Goal: Task Accomplishment & Management: Use online tool/utility

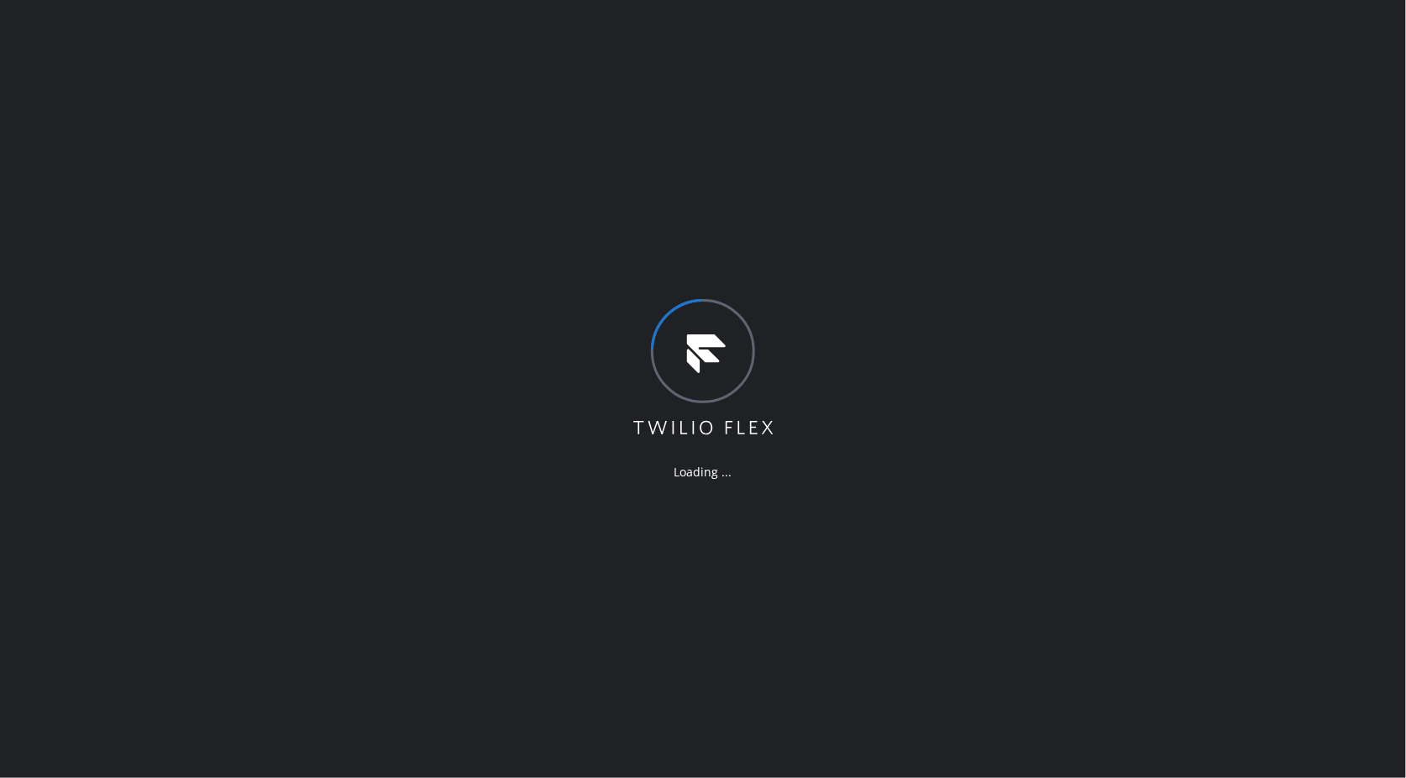
click at [1172, 265] on div "Loading ..." at bounding box center [703, 389] width 1406 height 778
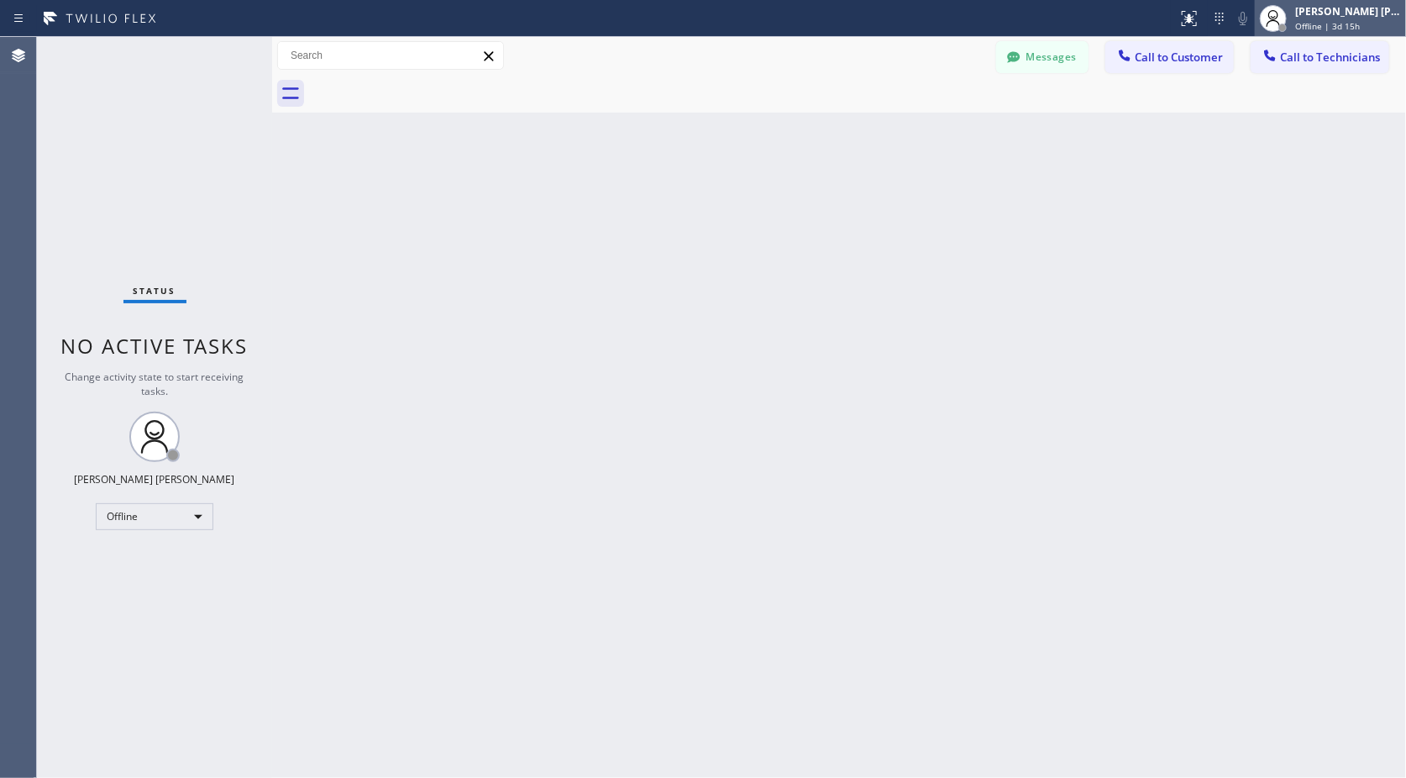
click at [1311, 29] on span "Offline | 3d 15h" at bounding box center [1328, 26] width 65 height 12
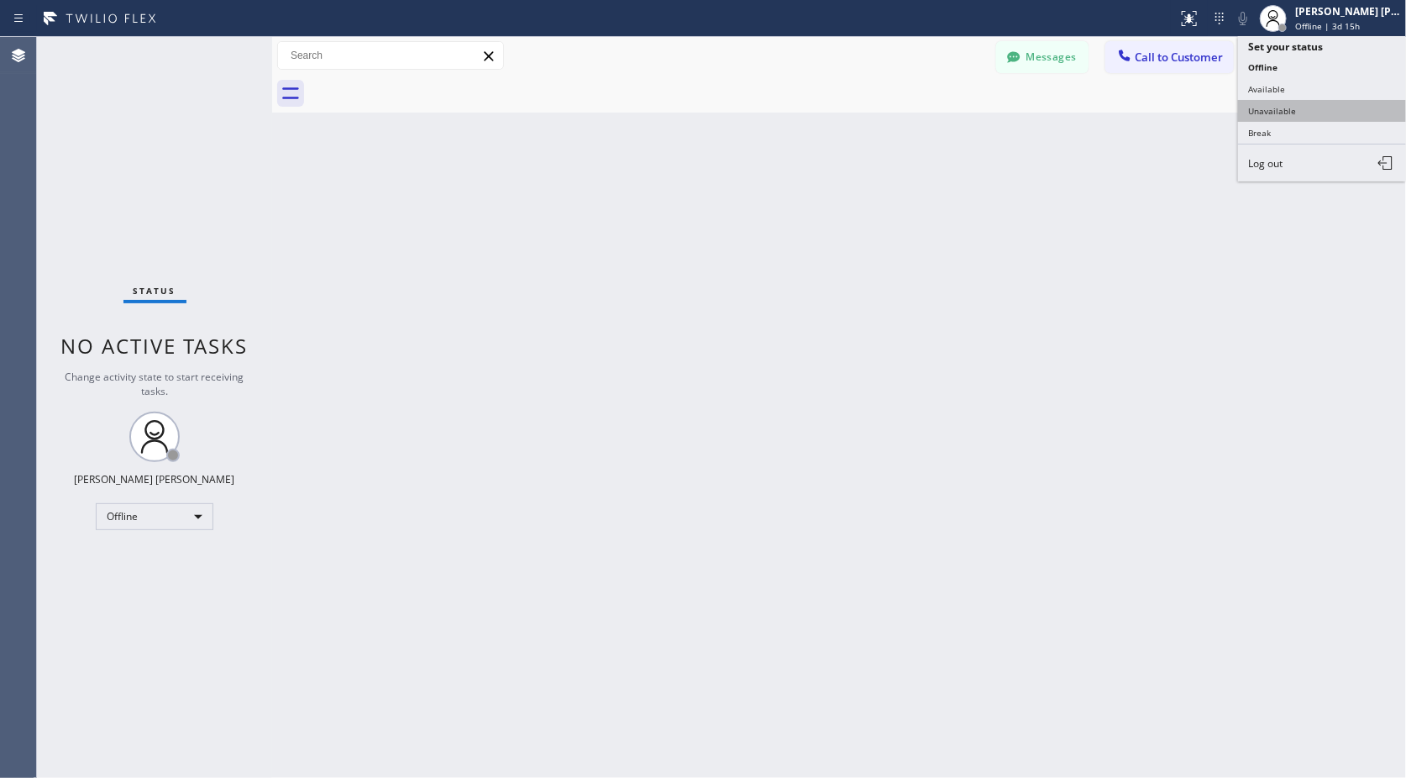
click at [1328, 116] on button "Unavailable" at bounding box center [1322, 111] width 168 height 22
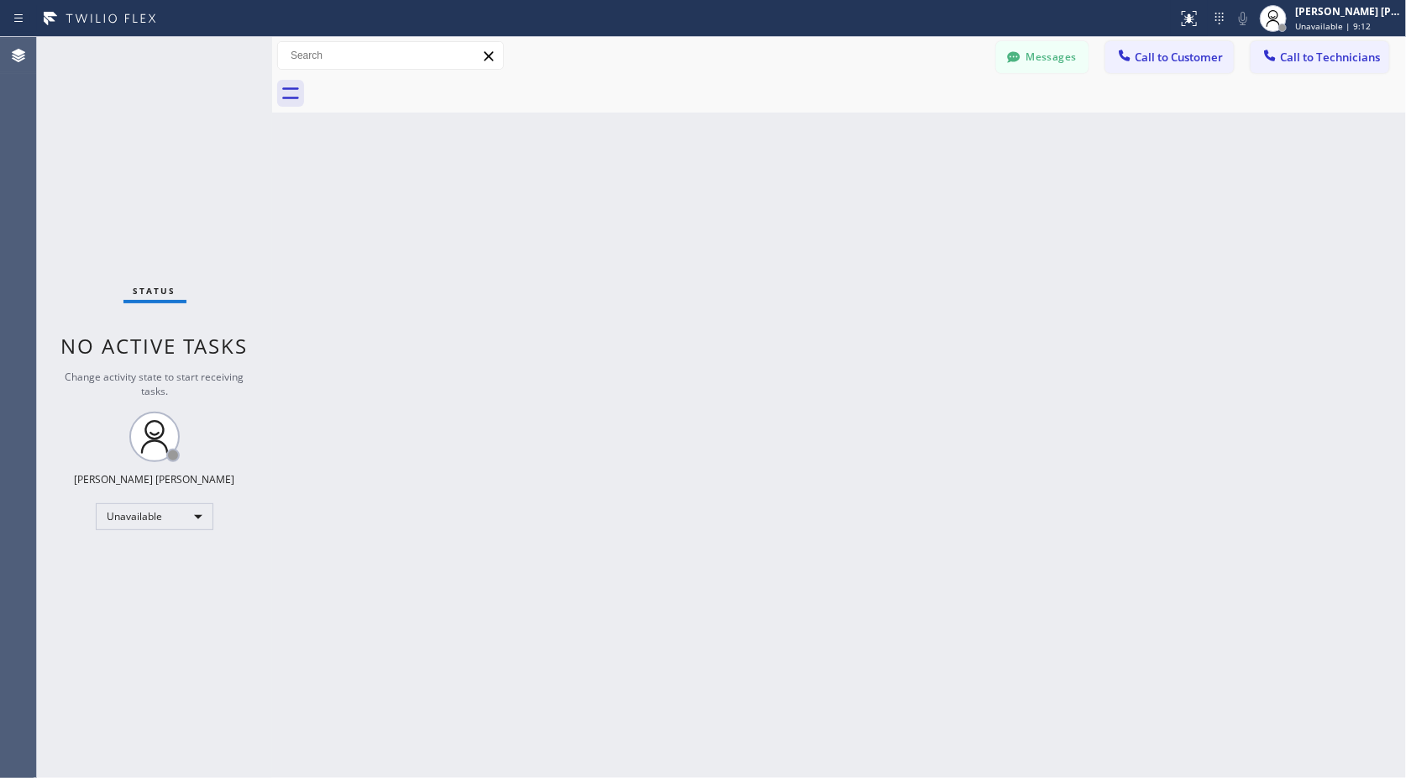
click at [860, 124] on div "Back to Dashboard Change Sender ID Customers Technicians Select a contact Outbo…" at bounding box center [839, 407] width 1134 height 741
click at [861, 124] on div "Back to Dashboard Change Sender ID Customers Technicians Select a contact Outbo…" at bounding box center [839, 407] width 1134 height 741
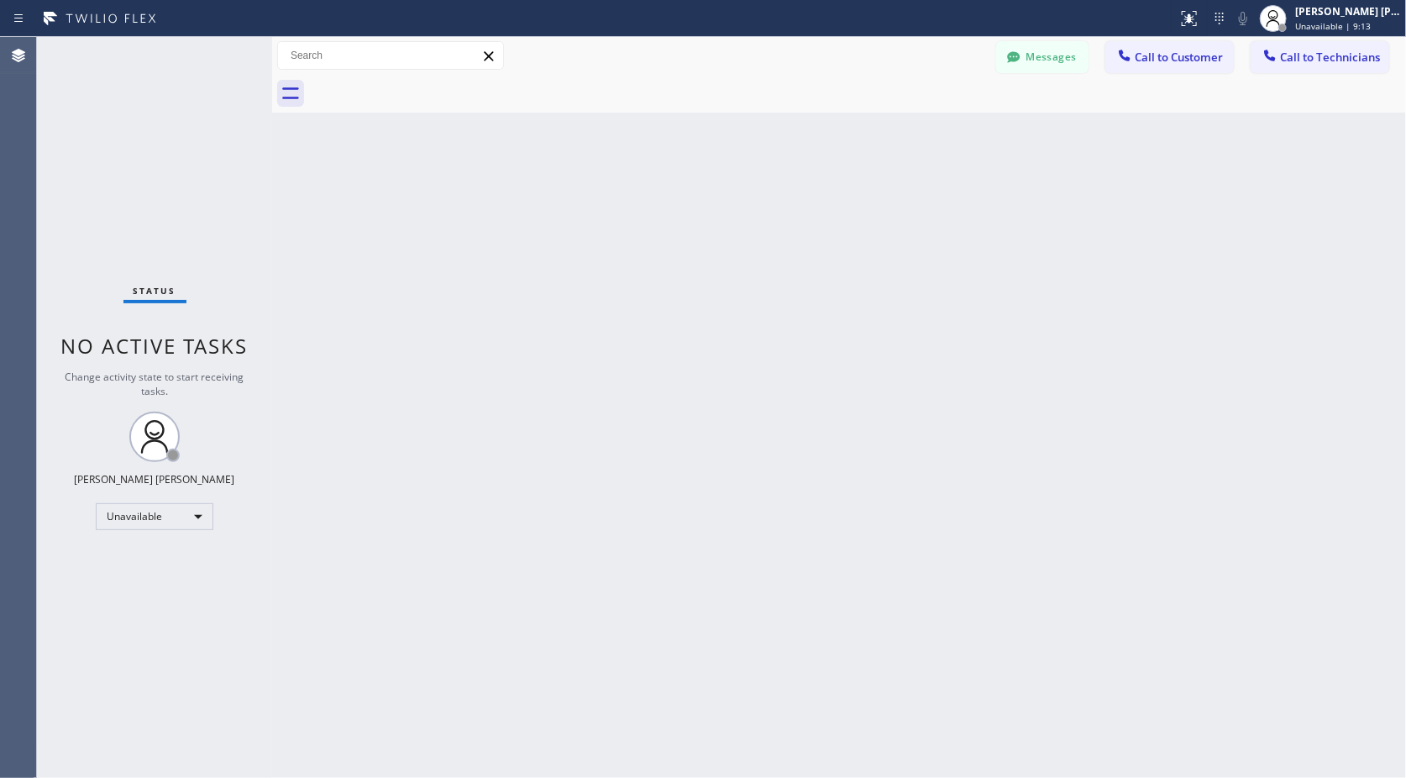
click at [861, 124] on div "Back to Dashboard Change Sender ID Customers Technicians Select a contact Outbo…" at bounding box center [839, 407] width 1134 height 741
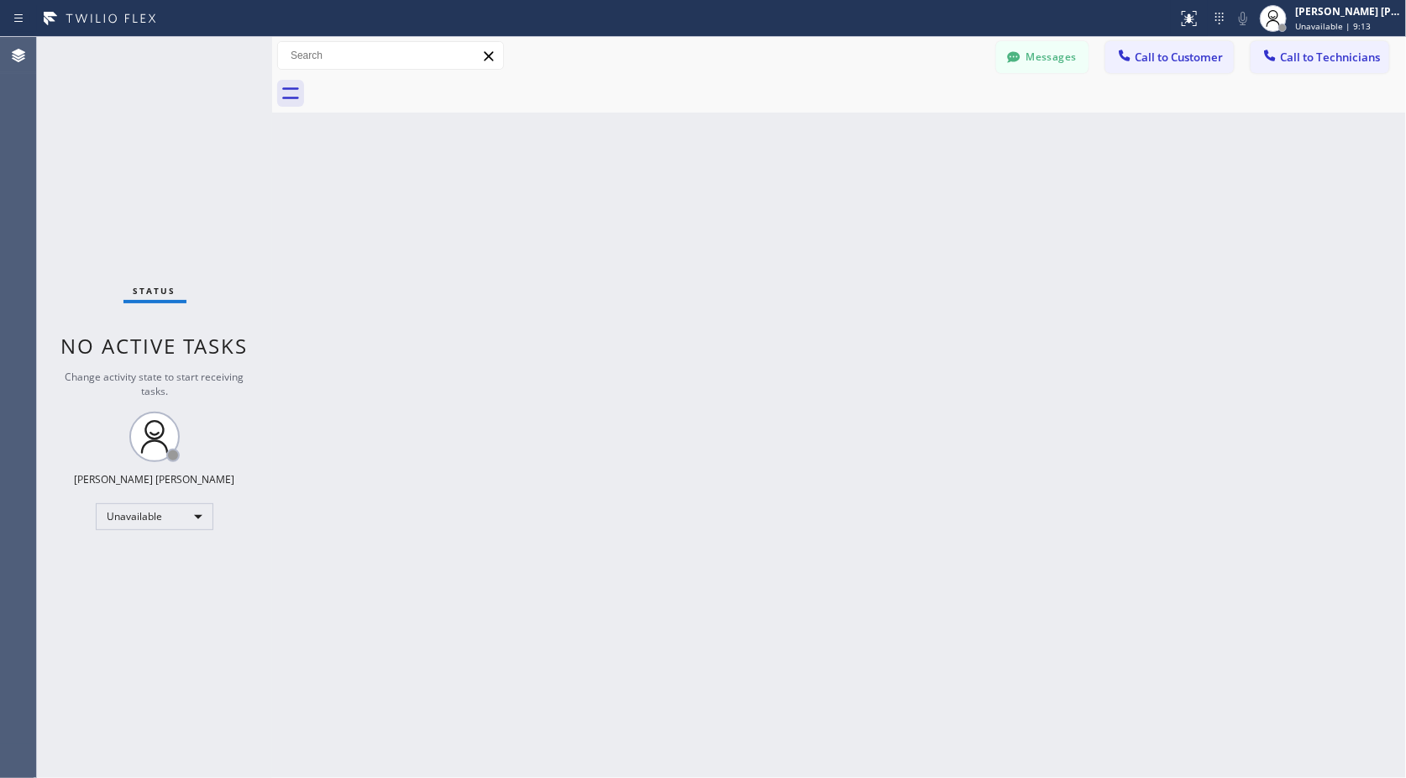
click at [861, 124] on div "Back to Dashboard Change Sender ID Customers Technicians Select a contact Outbo…" at bounding box center [839, 407] width 1134 height 741
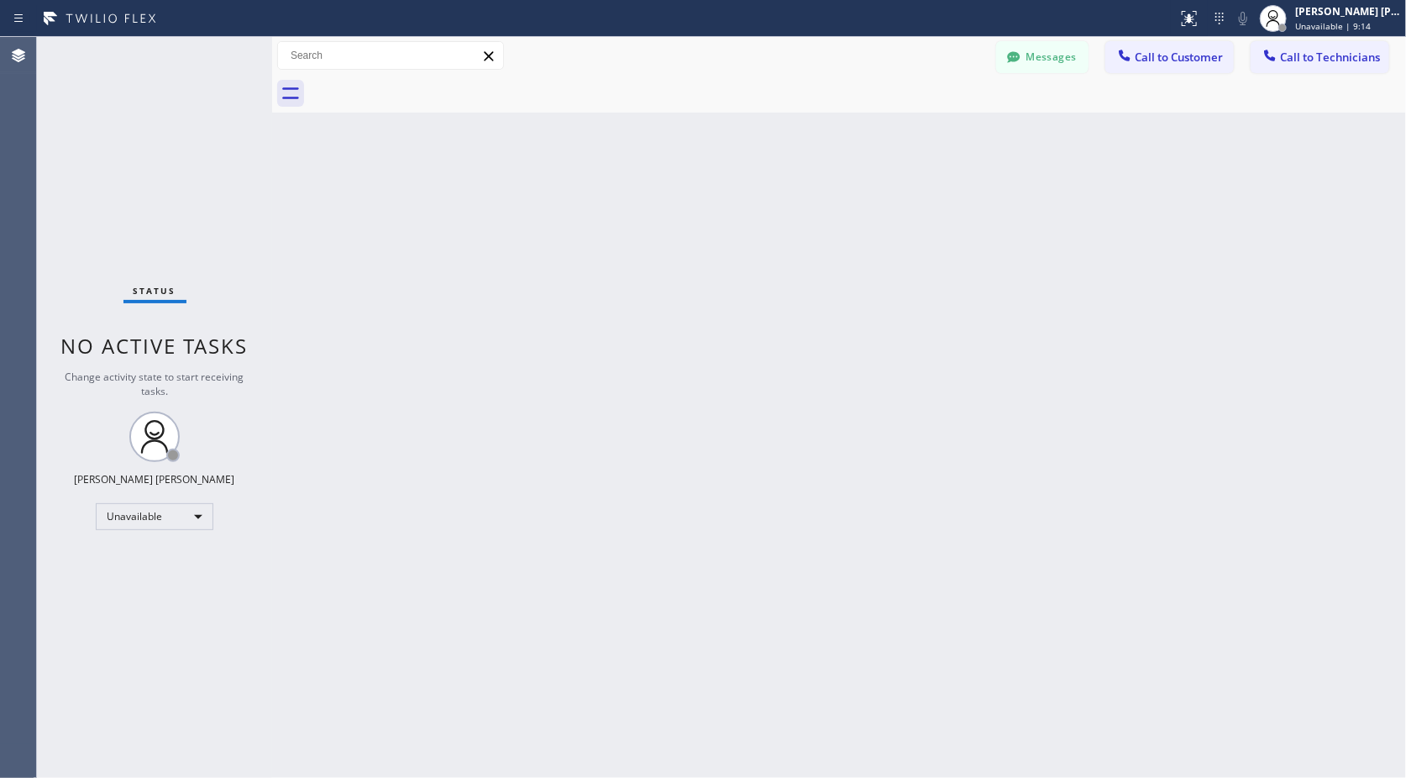
click at [861, 124] on div "Back to Dashboard Change Sender ID Customers Technicians Select a contact Outbo…" at bounding box center [839, 407] width 1134 height 741
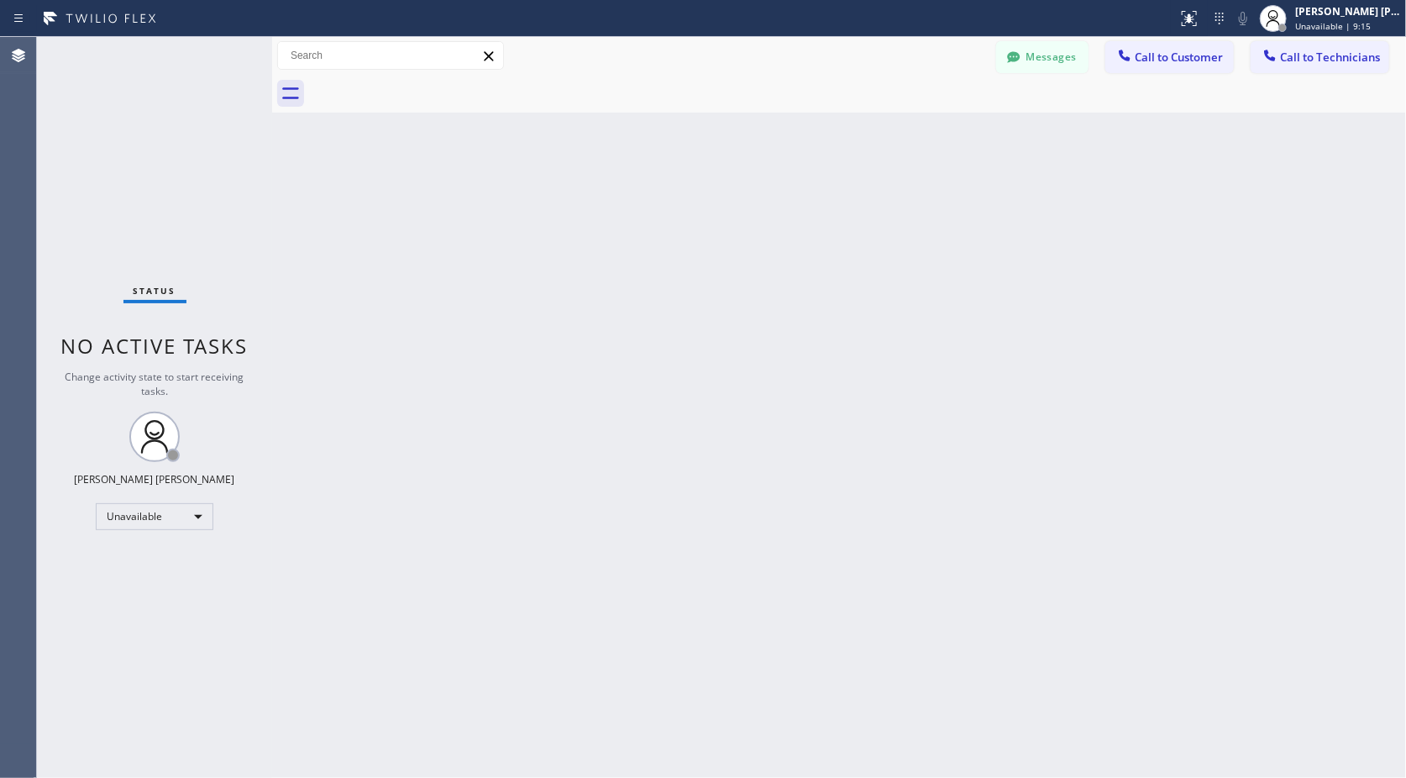
click at [861, 124] on div "Back to Dashboard Change Sender ID Customers Technicians Select a contact Outbo…" at bounding box center [839, 407] width 1134 height 741
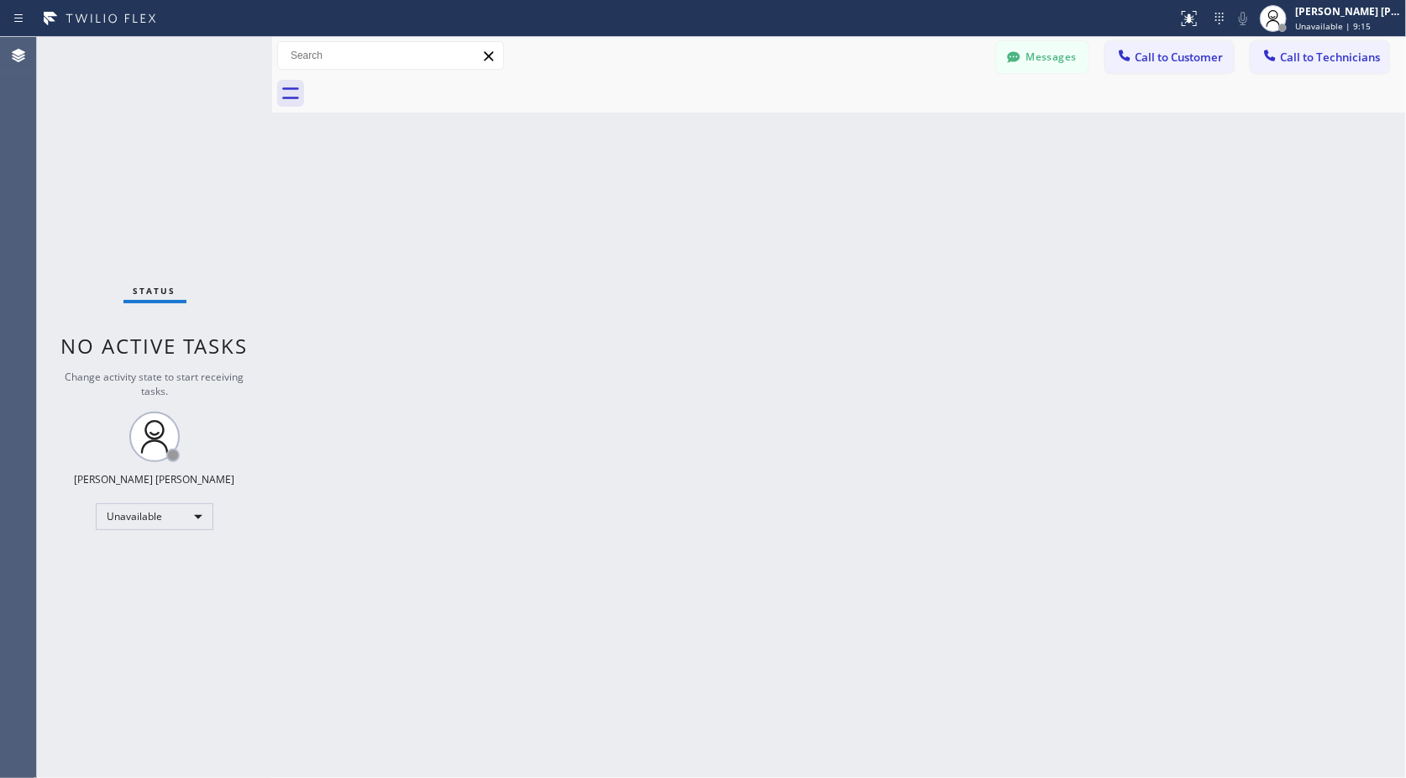
click at [861, 124] on div "Back to Dashboard Change Sender ID Customers Technicians Select a contact Outbo…" at bounding box center [839, 407] width 1134 height 741
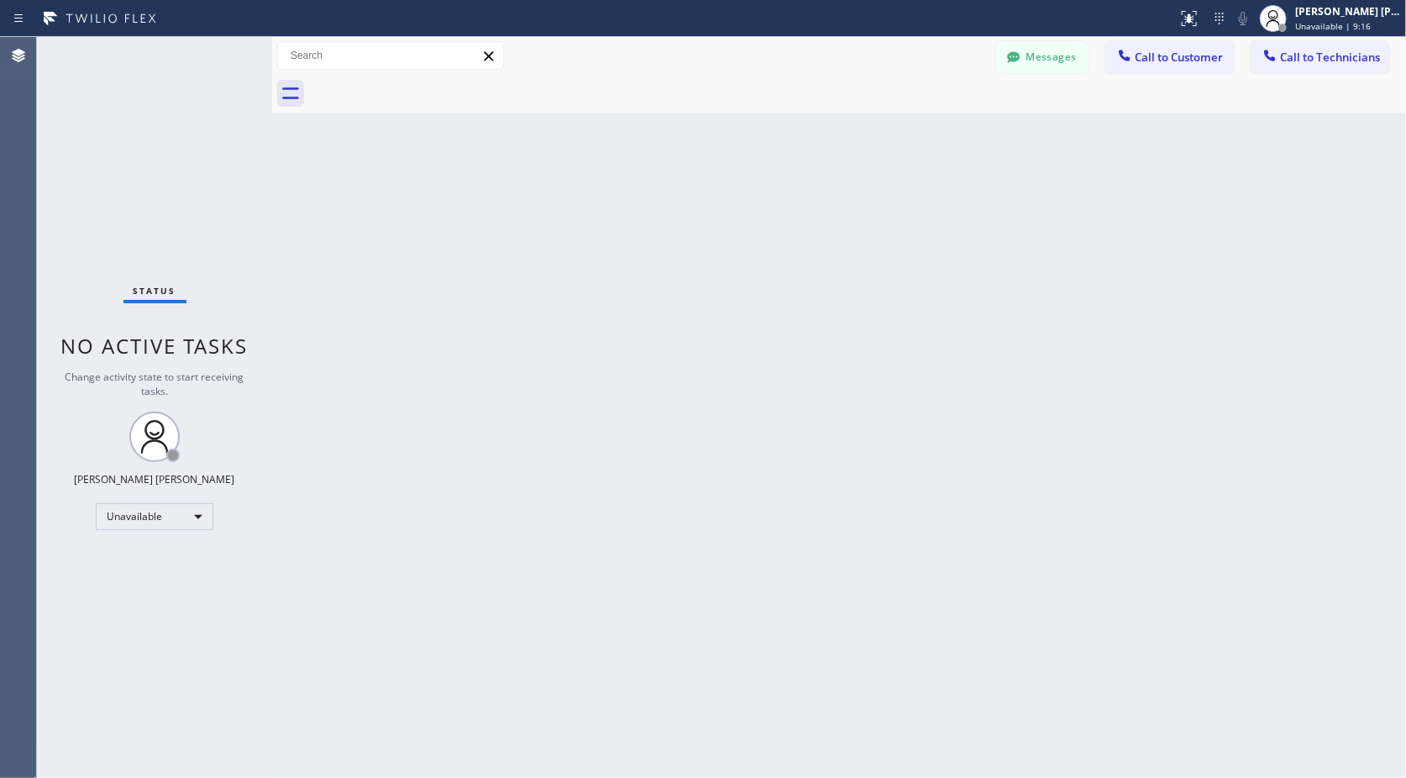
click at [861, 124] on div "Back to Dashboard Change Sender ID Customers Technicians Select a contact Outbo…" at bounding box center [839, 407] width 1134 height 741
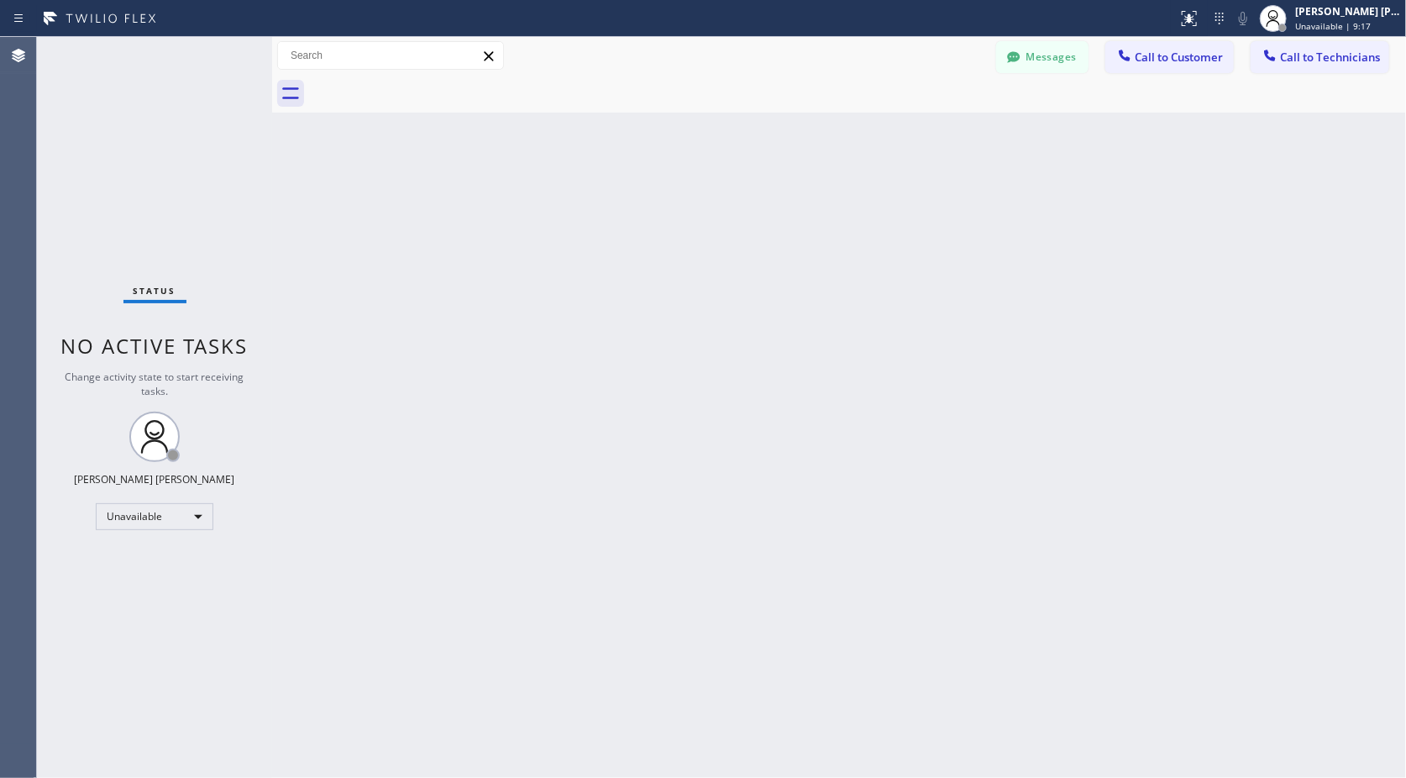
click at [861, 124] on div "Back to Dashboard Change Sender ID Customers Technicians Select a contact Outbo…" at bounding box center [839, 407] width 1134 height 741
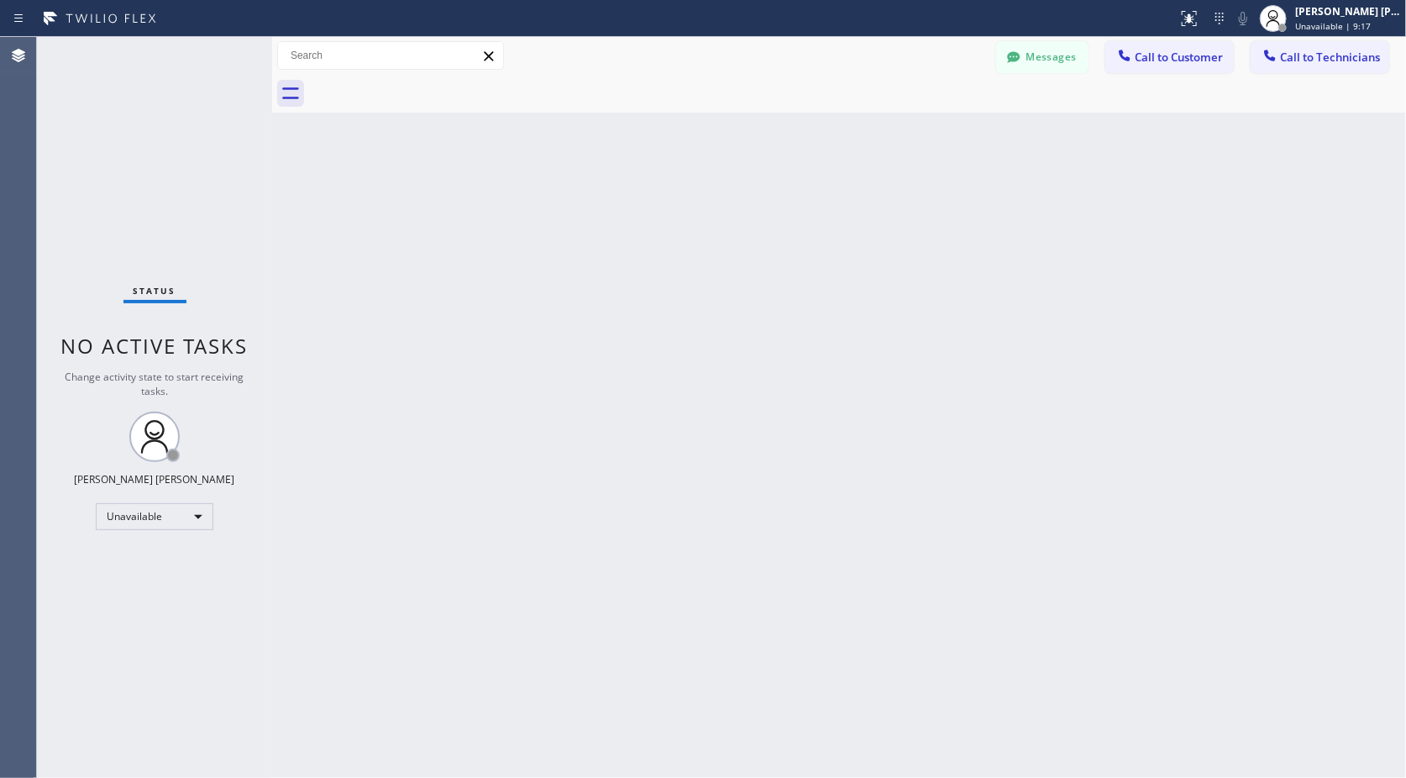
click at [861, 124] on div "Back to Dashboard Change Sender ID Customers Technicians Select a contact Outbo…" at bounding box center [839, 407] width 1134 height 741
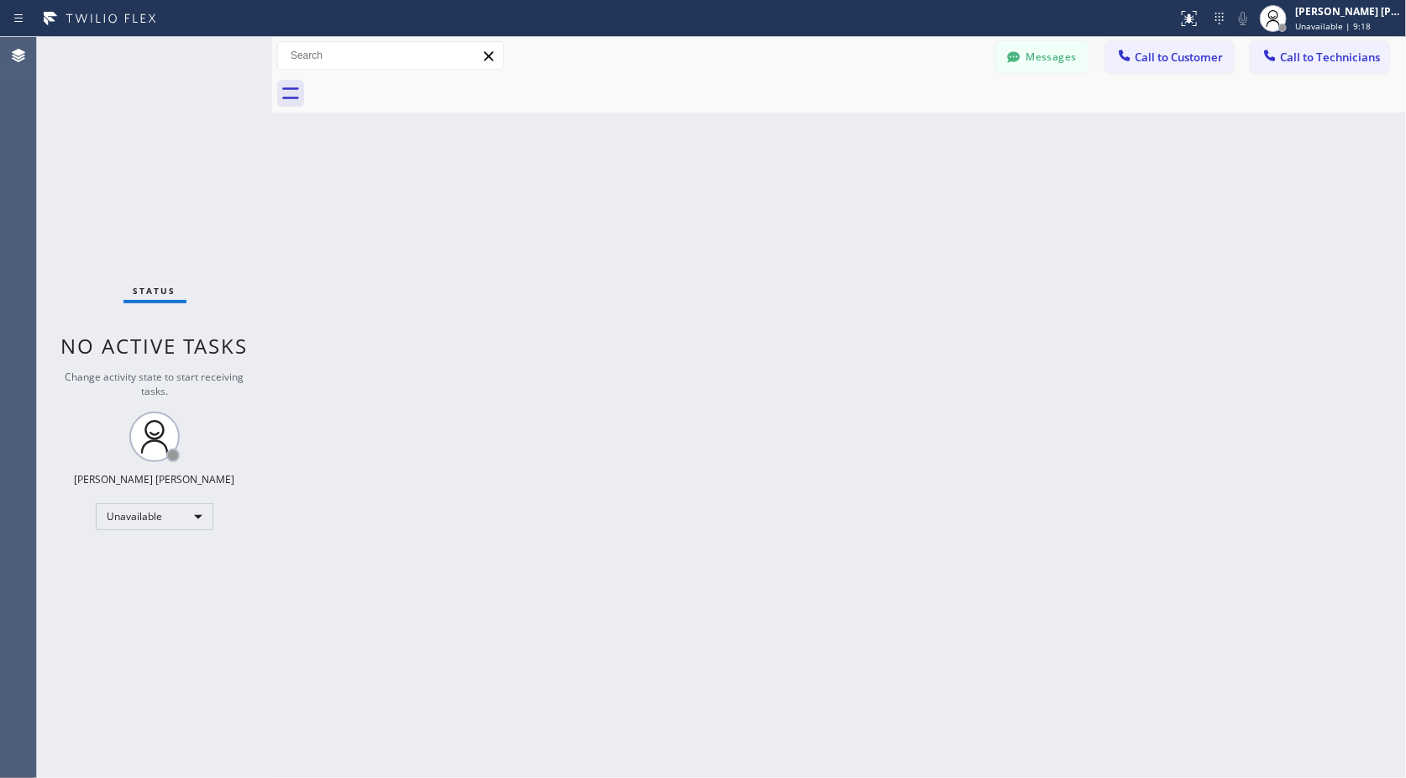
click at [861, 124] on div "Back to Dashboard Change Sender ID Customers Technicians Select a contact Outbo…" at bounding box center [839, 407] width 1134 height 741
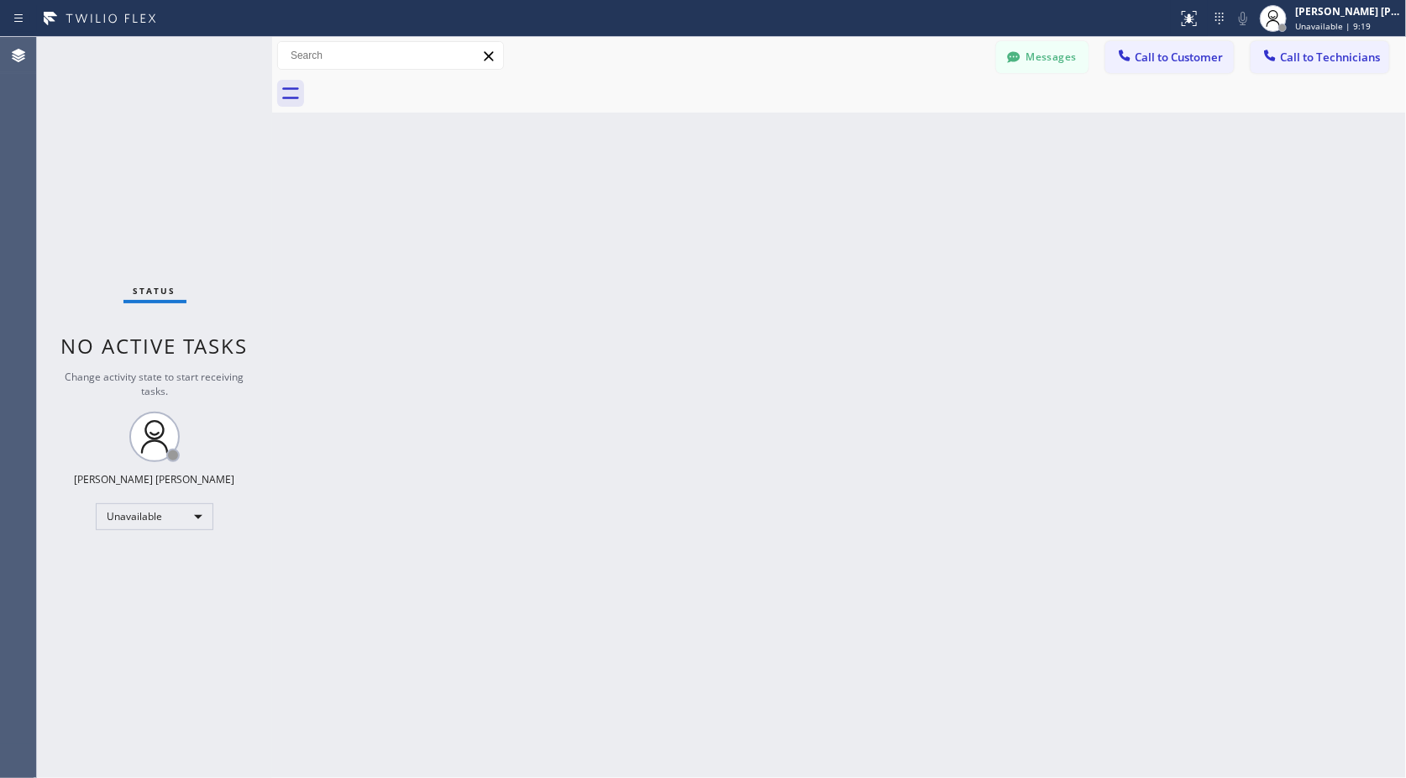
click at [861, 124] on div "Back to Dashboard Change Sender ID Customers Technicians Select a contact Outbo…" at bounding box center [839, 407] width 1134 height 741
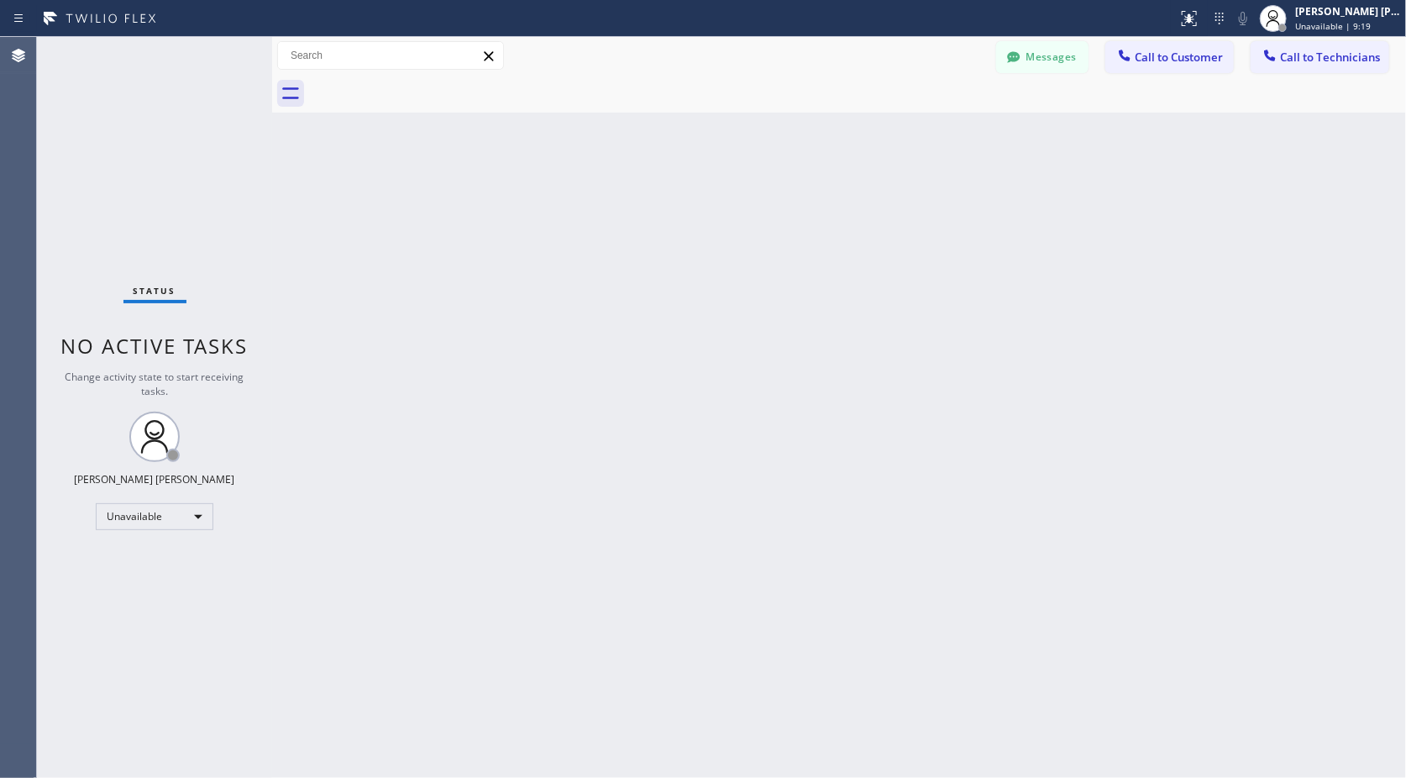
click at [861, 124] on div "Back to Dashboard Change Sender ID Customers Technicians Select a contact Outbo…" at bounding box center [839, 407] width 1134 height 741
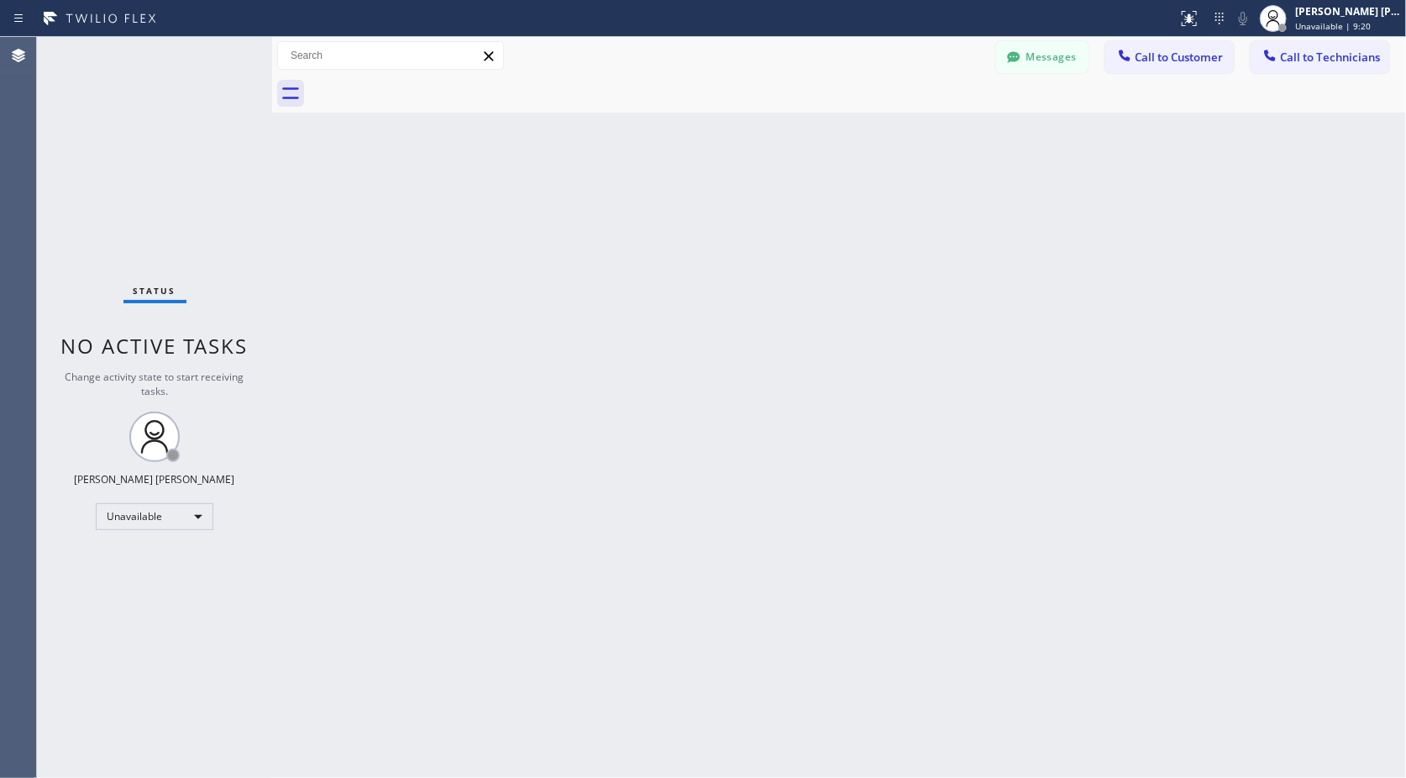
click at [861, 124] on div "Back to Dashboard Change Sender ID Customers Technicians Select a contact Outbo…" at bounding box center [839, 407] width 1134 height 741
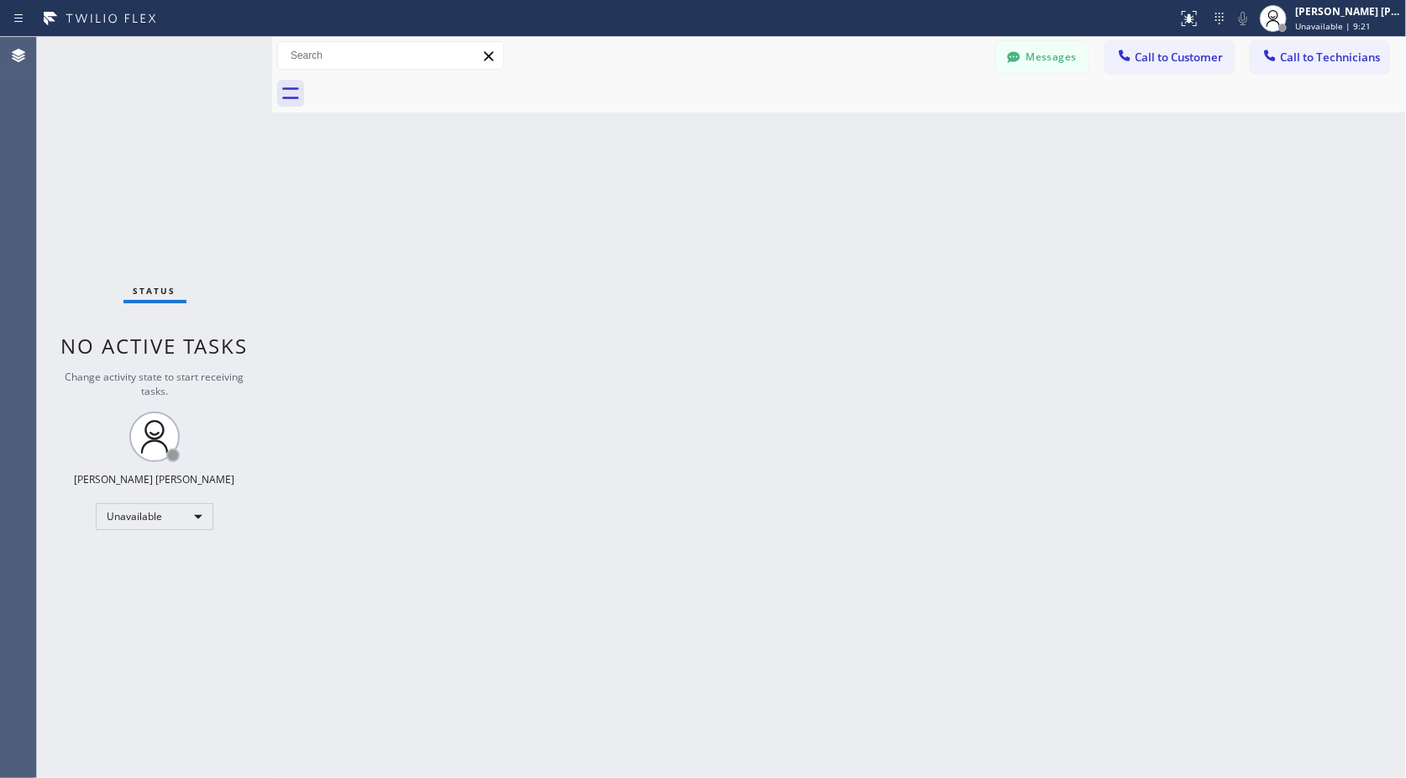
click at [861, 124] on div "Back to Dashboard Change Sender ID Customers Technicians Select a contact Outbo…" at bounding box center [839, 407] width 1134 height 741
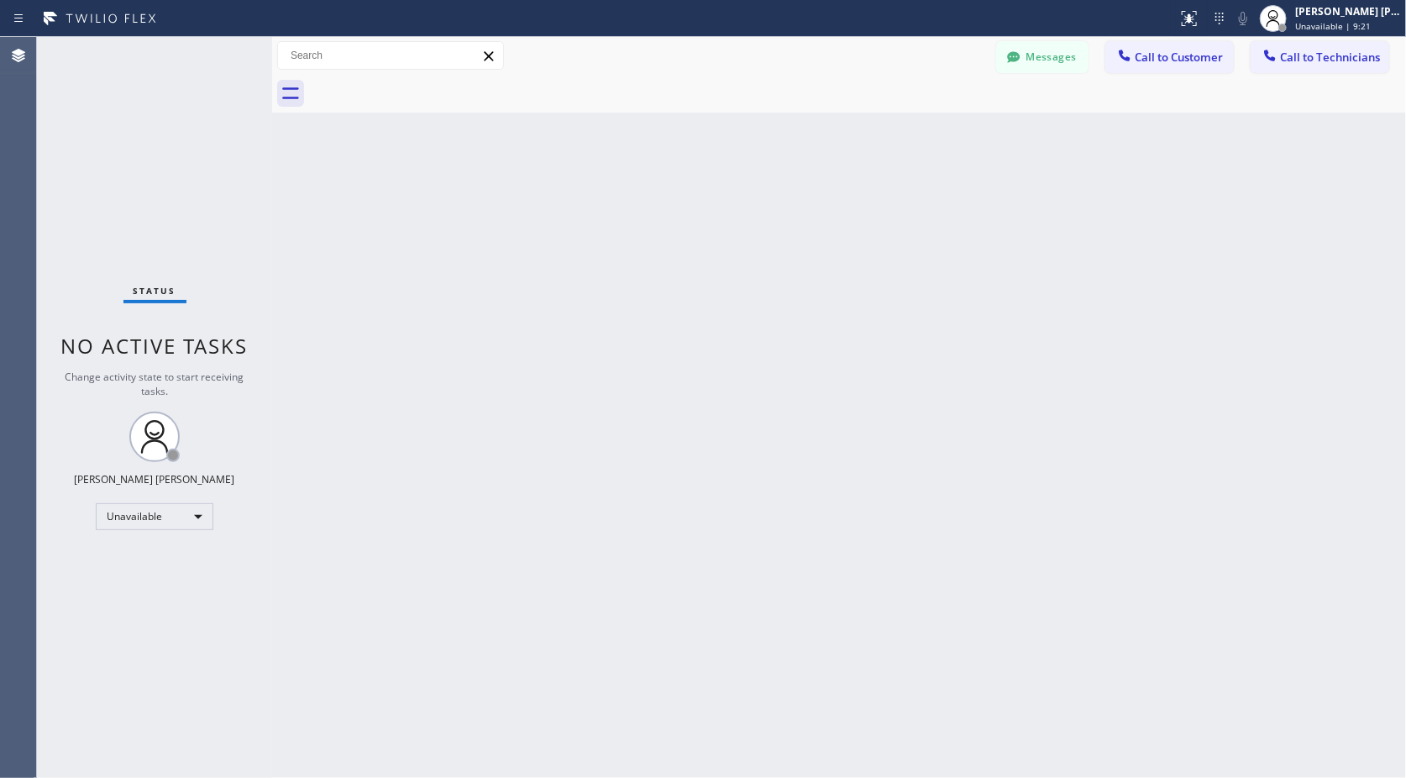
click at [861, 124] on div "Back to Dashboard Change Sender ID Customers Technicians Select a contact Outbo…" at bounding box center [839, 407] width 1134 height 741
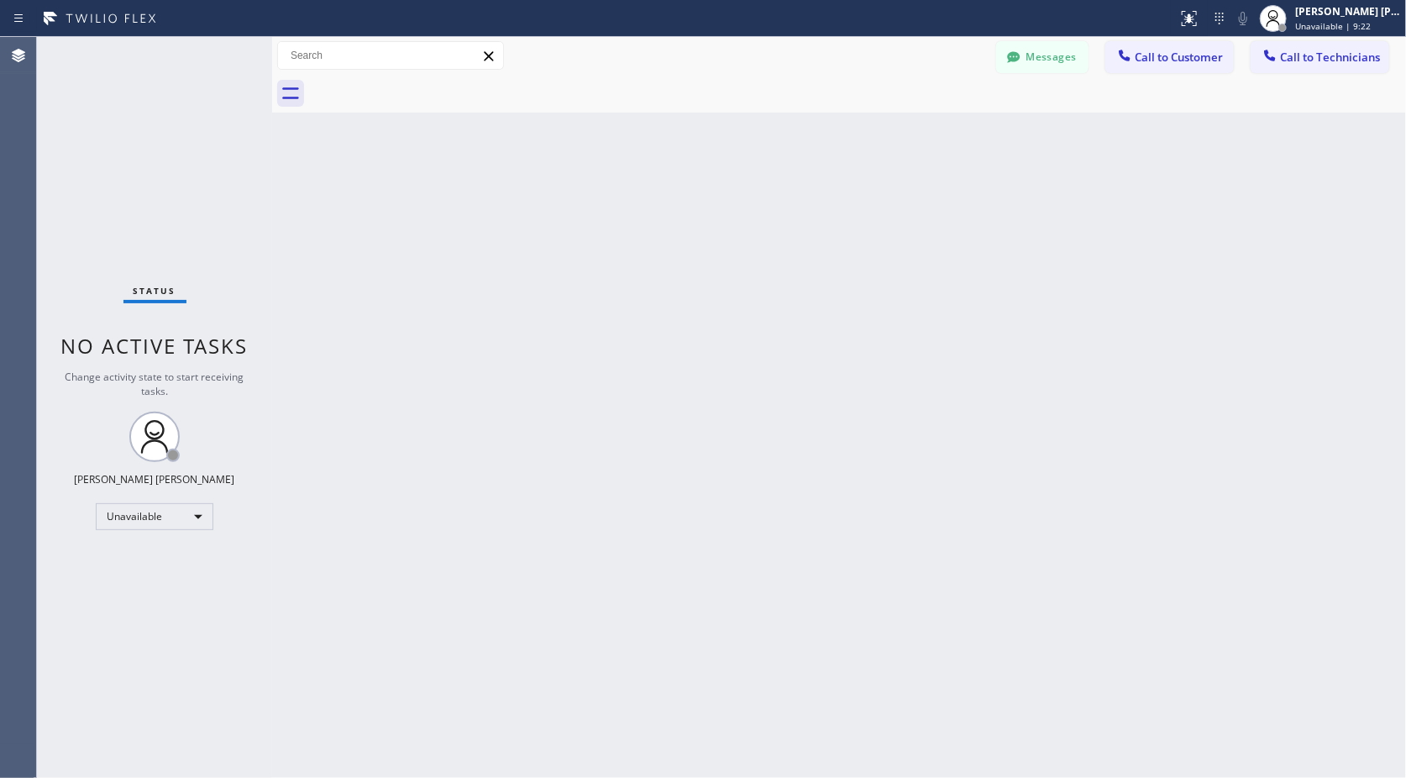
click at [861, 124] on div "Back to Dashboard Change Sender ID Customers Technicians Select a contact Outbo…" at bounding box center [839, 407] width 1134 height 741
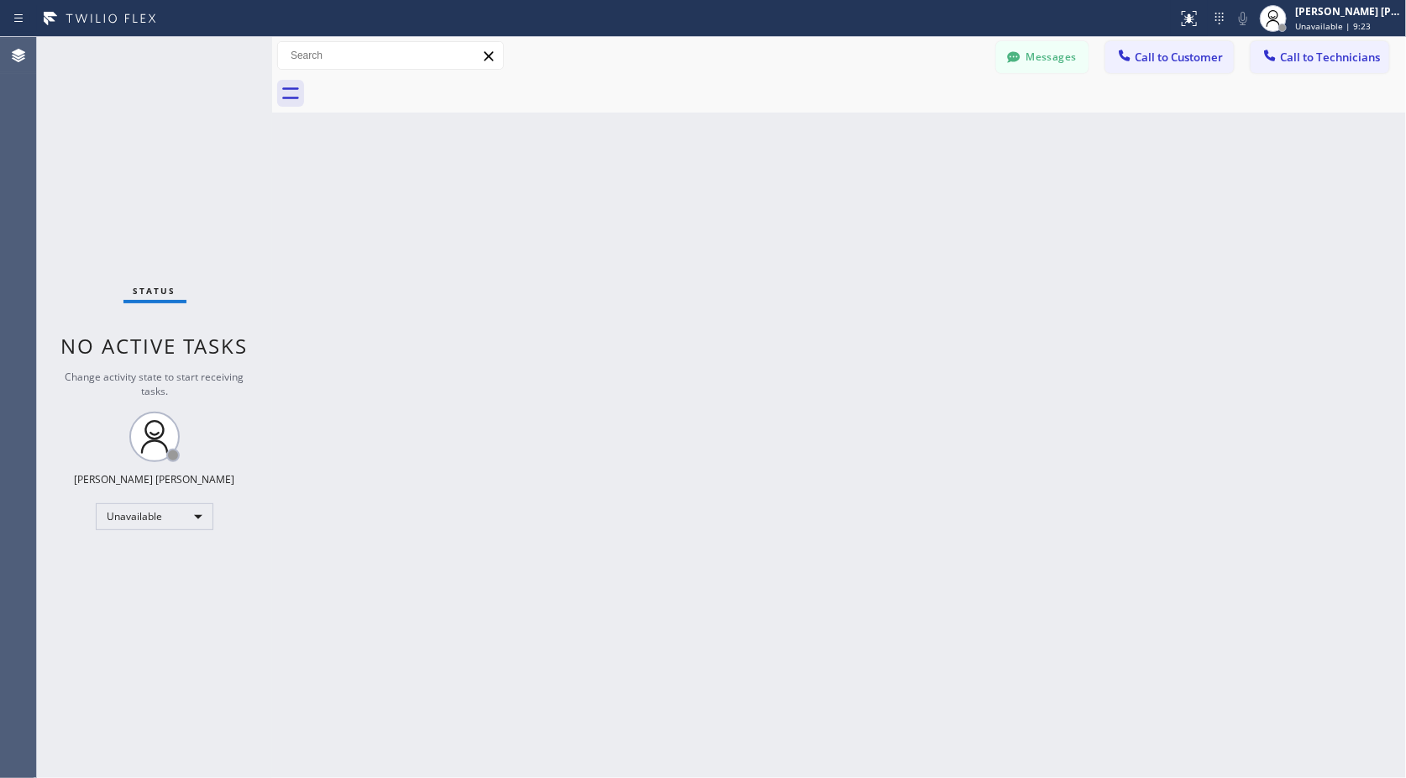
click at [861, 124] on div "Back to Dashboard Change Sender ID Customers Technicians Select a contact Outbo…" at bounding box center [839, 407] width 1134 height 741
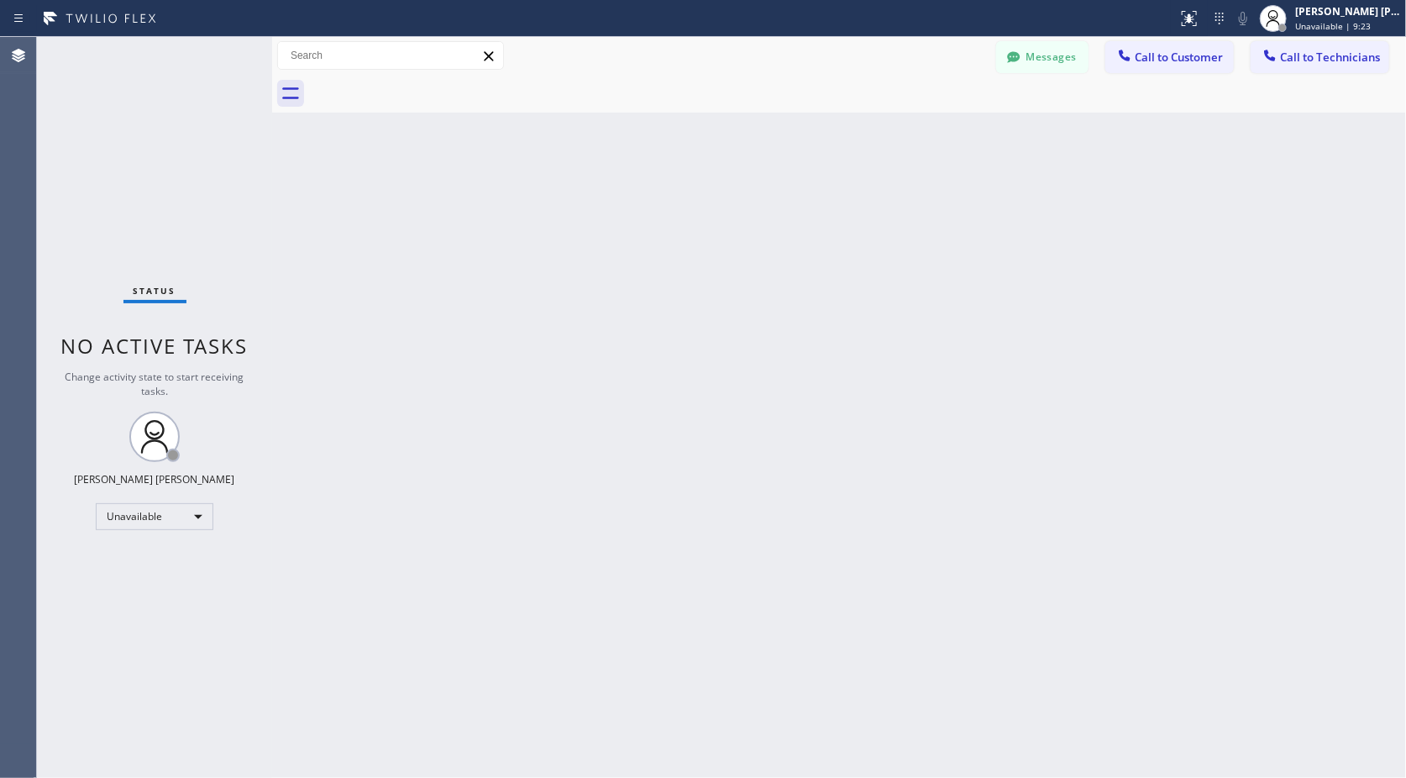
click at [861, 124] on div "Back to Dashboard Change Sender ID Customers Technicians Select a contact Outbo…" at bounding box center [839, 407] width 1134 height 741
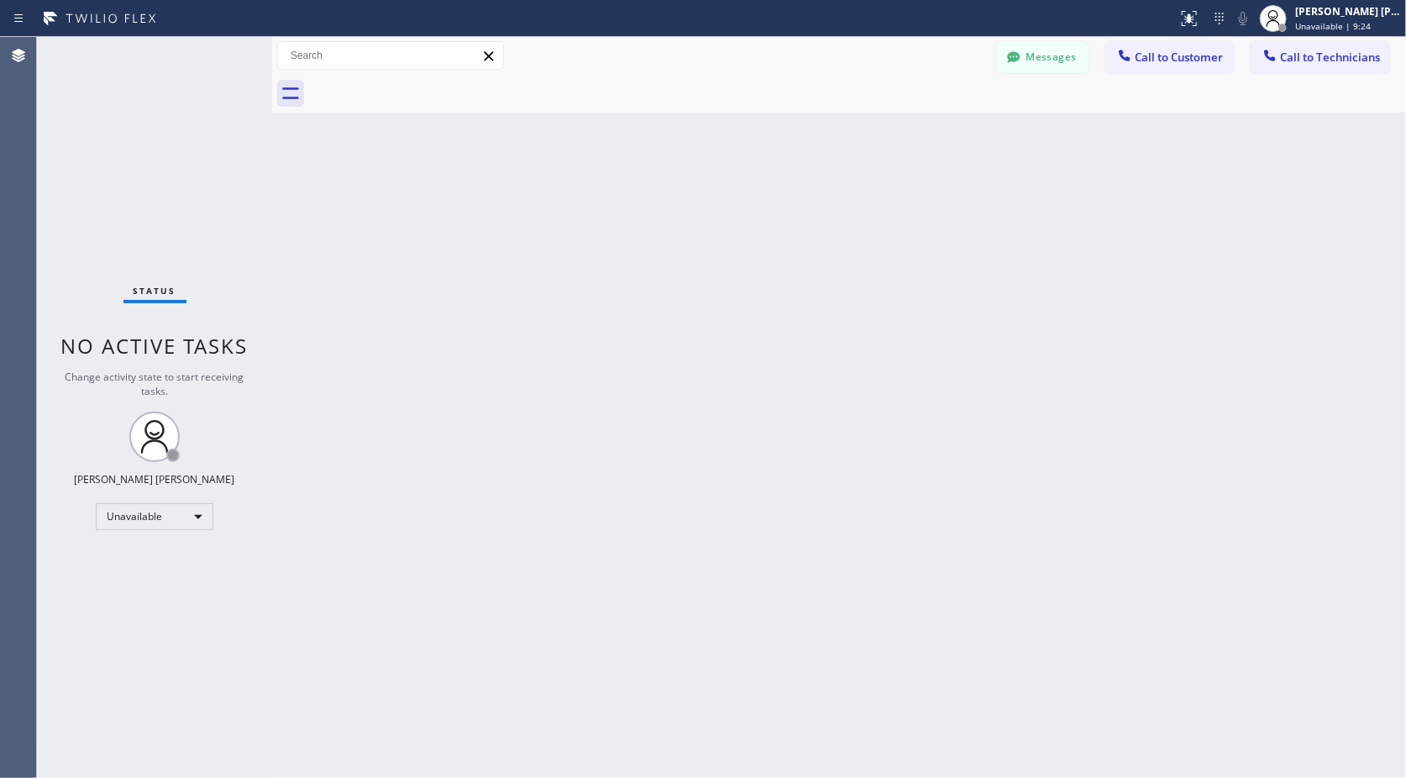
click at [861, 124] on div "Back to Dashboard Change Sender ID Customers Technicians Select a contact Outbo…" at bounding box center [839, 407] width 1134 height 741
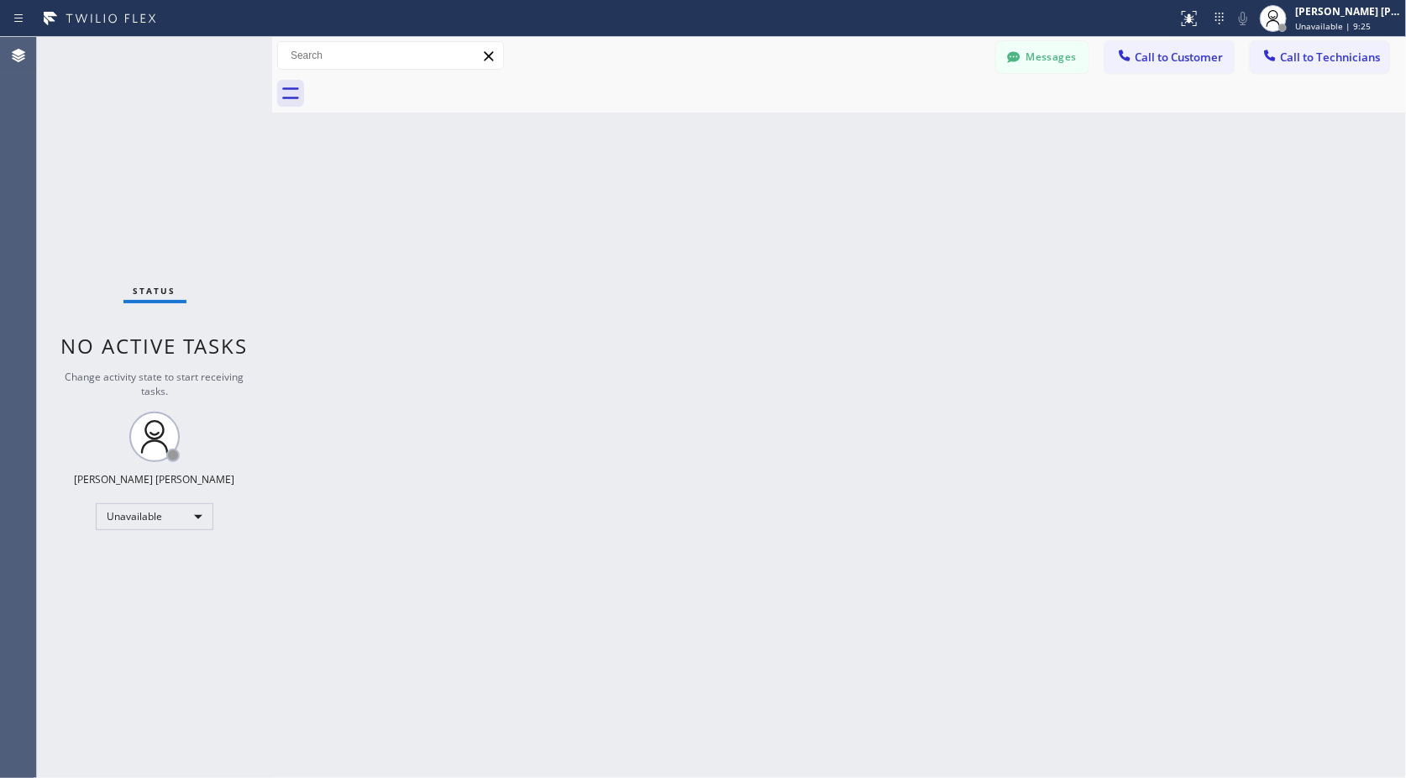
click at [861, 124] on div "Back to Dashboard Change Sender ID Customers Technicians Select a contact Outbo…" at bounding box center [839, 407] width 1134 height 741
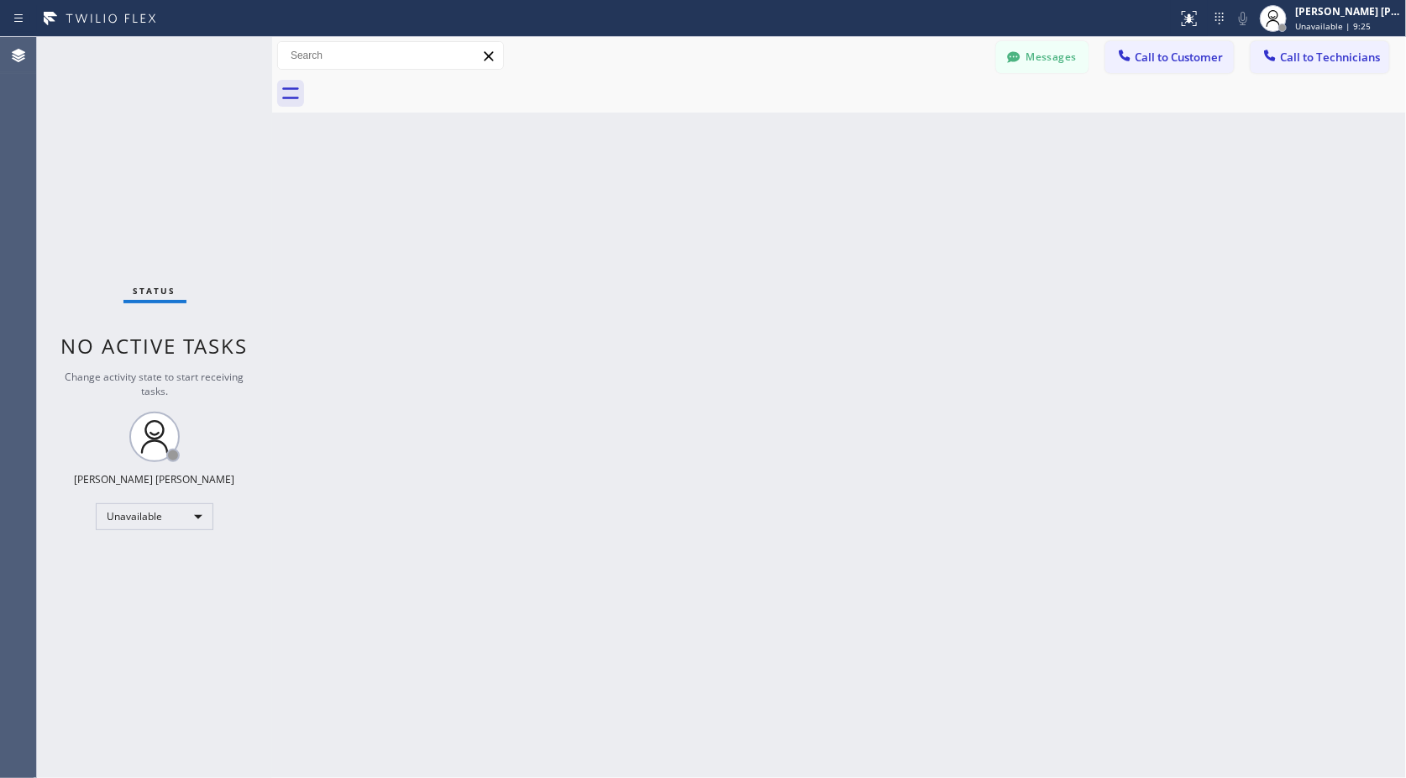
click at [861, 124] on div "Back to Dashboard Change Sender ID Customers Technicians Select a contact Outbo…" at bounding box center [839, 407] width 1134 height 741
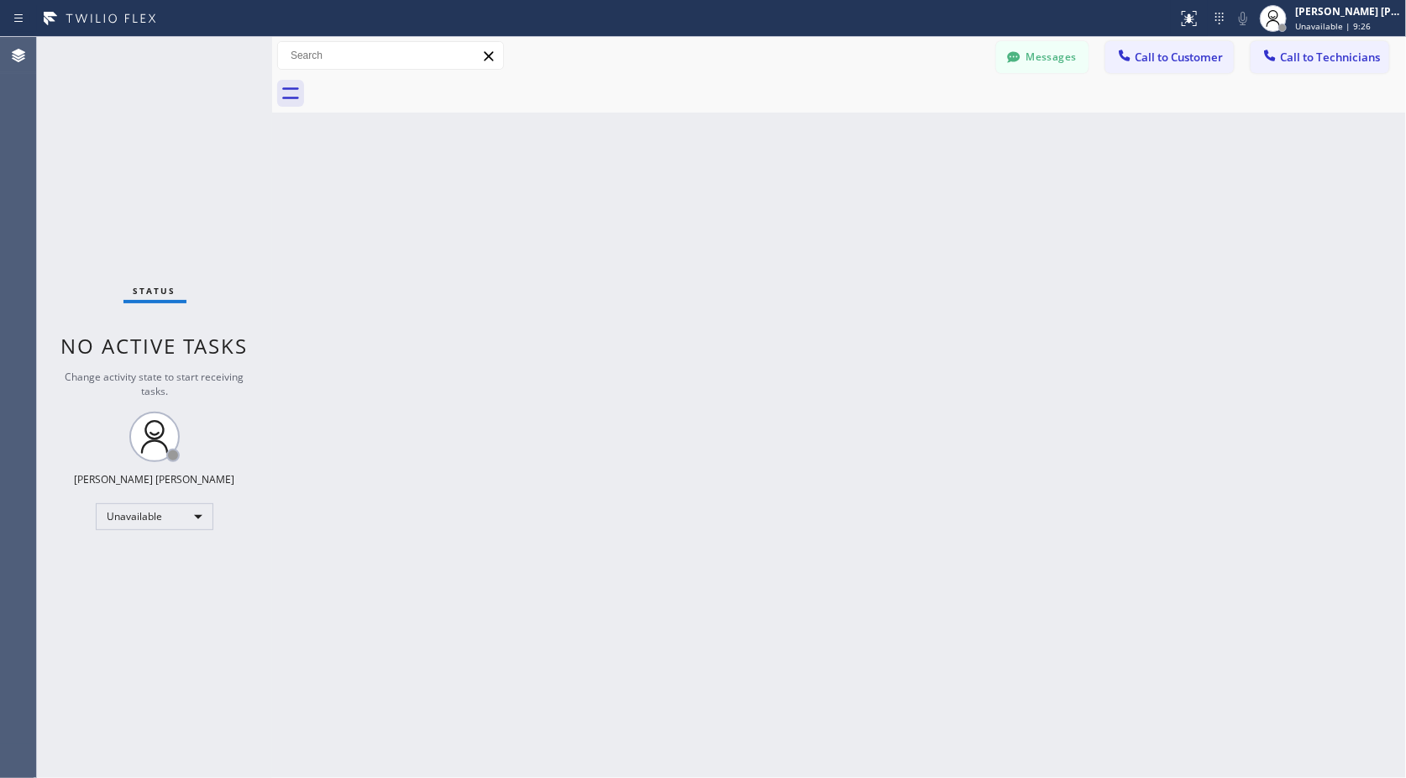
click at [861, 124] on div "Back to Dashboard Change Sender ID Customers Technicians Select a contact Outbo…" at bounding box center [839, 407] width 1134 height 741
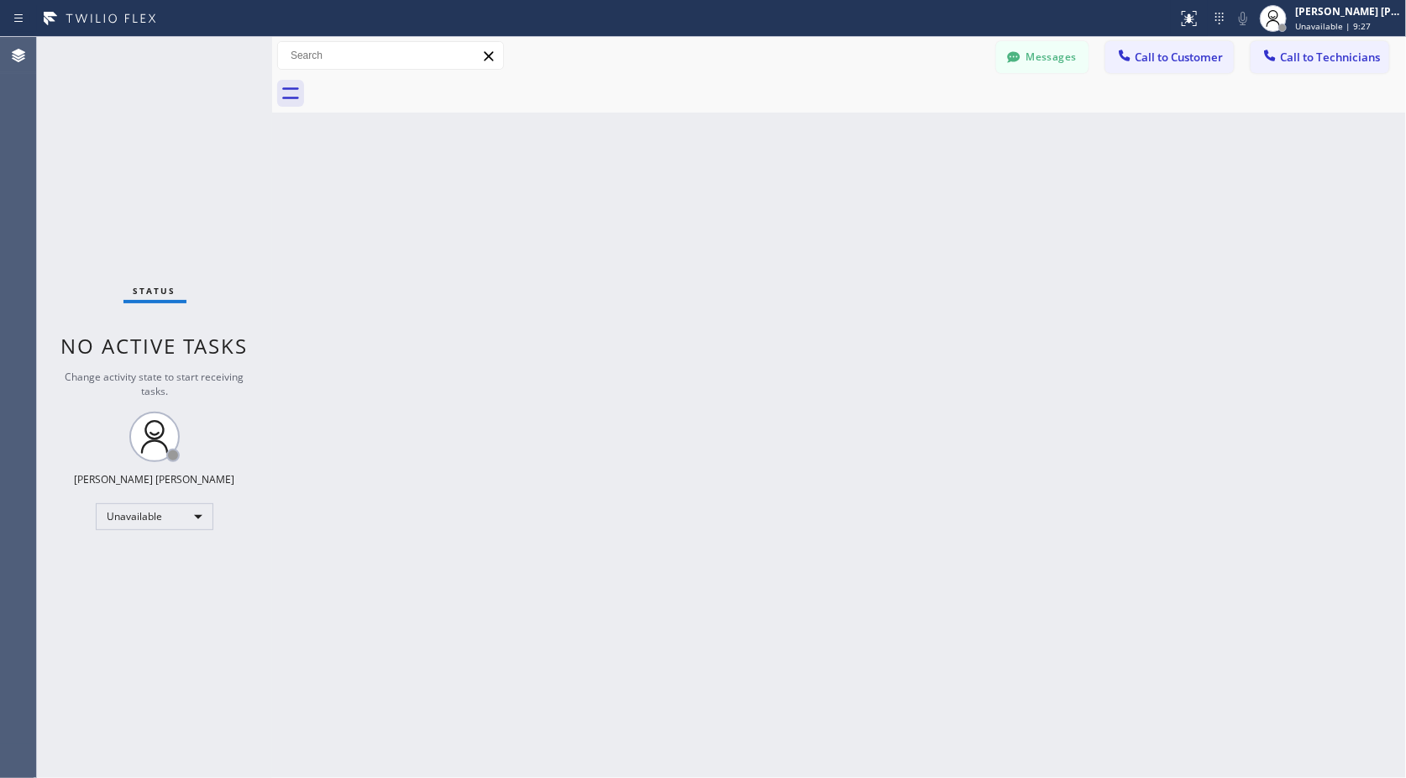
click at [861, 124] on div "Back to Dashboard Change Sender ID Customers Technicians Select a contact Outbo…" at bounding box center [839, 407] width 1134 height 741
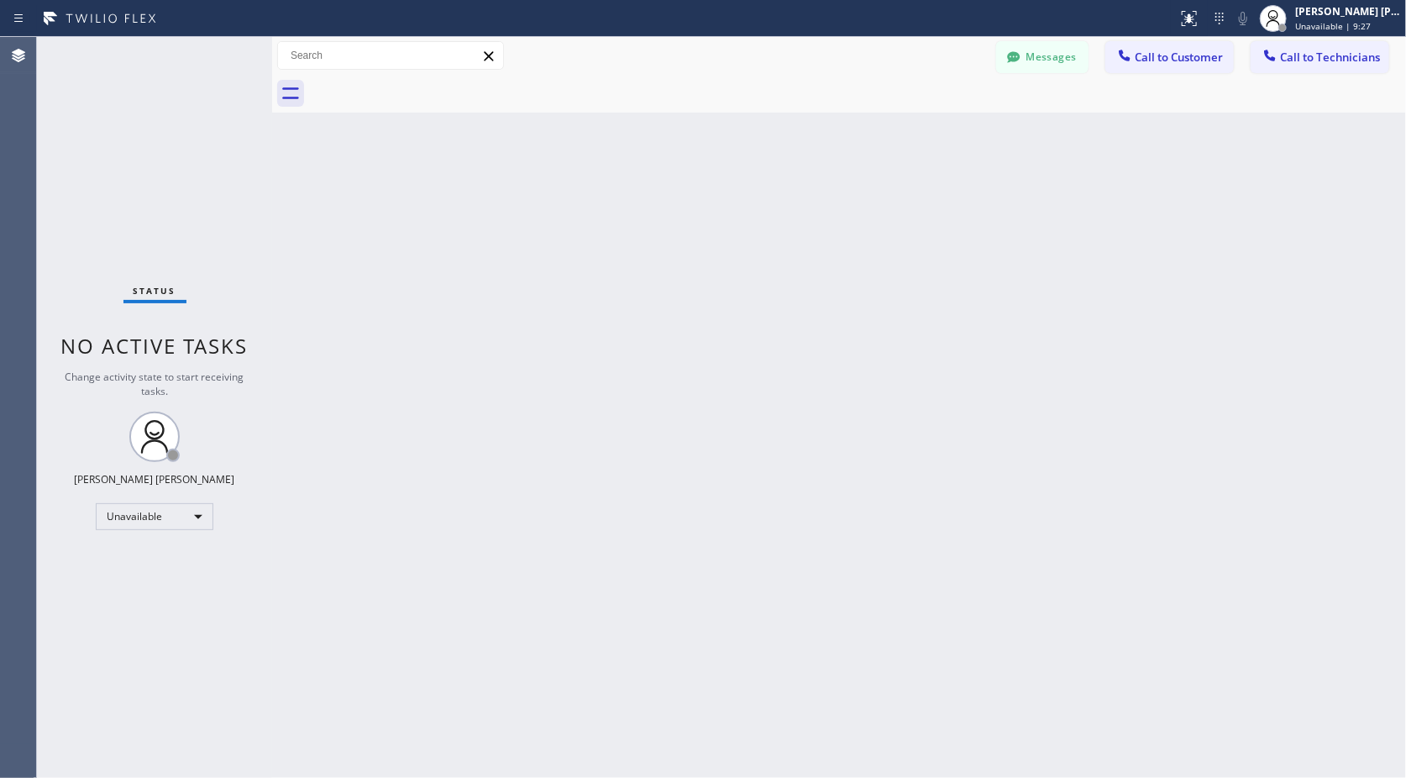
click at [861, 124] on div "Back to Dashboard Change Sender ID Customers Technicians Select a contact Outbo…" at bounding box center [839, 407] width 1134 height 741
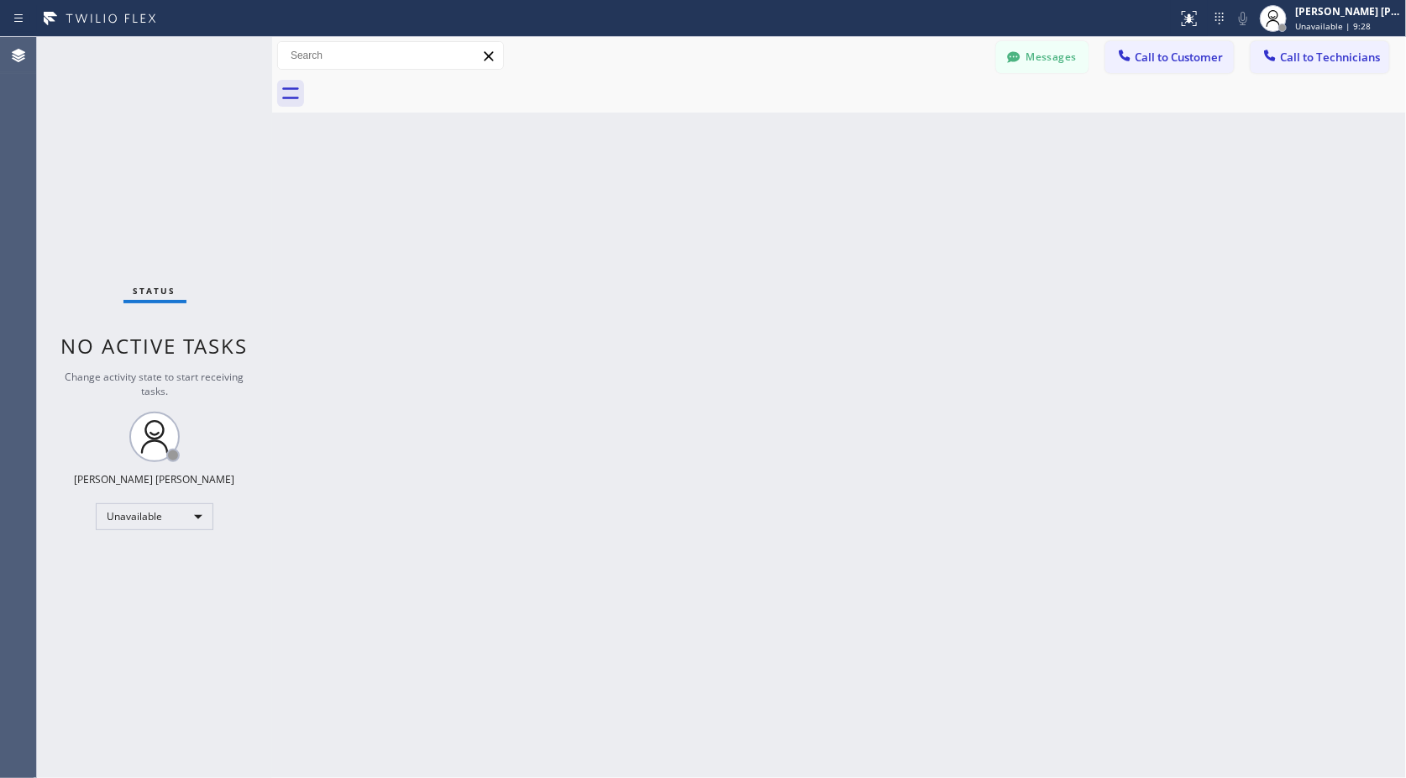
click at [861, 124] on div "Back to Dashboard Change Sender ID Customers Technicians Select a contact Outbo…" at bounding box center [839, 407] width 1134 height 741
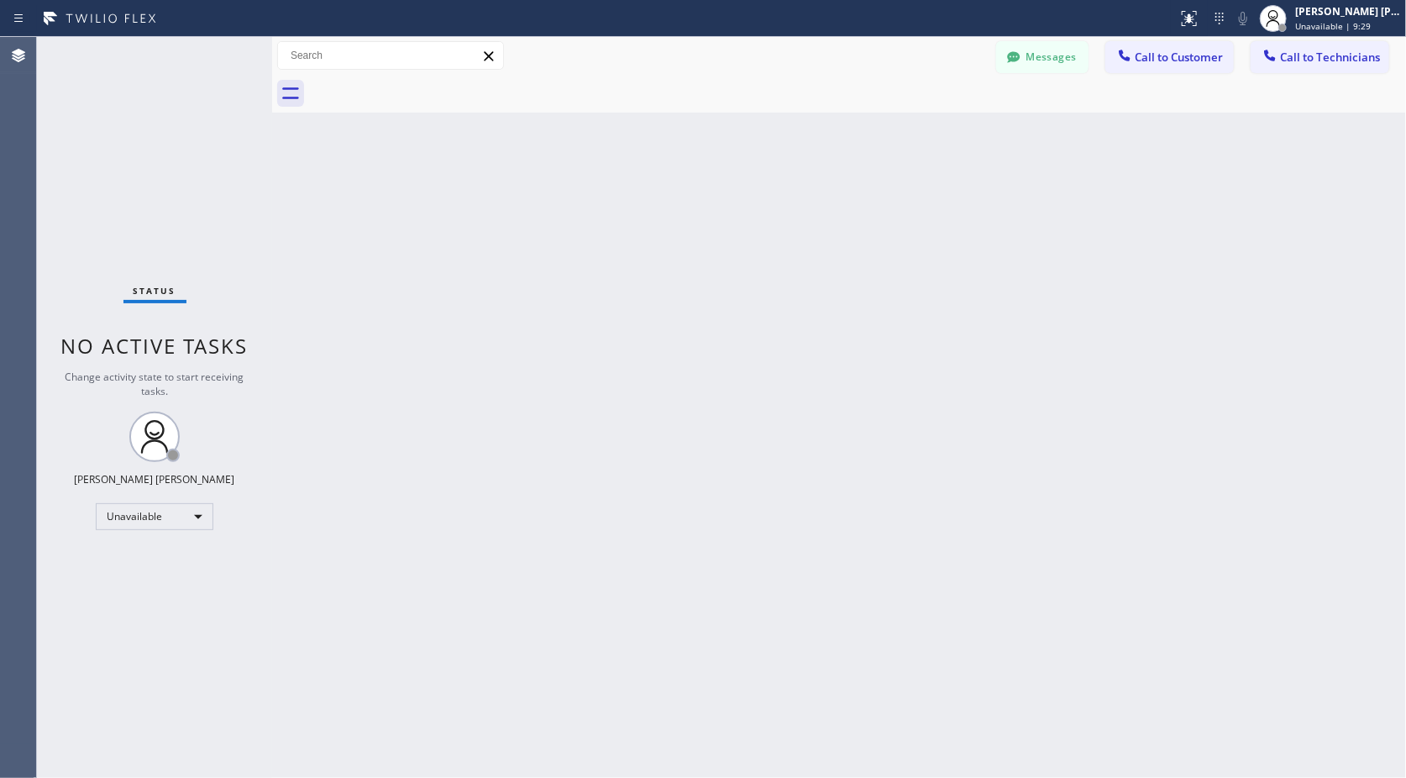
click at [861, 124] on div "Back to Dashboard Change Sender ID Customers Technicians Select a contact Outbo…" at bounding box center [839, 407] width 1134 height 741
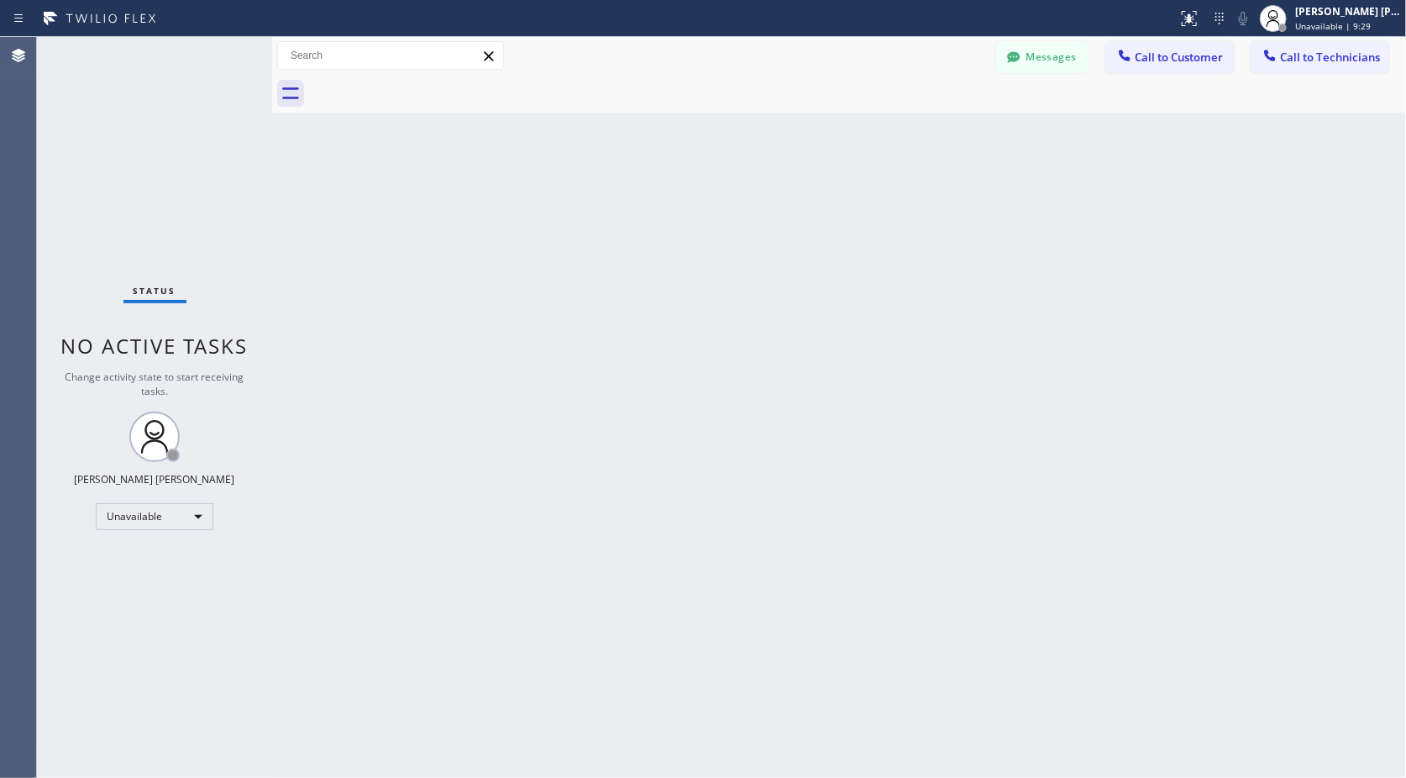
click at [861, 124] on div "Back to Dashboard Change Sender ID Customers Technicians Select a contact Outbo…" at bounding box center [839, 407] width 1134 height 741
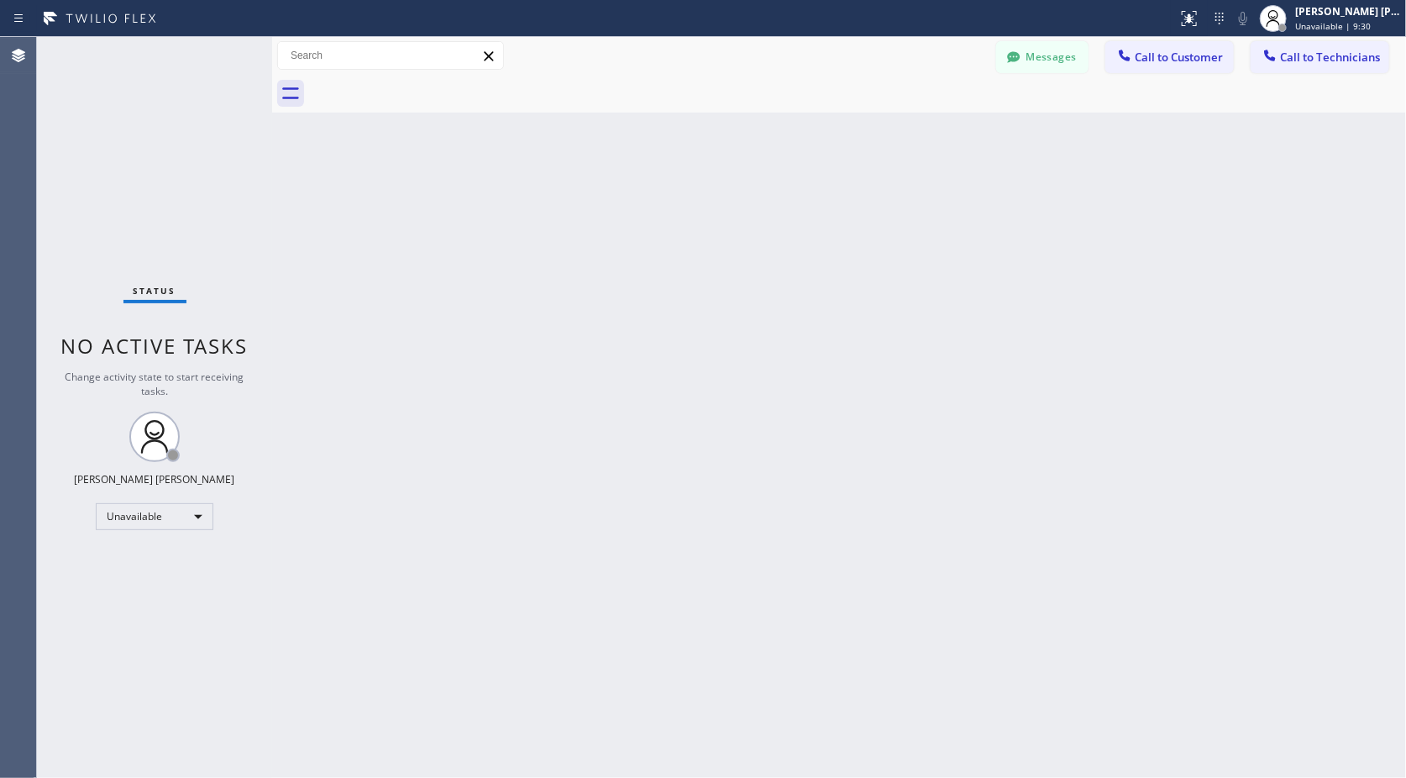
click at [861, 124] on div "Back to Dashboard Change Sender ID Customers Technicians Select a contact Outbo…" at bounding box center [839, 407] width 1134 height 741
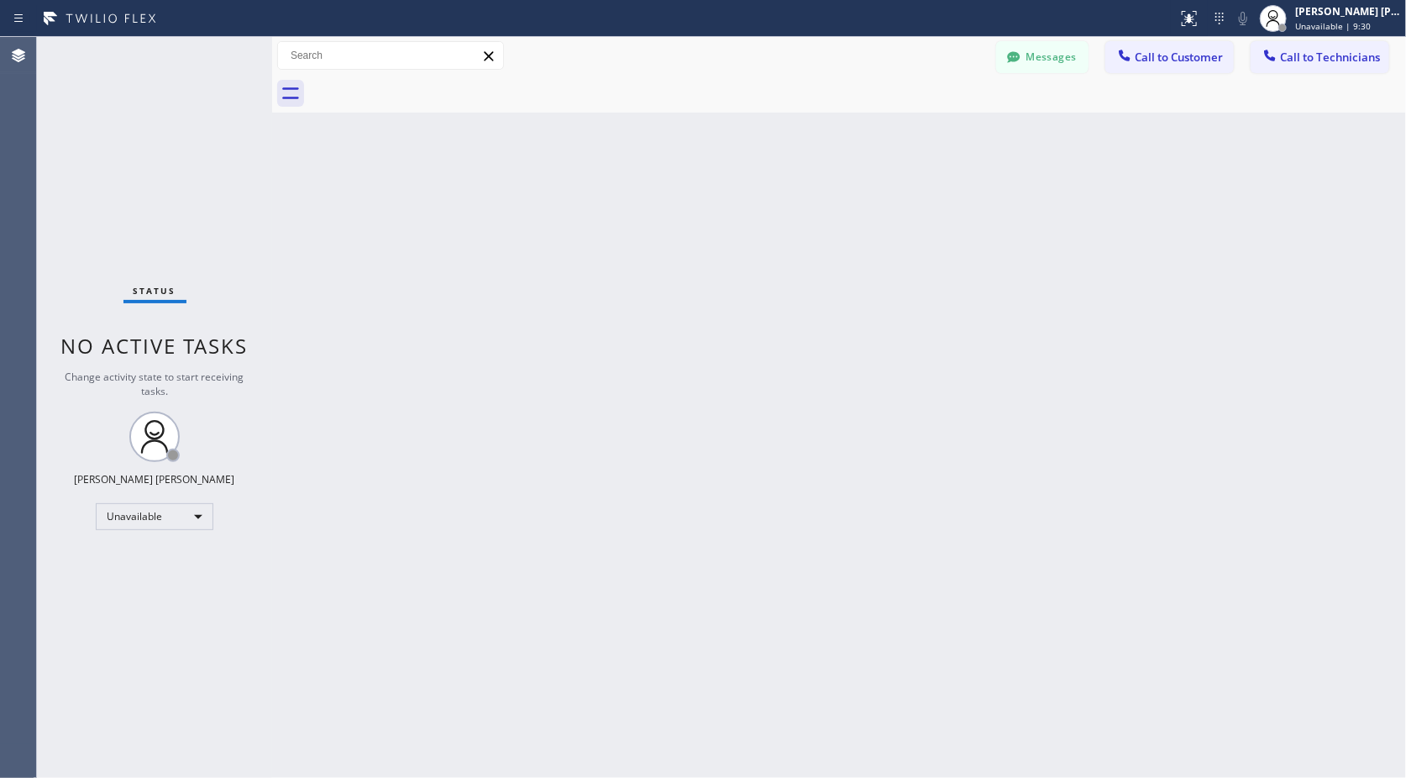
click at [861, 124] on div "Back to Dashboard Change Sender ID Customers Technicians Select a contact Outbo…" at bounding box center [839, 407] width 1134 height 741
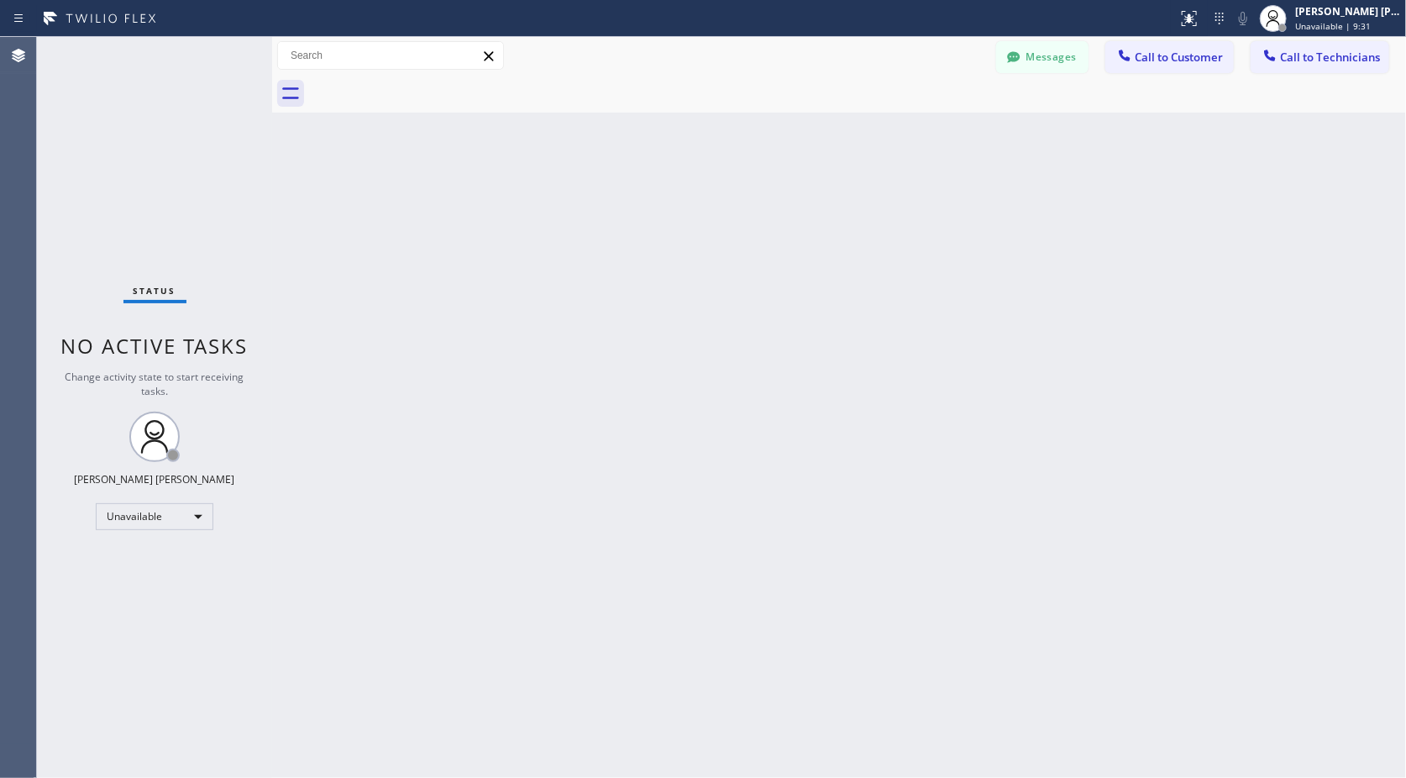
click at [861, 124] on div "Back to Dashboard Change Sender ID Customers Technicians Select a contact Outbo…" at bounding box center [839, 407] width 1134 height 741
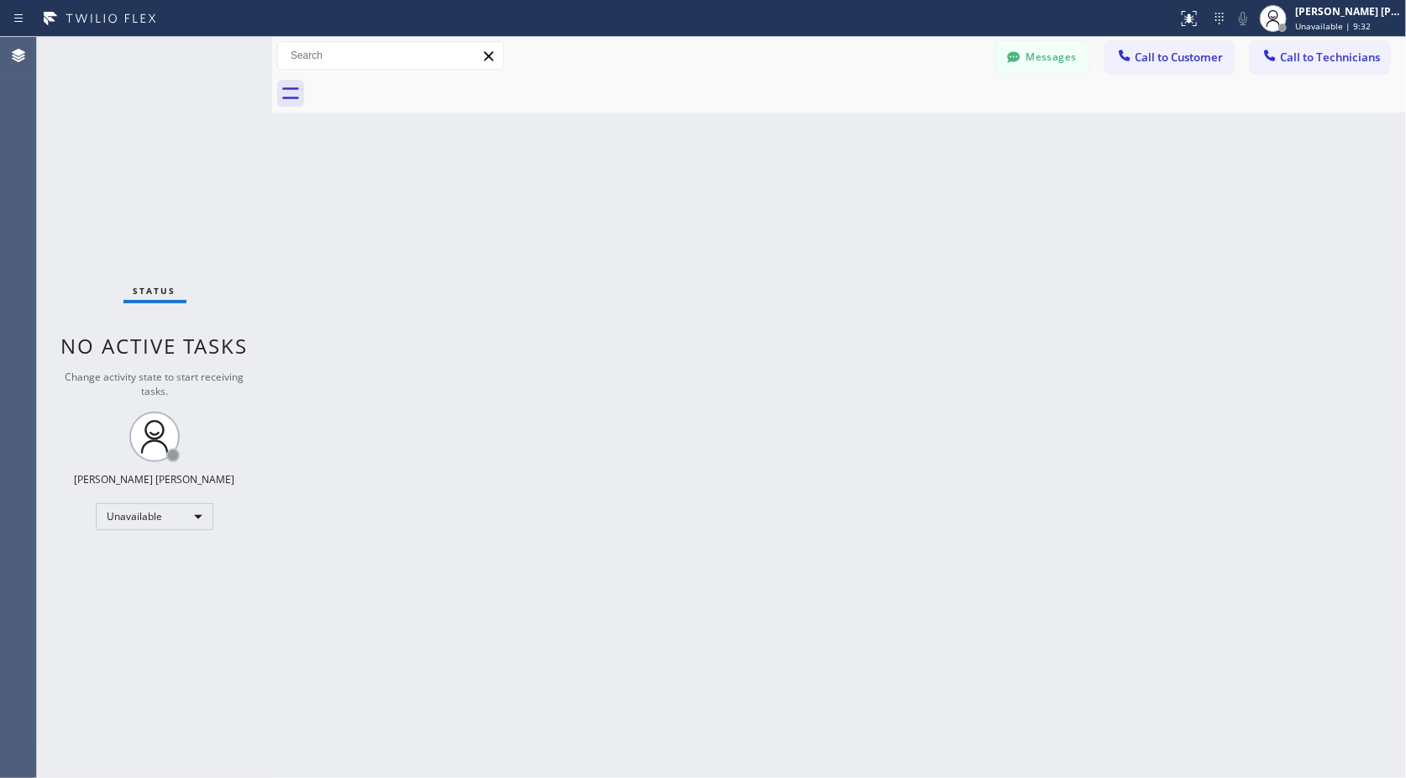
click at [861, 124] on div "Back to Dashboard Change Sender ID Customers Technicians Select a contact Outbo…" at bounding box center [839, 407] width 1134 height 741
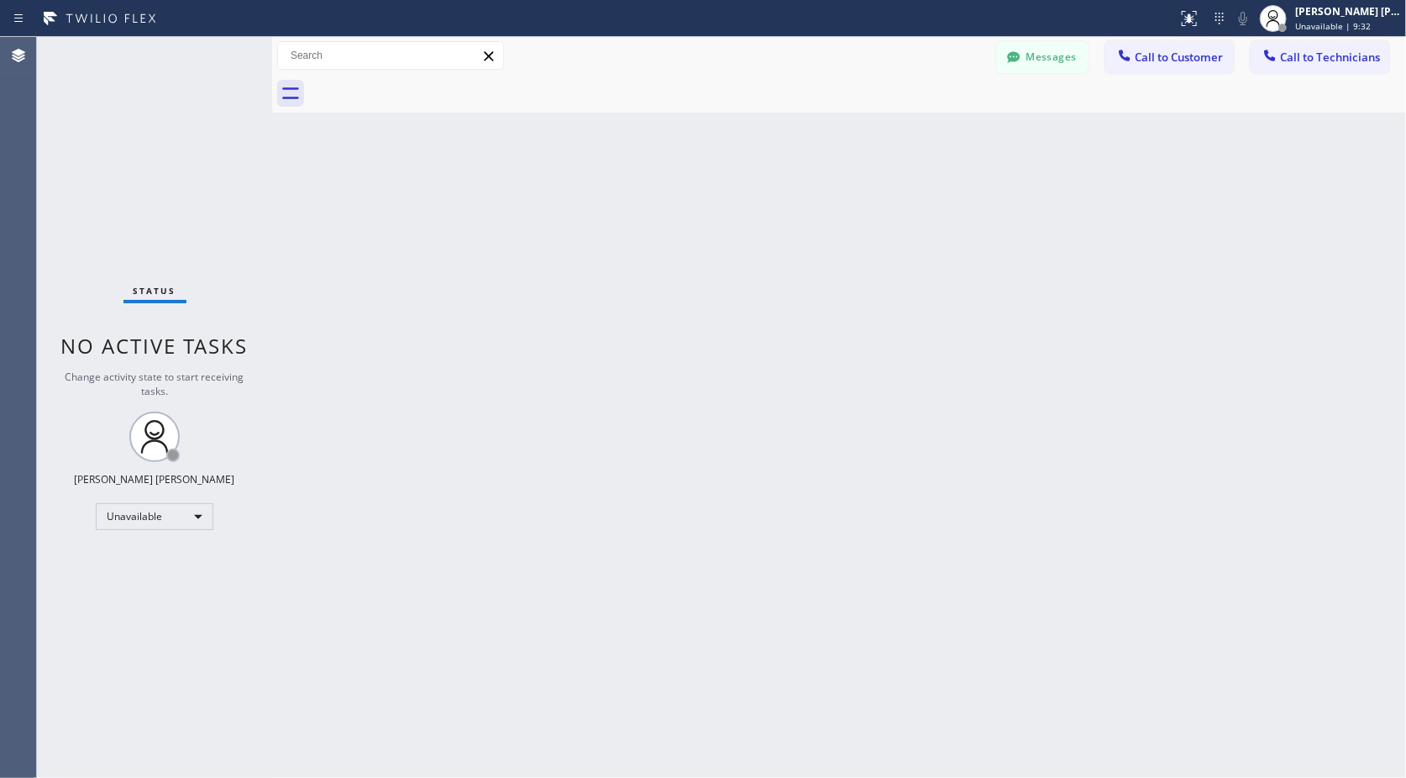
click at [861, 124] on div "Back to Dashboard Change Sender ID Customers Technicians Select a contact Outbo…" at bounding box center [839, 407] width 1134 height 741
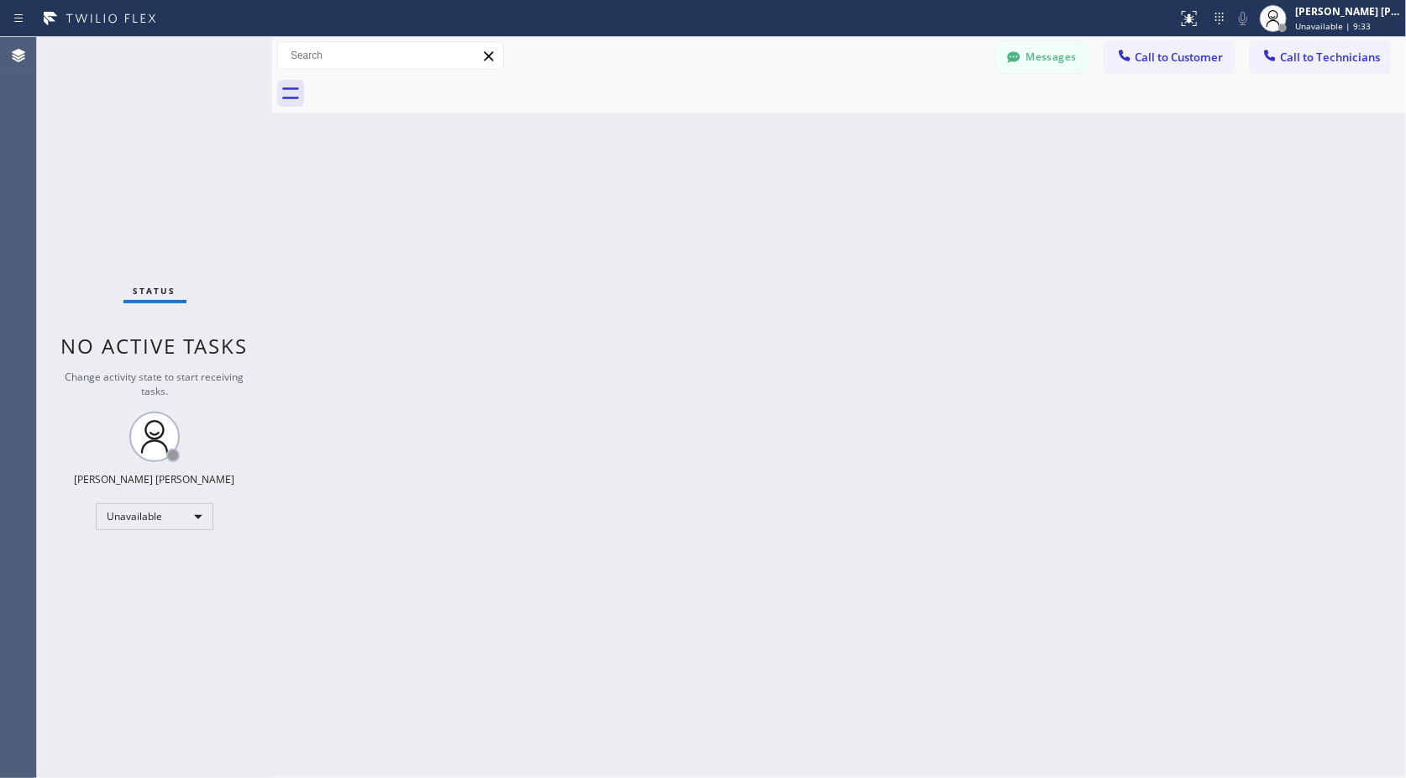
click at [861, 124] on div "Back to Dashboard Change Sender ID Customers Technicians Select a contact Outbo…" at bounding box center [839, 407] width 1134 height 741
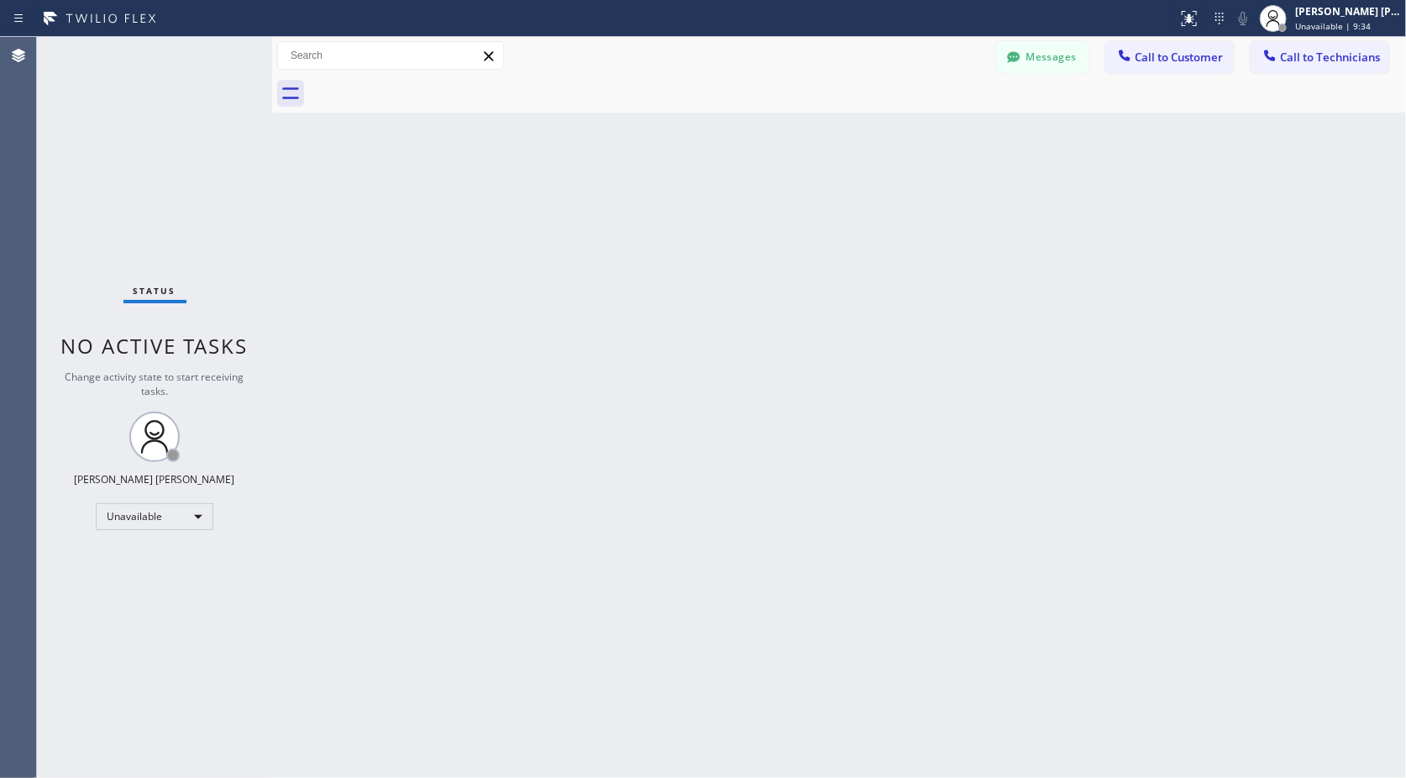
click at [861, 124] on div "Back to Dashboard Change Sender ID Customers Technicians Select a contact Outbo…" at bounding box center [839, 407] width 1134 height 741
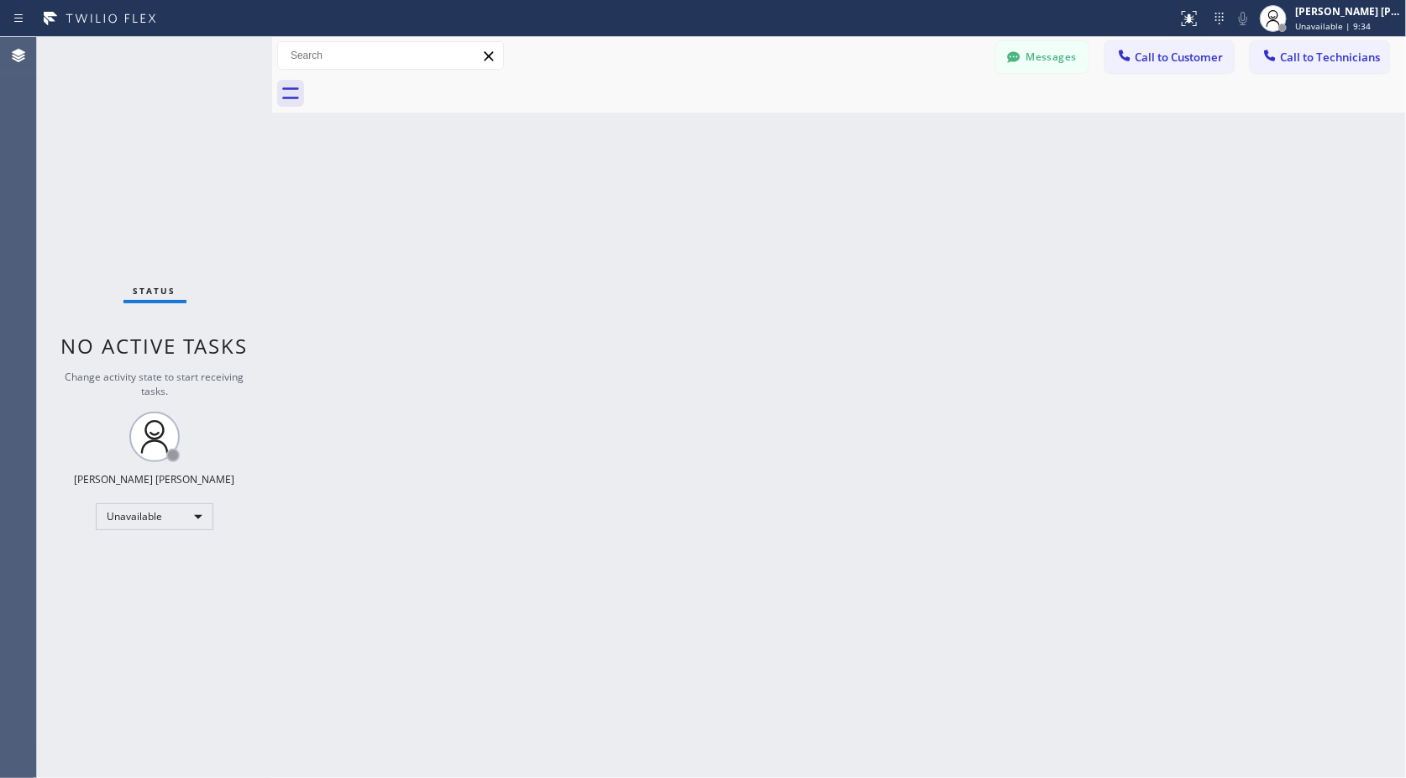
click at [861, 124] on div "Back to Dashboard Change Sender ID Customers Technicians Select a contact Outbo…" at bounding box center [839, 407] width 1134 height 741
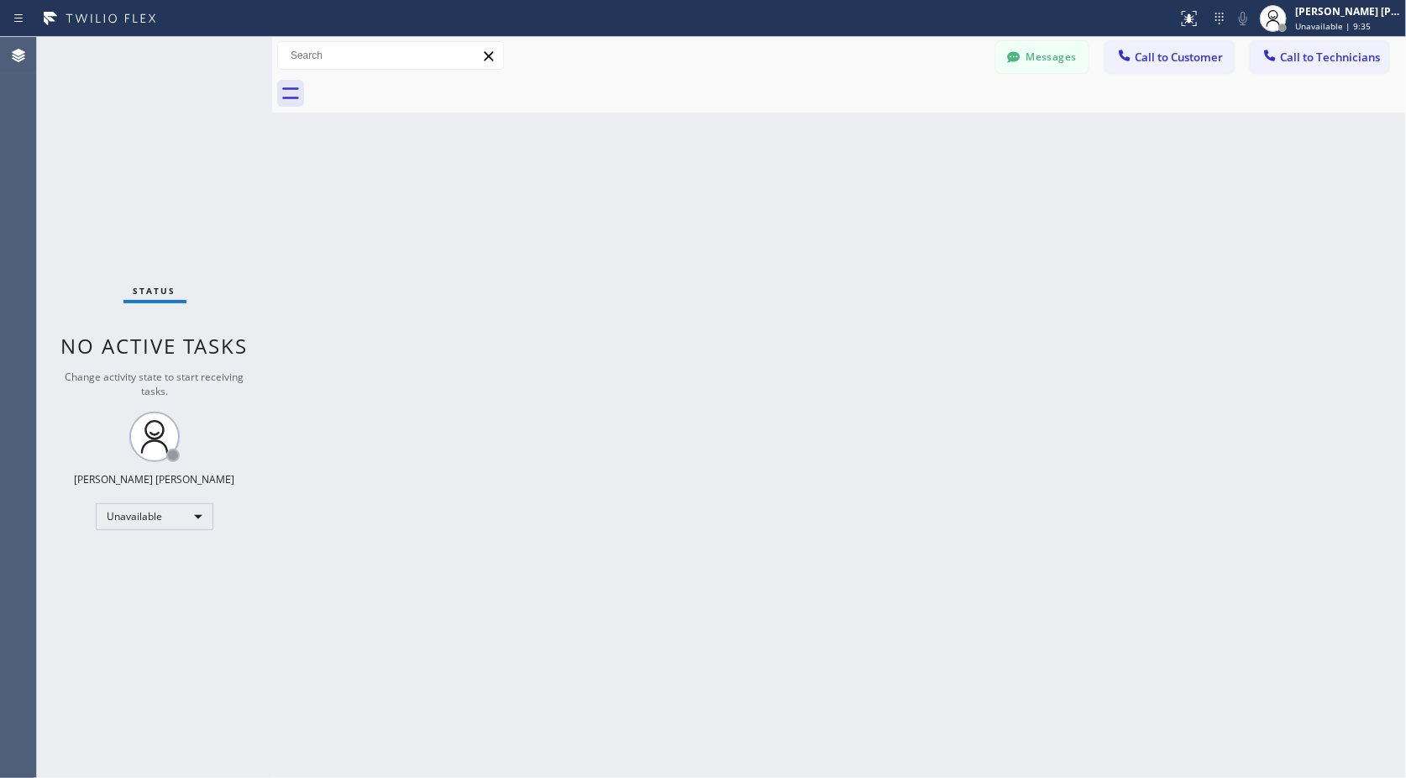
click at [861, 124] on div "Back to Dashboard Change Sender ID Customers Technicians Select a contact Outbo…" at bounding box center [839, 407] width 1134 height 741
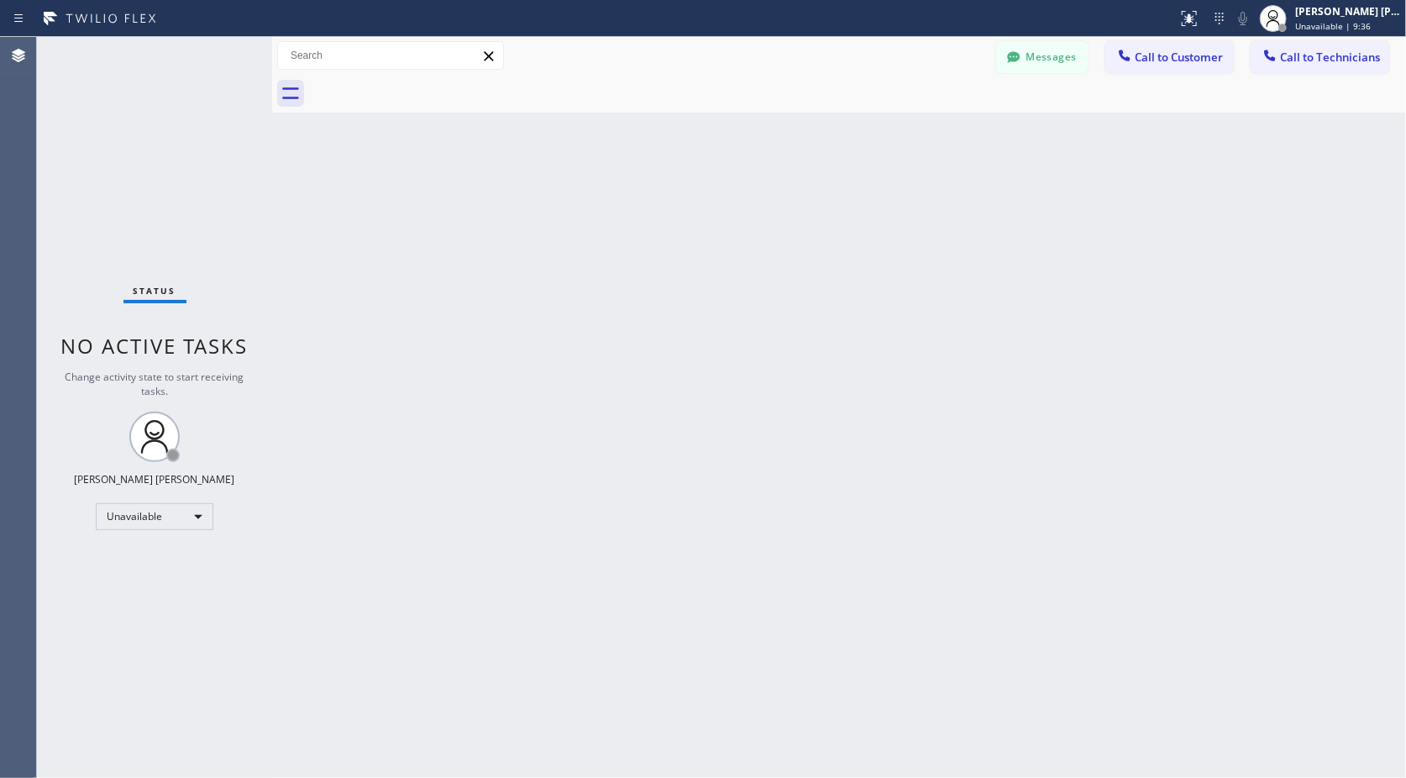
click at [861, 124] on div "Back to Dashboard Change Sender ID Customers Technicians Select a contact Outbo…" at bounding box center [839, 407] width 1134 height 741
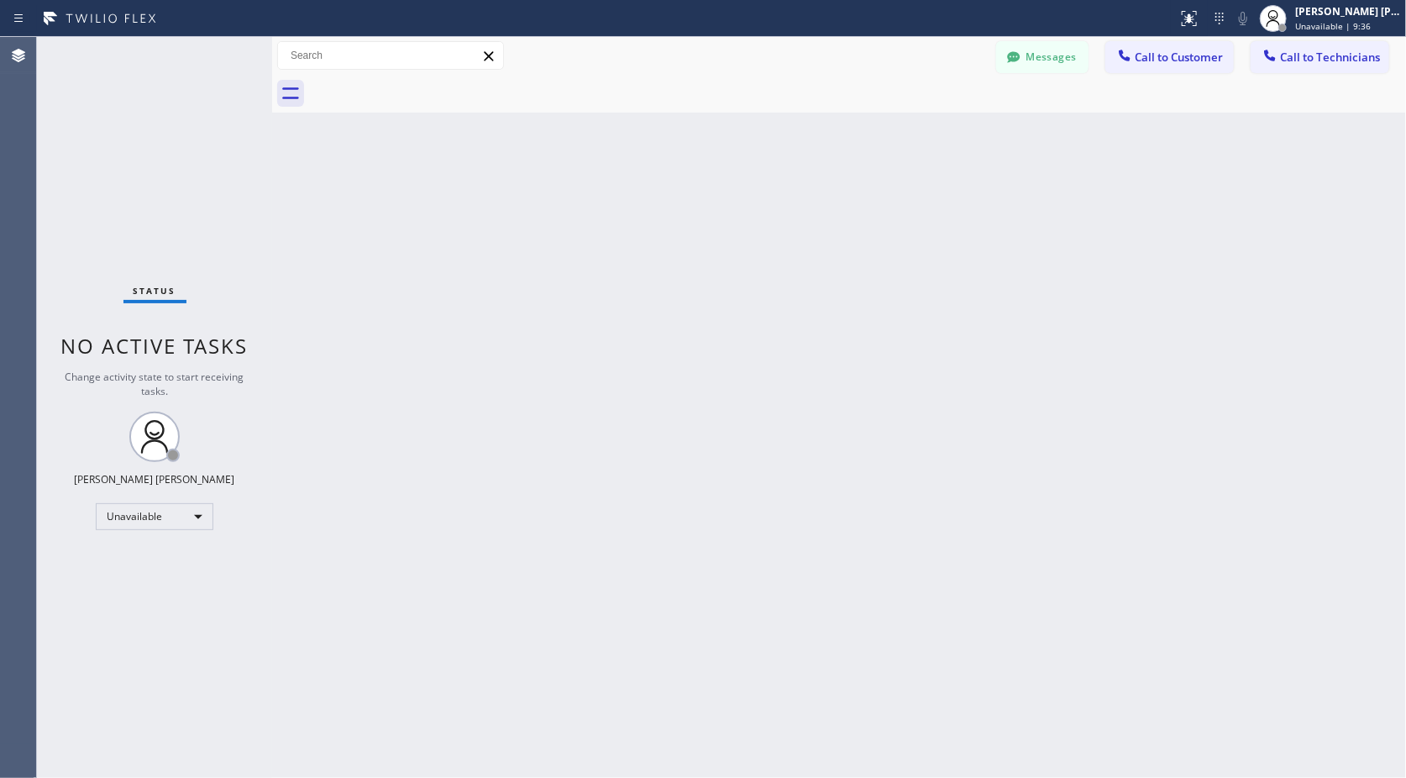
click at [861, 124] on div "Back to Dashboard Change Sender ID Customers Technicians Select a contact Outbo…" at bounding box center [839, 407] width 1134 height 741
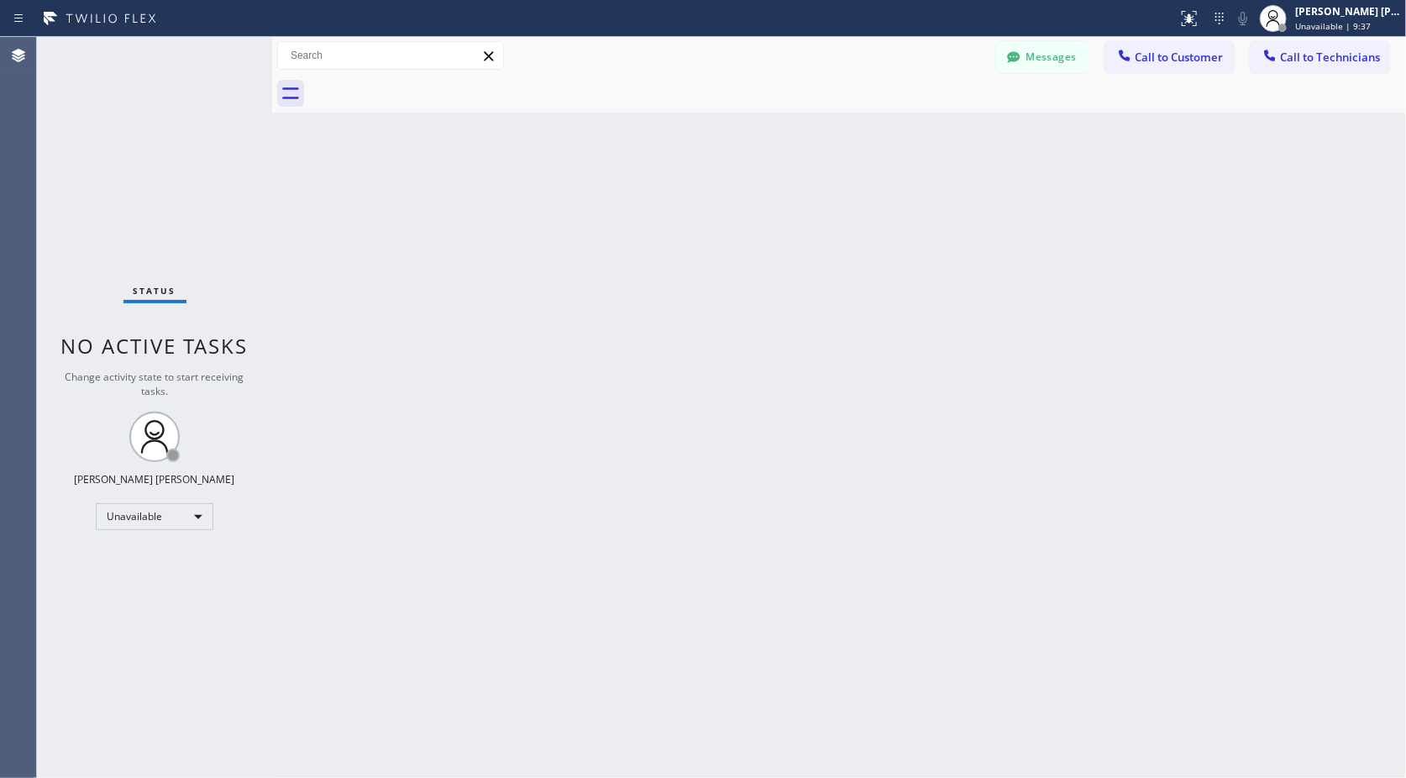
click at [861, 124] on div "Back to Dashboard Change Sender ID Customers Technicians Select a contact Outbo…" at bounding box center [839, 407] width 1134 height 741
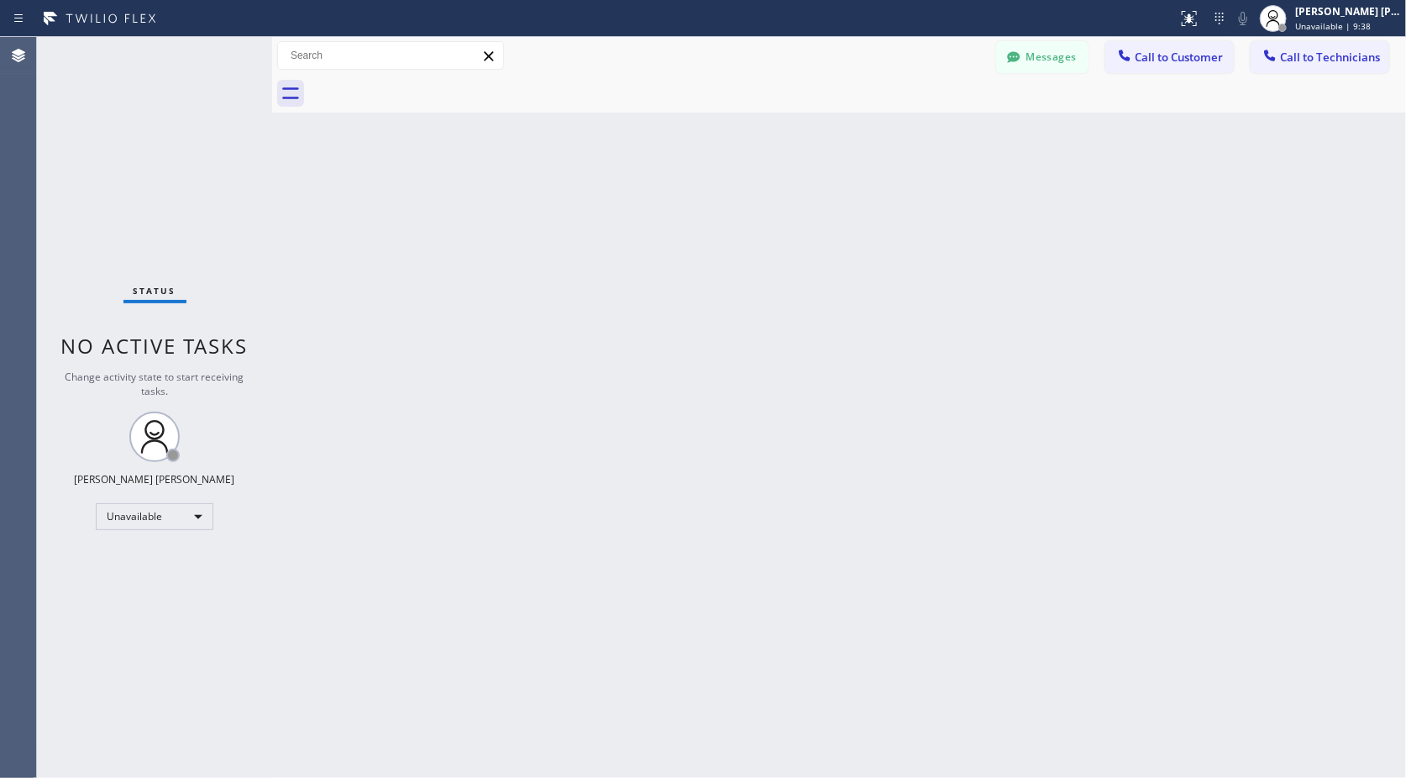
click at [861, 124] on div "Back to Dashboard Change Sender ID Customers Technicians Select a contact Outbo…" at bounding box center [839, 407] width 1134 height 741
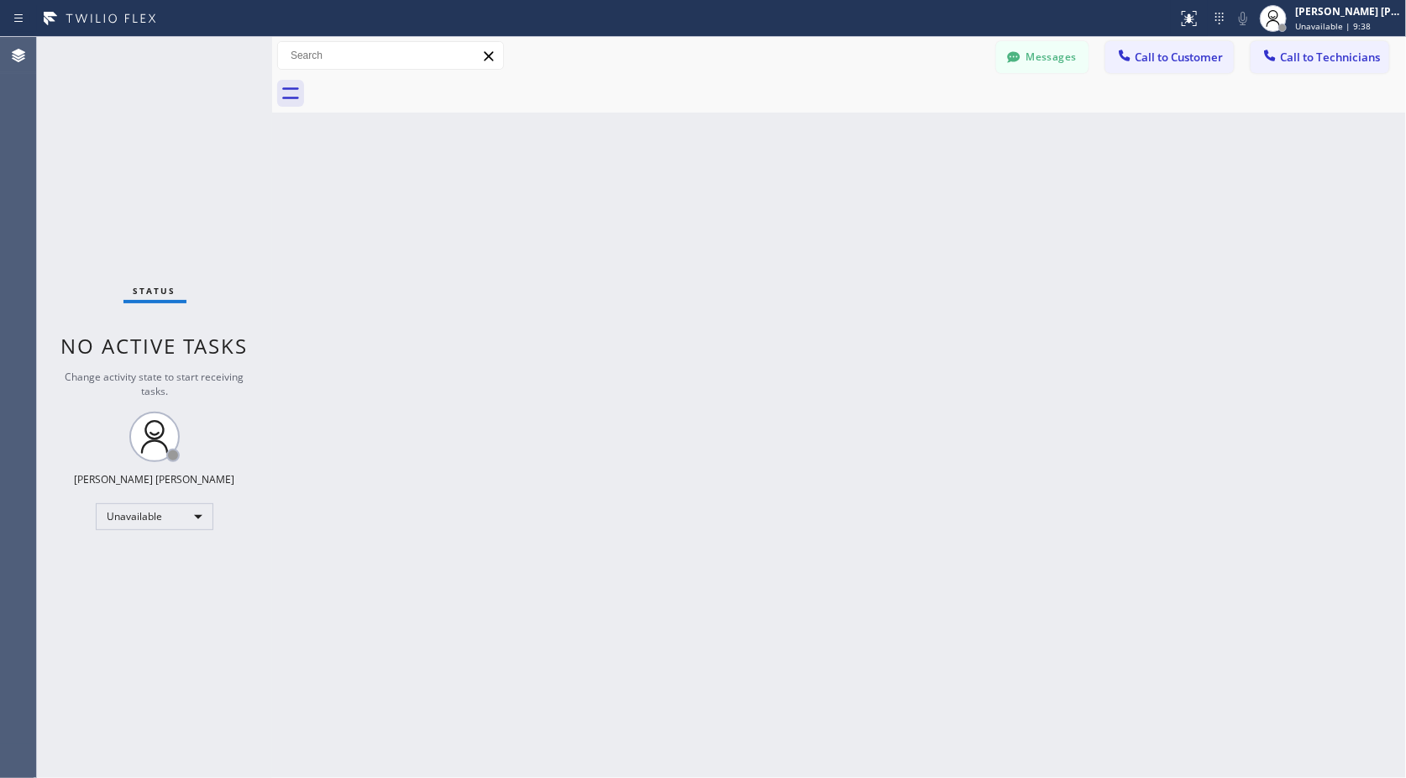
click at [861, 124] on div "Back to Dashboard Change Sender ID Customers Technicians Select a contact Outbo…" at bounding box center [839, 407] width 1134 height 741
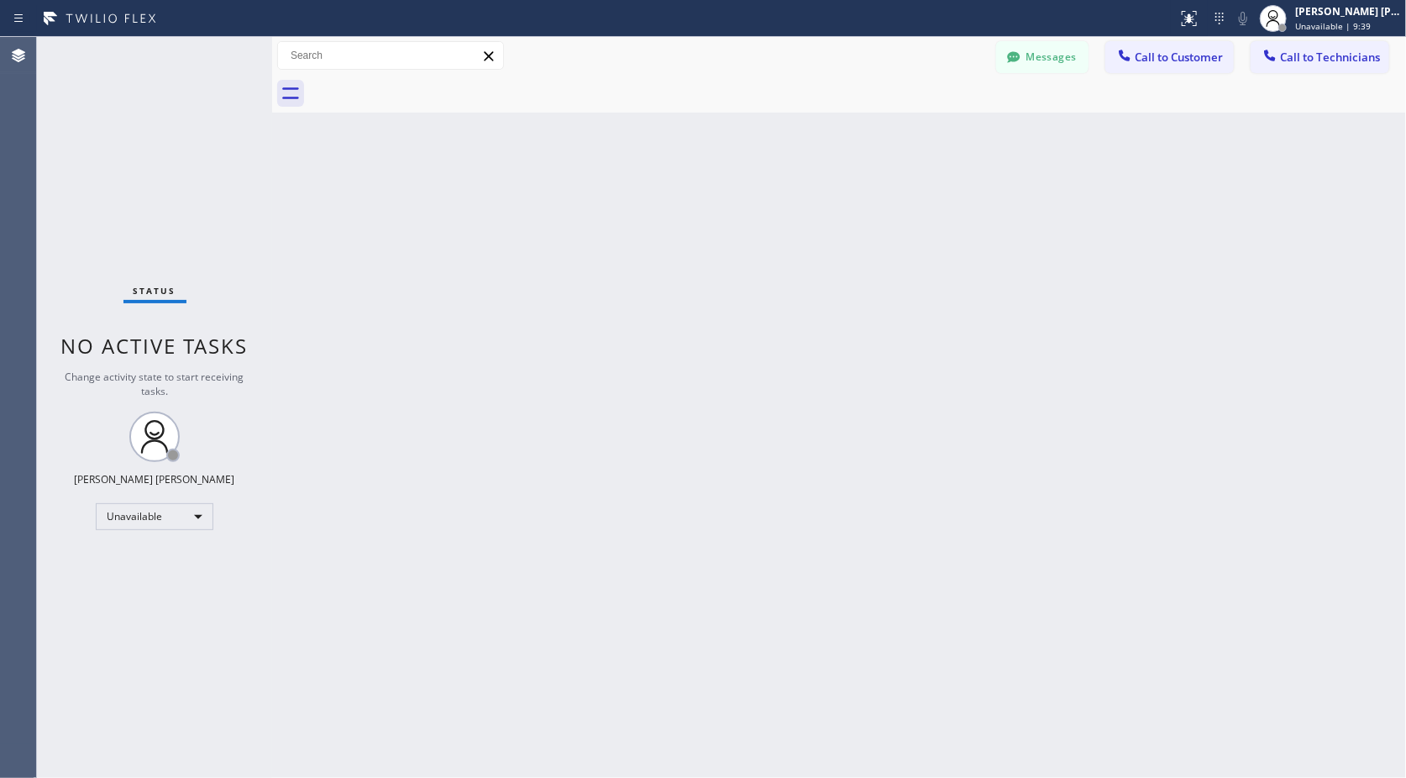
click at [861, 124] on div "Back to Dashboard Change Sender ID Customers Technicians Select a contact Outbo…" at bounding box center [839, 407] width 1134 height 741
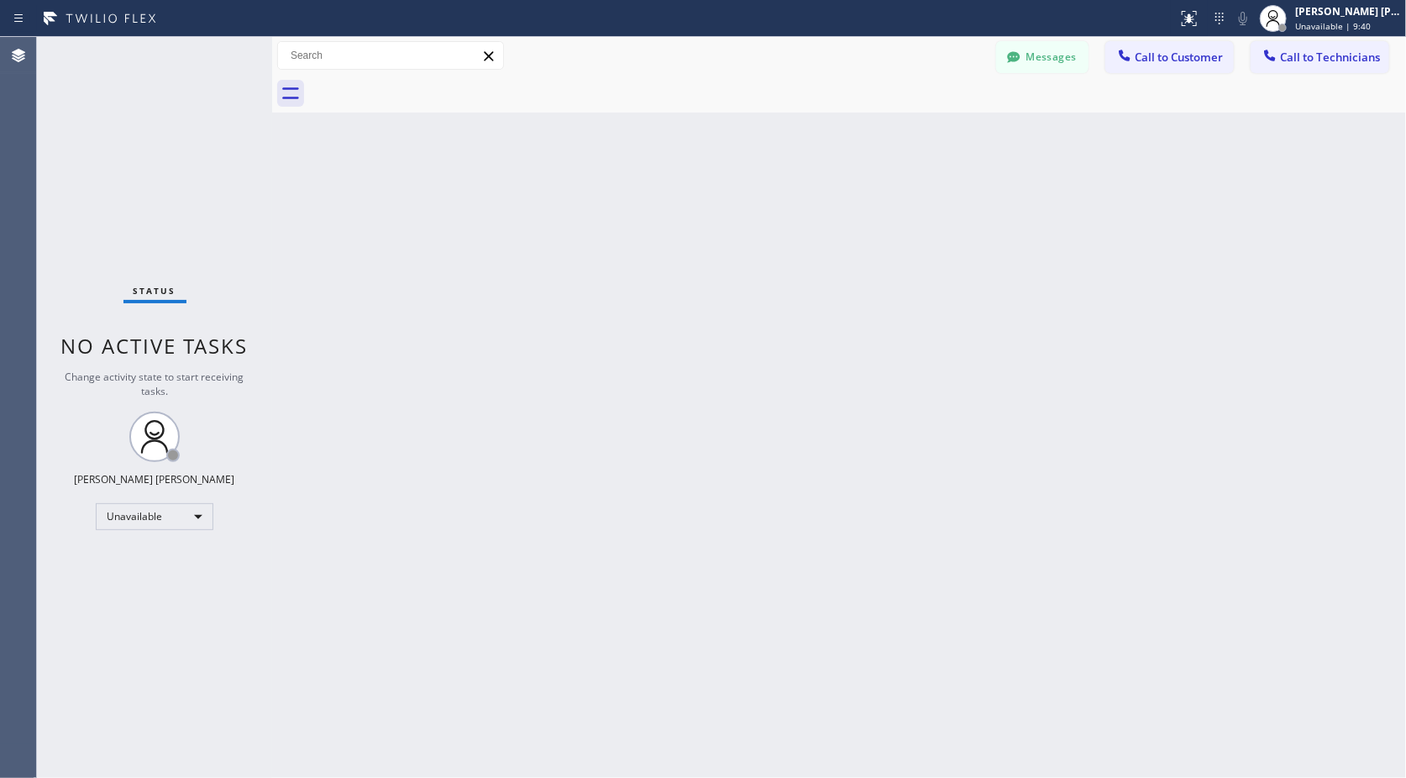
click at [861, 124] on div "Back to Dashboard Change Sender ID Customers Technicians Select a contact Outbo…" at bounding box center [839, 407] width 1134 height 741
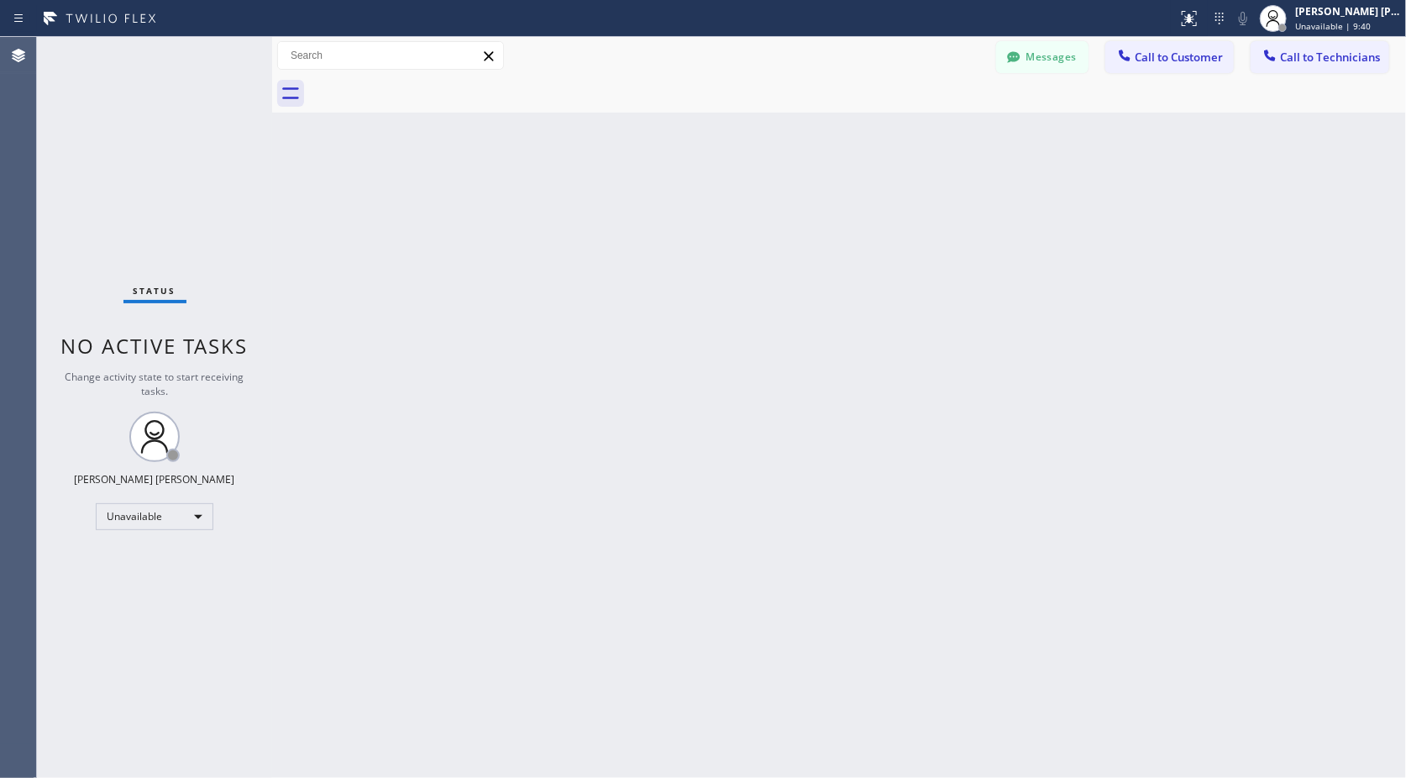
click at [861, 124] on div "Back to Dashboard Change Sender ID Customers Technicians Select a contact Outbo…" at bounding box center [839, 407] width 1134 height 741
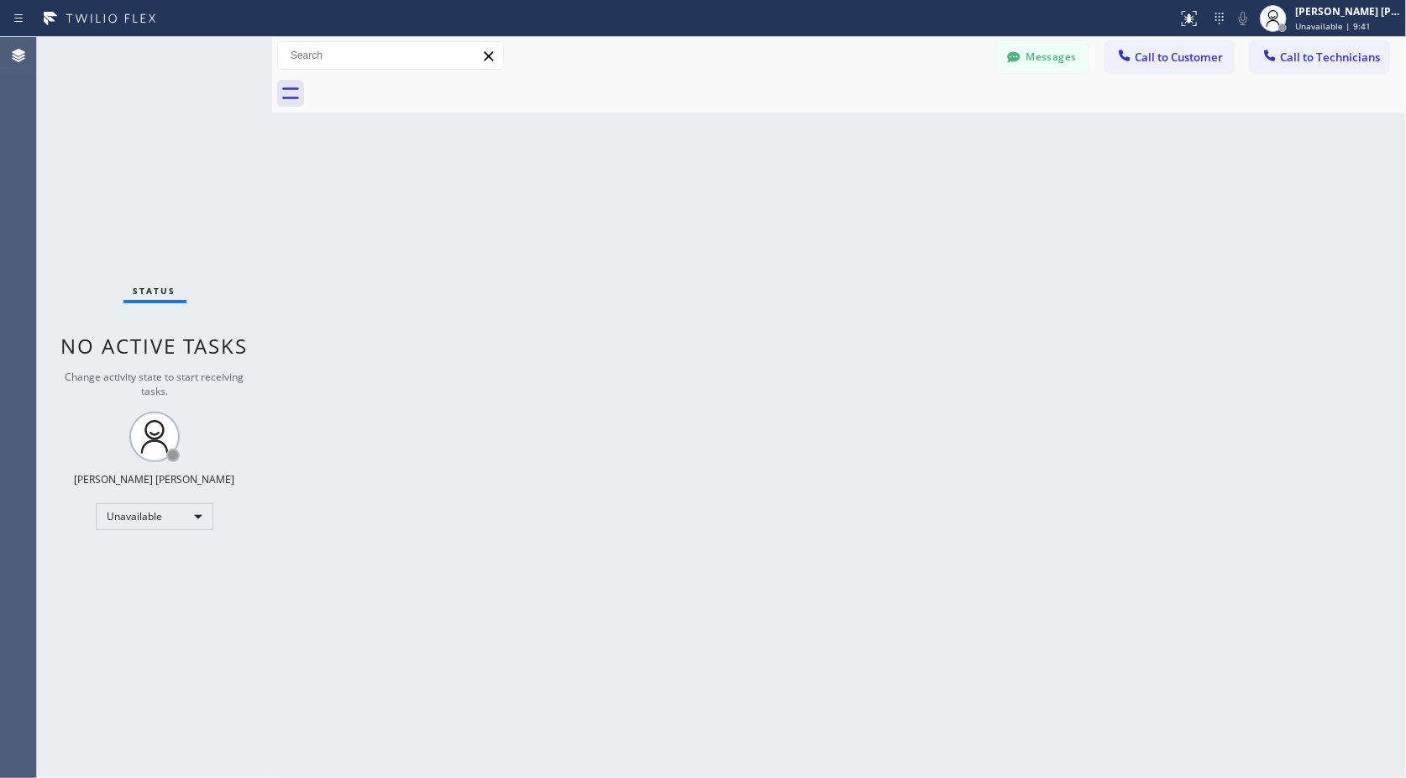
click at [861, 124] on div "Back to Dashboard Change Sender ID Customers Technicians Select a contact Outbo…" at bounding box center [839, 407] width 1134 height 741
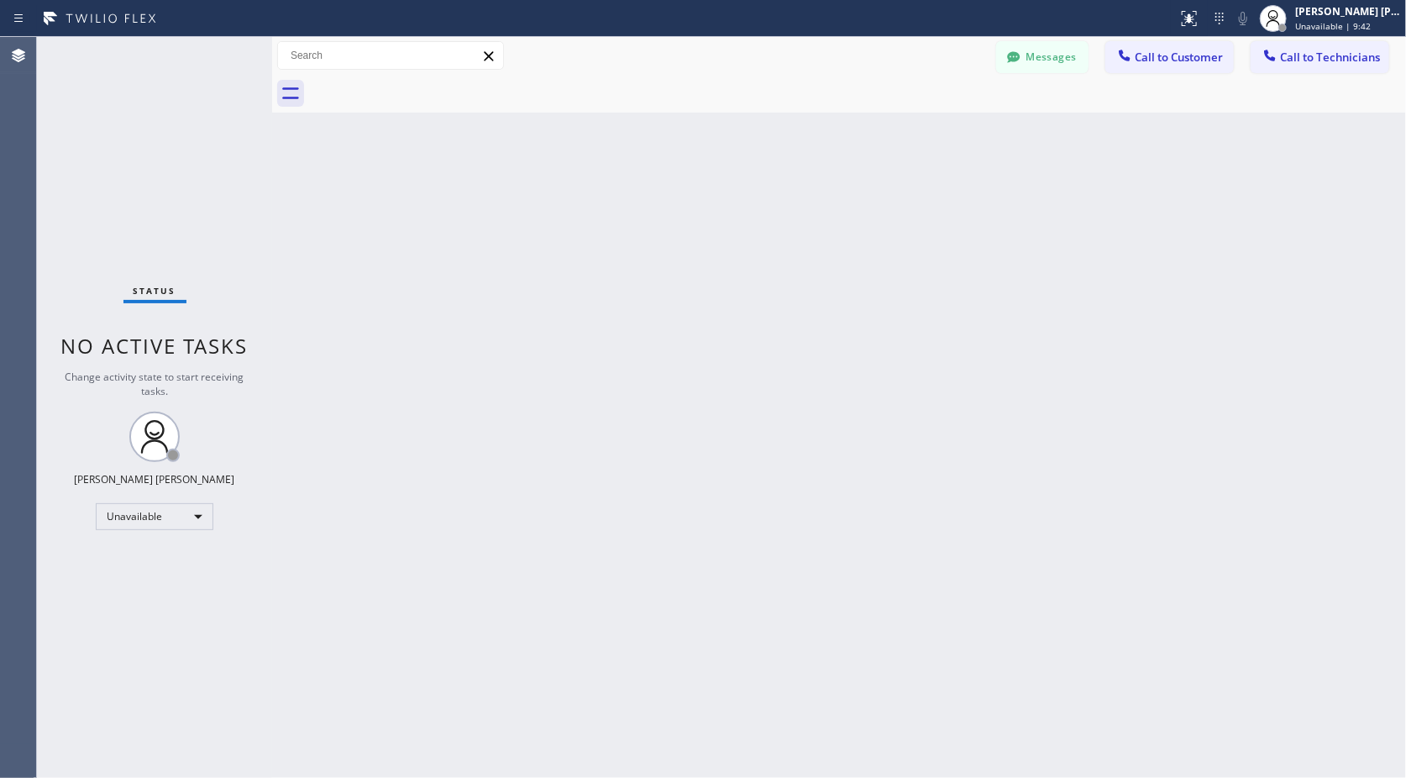
click at [861, 124] on div "Back to Dashboard Change Sender ID Customers Technicians Select a contact Outbo…" at bounding box center [839, 407] width 1134 height 741
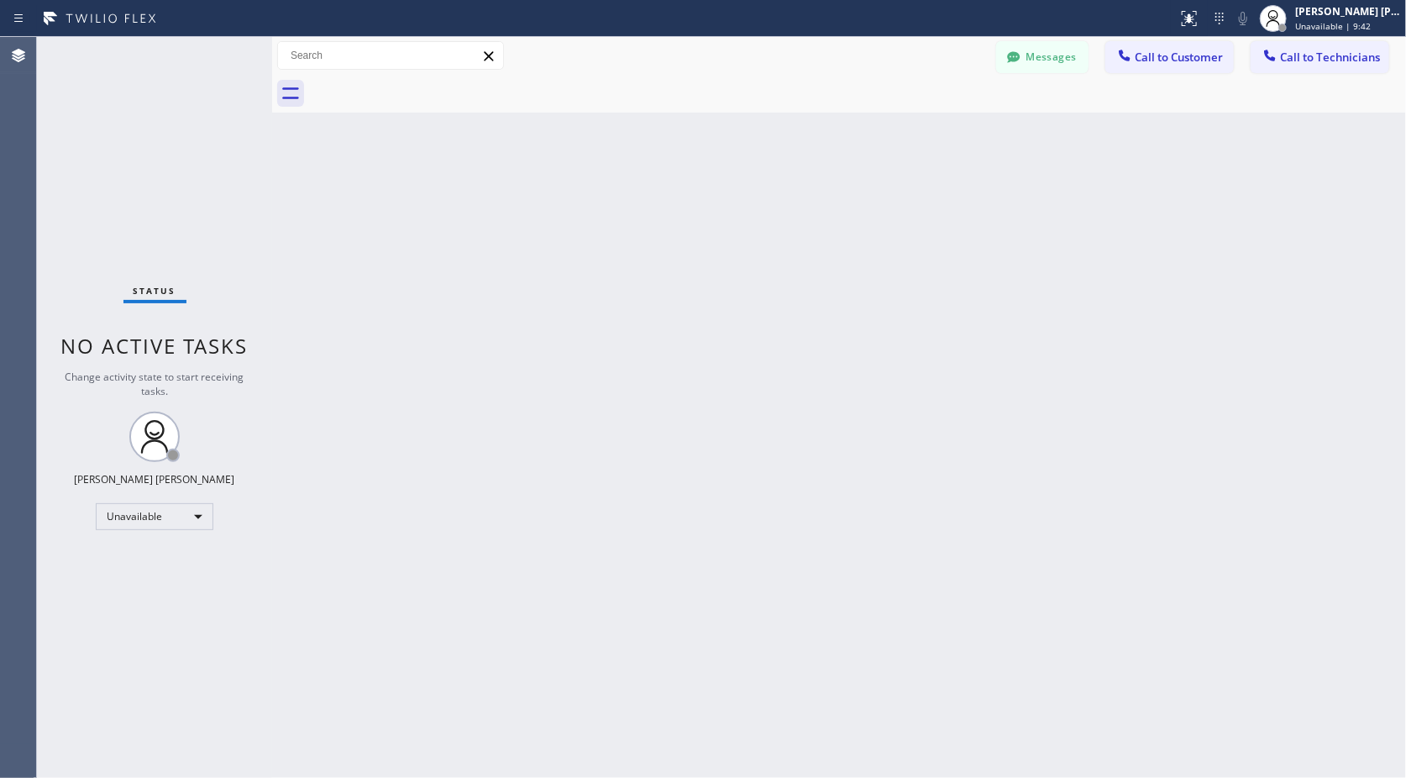
click at [861, 124] on div "Back to Dashboard Change Sender ID Customers Technicians Select a contact Outbo…" at bounding box center [839, 407] width 1134 height 741
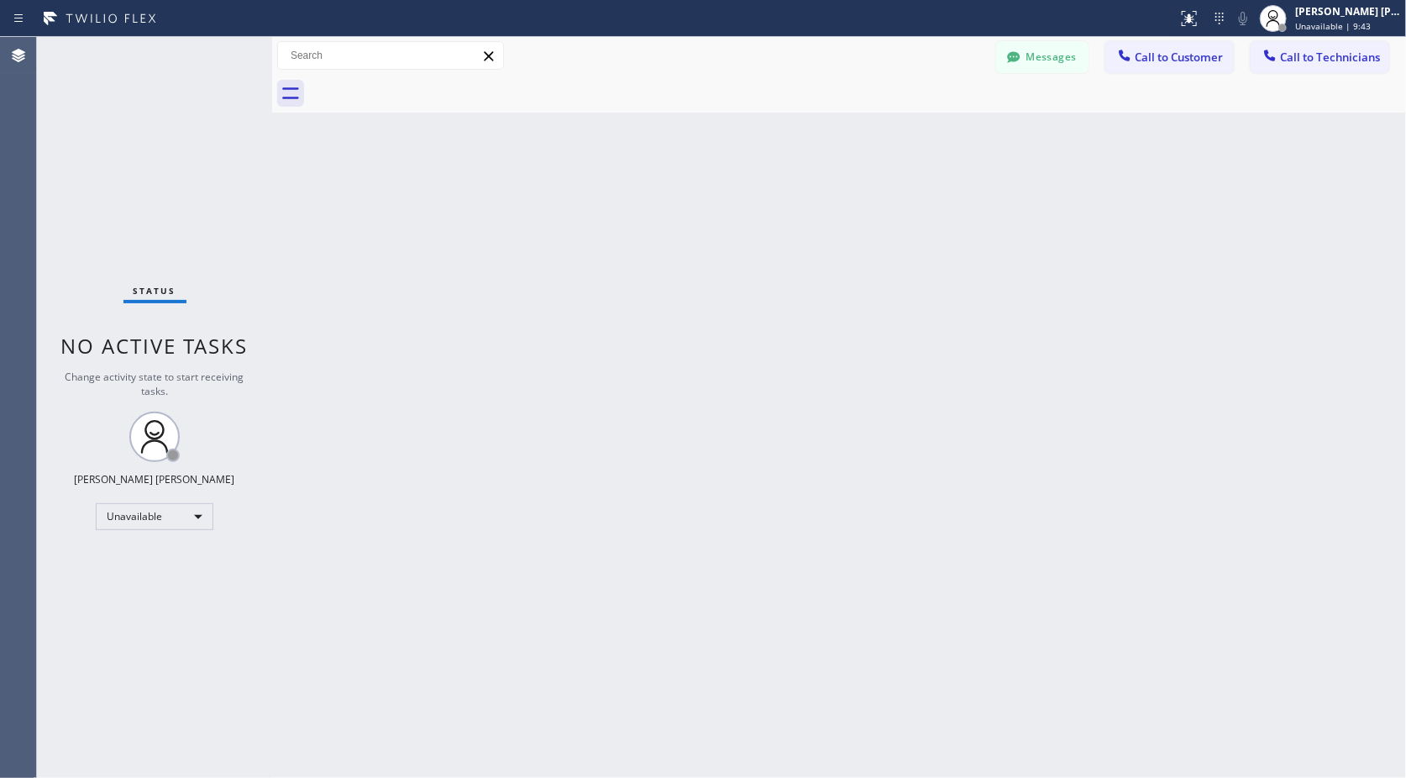
click at [861, 124] on div "Back to Dashboard Change Sender ID Customers Technicians Select a contact Outbo…" at bounding box center [839, 407] width 1134 height 741
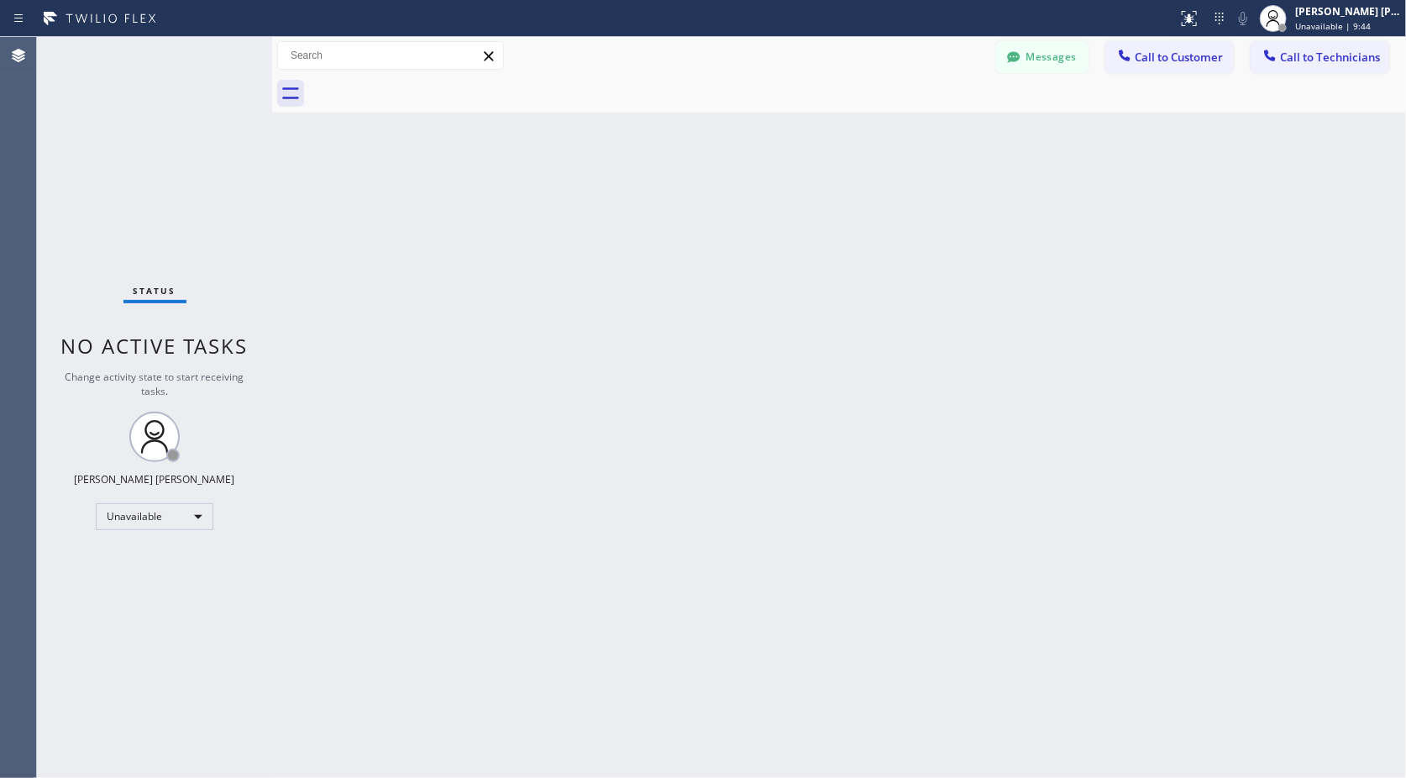
click at [861, 124] on div "Back to Dashboard Change Sender ID Customers Technicians Select a contact Outbo…" at bounding box center [839, 407] width 1134 height 741
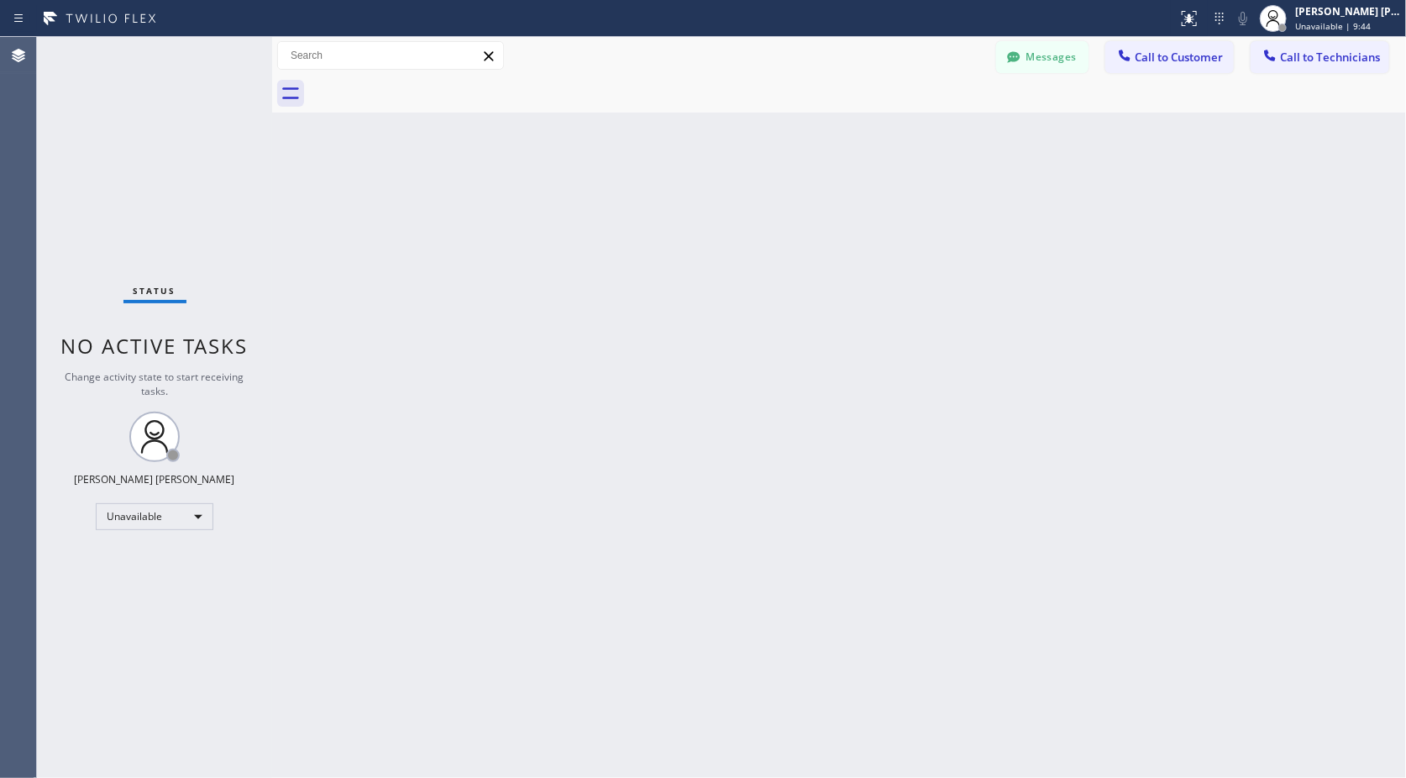
click at [861, 124] on div "Back to Dashboard Change Sender ID Customers Technicians Select a contact Outbo…" at bounding box center [839, 407] width 1134 height 741
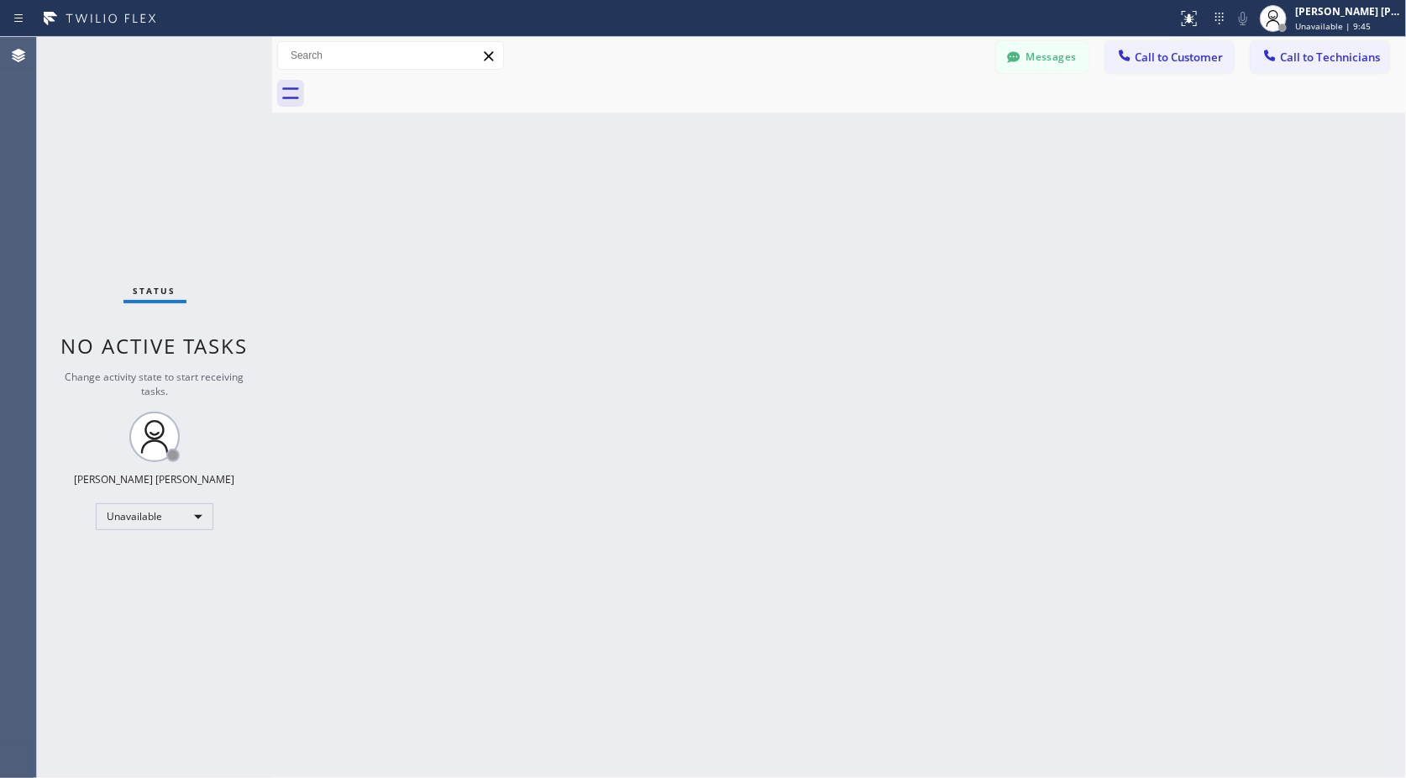
click at [861, 124] on div "Back to Dashboard Change Sender ID Customers Technicians Select a contact Outbo…" at bounding box center [839, 407] width 1134 height 741
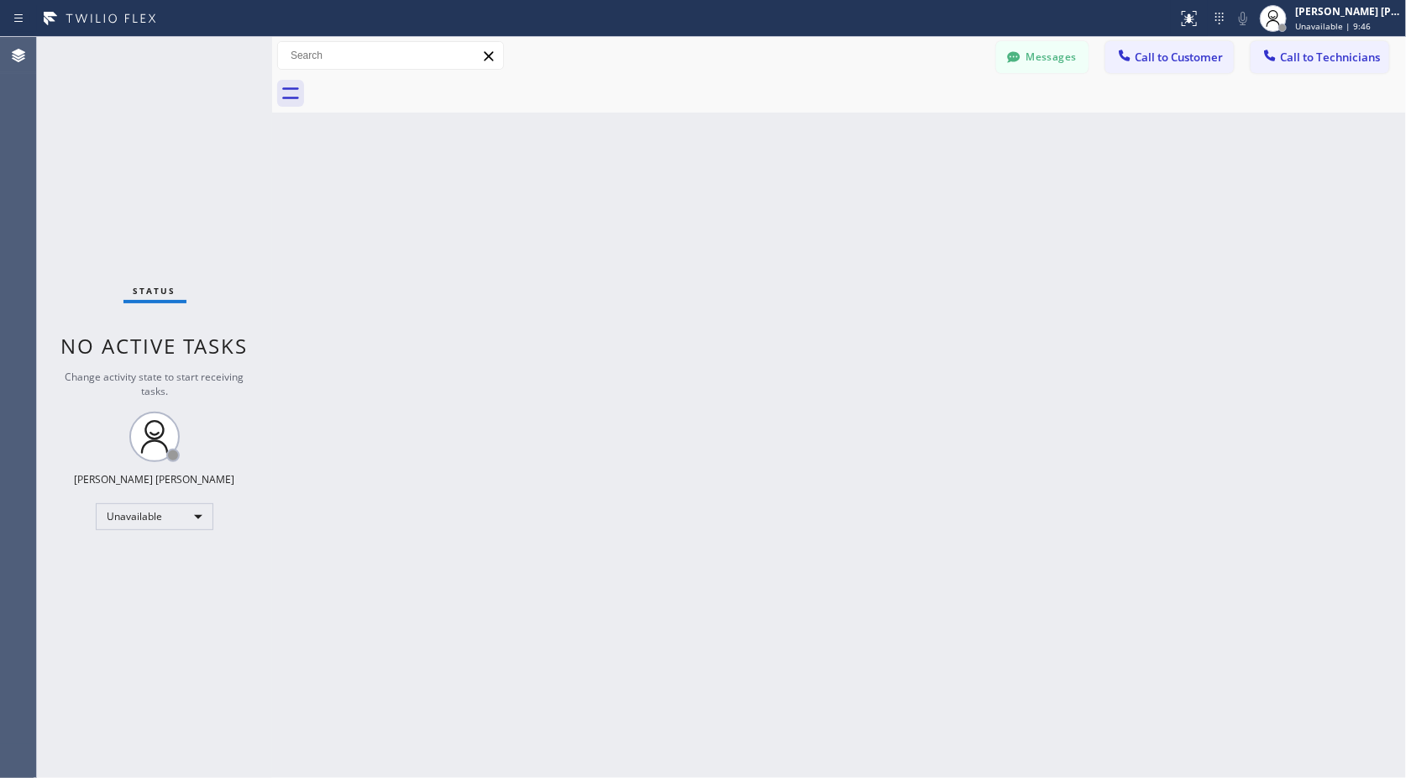
click at [861, 124] on div "Back to Dashboard Change Sender ID Customers Technicians Select a contact Outbo…" at bounding box center [839, 407] width 1134 height 741
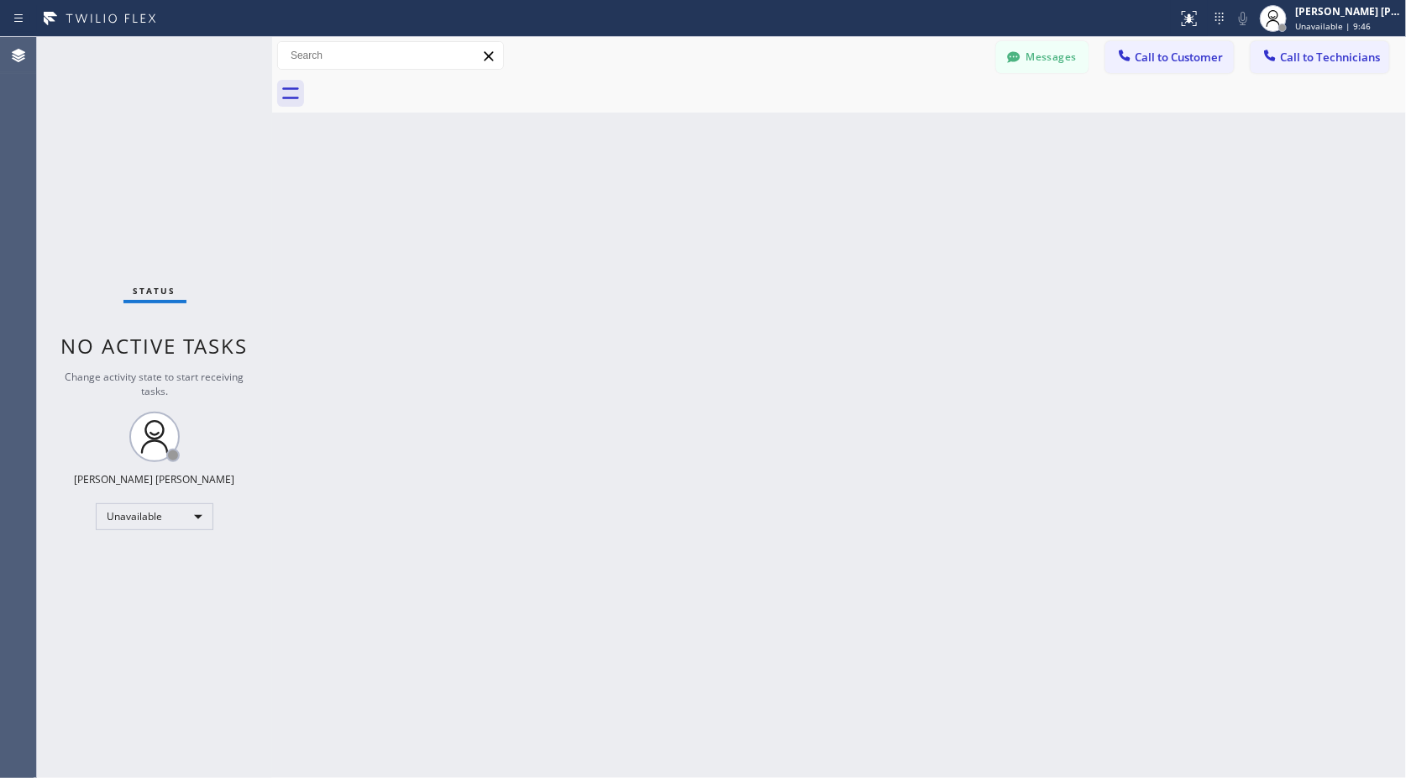
click at [861, 124] on div "Back to Dashboard Change Sender ID Customers Technicians Select a contact Outbo…" at bounding box center [839, 407] width 1134 height 741
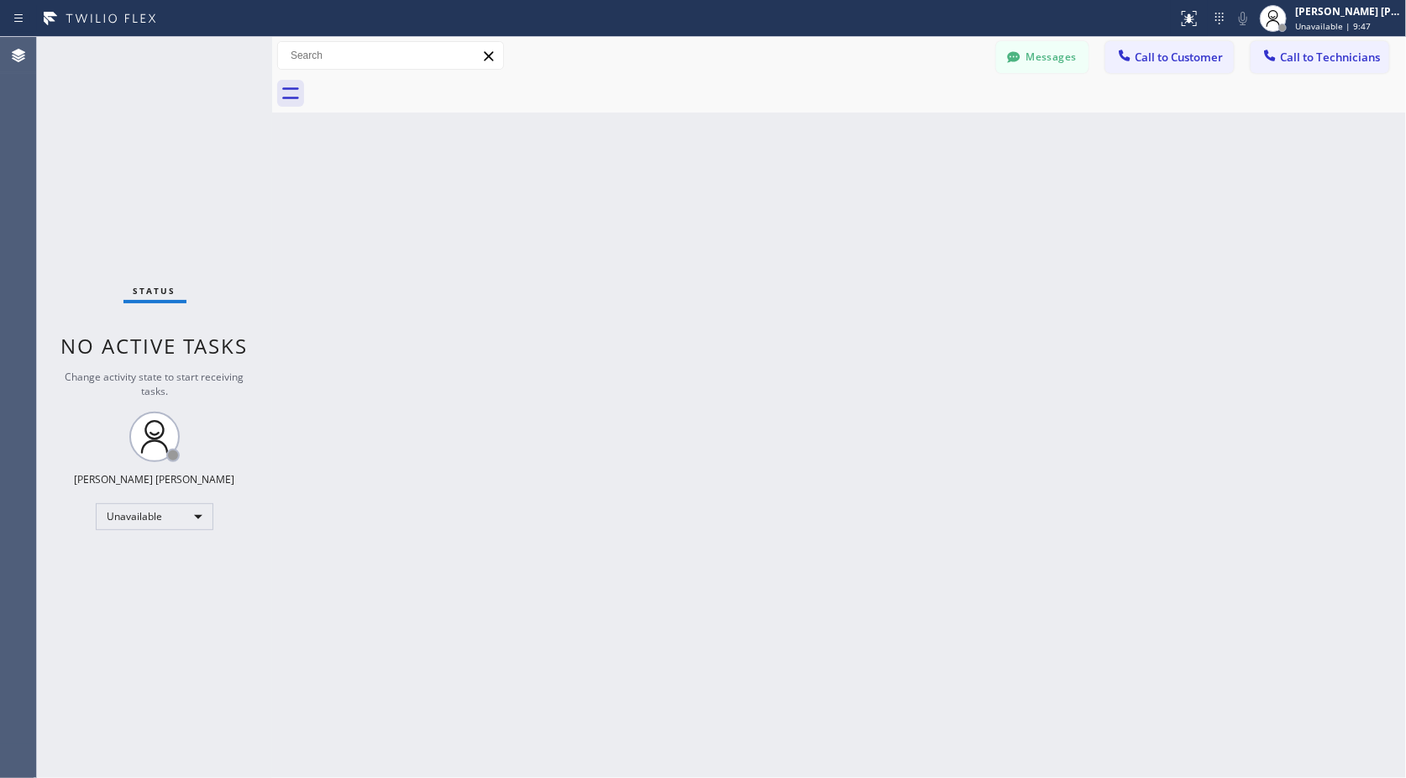
click at [861, 124] on div "Back to Dashboard Change Sender ID Customers Technicians Select a contact Outbo…" at bounding box center [839, 407] width 1134 height 741
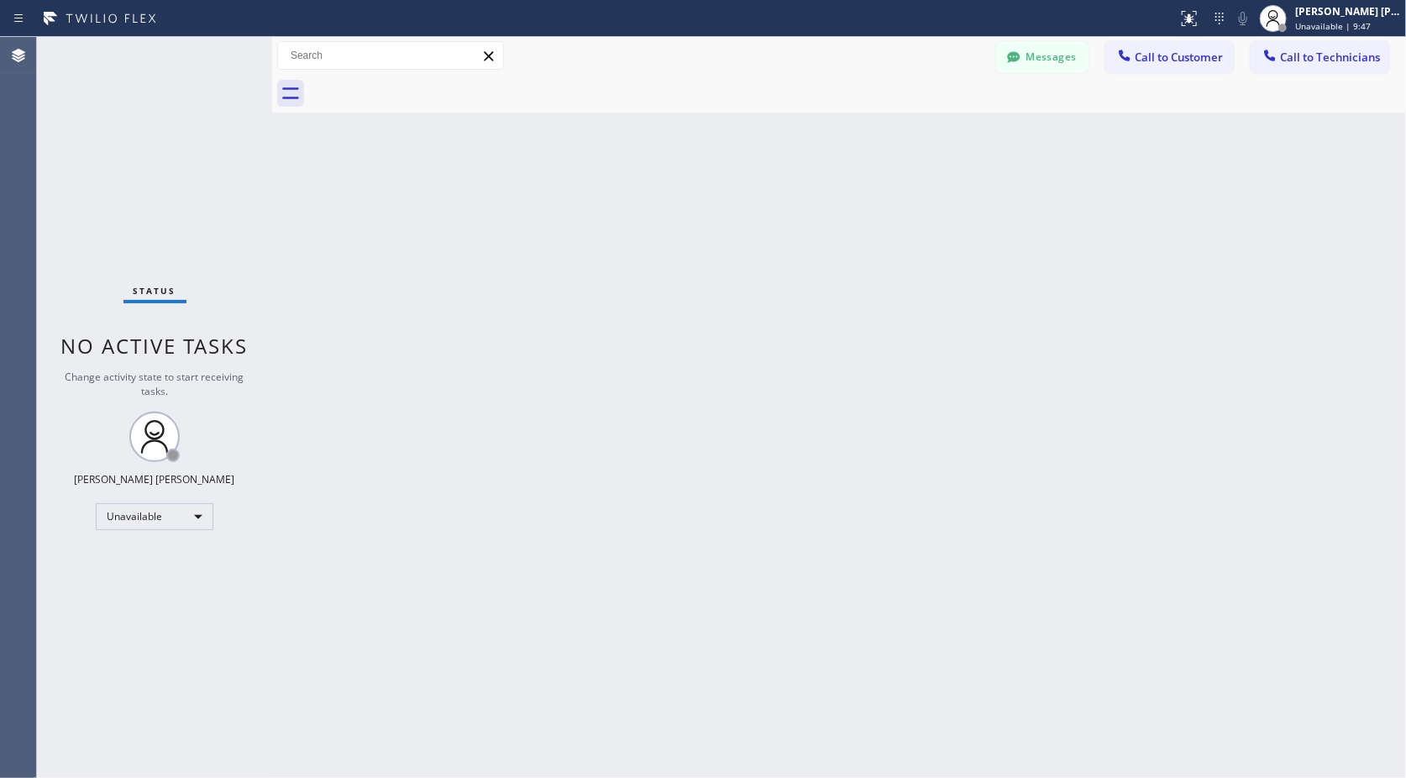
click at [861, 124] on div "Back to Dashboard Change Sender ID Customers Technicians Select a contact Outbo…" at bounding box center [839, 407] width 1134 height 741
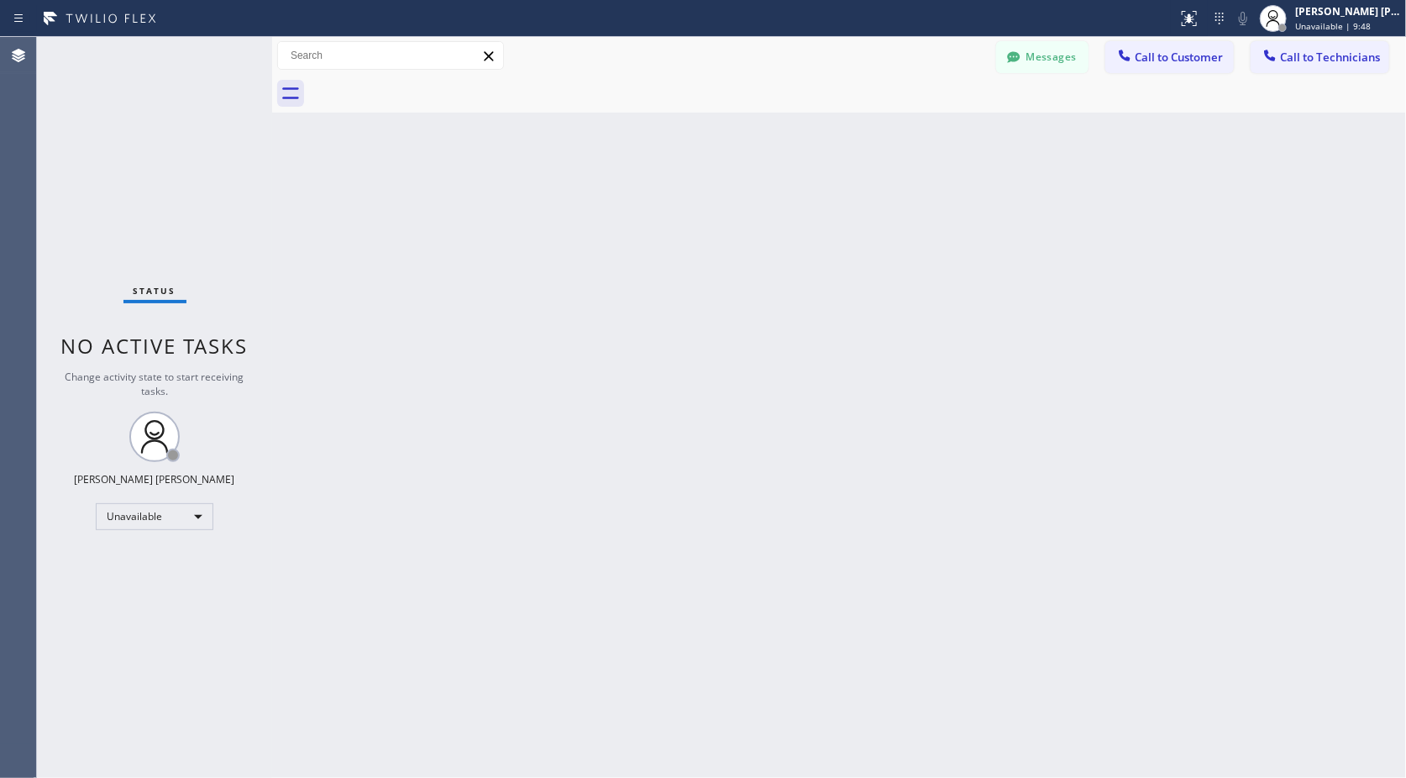
click at [861, 124] on div "Back to Dashboard Change Sender ID Customers Technicians Select a contact Outbo…" at bounding box center [839, 407] width 1134 height 741
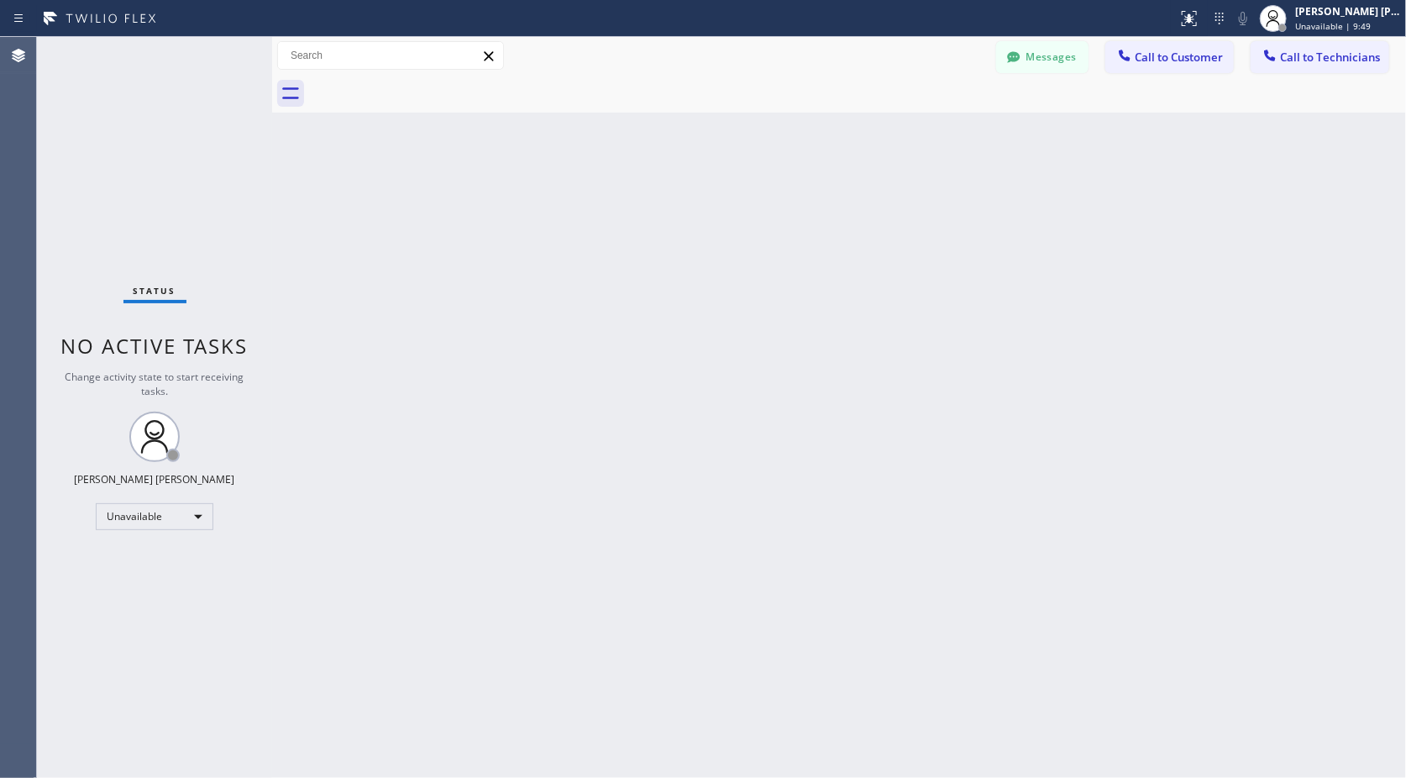
click at [861, 124] on div "Back to Dashboard Change Sender ID Customers Technicians Select a contact Outbo…" at bounding box center [839, 407] width 1134 height 741
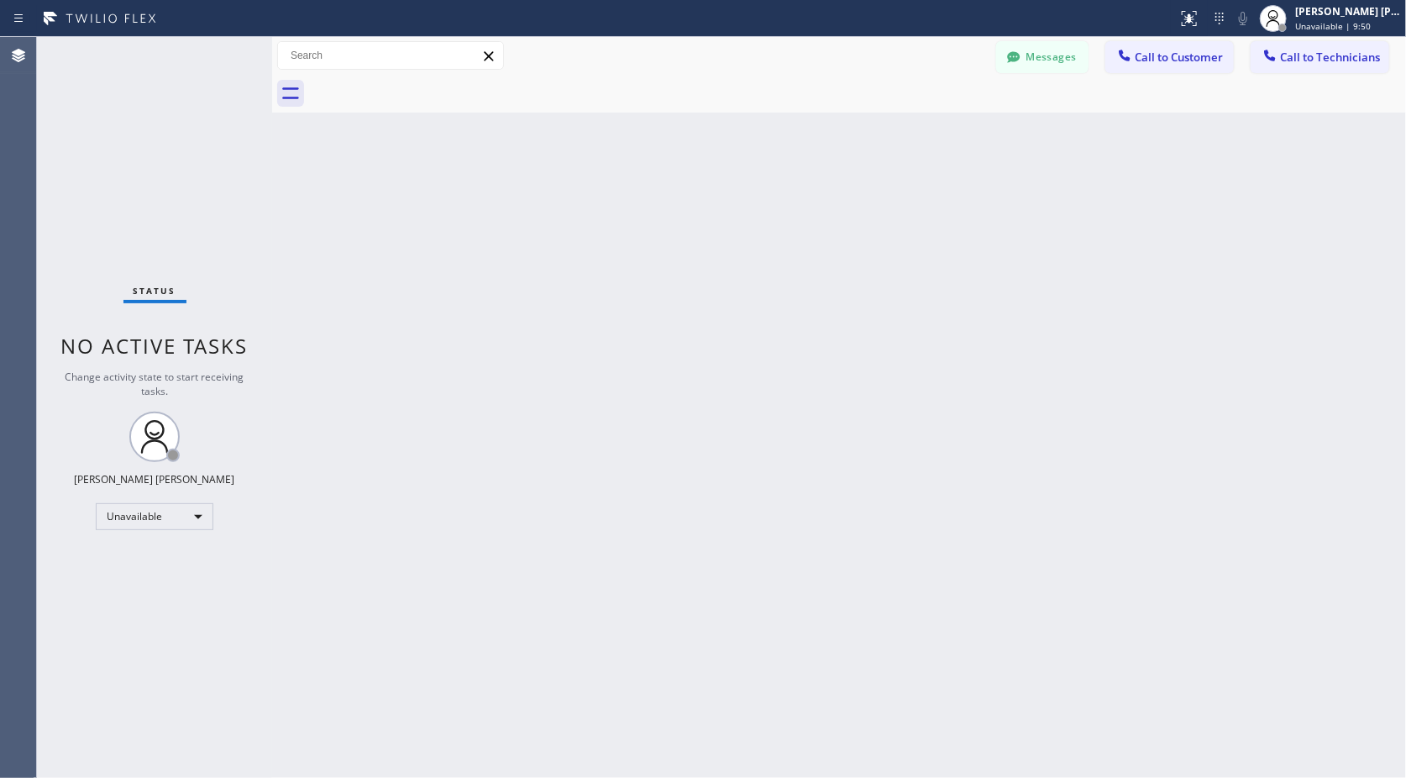
click at [861, 124] on div "Back to Dashboard Change Sender ID Customers Technicians Select a contact Outbo…" at bounding box center [839, 407] width 1134 height 741
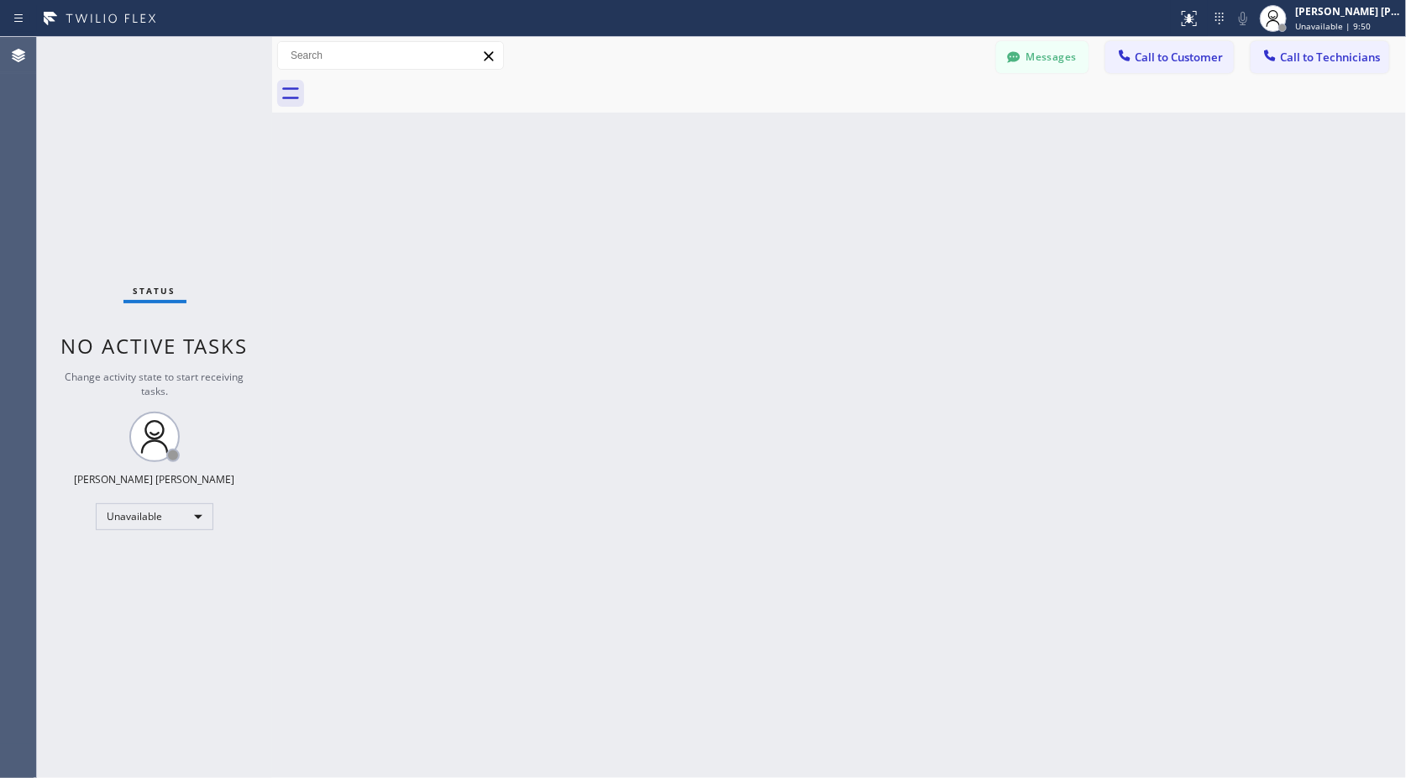
click at [861, 124] on div "Back to Dashboard Change Sender ID Customers Technicians Select a contact Outbo…" at bounding box center [839, 407] width 1134 height 741
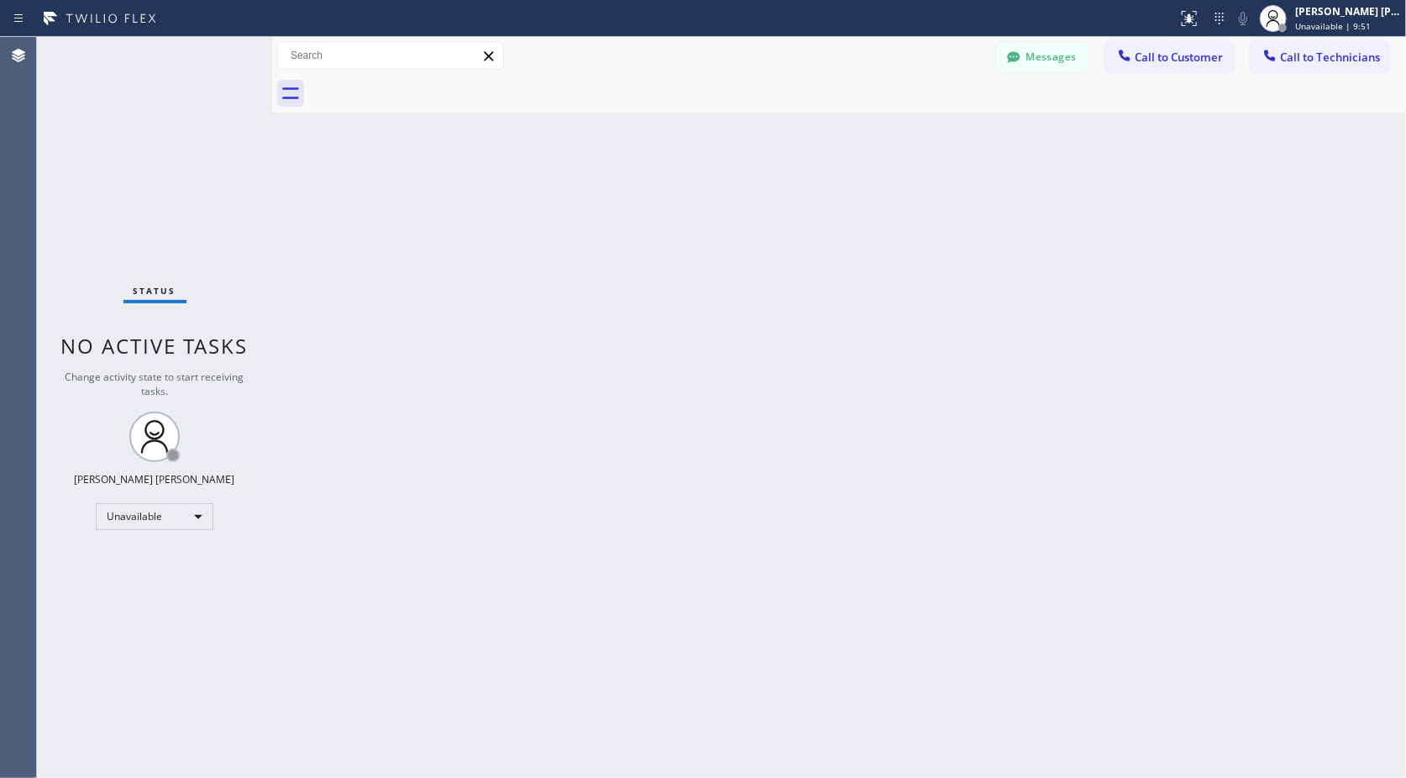
click at [861, 124] on div "Back to Dashboard Change Sender ID Customers Technicians Select a contact Outbo…" at bounding box center [839, 407] width 1134 height 741
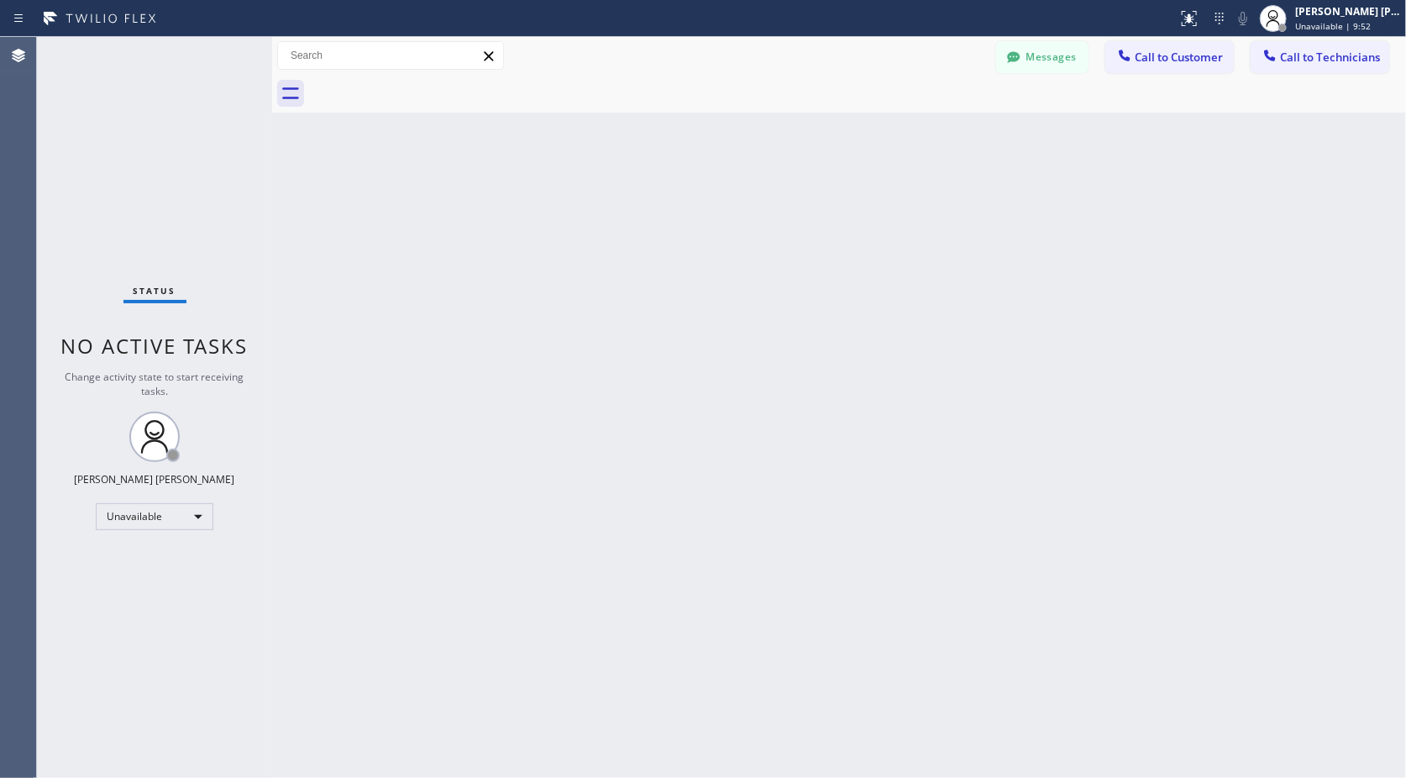
click at [861, 124] on div "Back to Dashboard Change Sender ID Customers Technicians Select a contact Outbo…" at bounding box center [839, 407] width 1134 height 741
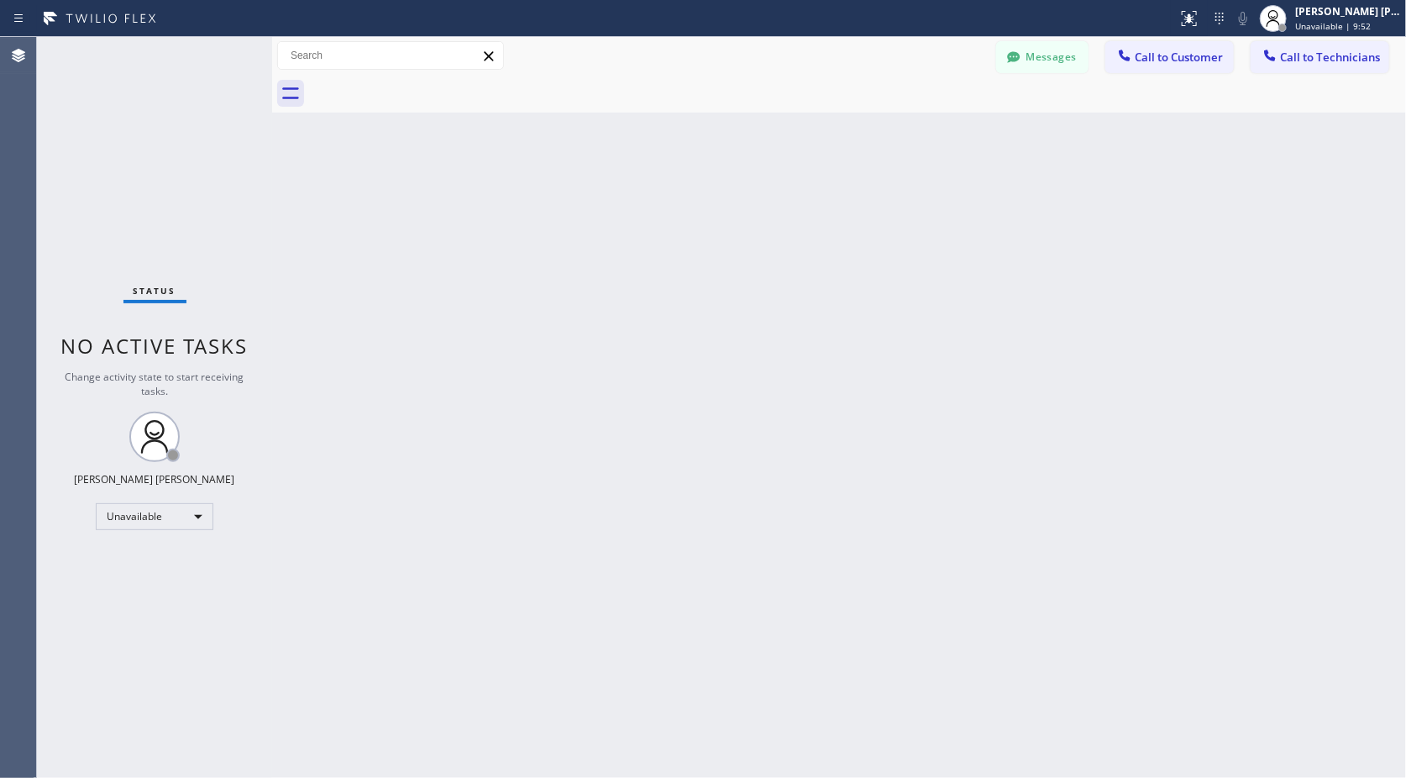
click at [861, 124] on div "Back to Dashboard Change Sender ID Customers Technicians Select a contact Outbo…" at bounding box center [839, 407] width 1134 height 741
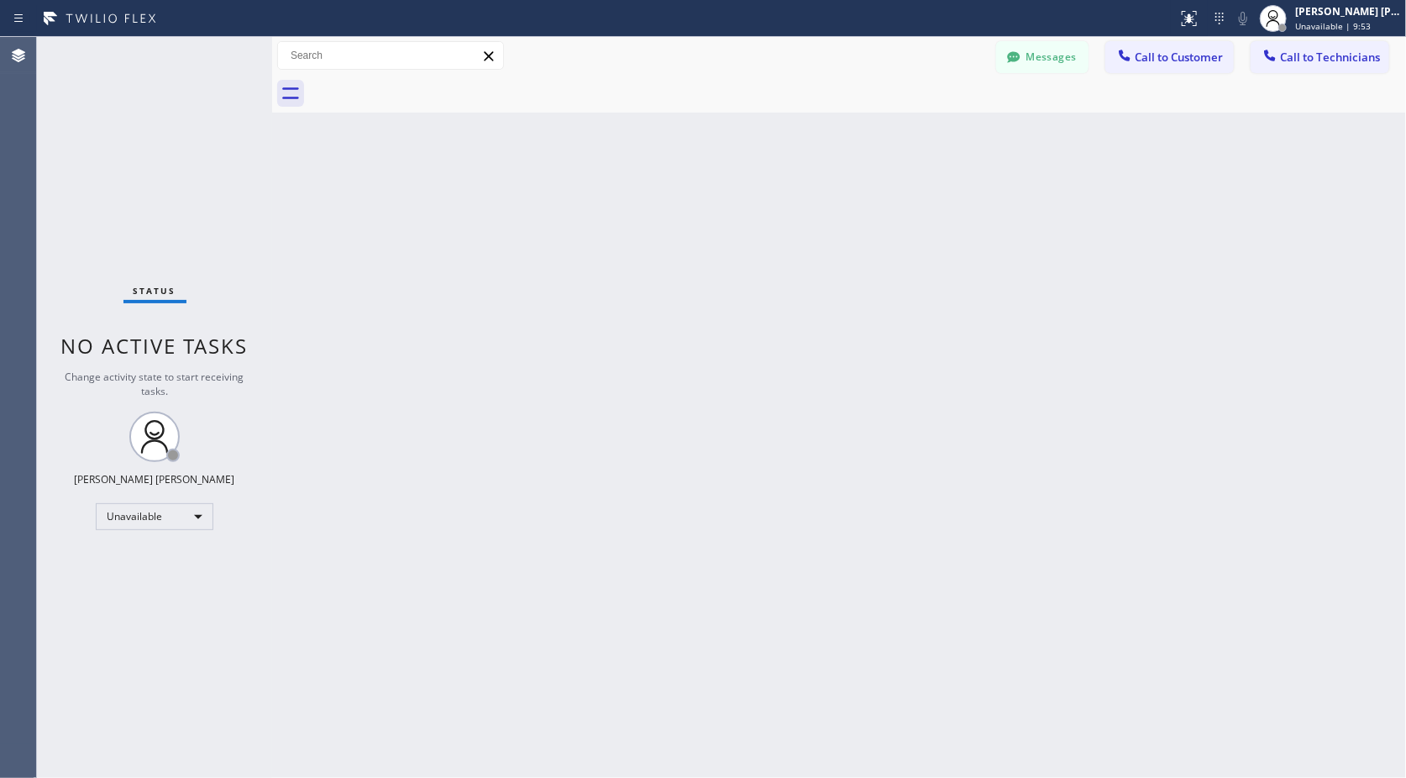
click at [861, 124] on div "Back to Dashboard Change Sender ID Customers Technicians Select a contact Outbo…" at bounding box center [839, 407] width 1134 height 741
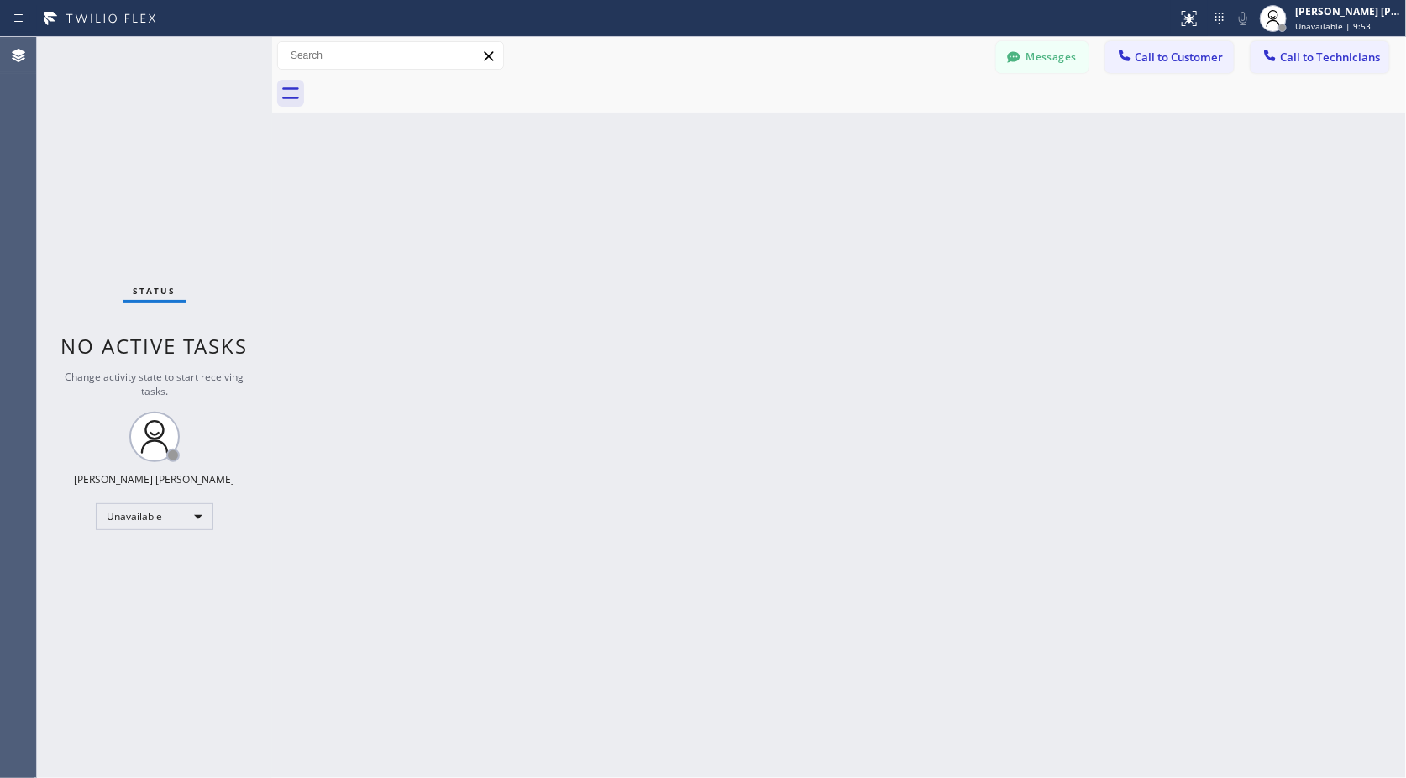
click at [861, 124] on div "Back to Dashboard Change Sender ID Customers Technicians Select a contact Outbo…" at bounding box center [839, 407] width 1134 height 741
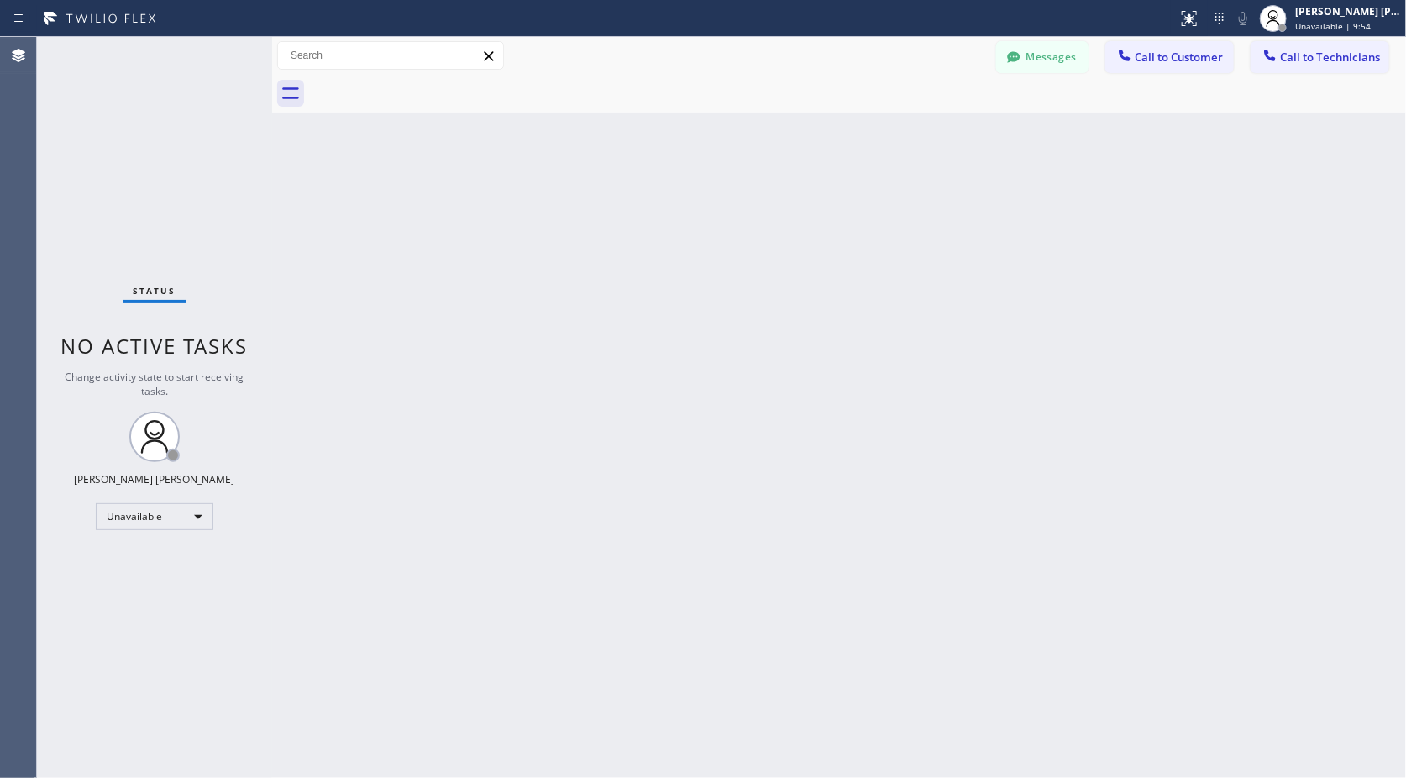
click at [861, 124] on div "Back to Dashboard Change Sender ID Customers Technicians Select a contact Outbo…" at bounding box center [839, 407] width 1134 height 741
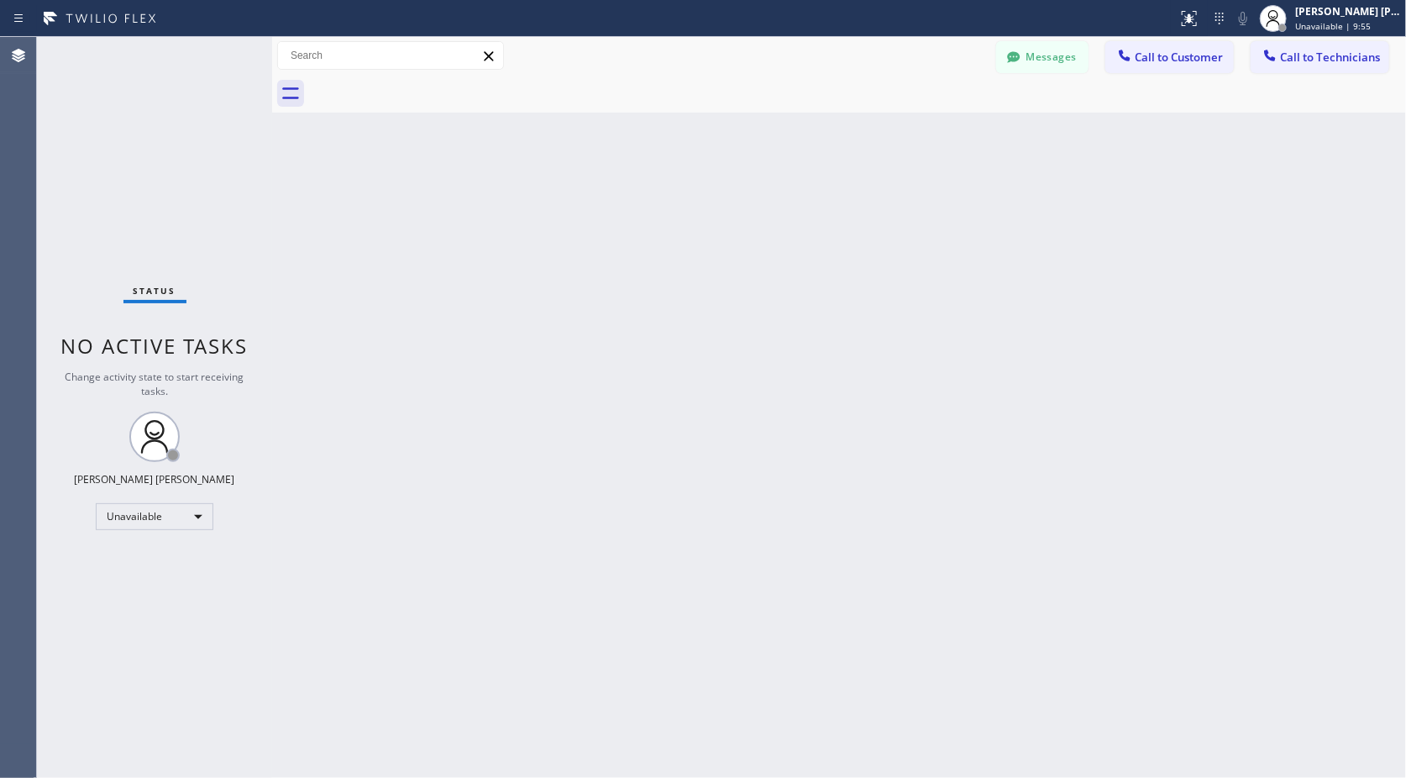
click at [861, 124] on div "Back to Dashboard Change Sender ID Customers Technicians Select a contact Outbo…" at bounding box center [839, 407] width 1134 height 741
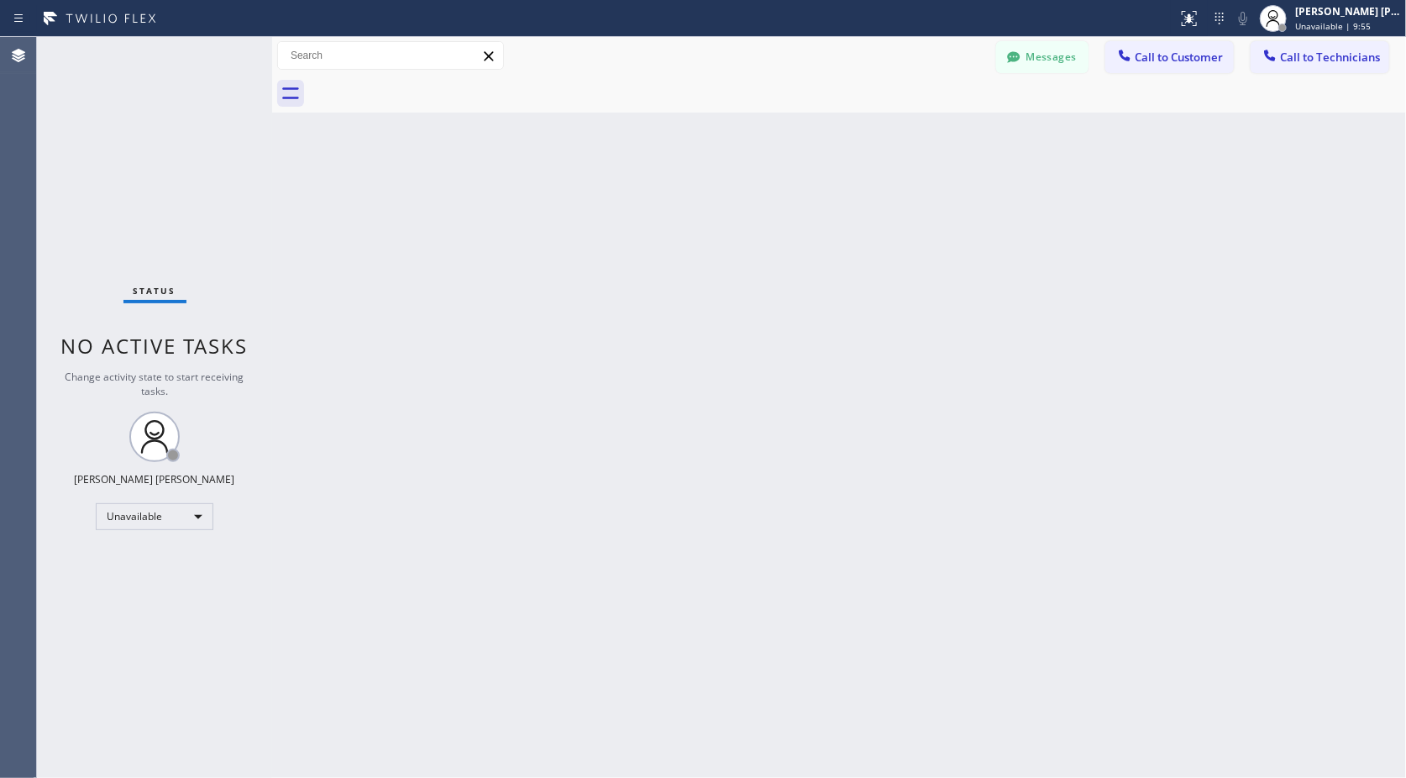
click at [861, 124] on div "Back to Dashboard Change Sender ID Customers Technicians Select a contact Outbo…" at bounding box center [839, 407] width 1134 height 741
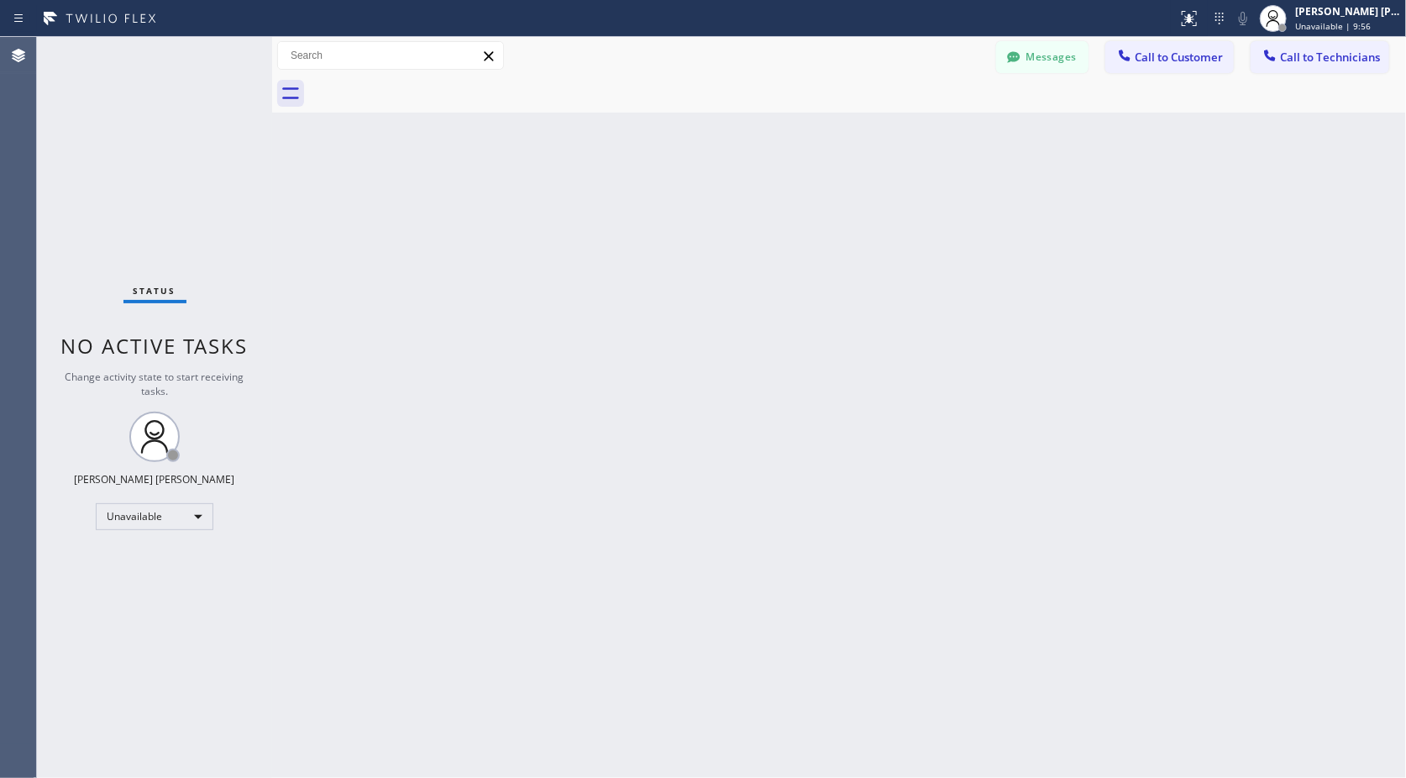
click at [861, 124] on div "Back to Dashboard Change Sender ID Customers Technicians Select a contact Outbo…" at bounding box center [839, 407] width 1134 height 741
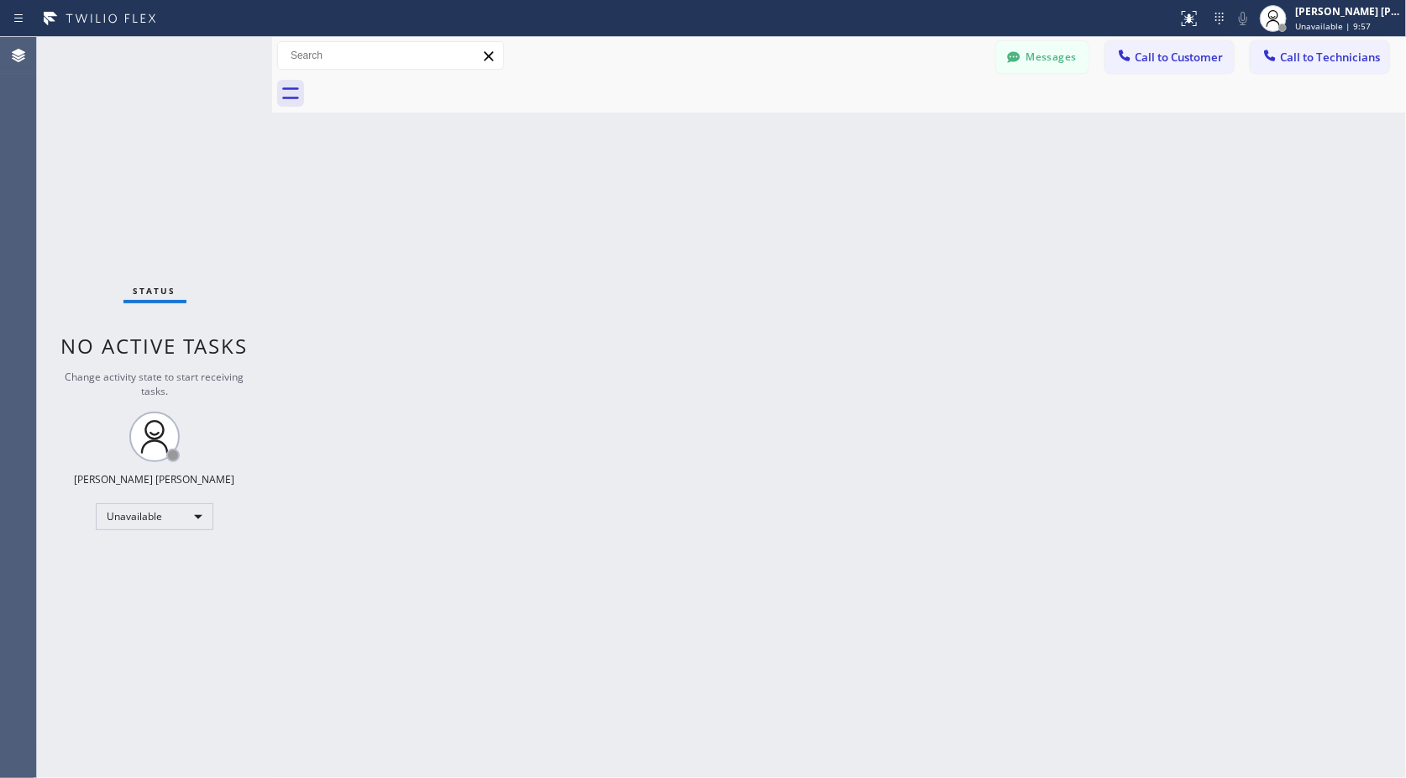
click at [861, 124] on div "Back to Dashboard Change Sender ID Customers Technicians Select a contact Outbo…" at bounding box center [839, 407] width 1134 height 741
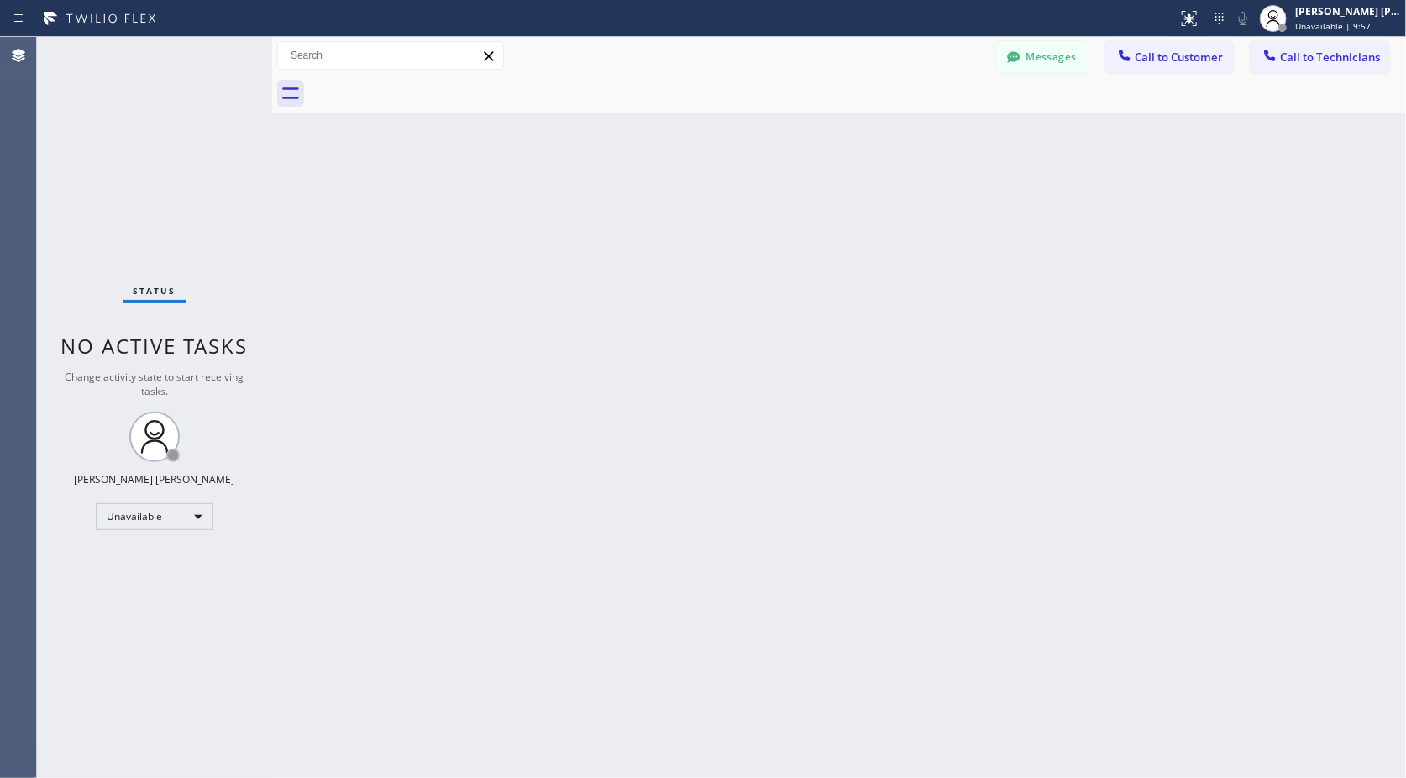
click at [861, 124] on div "Back to Dashboard Change Sender ID Customers Technicians Select a contact Outbo…" at bounding box center [839, 407] width 1134 height 741
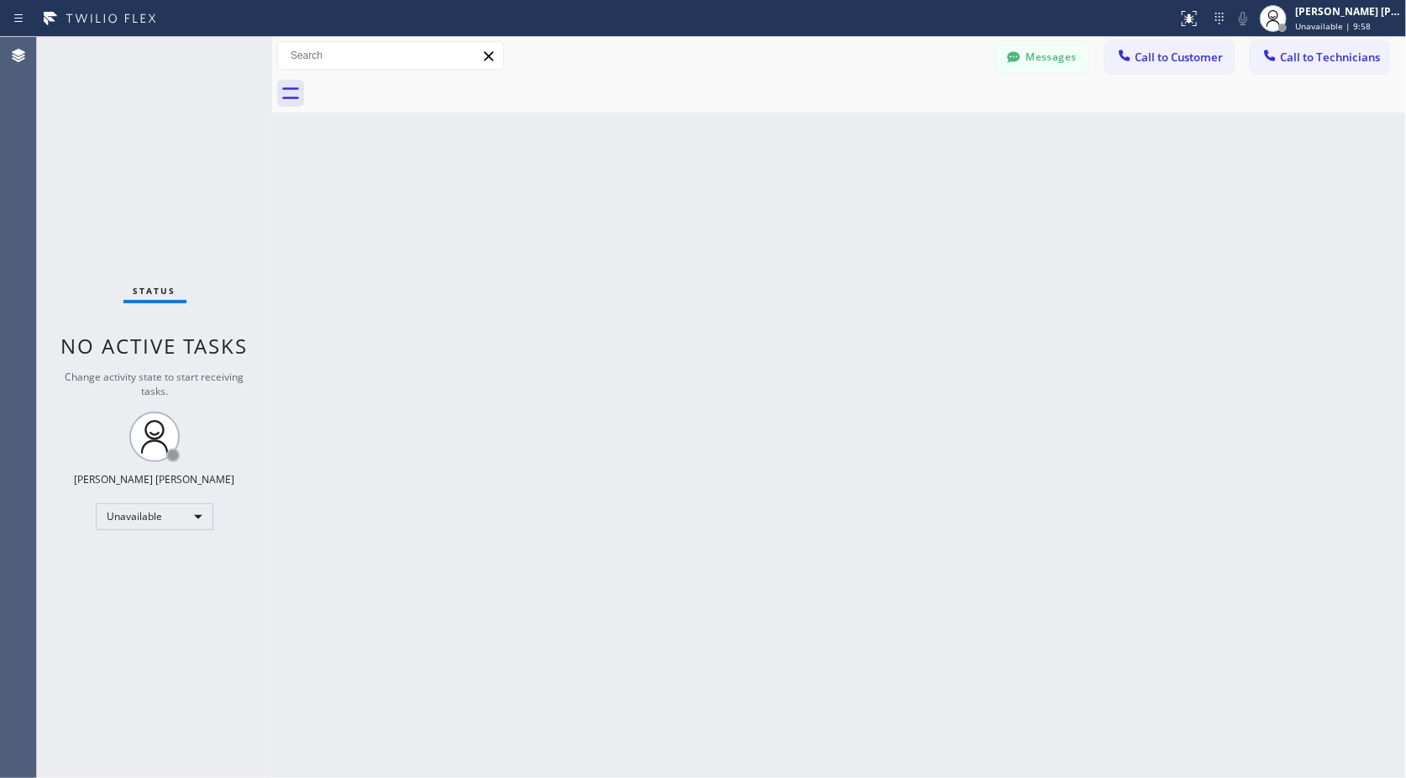
click at [861, 124] on div "Back to Dashboard Change Sender ID Customers Technicians Select a contact Outbo…" at bounding box center [839, 407] width 1134 height 741
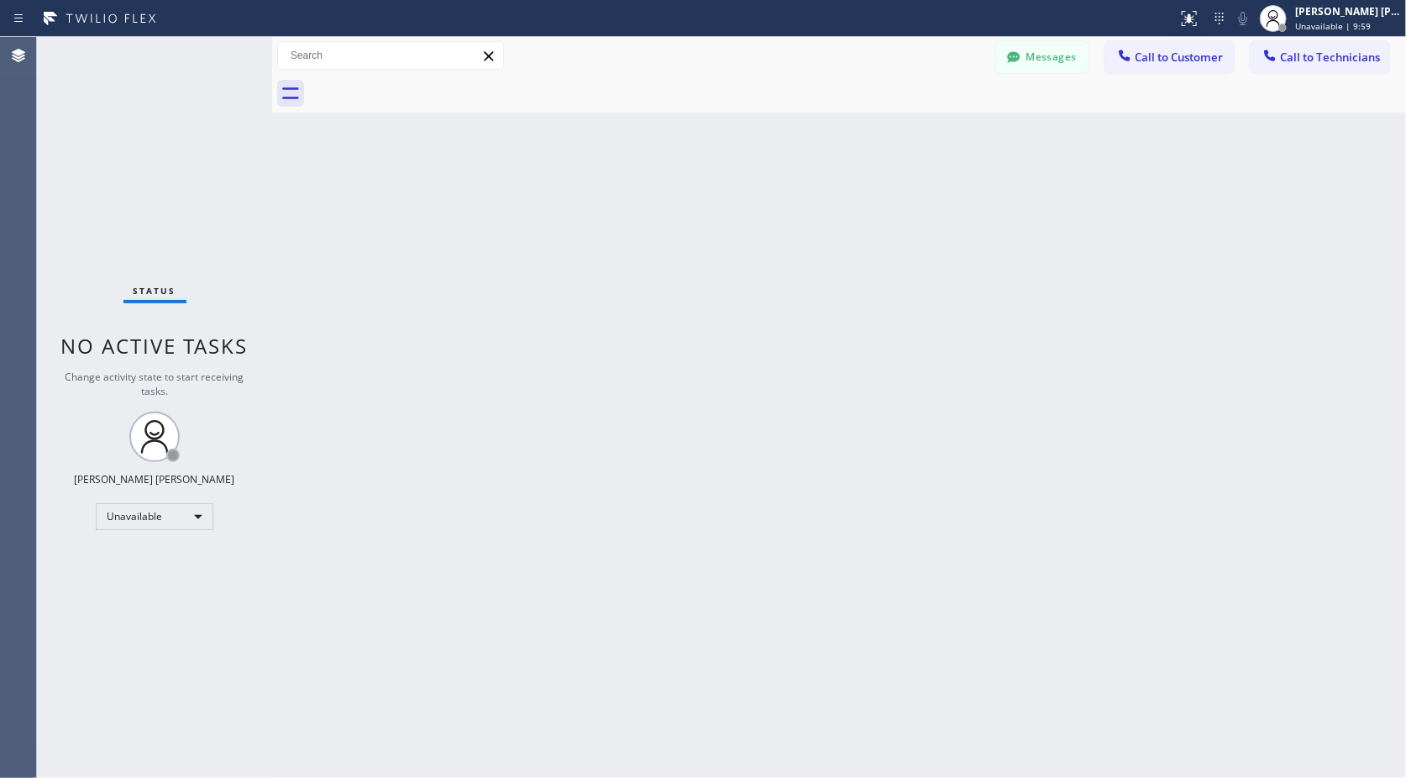
click at [861, 124] on div "Back to Dashboard Change Sender ID Customers Technicians Select a contact Outbo…" at bounding box center [839, 407] width 1134 height 741
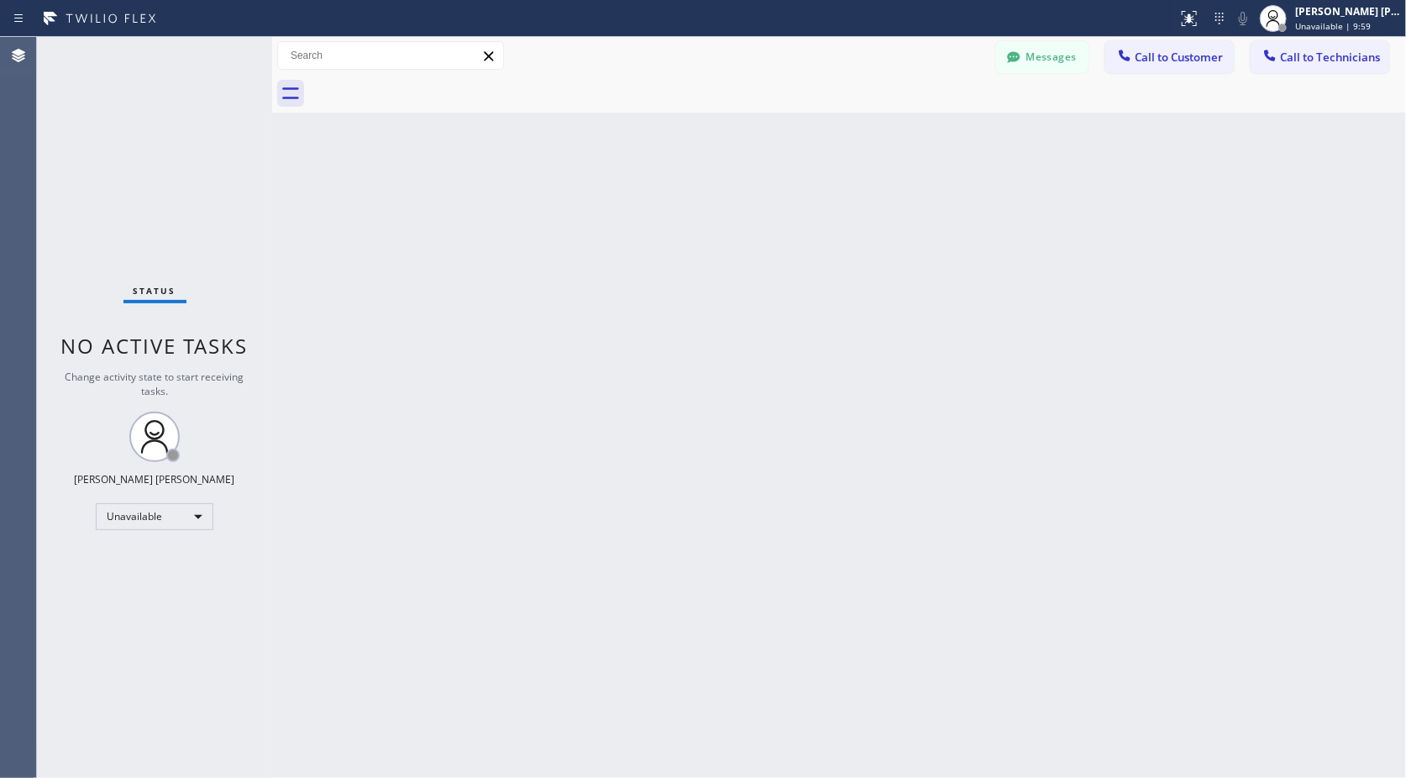
click at [861, 124] on div "Back to Dashboard Change Sender ID Customers Technicians Select a contact Outbo…" at bounding box center [839, 407] width 1134 height 741
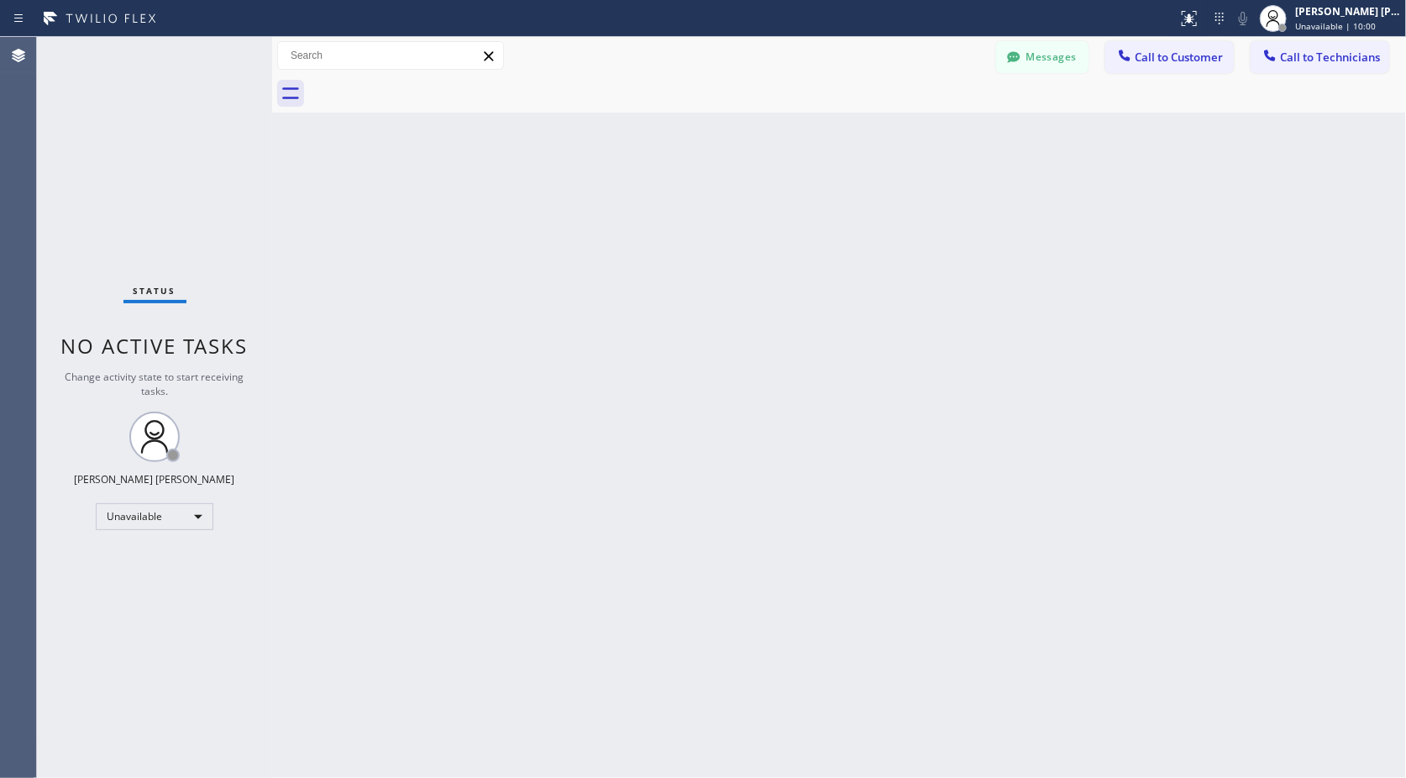
click at [861, 124] on div "Back to Dashboard Change Sender ID Customers Technicians Select a contact Outbo…" at bounding box center [839, 407] width 1134 height 741
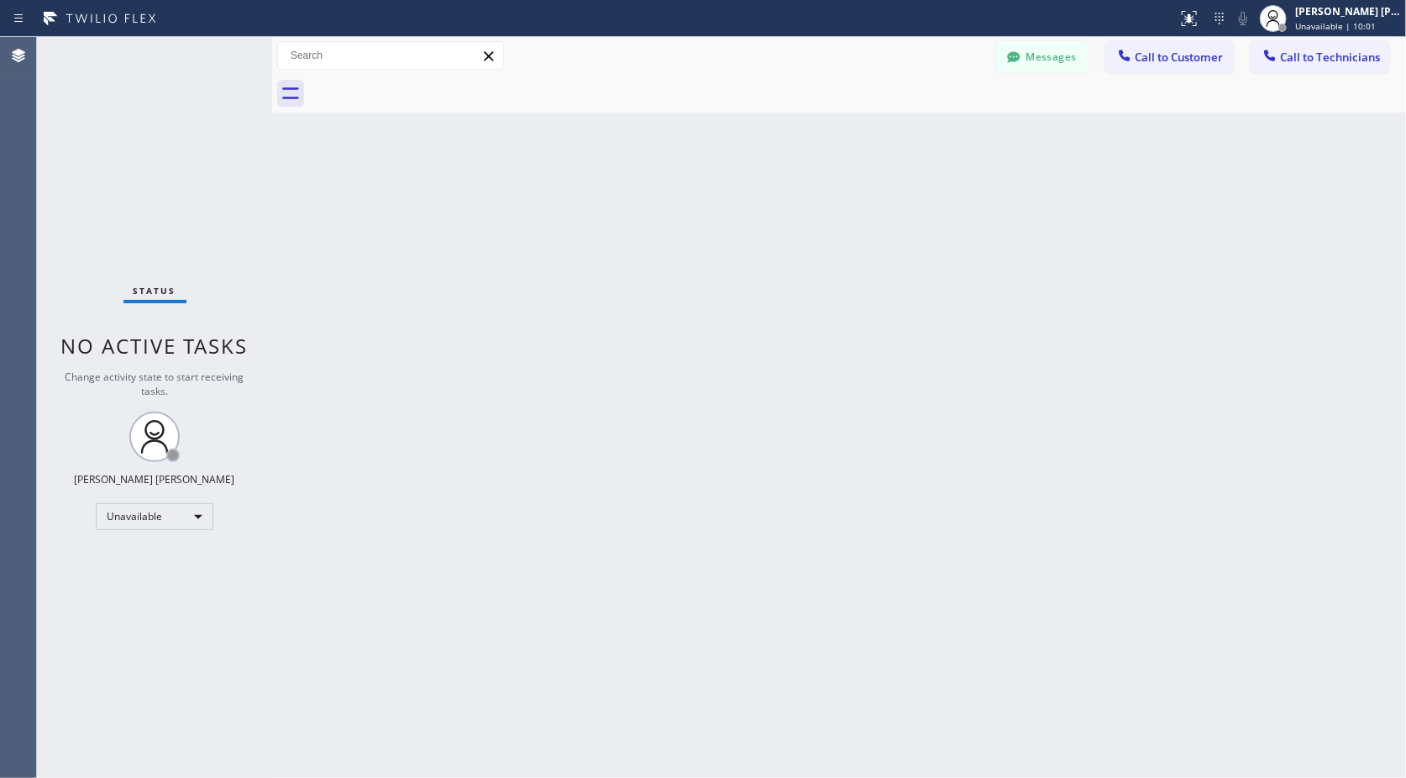
click at [861, 124] on div "Back to Dashboard Change Sender ID Customers Technicians Select a contact Outbo…" at bounding box center [839, 407] width 1134 height 741
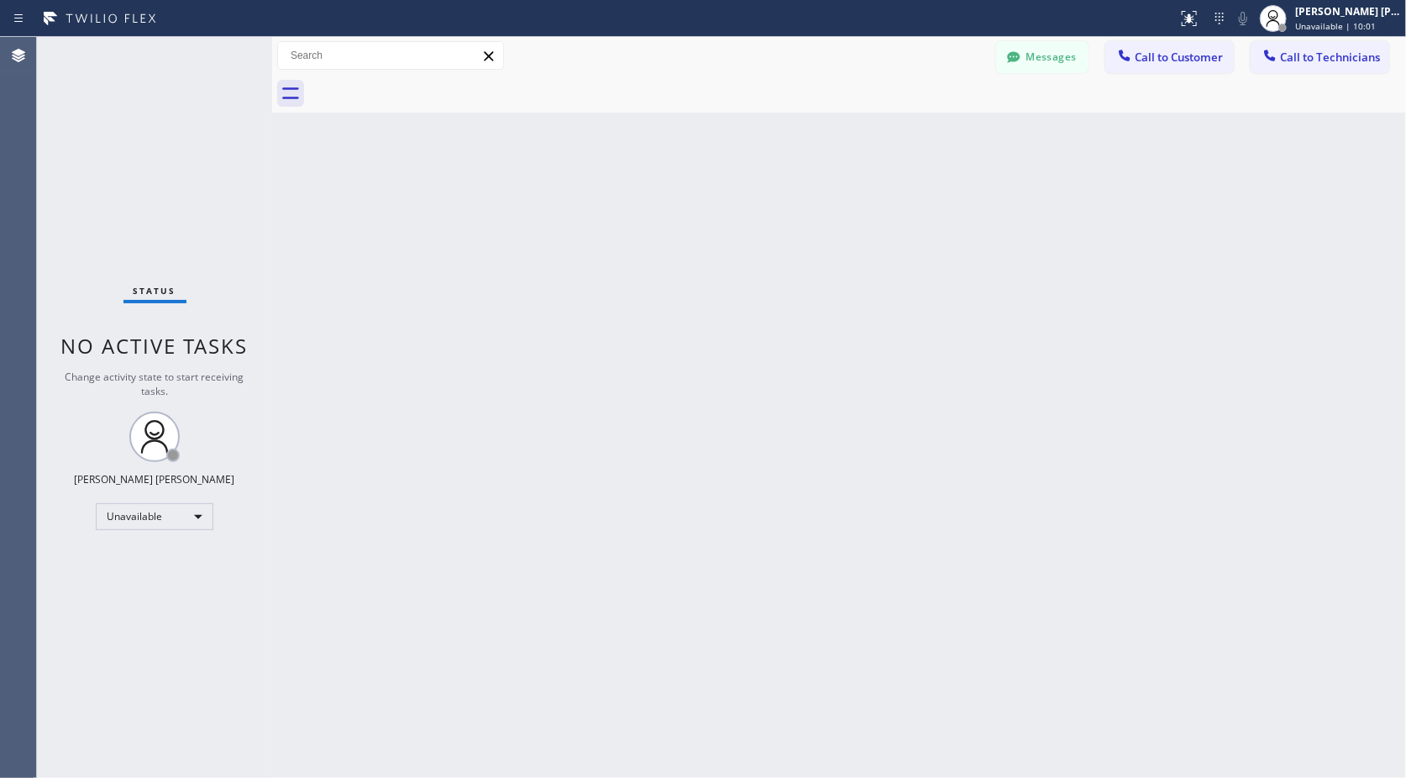
click at [861, 124] on div "Back to Dashboard Change Sender ID Customers Technicians Select a contact Outbo…" at bounding box center [839, 407] width 1134 height 741
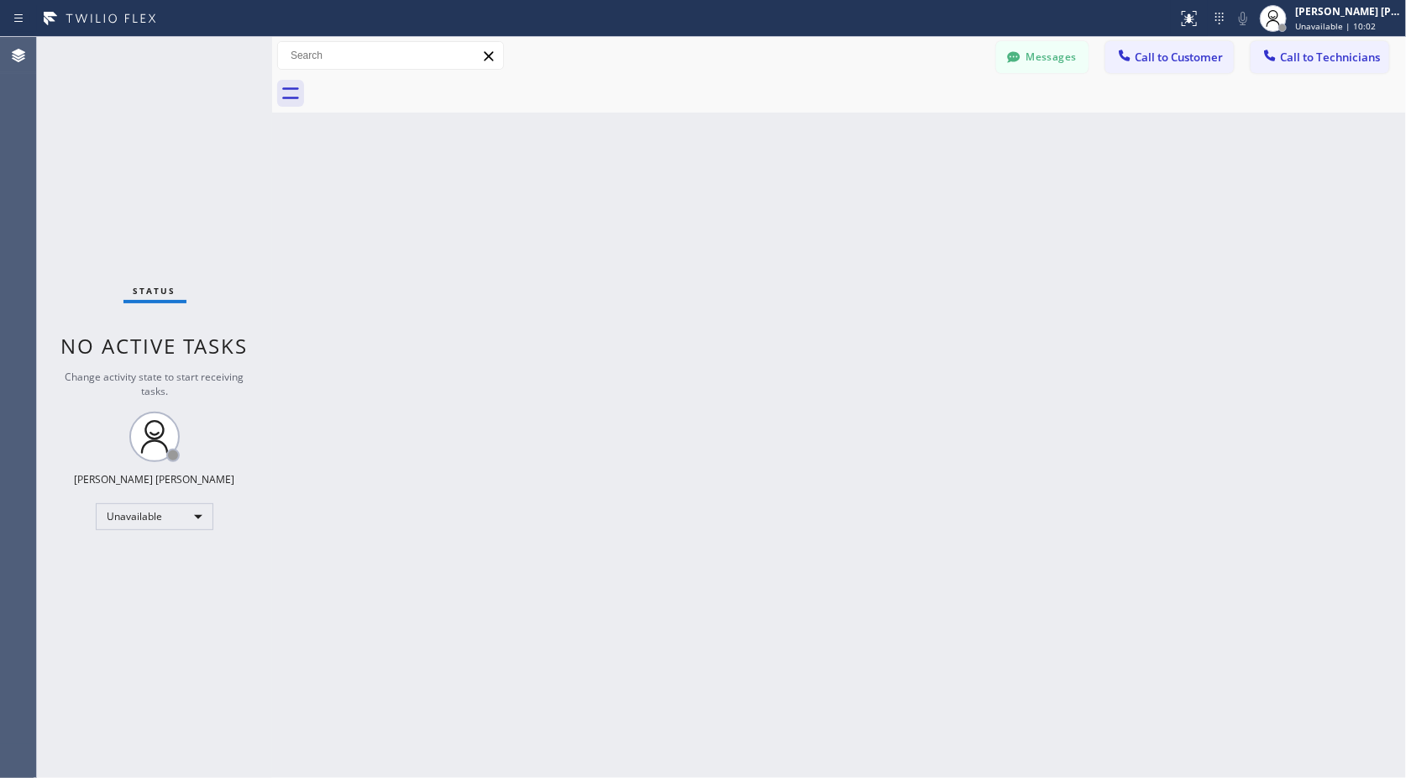
click at [861, 124] on div "Back to Dashboard Change Sender ID Customers Technicians Select a contact Outbo…" at bounding box center [839, 407] width 1134 height 741
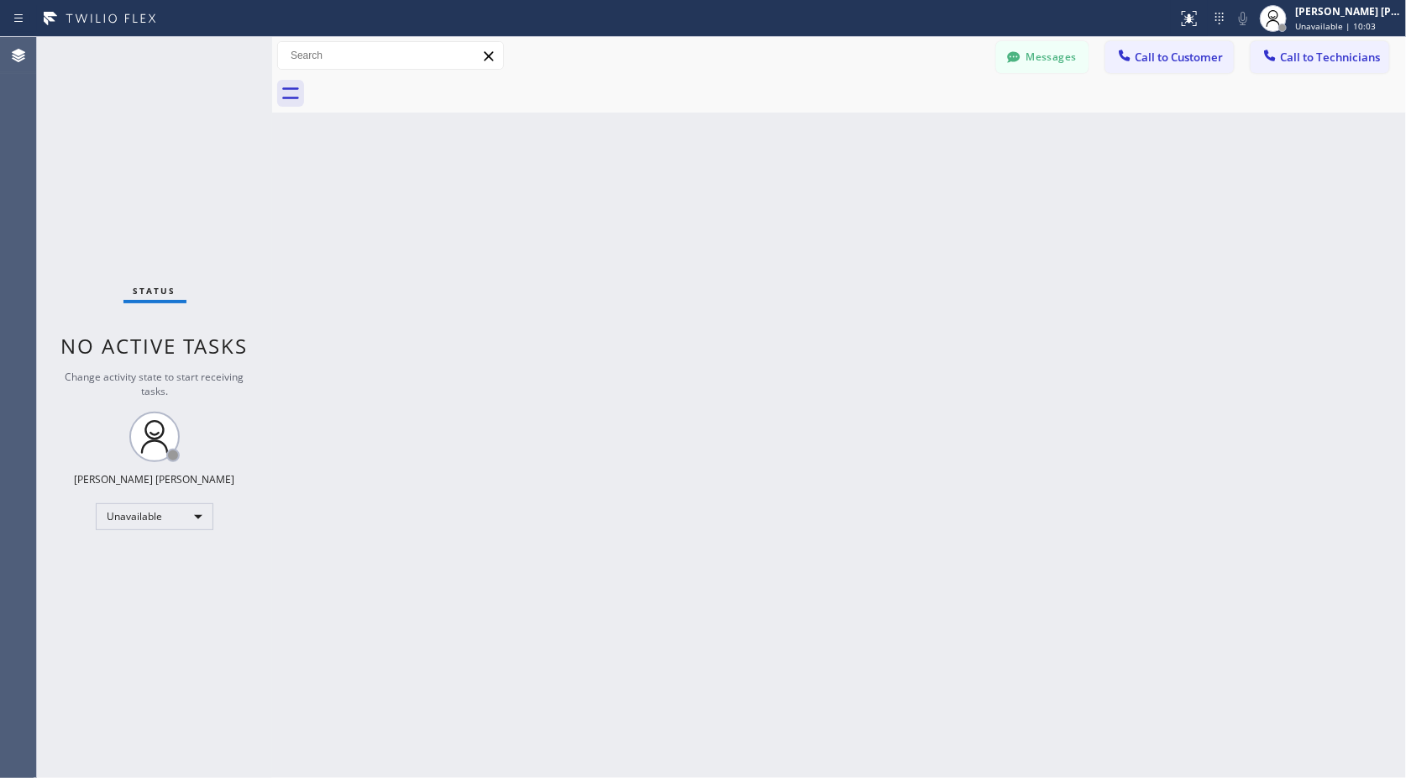
click at [861, 124] on div "Back to Dashboard Change Sender ID Customers Technicians Select a contact Outbo…" at bounding box center [839, 407] width 1134 height 741
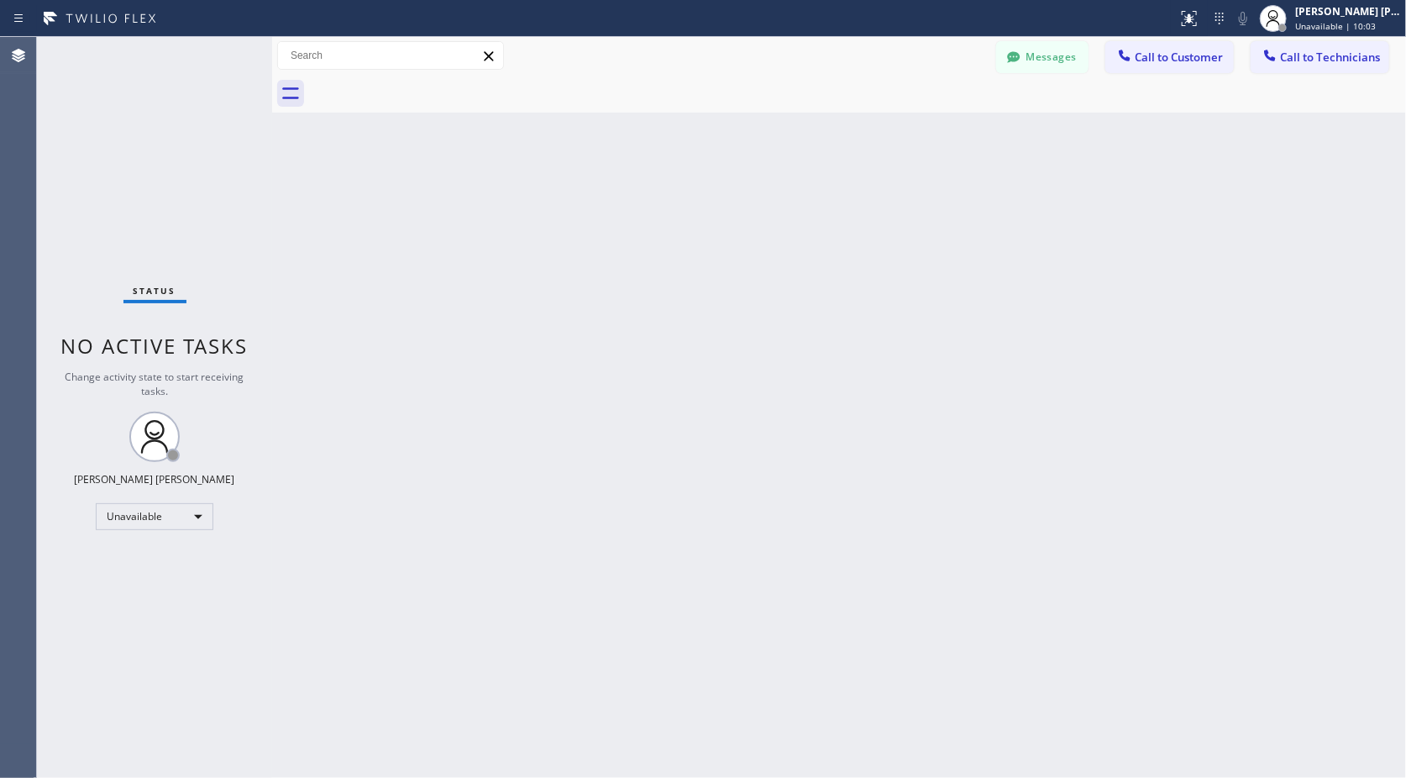
click at [861, 124] on div "Back to Dashboard Change Sender ID Customers Technicians Select a contact Outbo…" at bounding box center [839, 407] width 1134 height 741
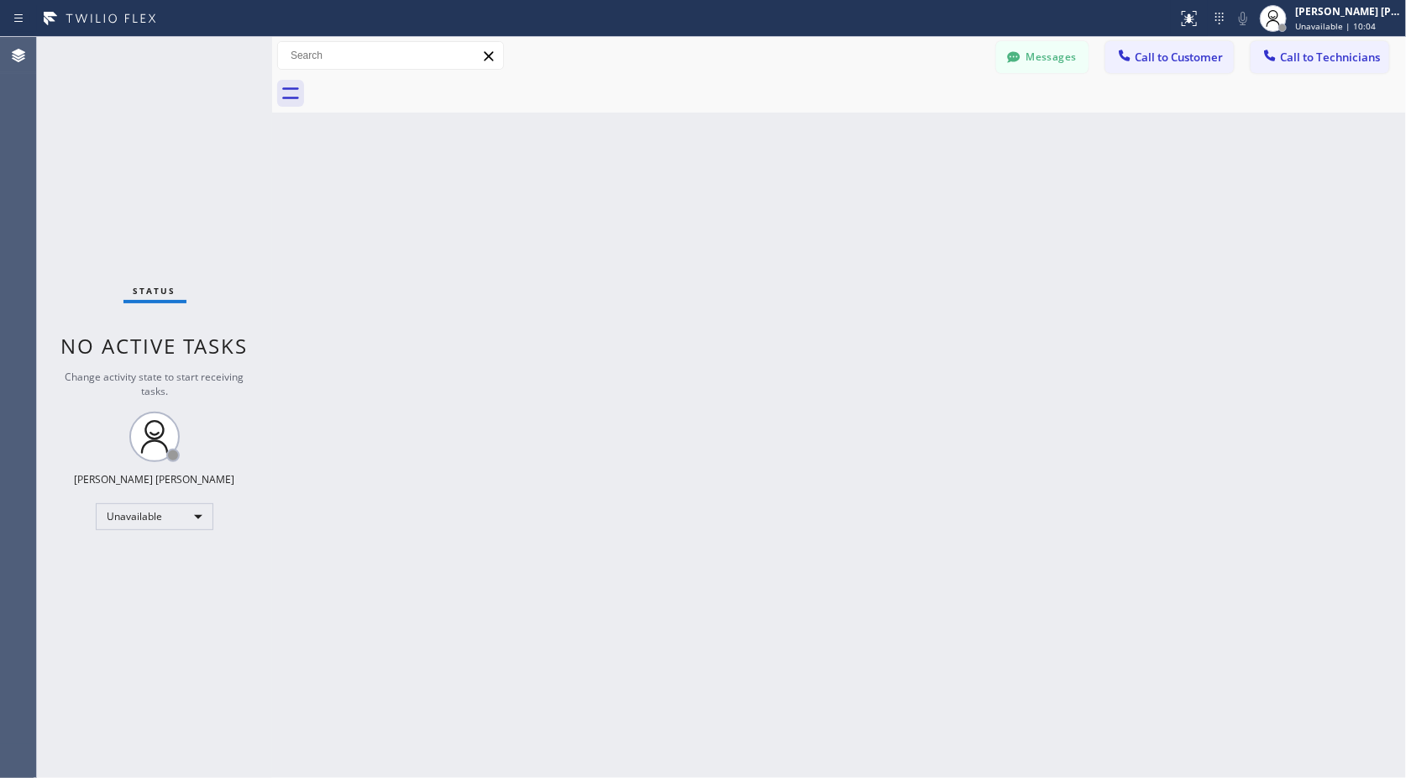
click at [861, 124] on div "Back to Dashboard Change Sender ID Customers Technicians Select a contact Outbo…" at bounding box center [839, 407] width 1134 height 741
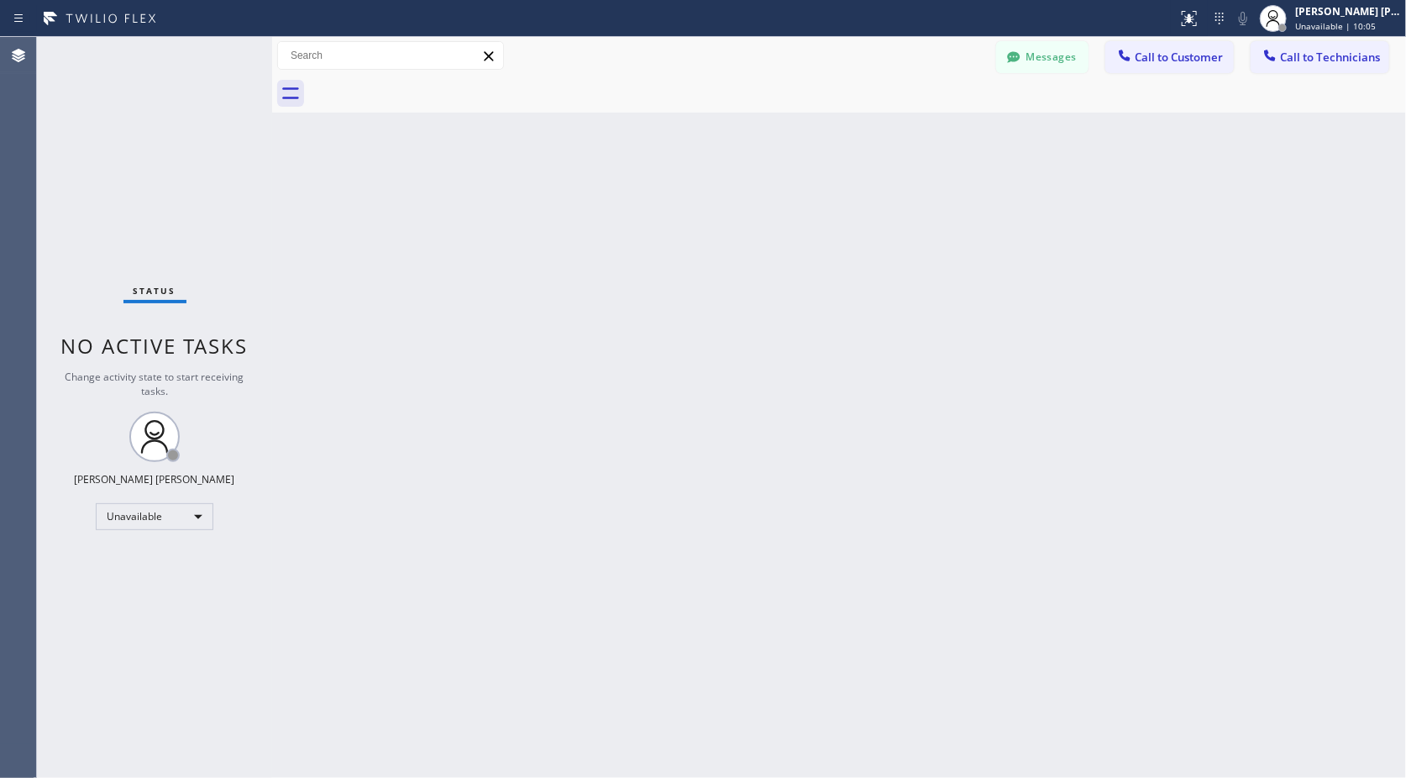
click at [861, 124] on div "Back to Dashboard Change Sender ID Customers Technicians Select a contact Outbo…" at bounding box center [839, 407] width 1134 height 741
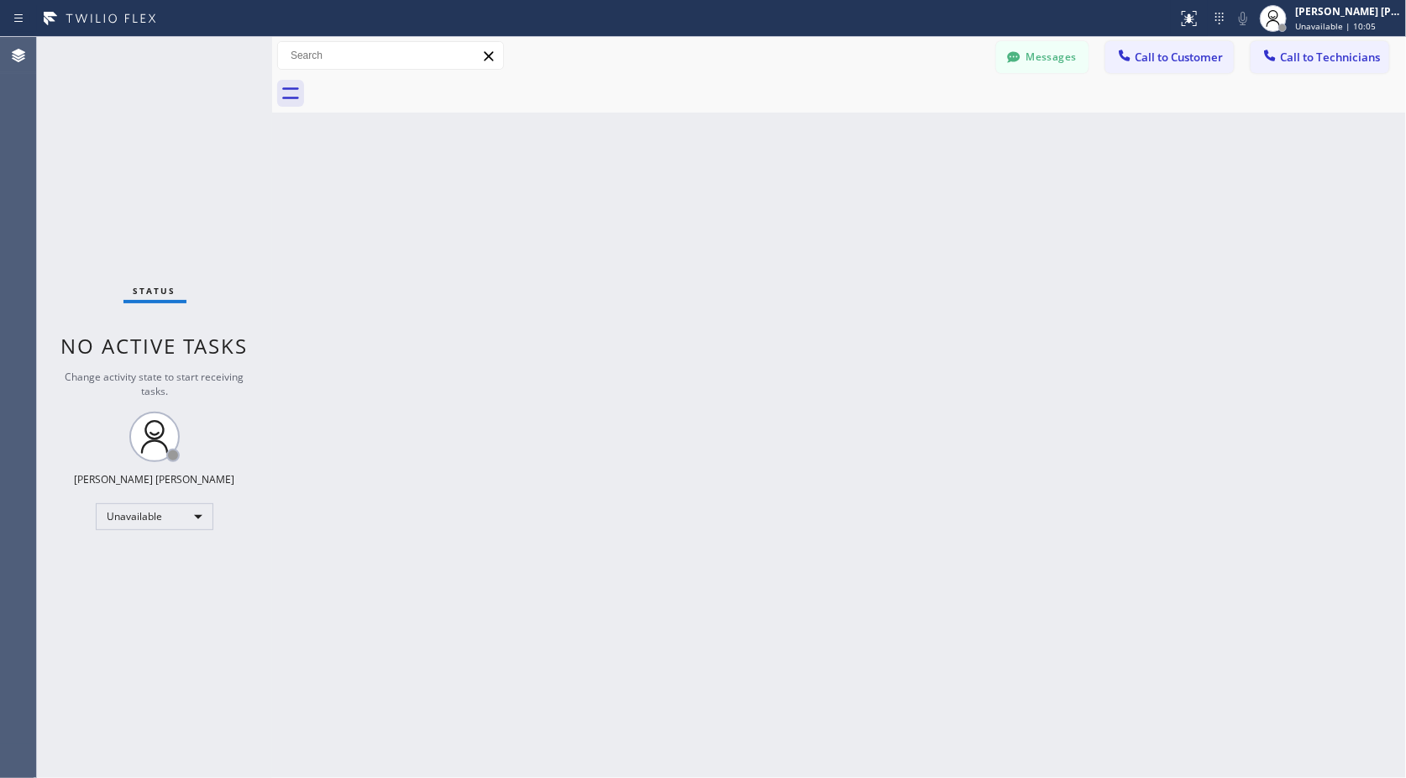
click at [861, 124] on div "Back to Dashboard Change Sender ID Customers Technicians Select a contact Outbo…" at bounding box center [839, 407] width 1134 height 741
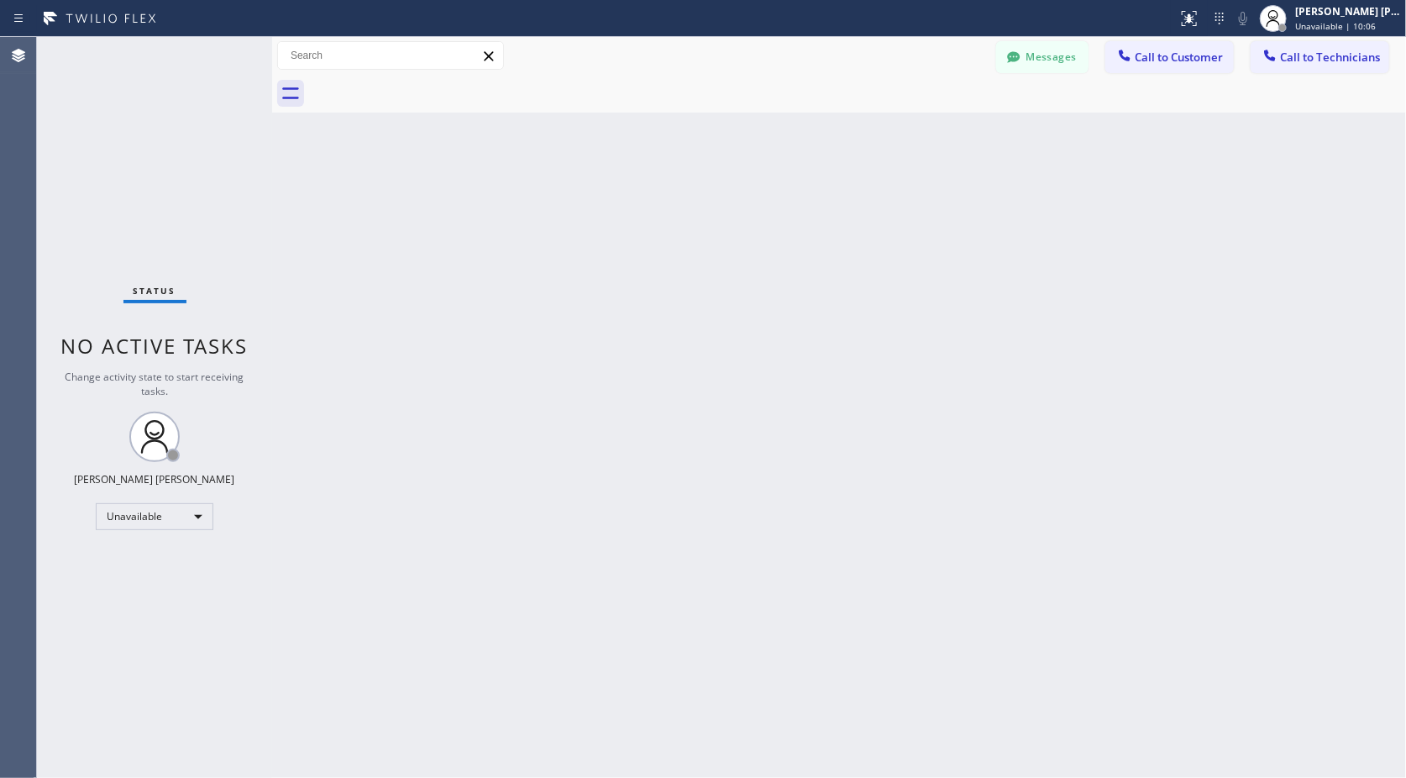
click at [861, 124] on div "Back to Dashboard Change Sender ID Customers Technicians Select a contact Outbo…" at bounding box center [839, 407] width 1134 height 741
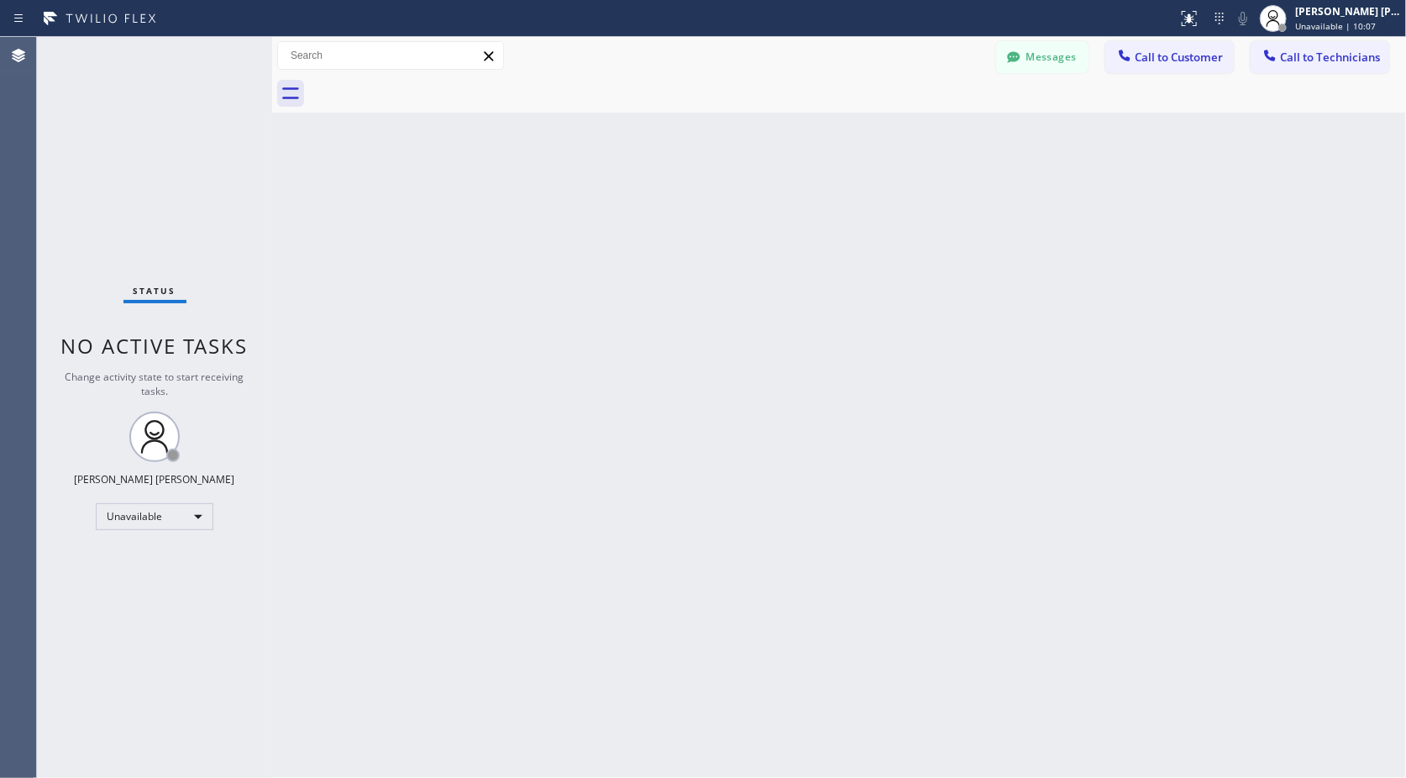
click at [861, 124] on div "Back to Dashboard Change Sender ID Customers Technicians Select a contact Outbo…" at bounding box center [839, 407] width 1134 height 741
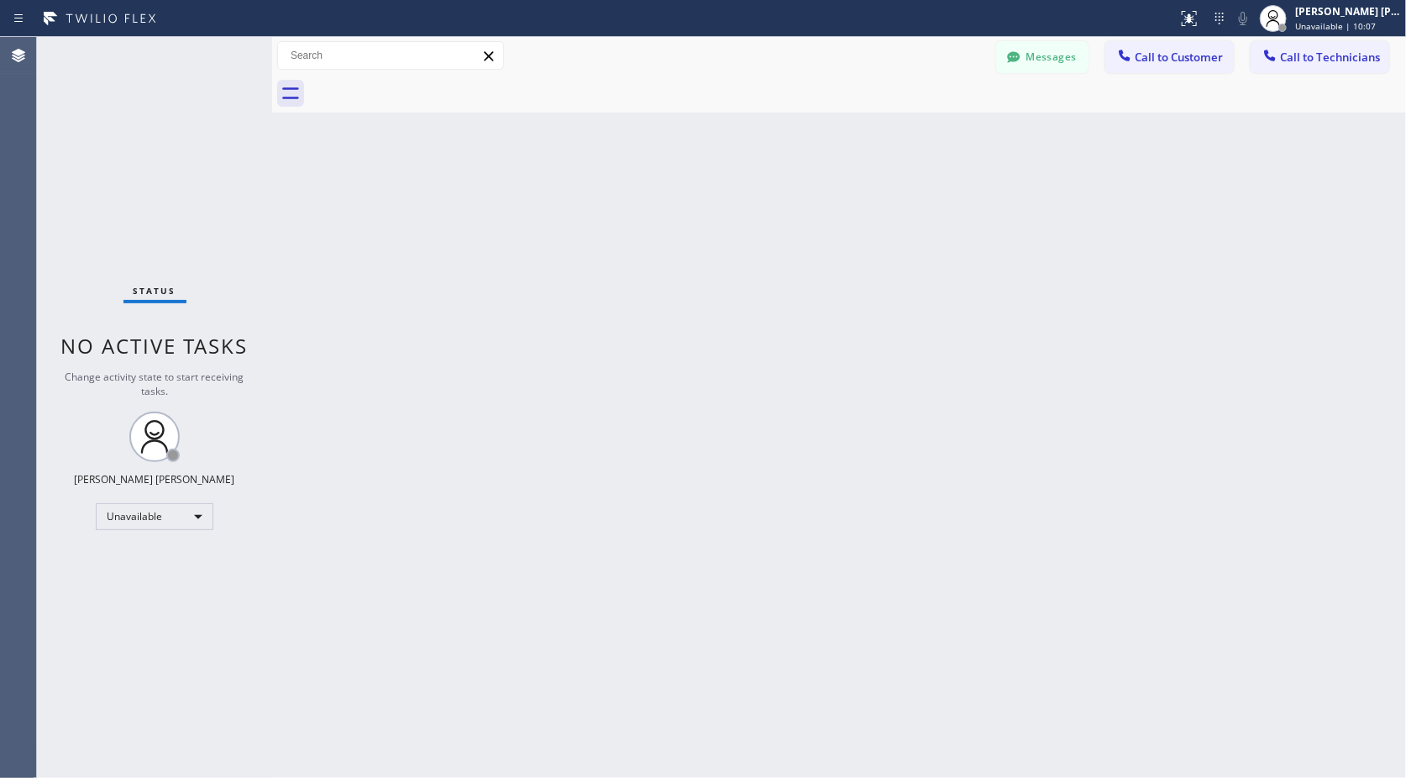
click at [861, 124] on div "Back to Dashboard Change Sender ID Customers Technicians Select a contact Outbo…" at bounding box center [839, 407] width 1134 height 741
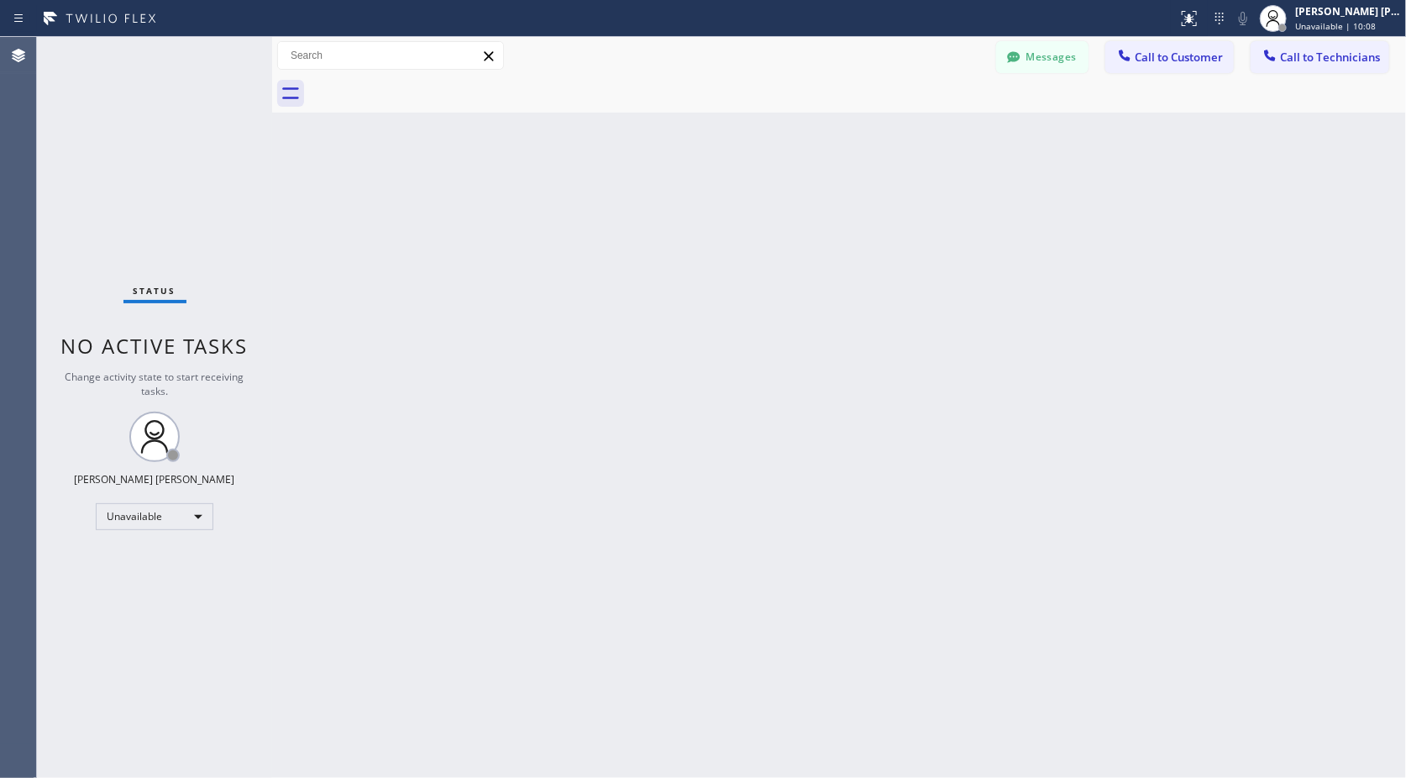
click at [861, 124] on div "Back to Dashboard Change Sender ID Customers Technicians Select a contact Outbo…" at bounding box center [839, 407] width 1134 height 741
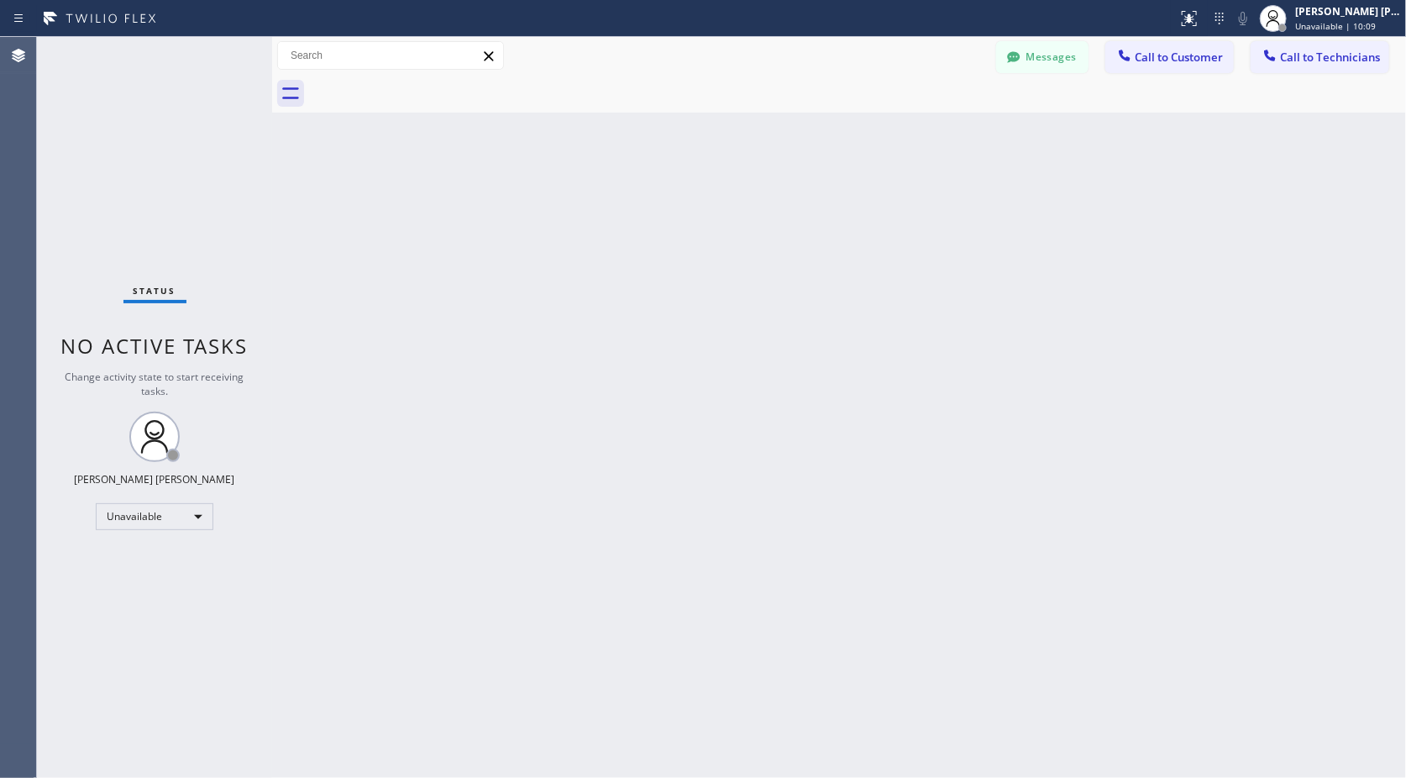
click at [861, 124] on div "Back to Dashboard Change Sender ID Customers Technicians Select a contact Outbo…" at bounding box center [839, 407] width 1134 height 741
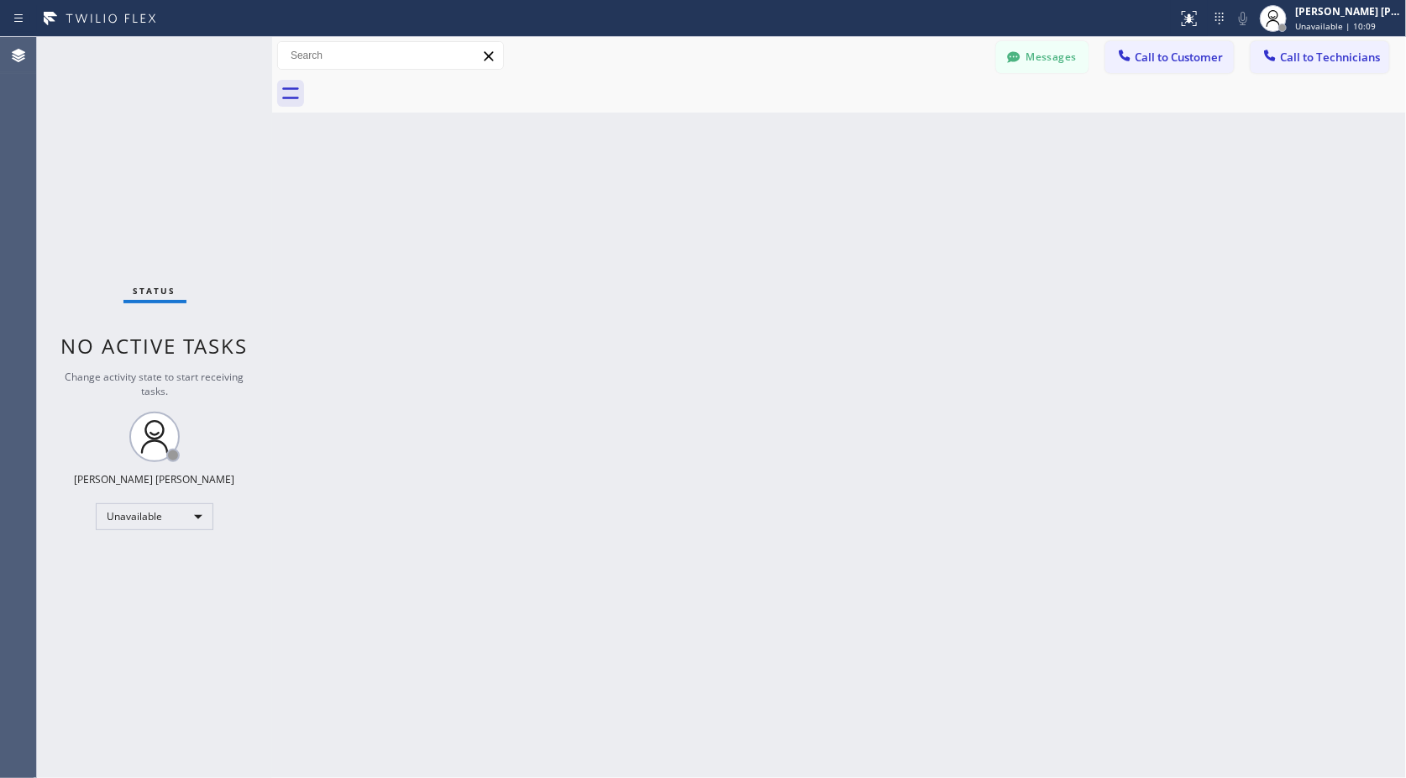
click at [861, 124] on div "Back to Dashboard Change Sender ID Customers Technicians Select a contact Outbo…" at bounding box center [839, 407] width 1134 height 741
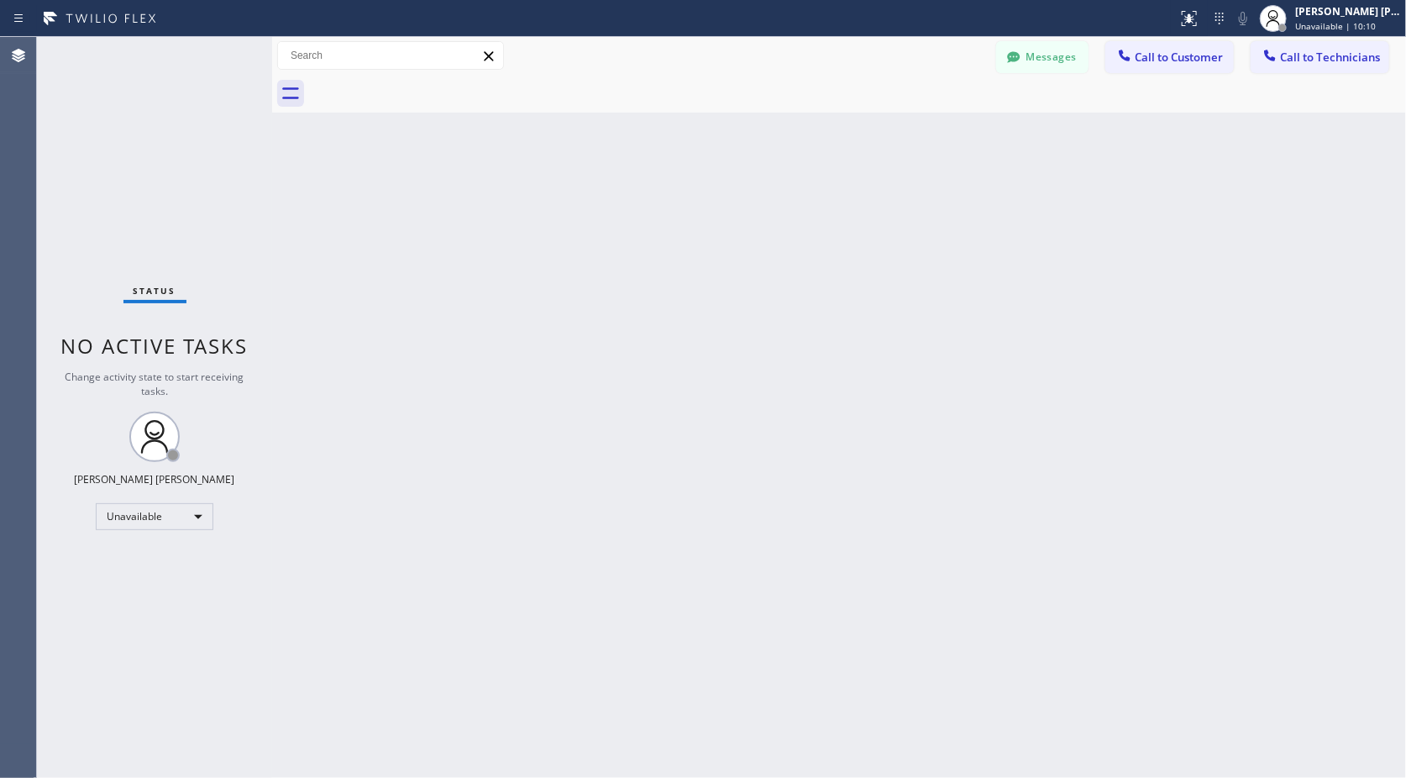
click at [861, 124] on div "Back to Dashboard Change Sender ID Customers Technicians Select a contact Outbo…" at bounding box center [839, 407] width 1134 height 741
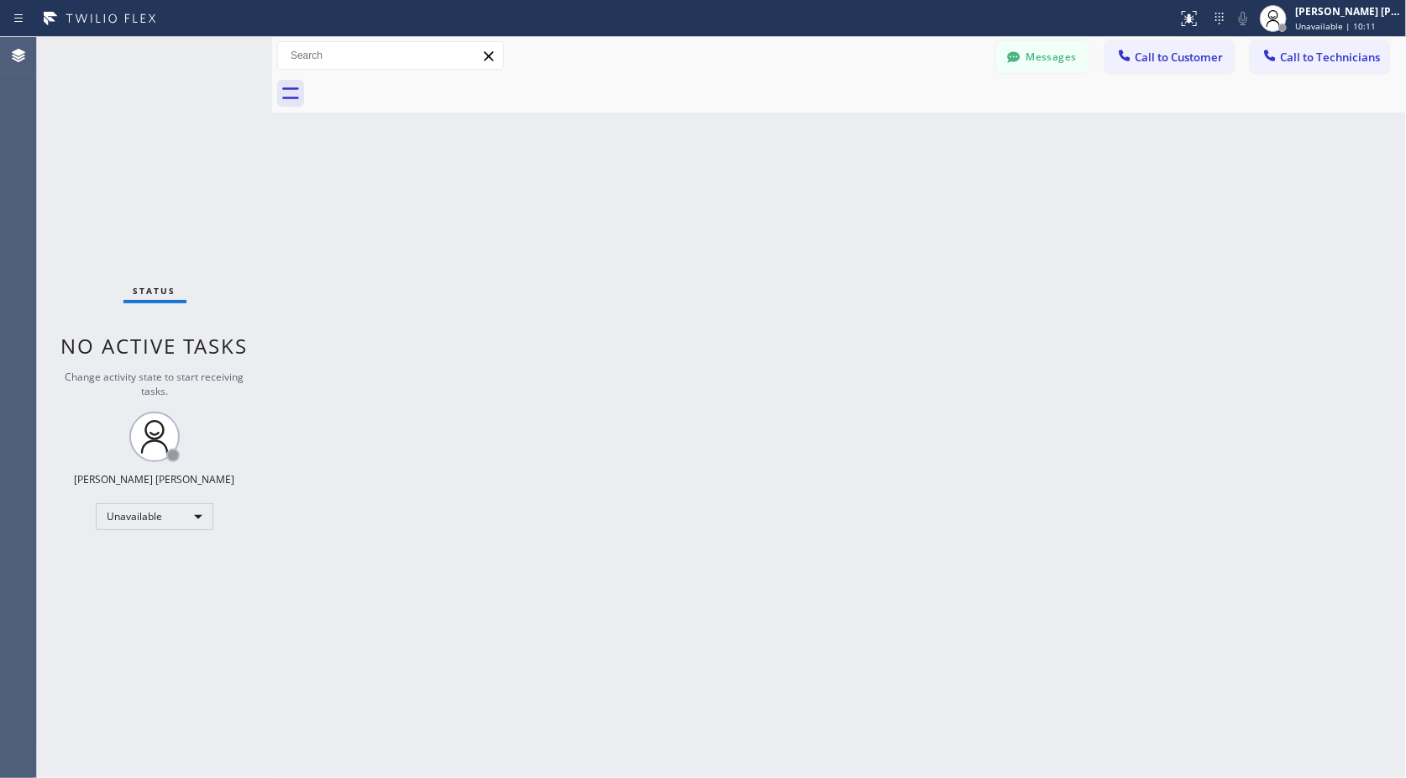
click at [861, 124] on div "Back to Dashboard Change Sender ID Customers Technicians Select a contact Outbo…" at bounding box center [839, 407] width 1134 height 741
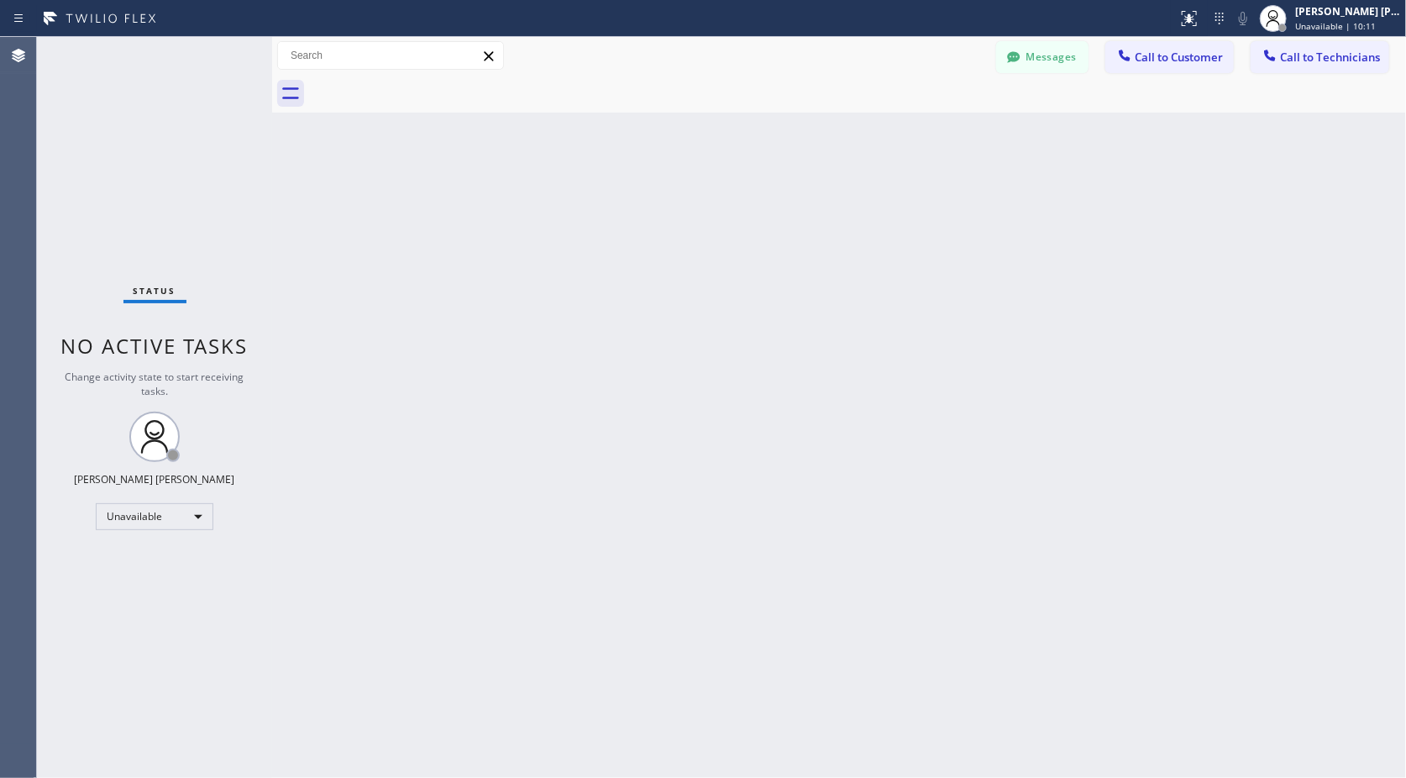
click at [861, 124] on div "Back to Dashboard Change Sender ID Customers Technicians Select a contact Outbo…" at bounding box center [839, 407] width 1134 height 741
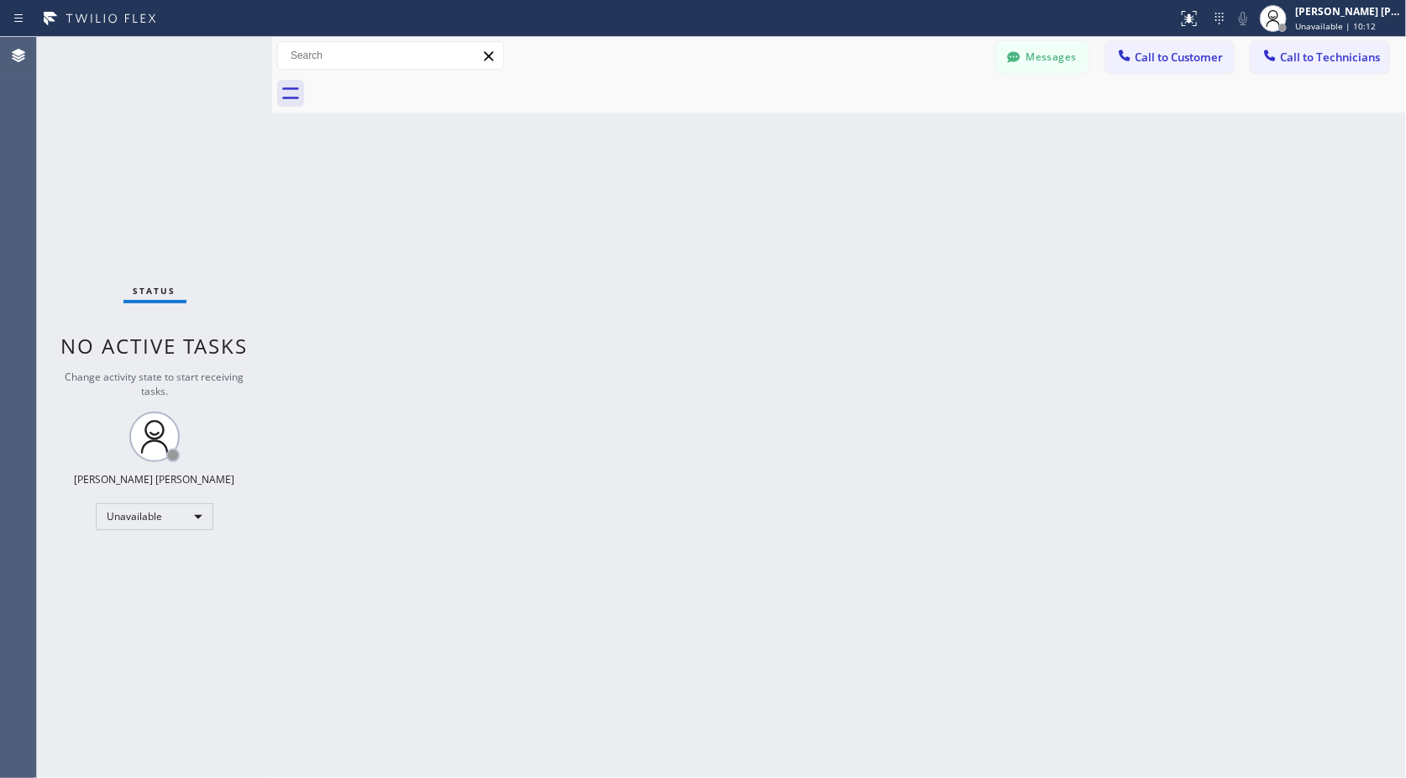
click at [861, 124] on div "Back to Dashboard Change Sender ID Customers Technicians Select a contact Outbo…" at bounding box center [839, 407] width 1134 height 741
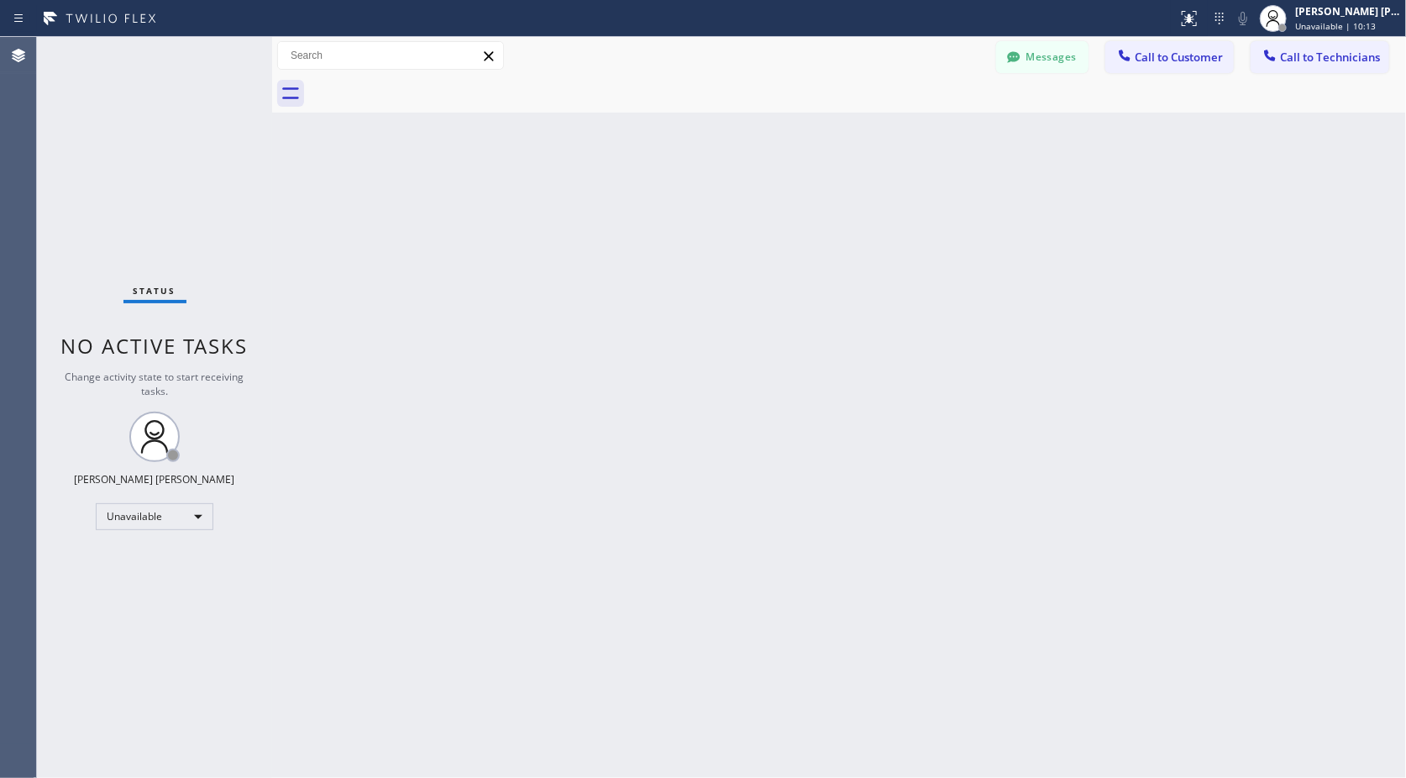
click at [861, 124] on div "Back to Dashboard Change Sender ID Customers Technicians Select a contact Outbo…" at bounding box center [839, 407] width 1134 height 741
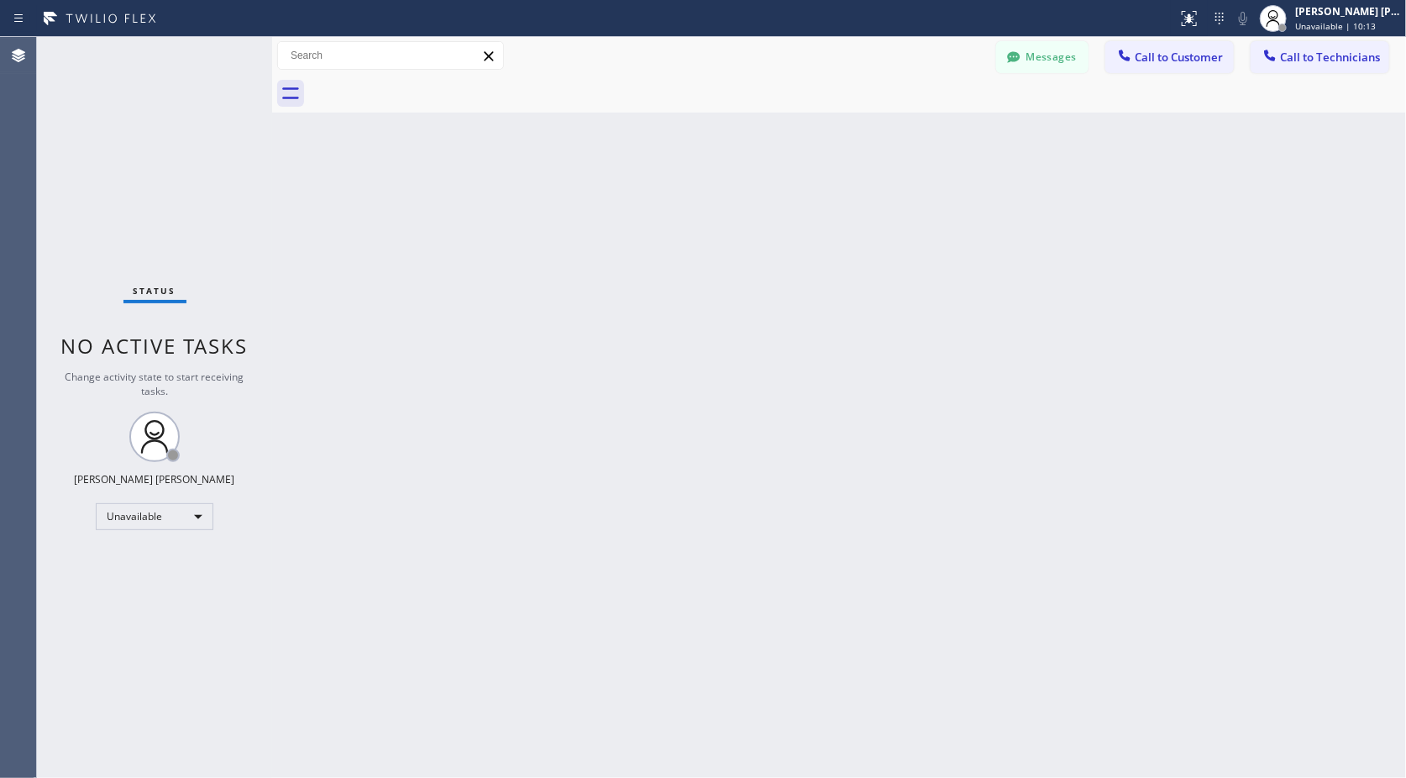
click at [861, 124] on div "Back to Dashboard Change Sender ID Customers Technicians Select a contact Outbo…" at bounding box center [839, 407] width 1134 height 741
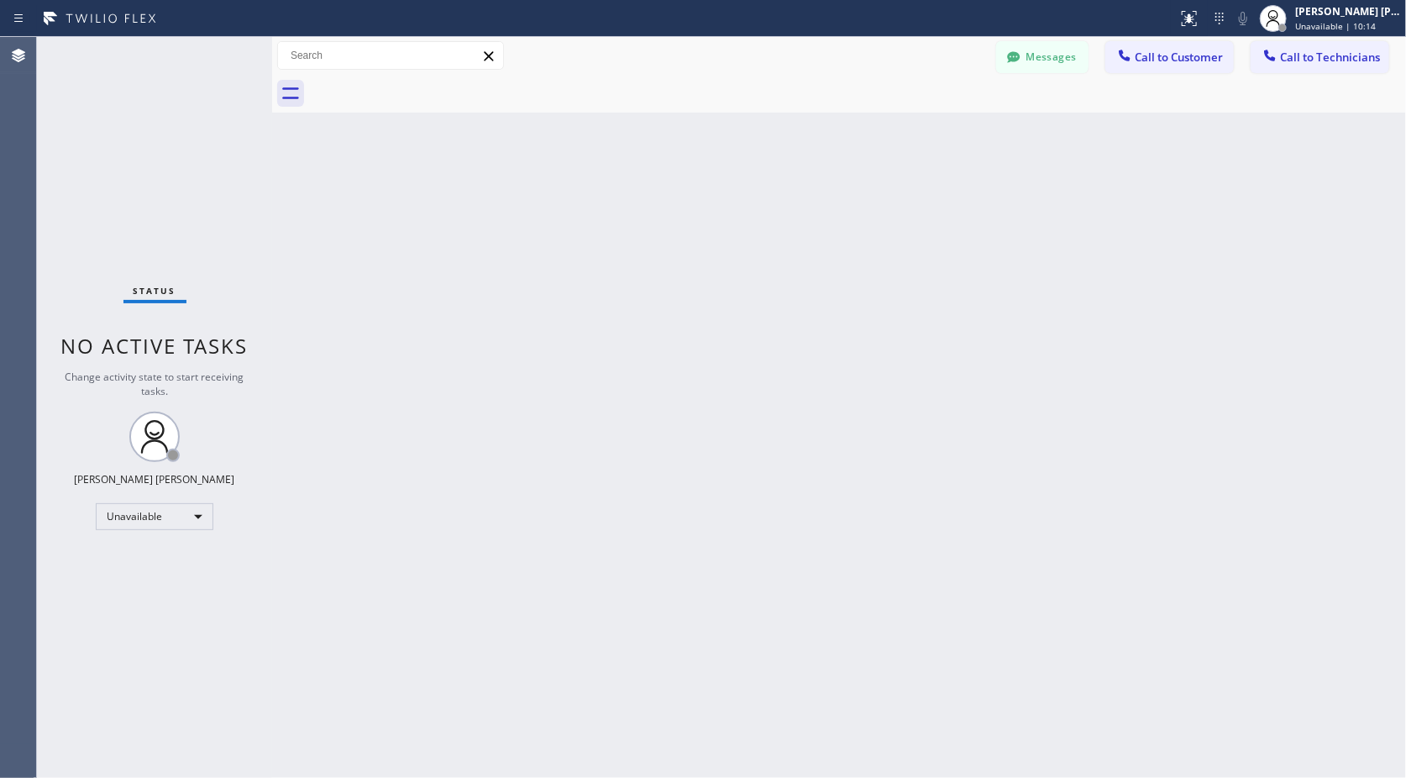
click at [861, 124] on div "Back to Dashboard Change Sender ID Customers Technicians Select a contact Outbo…" at bounding box center [839, 407] width 1134 height 741
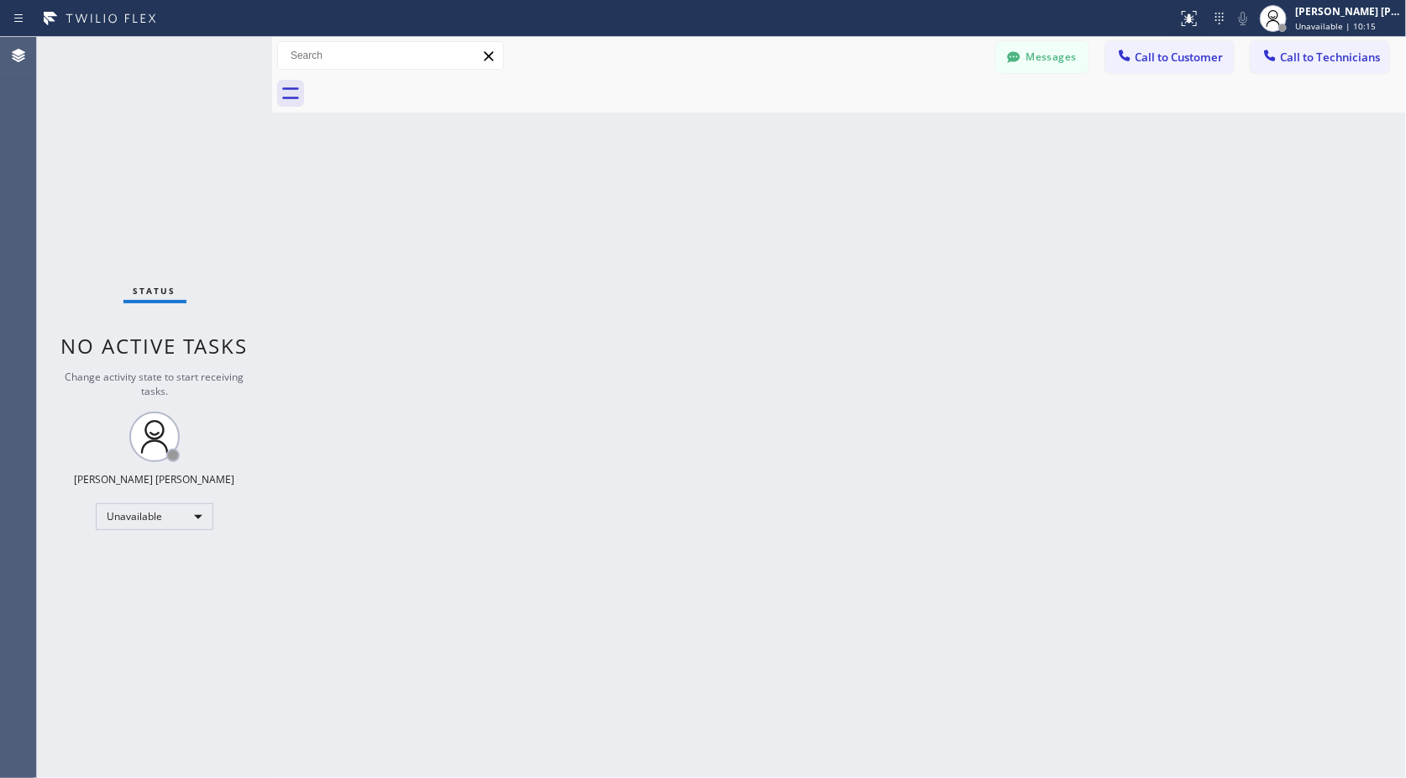
click at [861, 124] on div "Back to Dashboard Change Sender ID Customers Technicians Select a contact Outbo…" at bounding box center [839, 407] width 1134 height 741
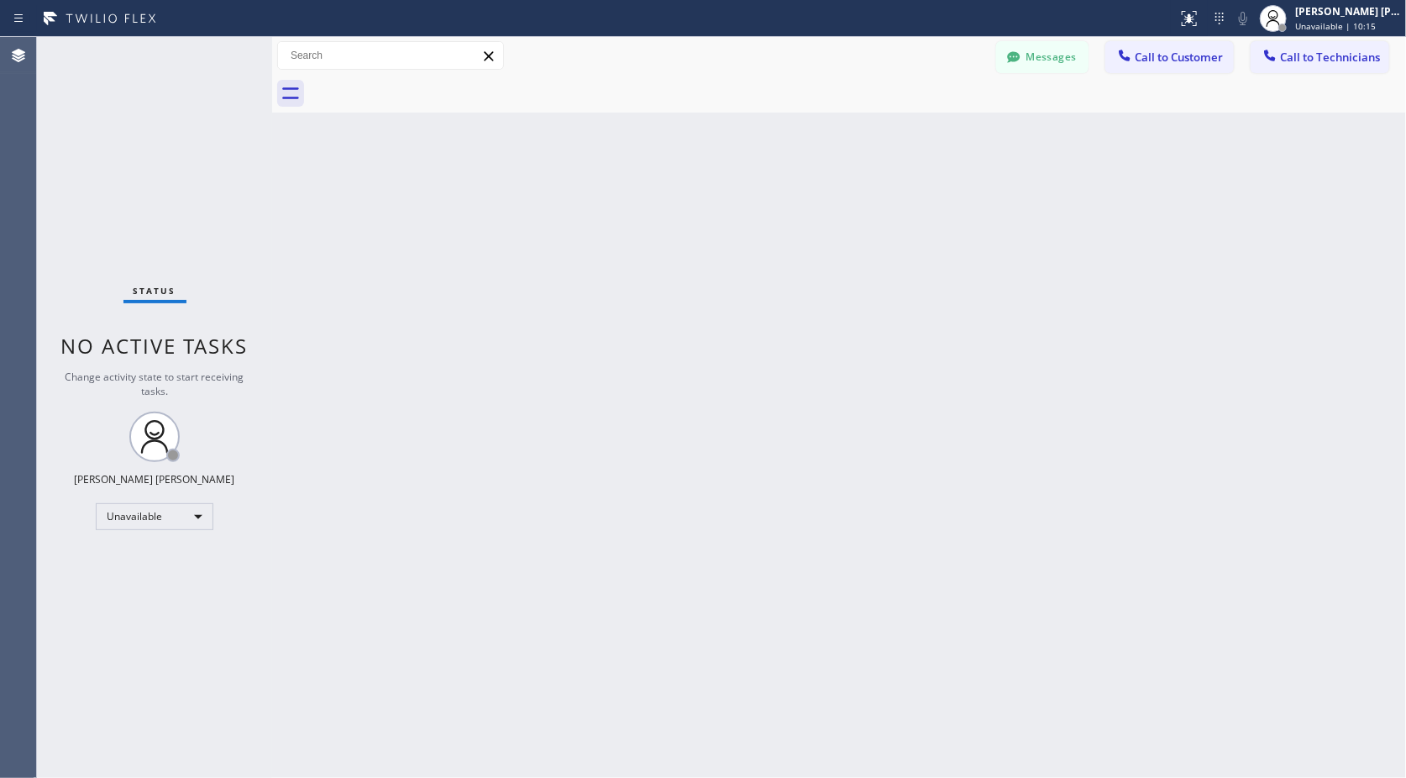
click at [861, 124] on div "Back to Dashboard Change Sender ID Customers Technicians Select a contact Outbo…" at bounding box center [839, 407] width 1134 height 741
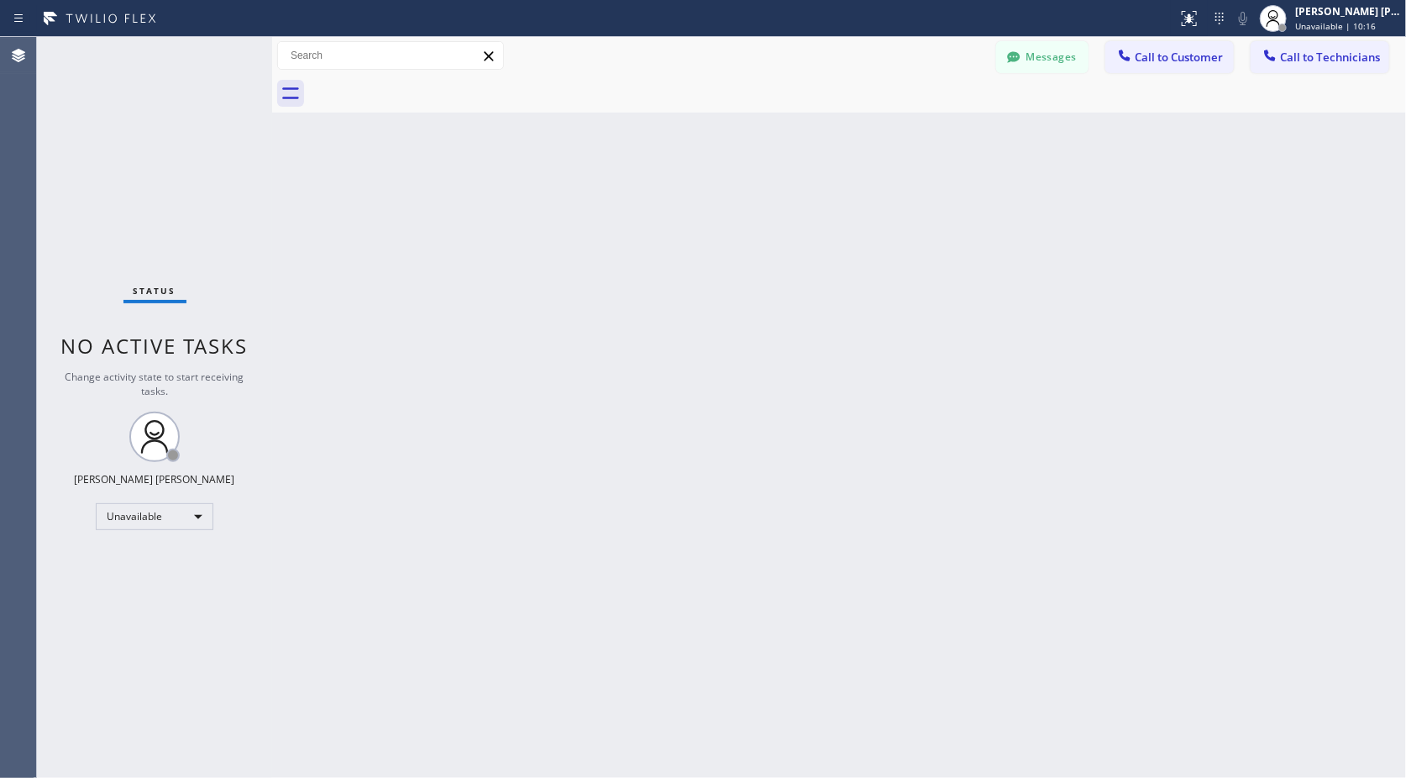
click at [861, 124] on div "Back to Dashboard Change Sender ID Customers Technicians Select a contact Outbo…" at bounding box center [839, 407] width 1134 height 741
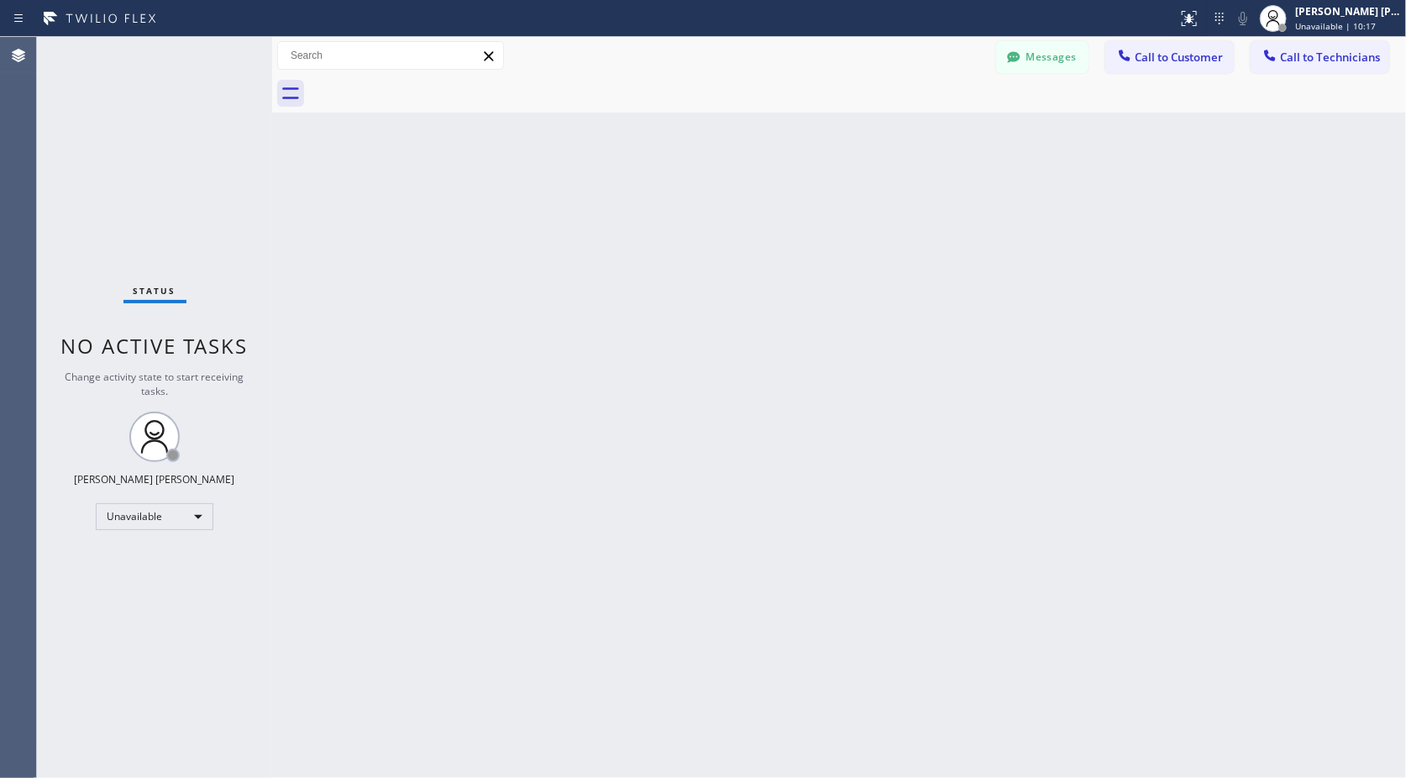
click at [861, 124] on div "Back to Dashboard Change Sender ID Customers Technicians Select a contact Outbo…" at bounding box center [839, 407] width 1134 height 741
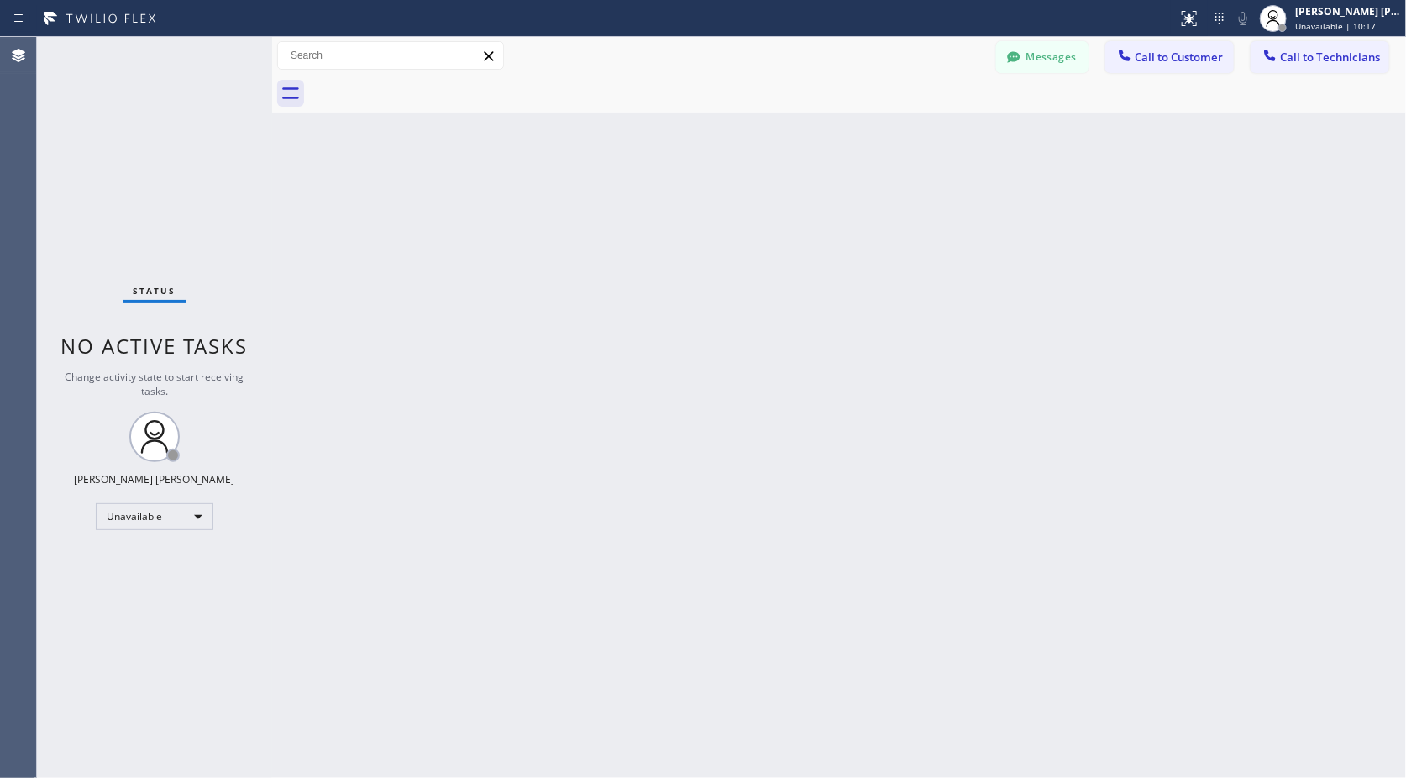
click at [861, 124] on div "Back to Dashboard Change Sender ID Customers Technicians Select a contact Outbo…" at bounding box center [839, 407] width 1134 height 741
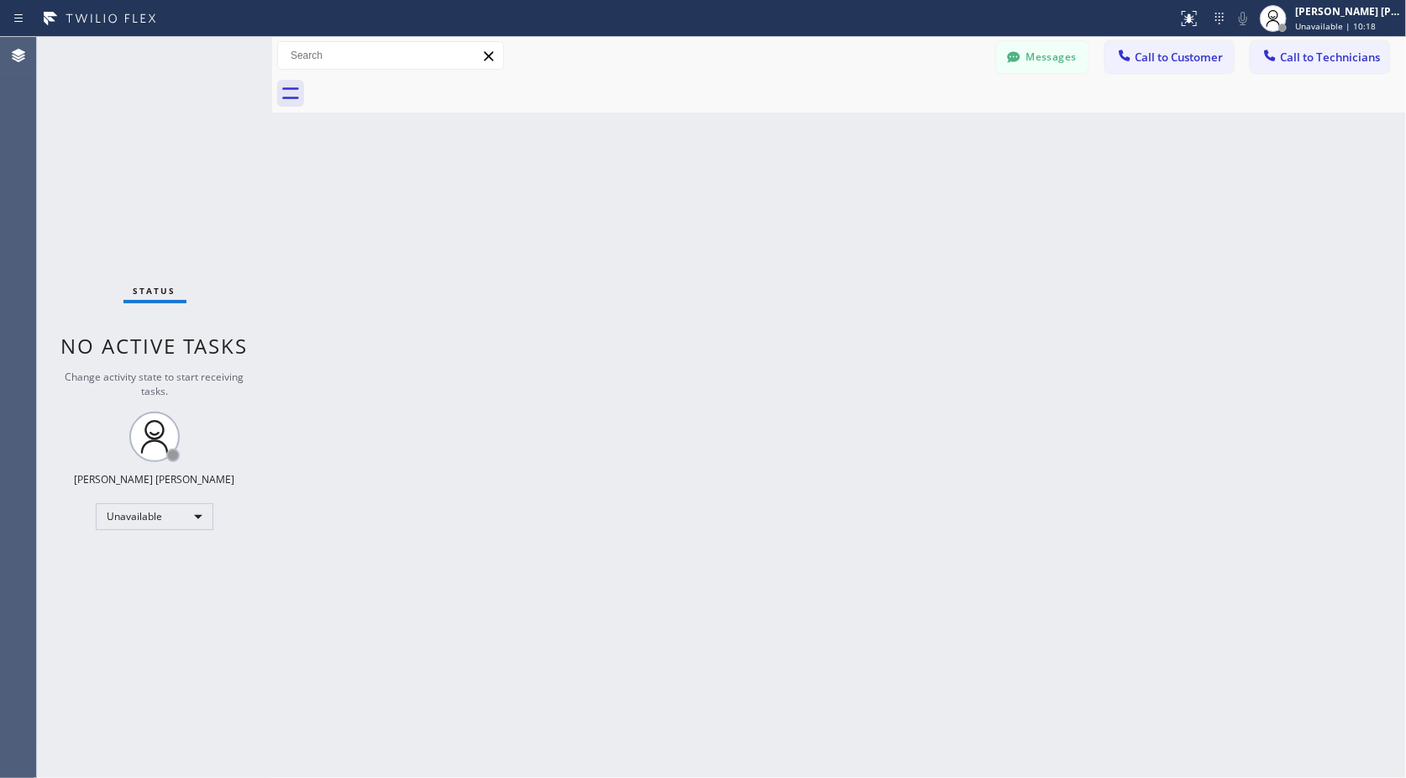
click at [861, 124] on div "Back to Dashboard Change Sender ID Customers Technicians Select a contact Outbo…" at bounding box center [839, 407] width 1134 height 741
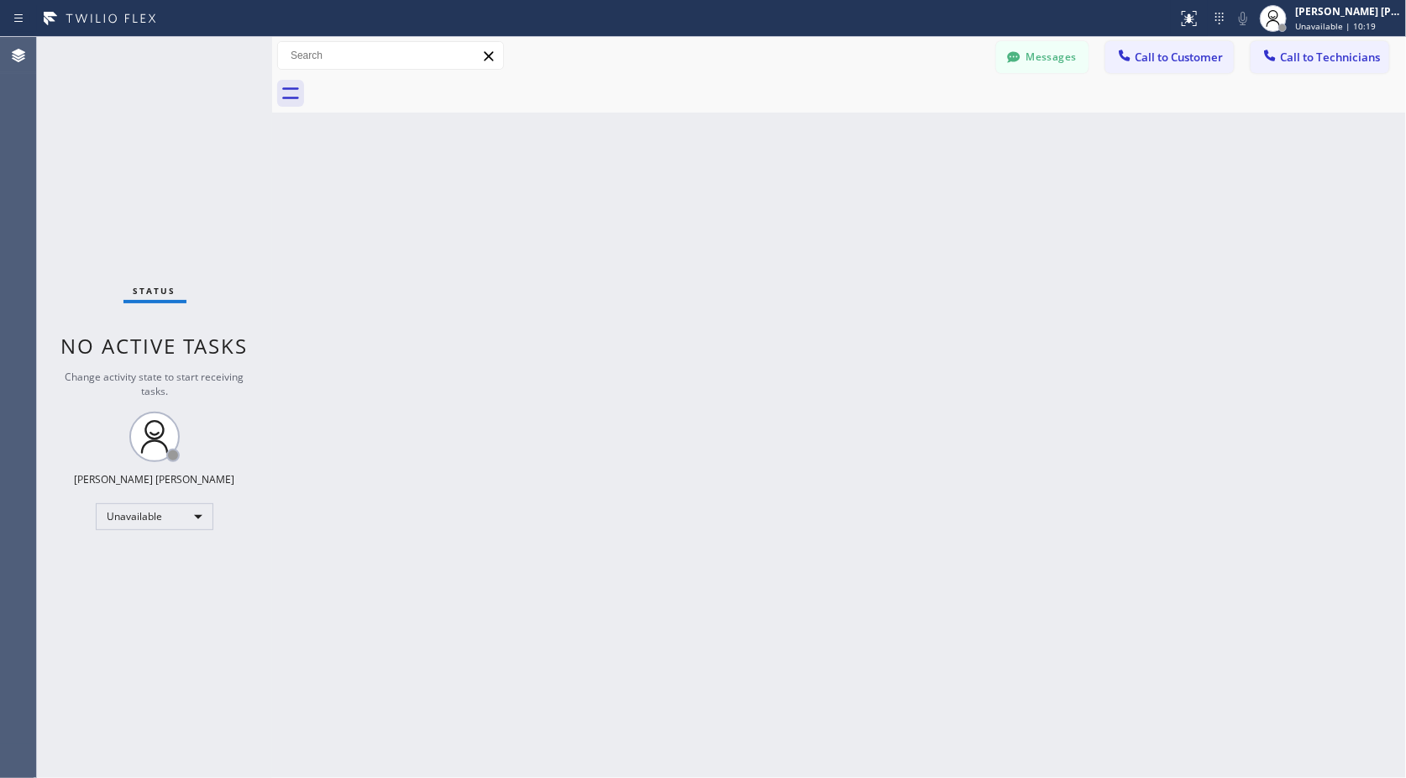
click at [861, 124] on div "Back to Dashboard Change Sender ID Customers Technicians Select a contact Outbo…" at bounding box center [839, 407] width 1134 height 741
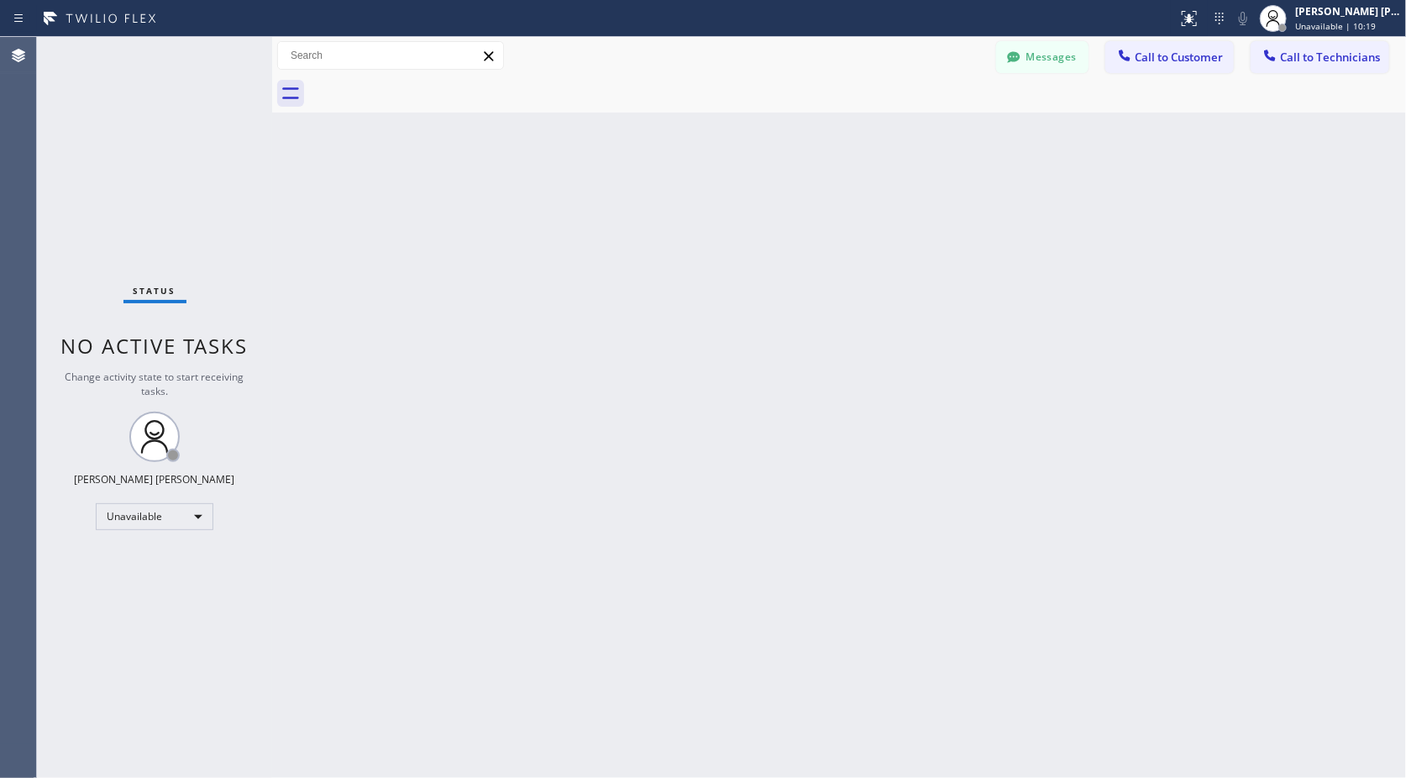
click at [861, 124] on div "Back to Dashboard Change Sender ID Customers Technicians Select a contact Outbo…" at bounding box center [839, 407] width 1134 height 741
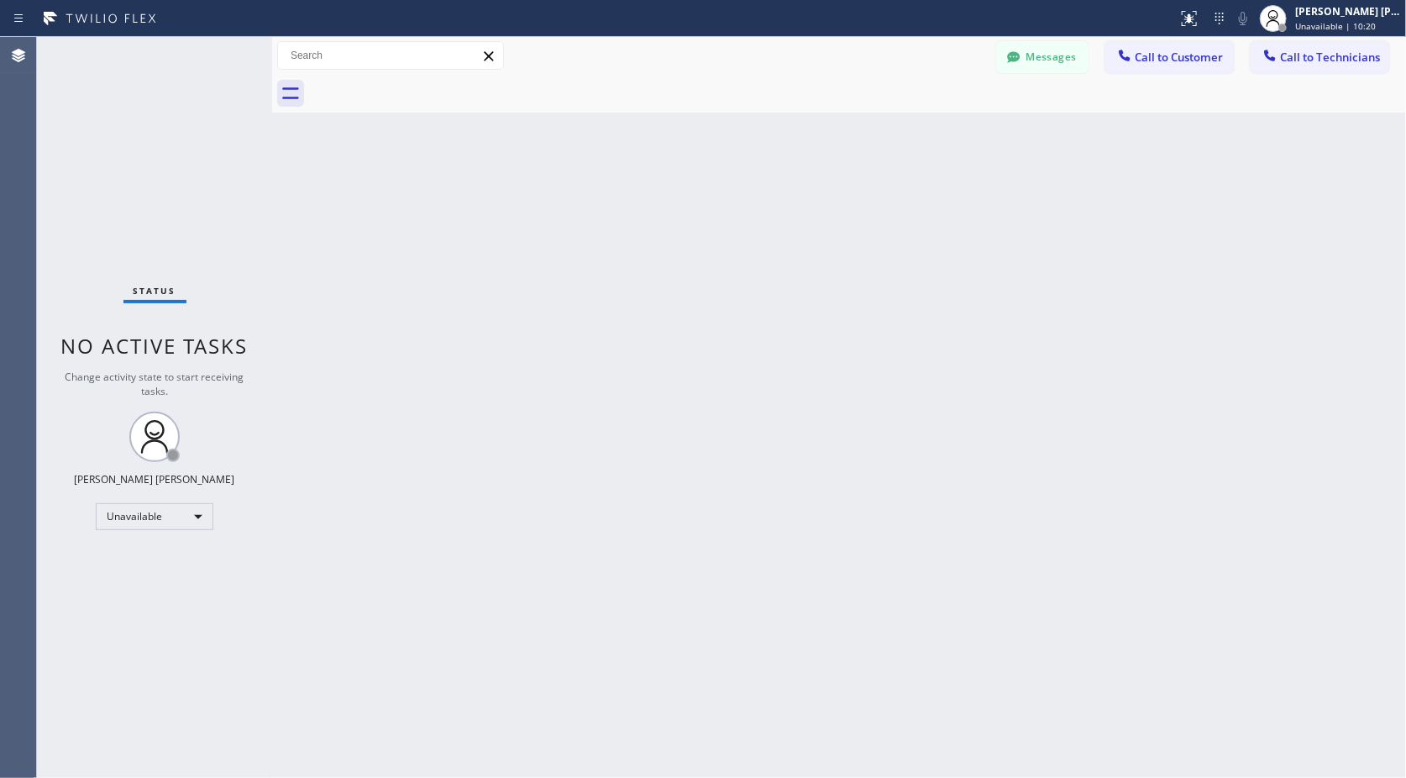
click at [861, 124] on div "Back to Dashboard Change Sender ID Customers Technicians Select a contact Outbo…" at bounding box center [839, 407] width 1134 height 741
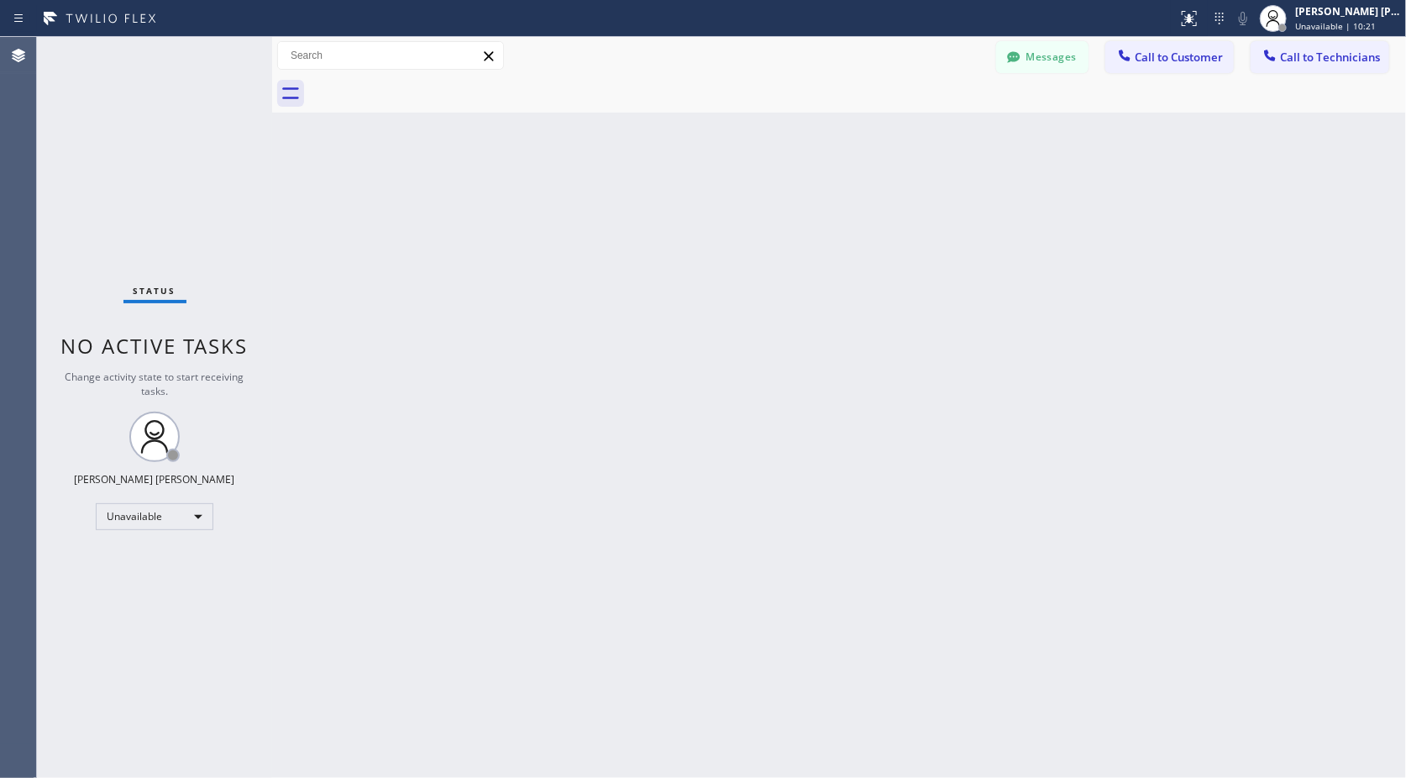
click at [861, 124] on div "Back to Dashboard Change Sender ID Customers Technicians Select a contact Outbo…" at bounding box center [839, 407] width 1134 height 741
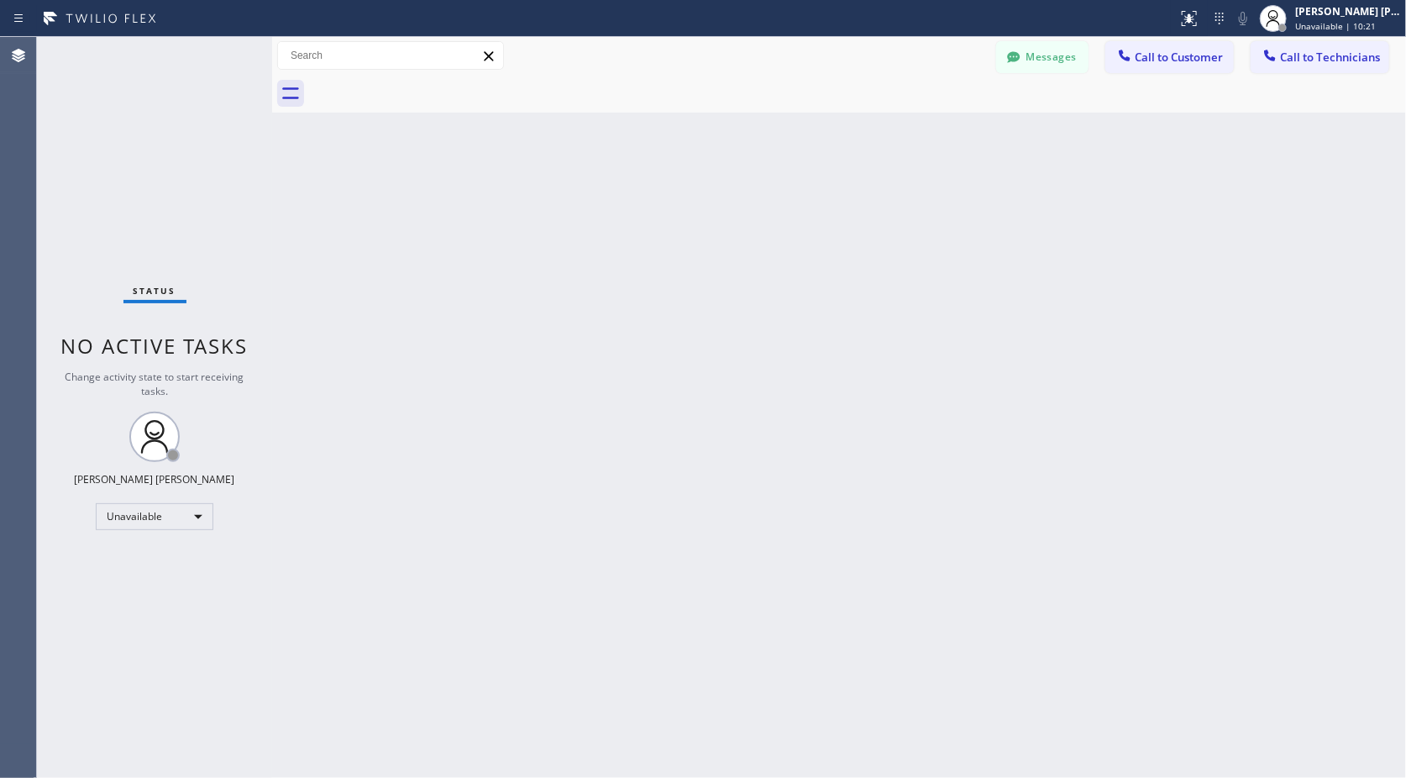
click at [861, 124] on div "Back to Dashboard Change Sender ID Customers Technicians Select a contact Outbo…" at bounding box center [839, 407] width 1134 height 741
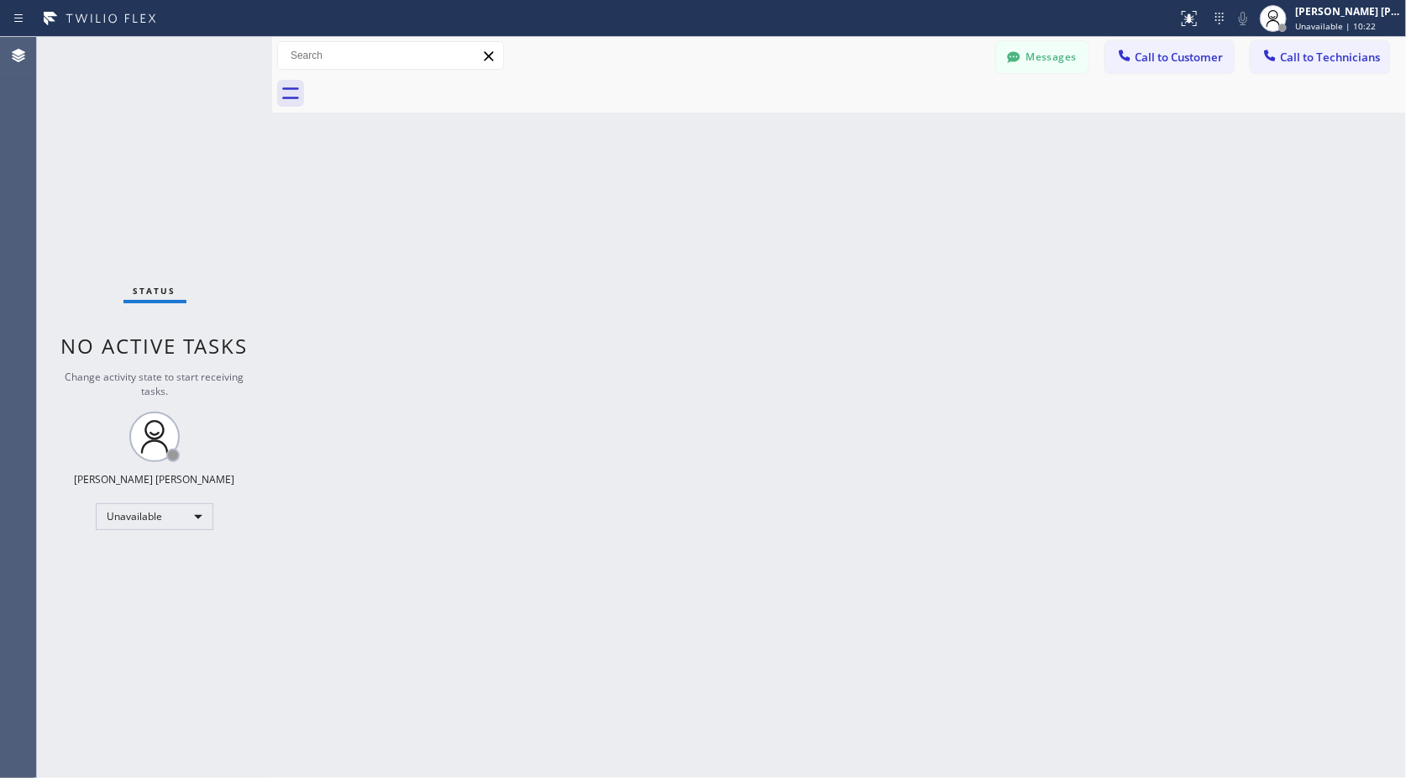
click at [861, 124] on div "Back to Dashboard Change Sender ID Customers Technicians Select a contact Outbo…" at bounding box center [839, 407] width 1134 height 741
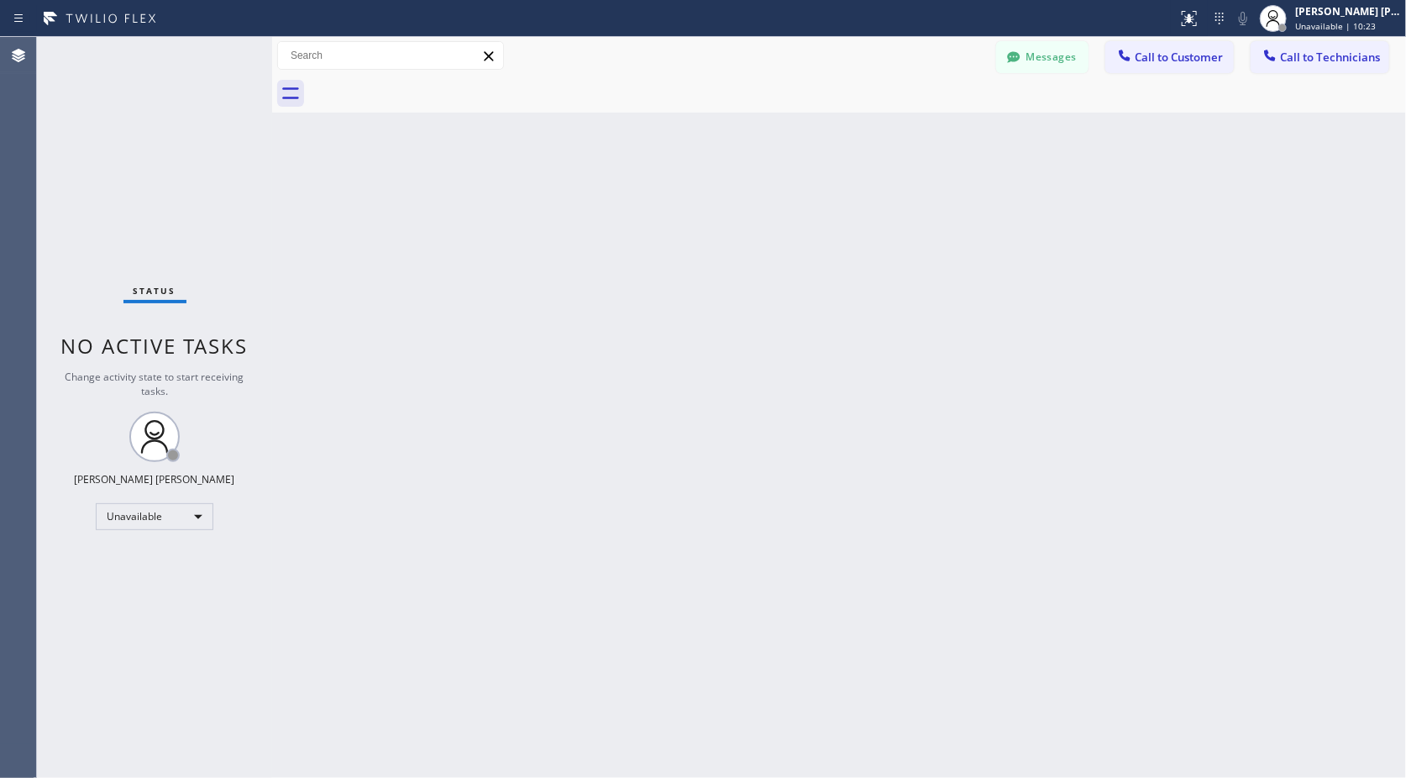
click at [861, 124] on div "Back to Dashboard Change Sender ID Customers Technicians Select a contact Outbo…" at bounding box center [839, 407] width 1134 height 741
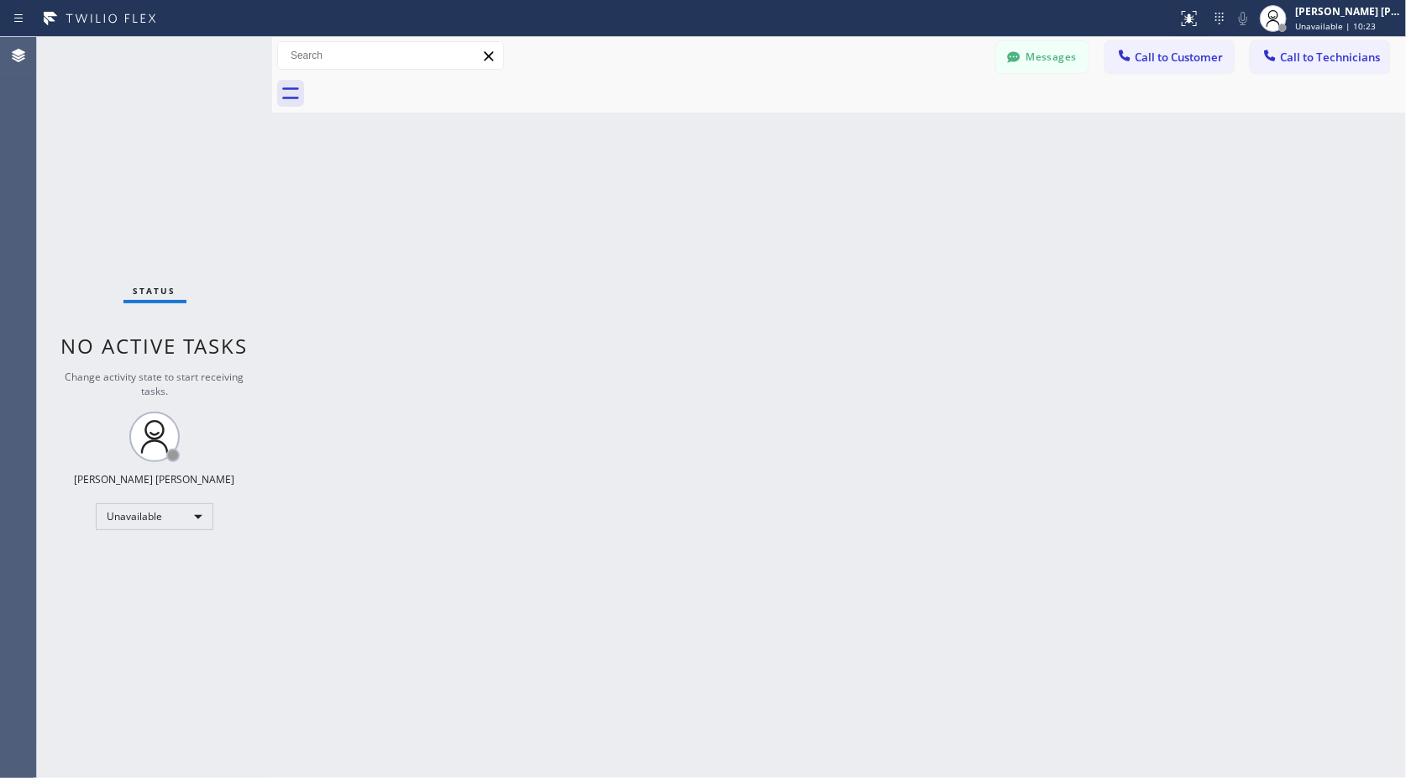
click at [861, 124] on div "Back to Dashboard Change Sender ID Customers Technicians Select a contact Outbo…" at bounding box center [839, 407] width 1134 height 741
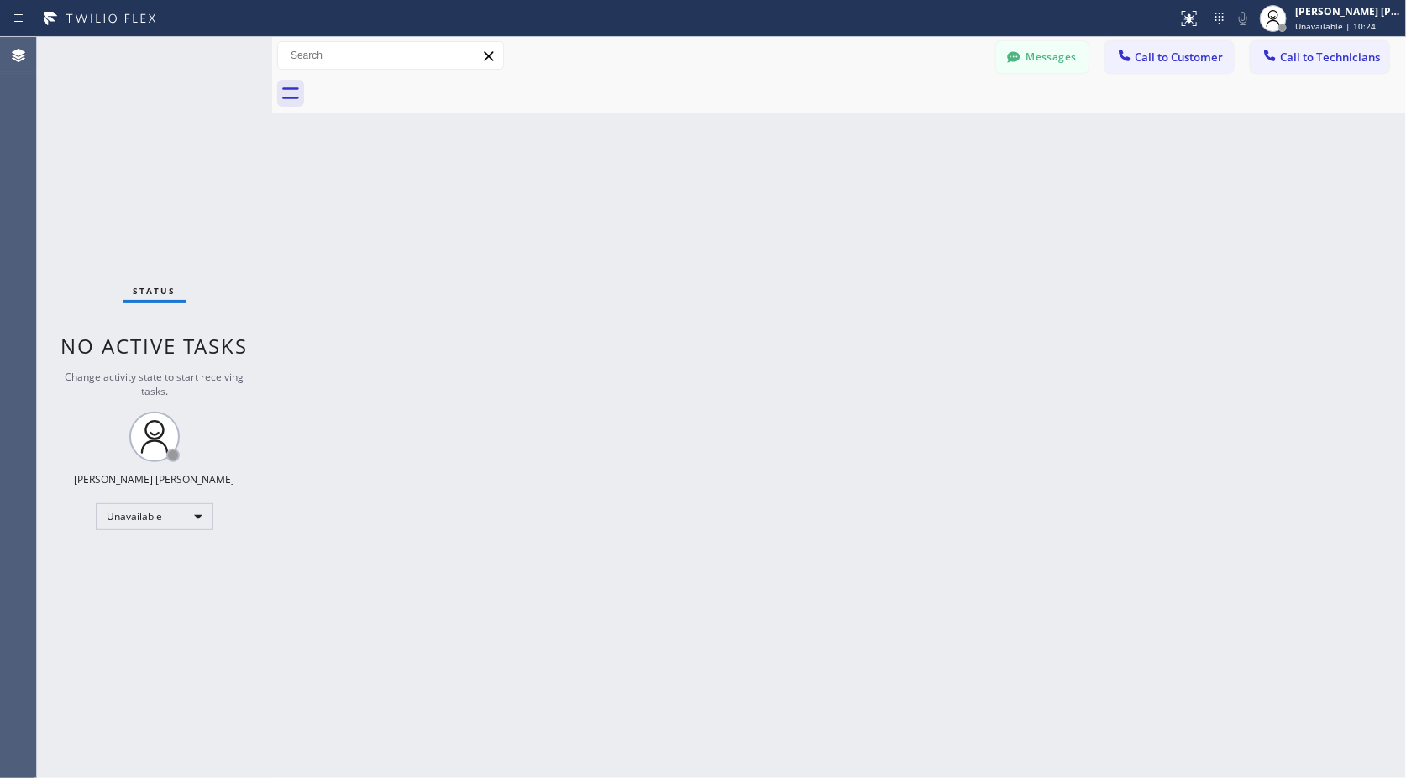
click at [861, 124] on div "Back to Dashboard Change Sender ID Customers Technicians Select a contact Outbo…" at bounding box center [839, 407] width 1134 height 741
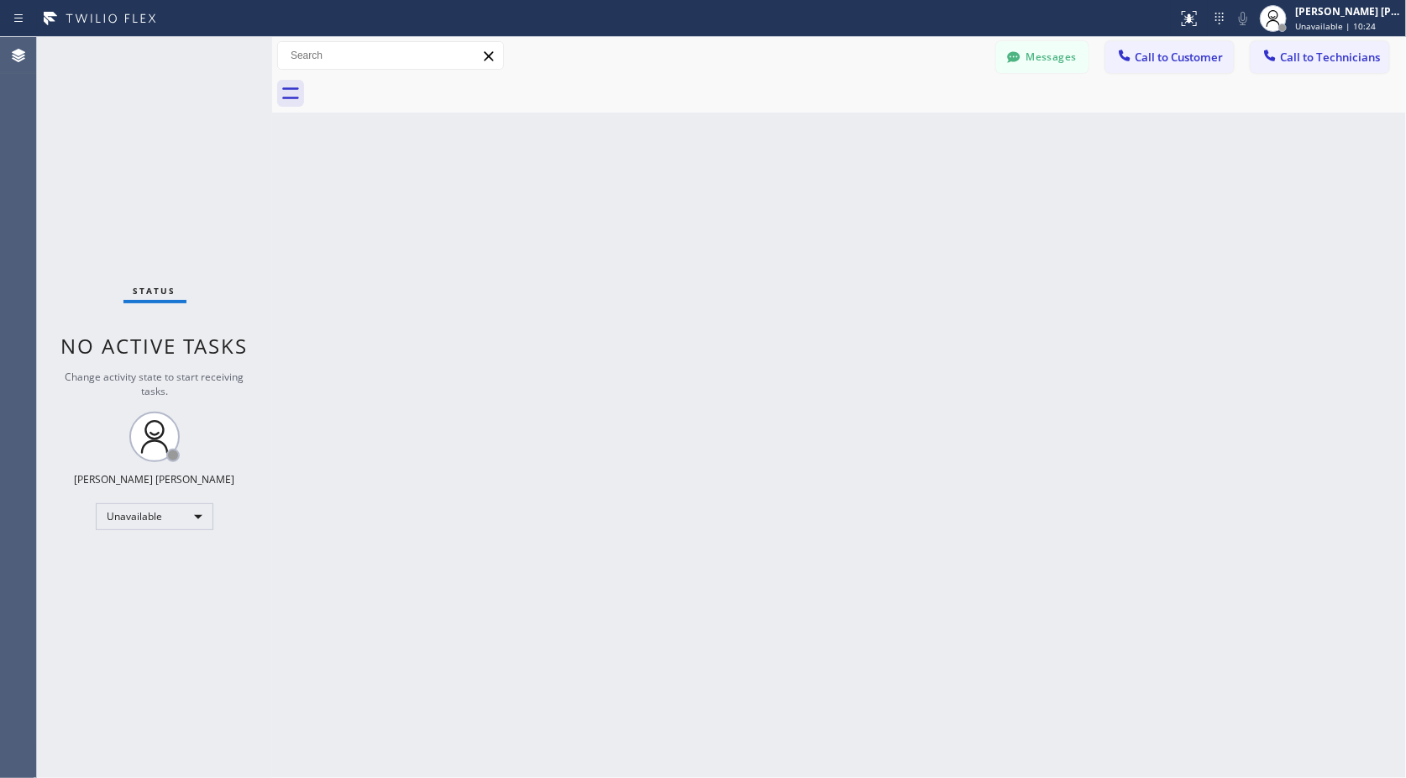
click at [861, 124] on div "Back to Dashboard Change Sender ID Customers Technicians Select a contact Outbo…" at bounding box center [839, 407] width 1134 height 741
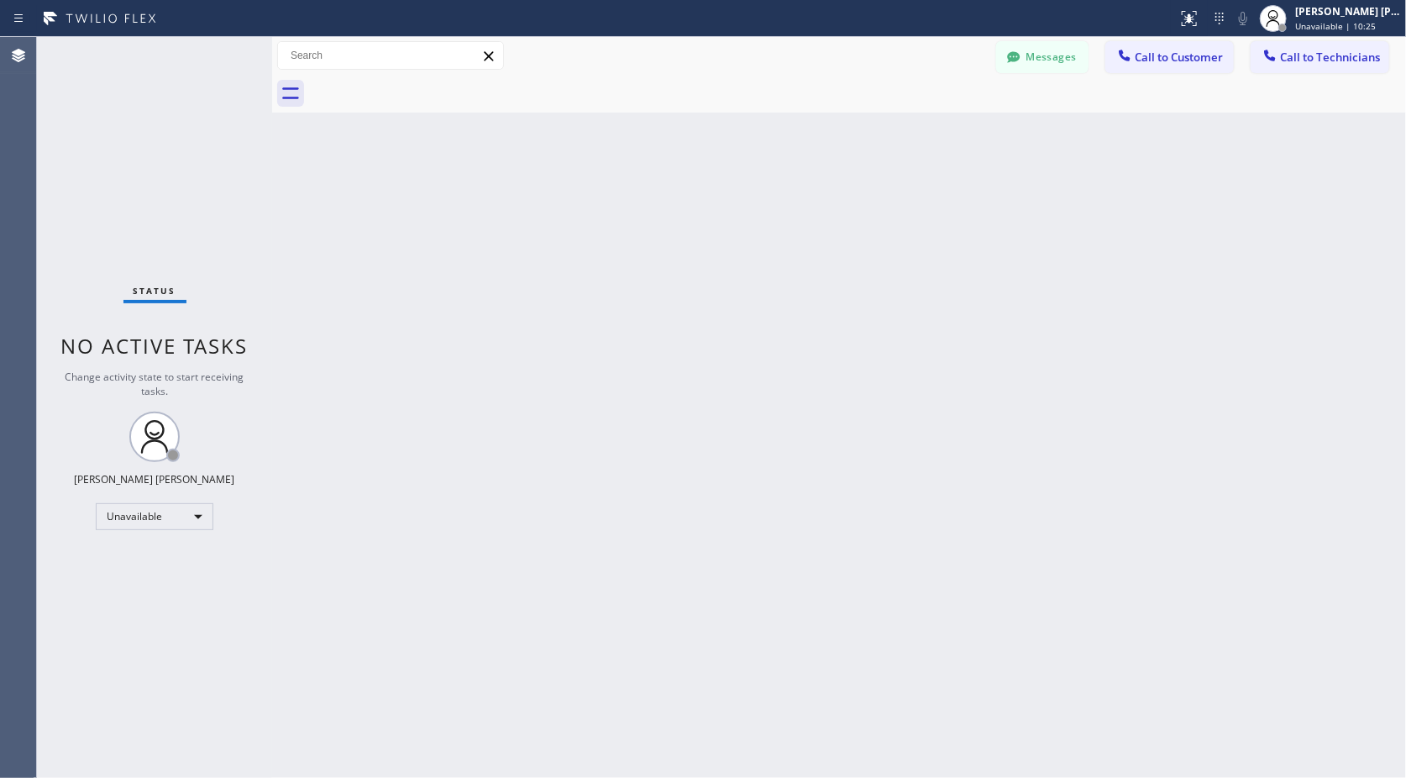
click at [861, 124] on div "Back to Dashboard Change Sender ID Customers Technicians Select a contact Outbo…" at bounding box center [839, 407] width 1134 height 741
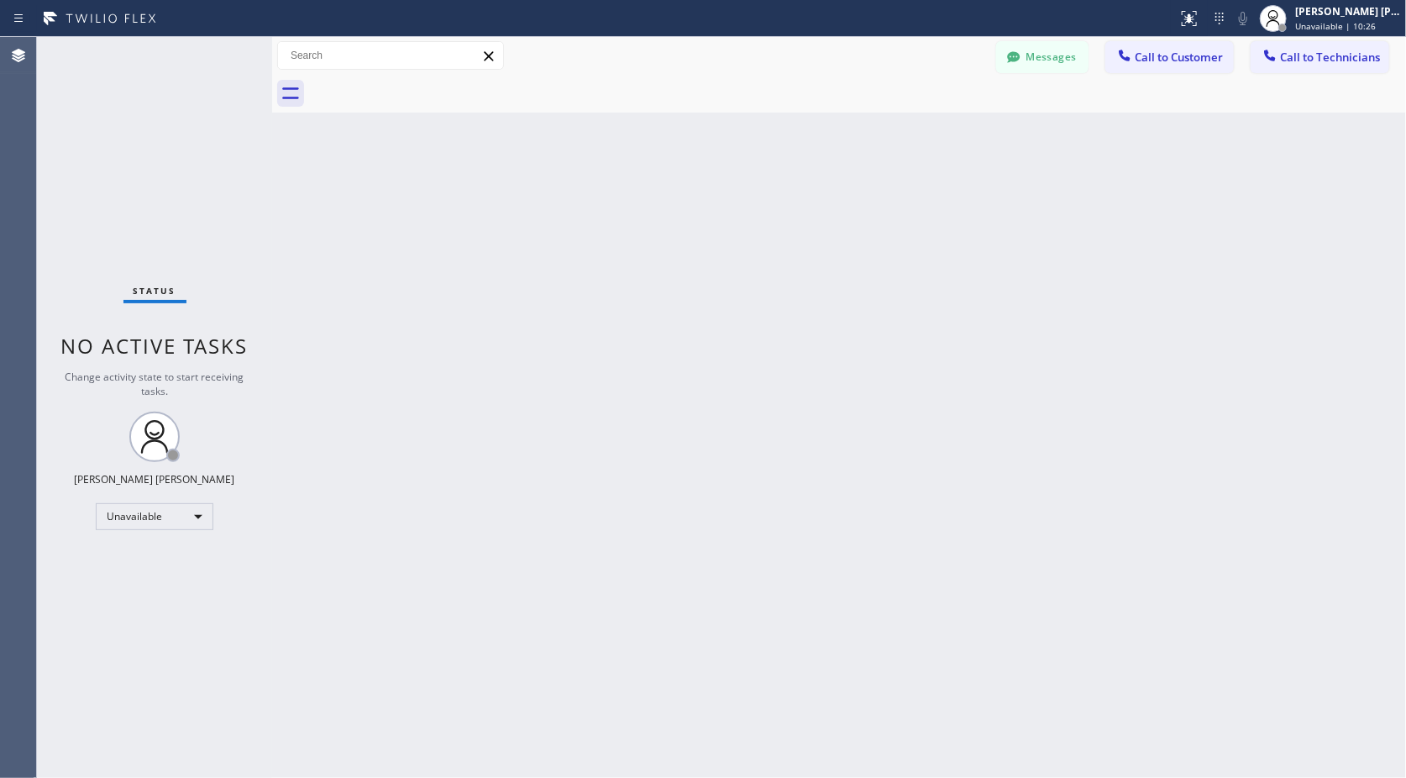
click at [861, 124] on div "Back to Dashboard Change Sender ID Customers Technicians Select a contact Outbo…" at bounding box center [839, 407] width 1134 height 741
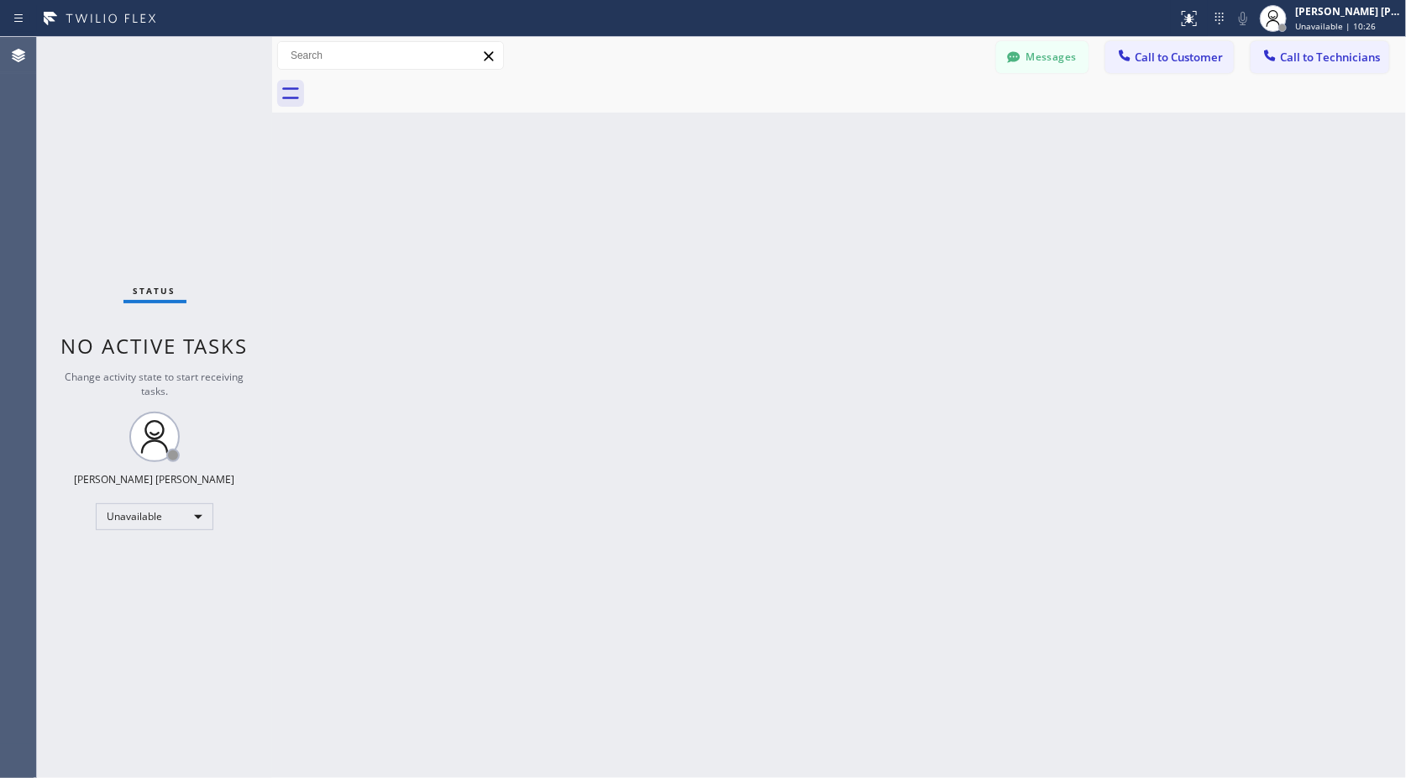
click at [861, 124] on div "Back to Dashboard Change Sender ID Customers Technicians Select a contact Outbo…" at bounding box center [839, 407] width 1134 height 741
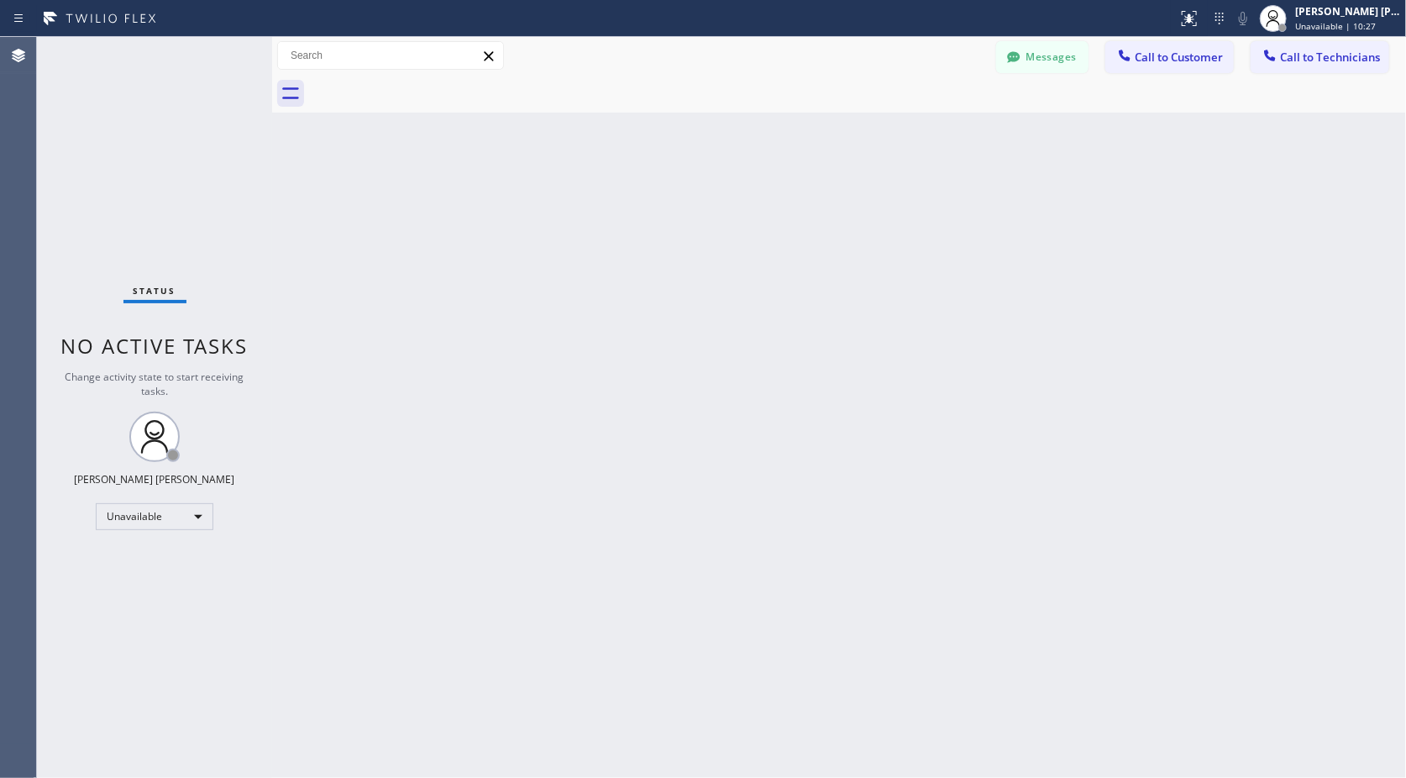
click at [861, 124] on div "Back to Dashboard Change Sender ID Customers Technicians Select a contact Outbo…" at bounding box center [839, 407] width 1134 height 741
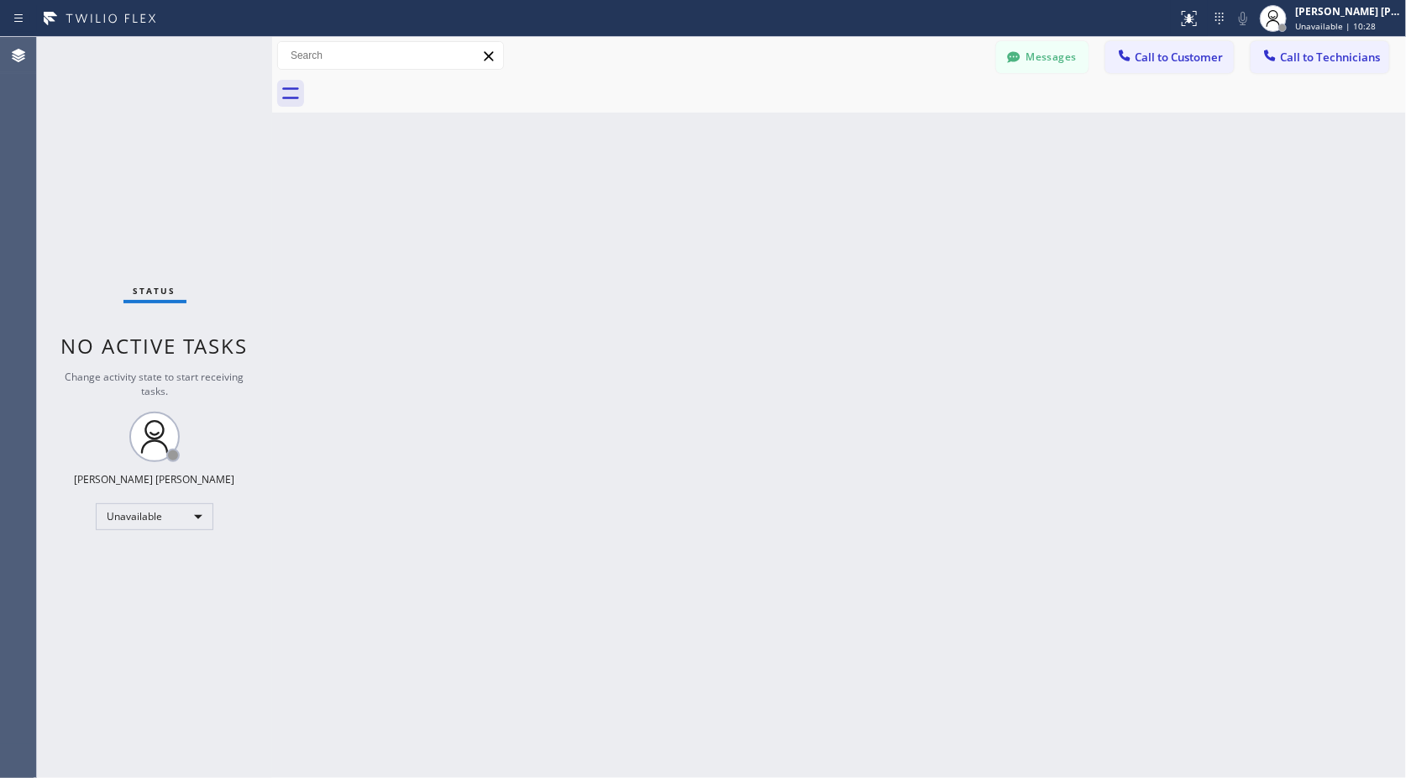
click at [861, 124] on div "Back to Dashboard Change Sender ID Customers Technicians Select a contact Outbo…" at bounding box center [839, 407] width 1134 height 741
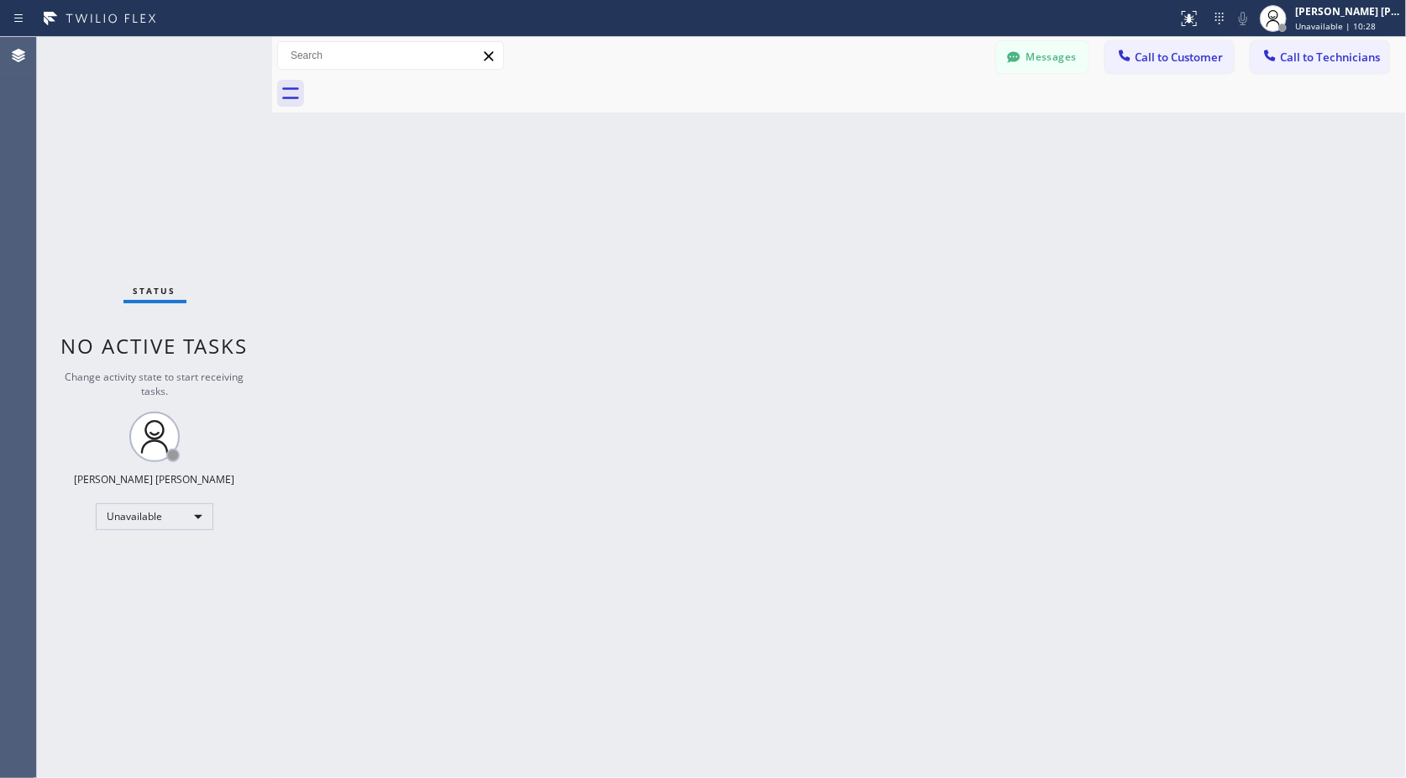
click at [861, 124] on div "Back to Dashboard Change Sender ID Customers Technicians Select a contact Outbo…" at bounding box center [839, 407] width 1134 height 741
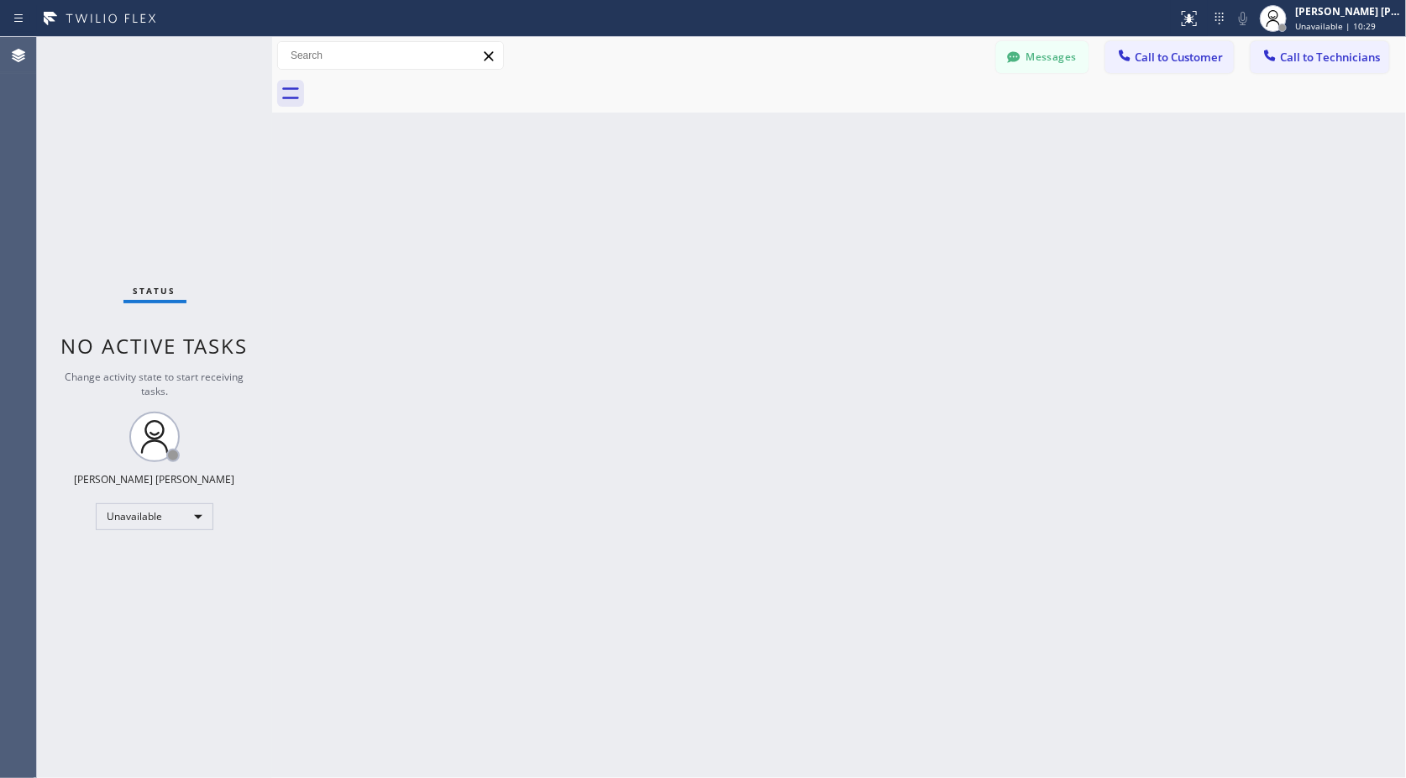
click at [861, 124] on div "Back to Dashboard Change Sender ID Customers Technicians Select a contact Outbo…" at bounding box center [839, 407] width 1134 height 741
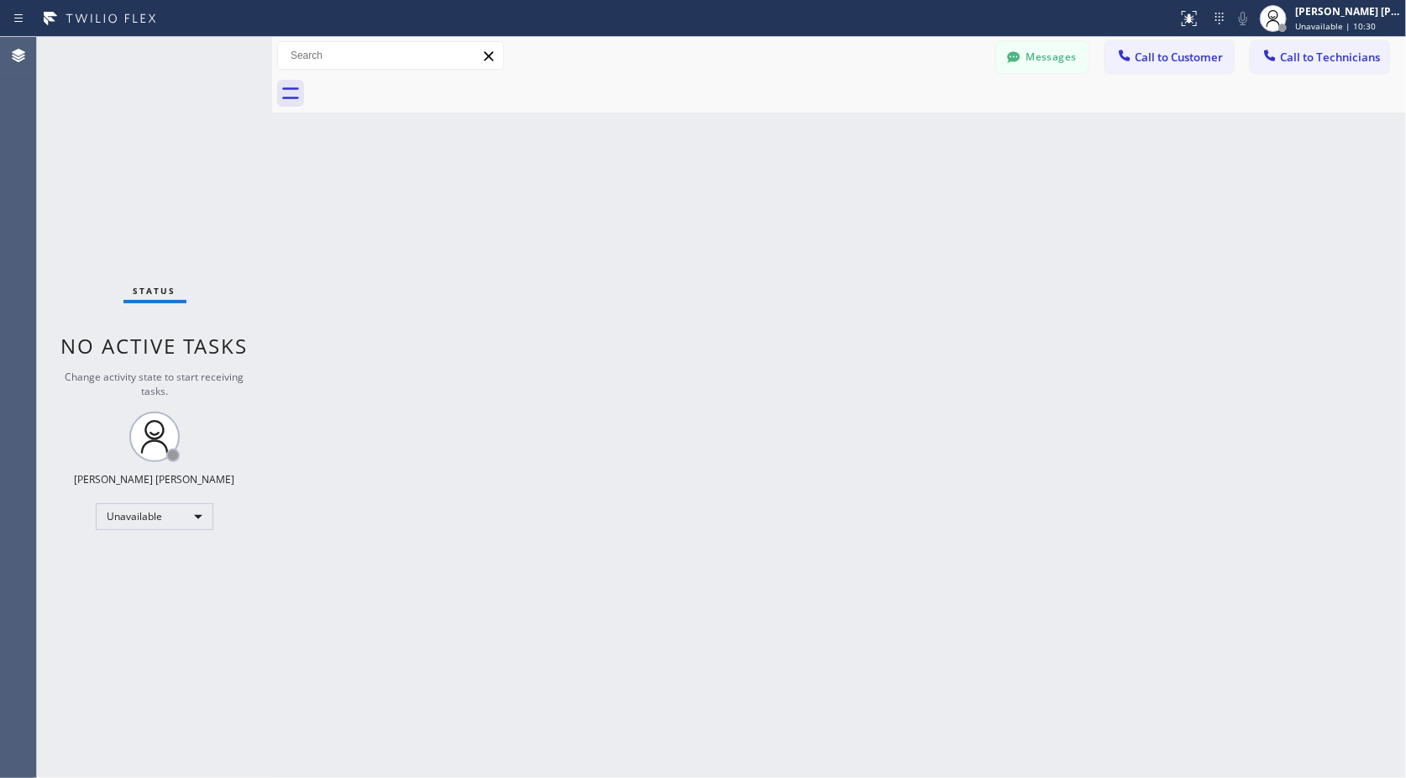
click at [861, 124] on div "Back to Dashboard Change Sender ID Customers Technicians Select a contact Outbo…" at bounding box center [839, 407] width 1134 height 741
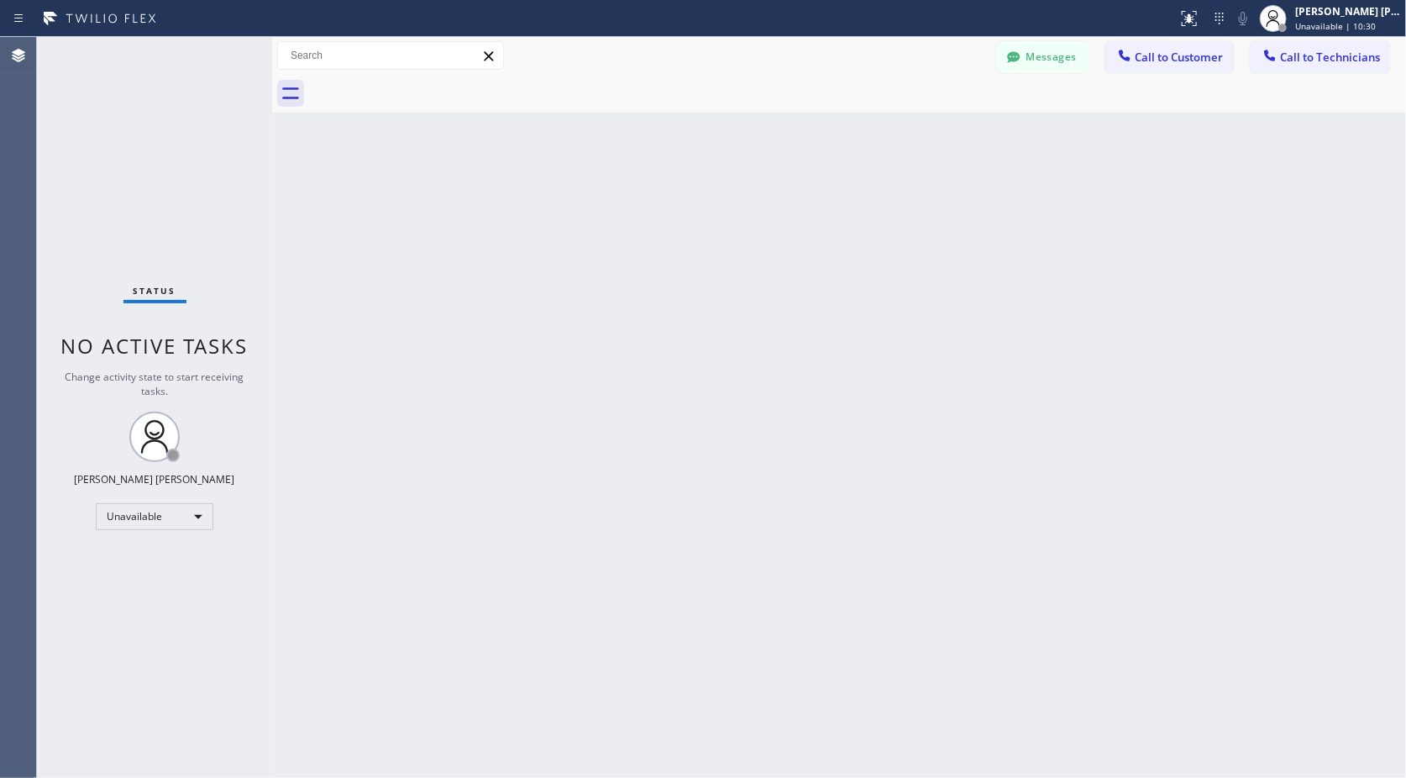
click at [861, 124] on div "Back to Dashboard Change Sender ID Customers Technicians Select a contact Outbo…" at bounding box center [839, 407] width 1134 height 741
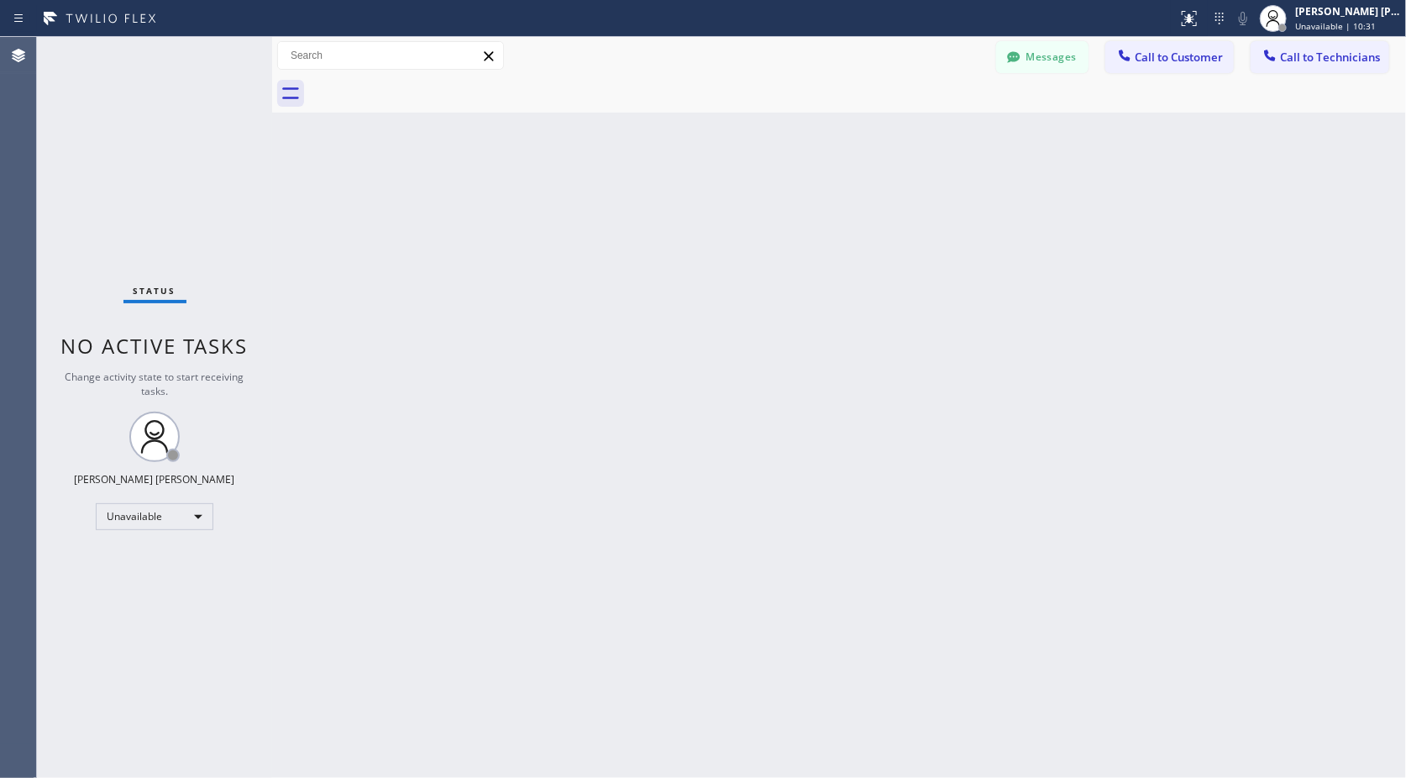
click at [861, 124] on div "Back to Dashboard Change Sender ID Customers Technicians Select a contact Outbo…" at bounding box center [839, 407] width 1134 height 741
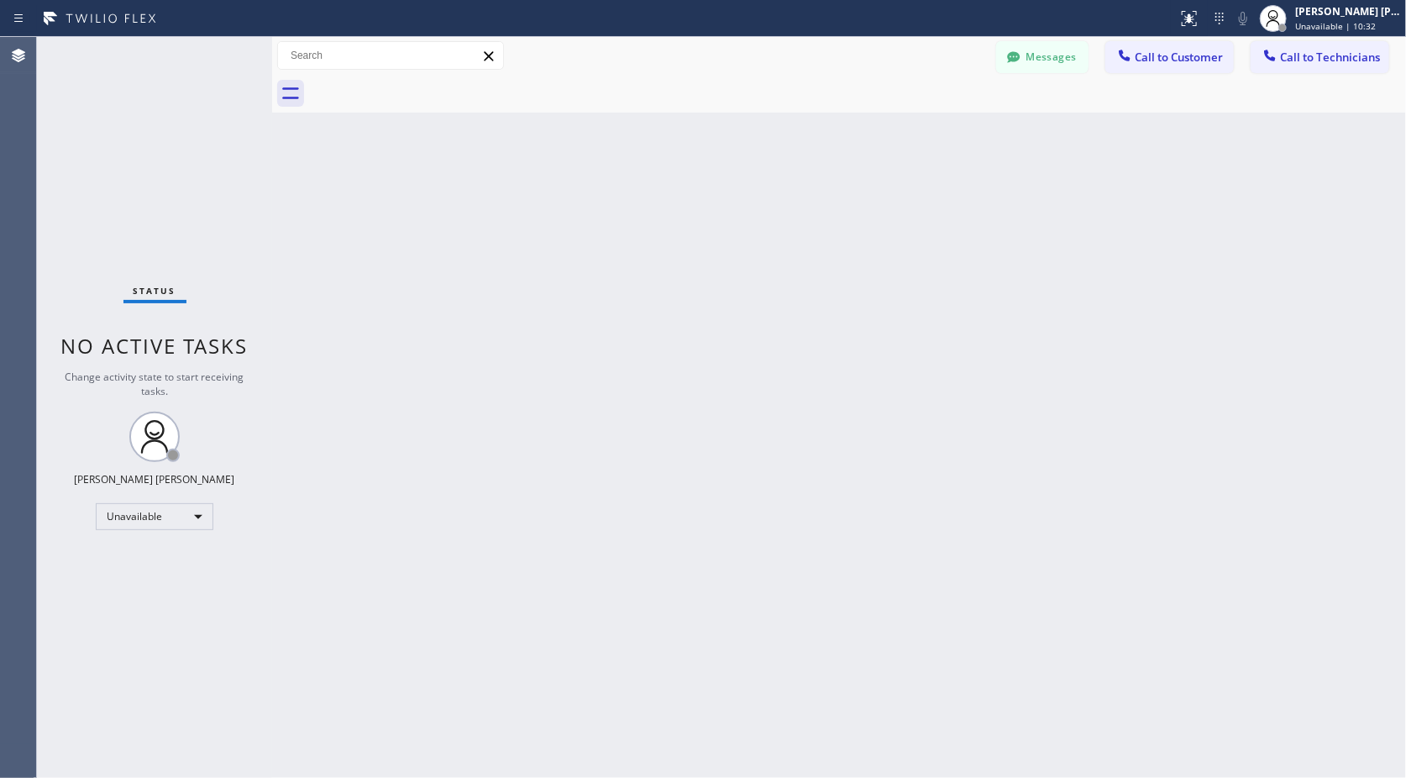
click at [861, 124] on div "Back to Dashboard Change Sender ID Customers Technicians Select a contact Outbo…" at bounding box center [839, 407] width 1134 height 741
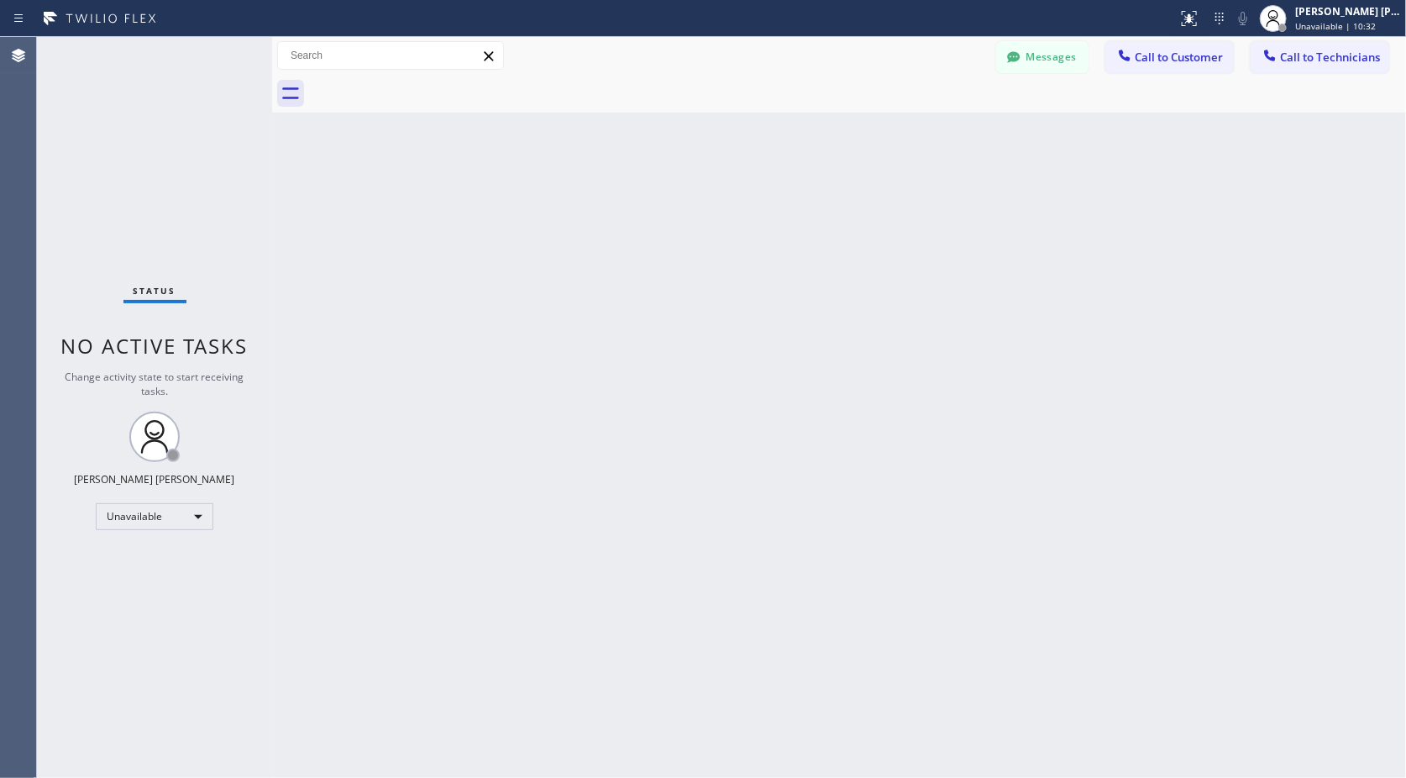
click at [861, 124] on div "Back to Dashboard Change Sender ID Customers Technicians Select a contact Outbo…" at bounding box center [839, 407] width 1134 height 741
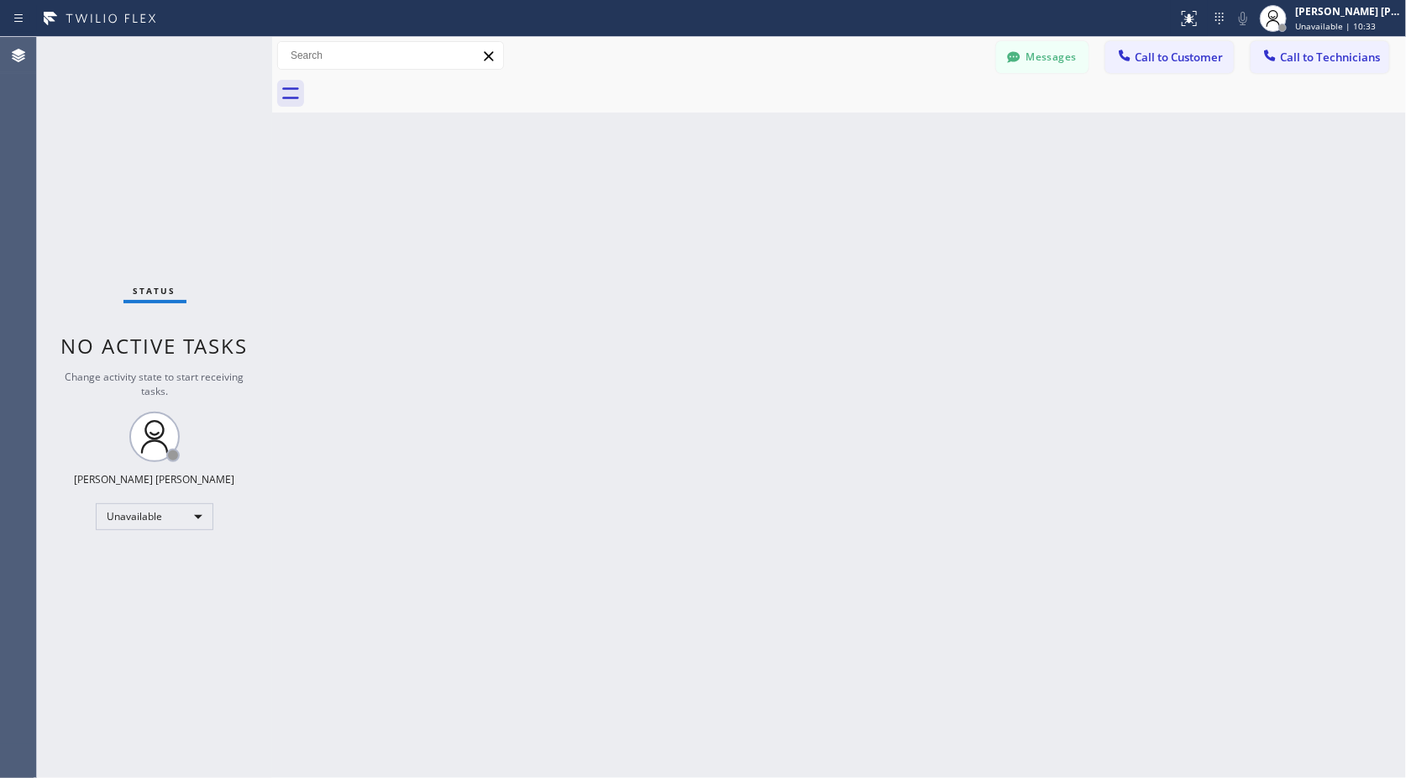
click at [861, 124] on div "Back to Dashboard Change Sender ID Customers Technicians Select a contact Outbo…" at bounding box center [839, 407] width 1134 height 741
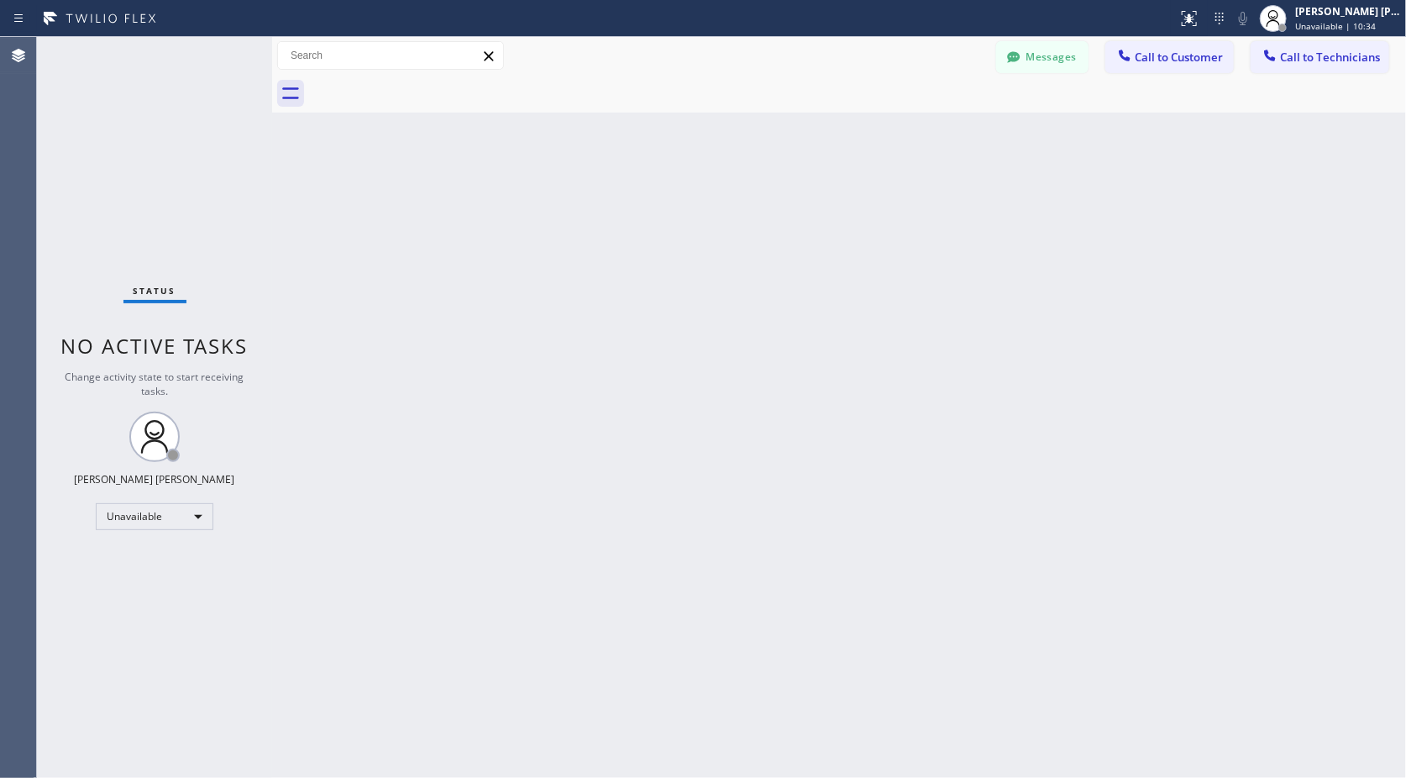
click at [861, 124] on div "Back to Dashboard Change Sender ID Customers Technicians Select a contact Outbo…" at bounding box center [839, 407] width 1134 height 741
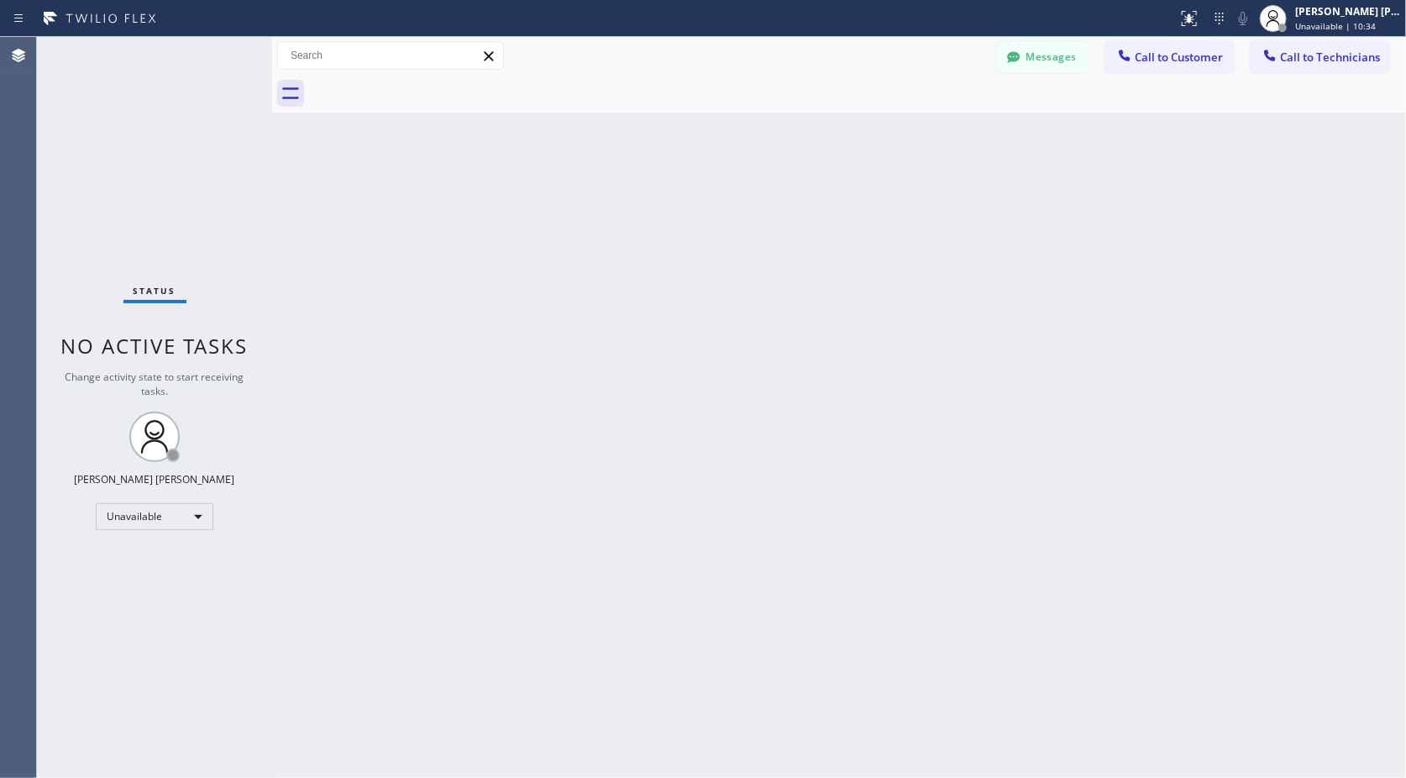
click at [861, 124] on div "Back to Dashboard Change Sender ID Customers Technicians Select a contact Outbo…" at bounding box center [839, 407] width 1134 height 741
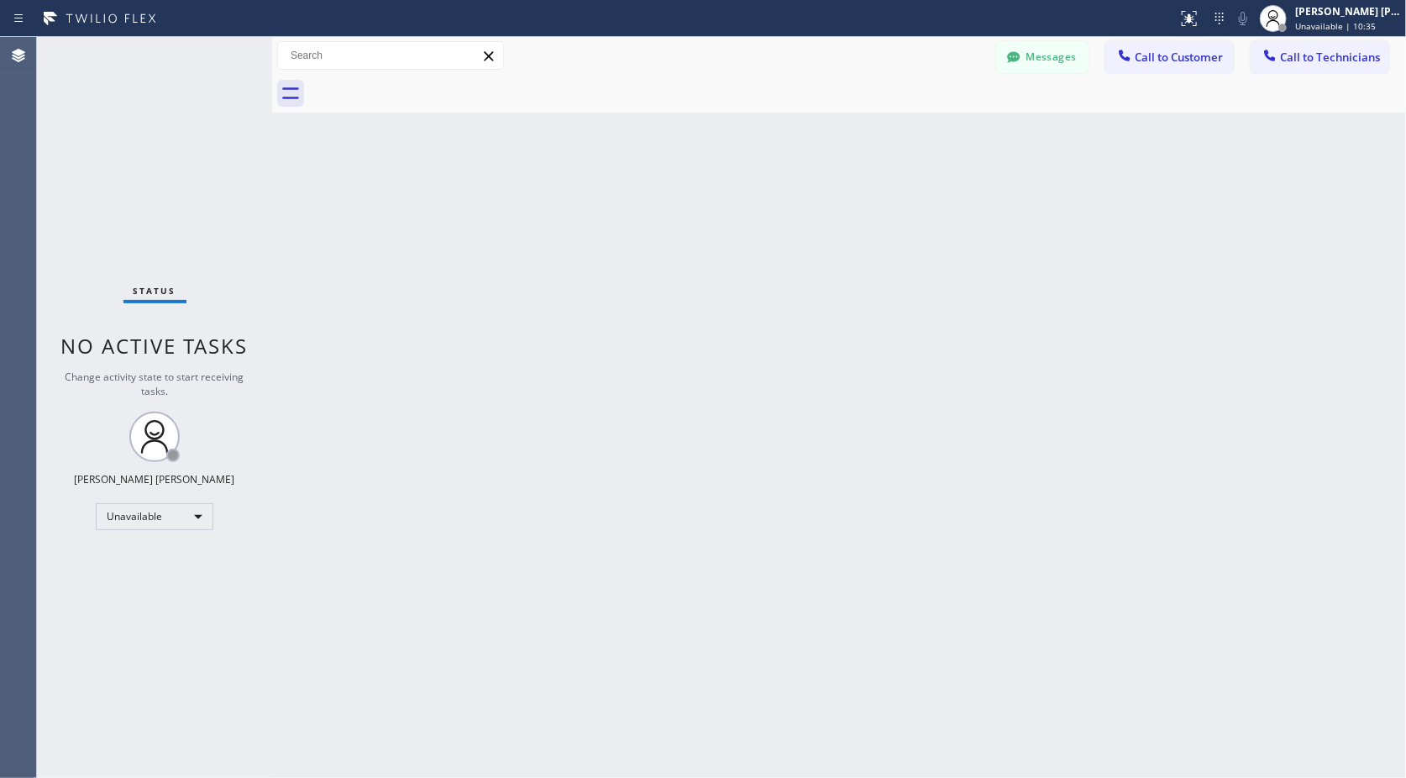
click at [861, 124] on div "Back to Dashboard Change Sender ID Customers Technicians Select a contact Outbo…" at bounding box center [839, 407] width 1134 height 741
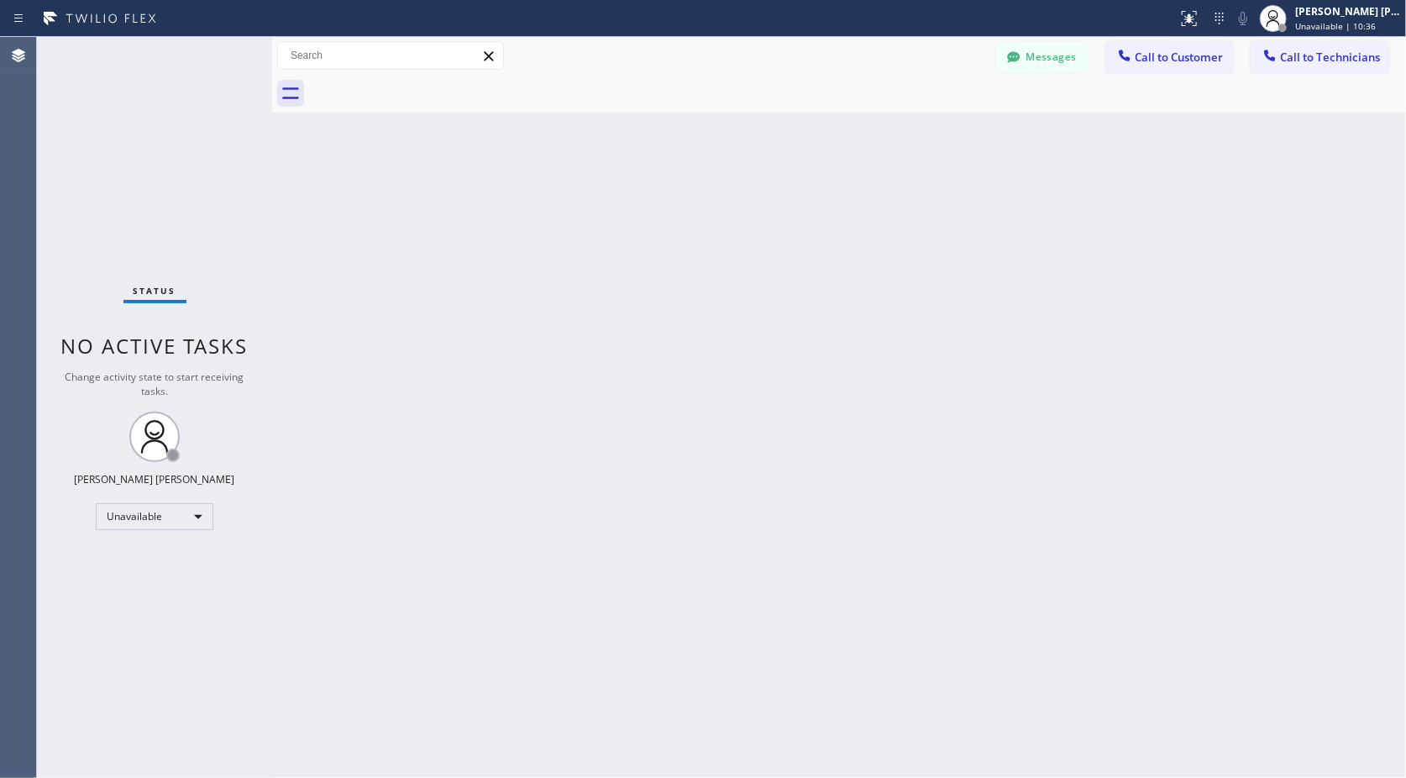
click at [861, 124] on div "Back to Dashboard Change Sender ID Customers Technicians Select a contact Outbo…" at bounding box center [839, 407] width 1134 height 741
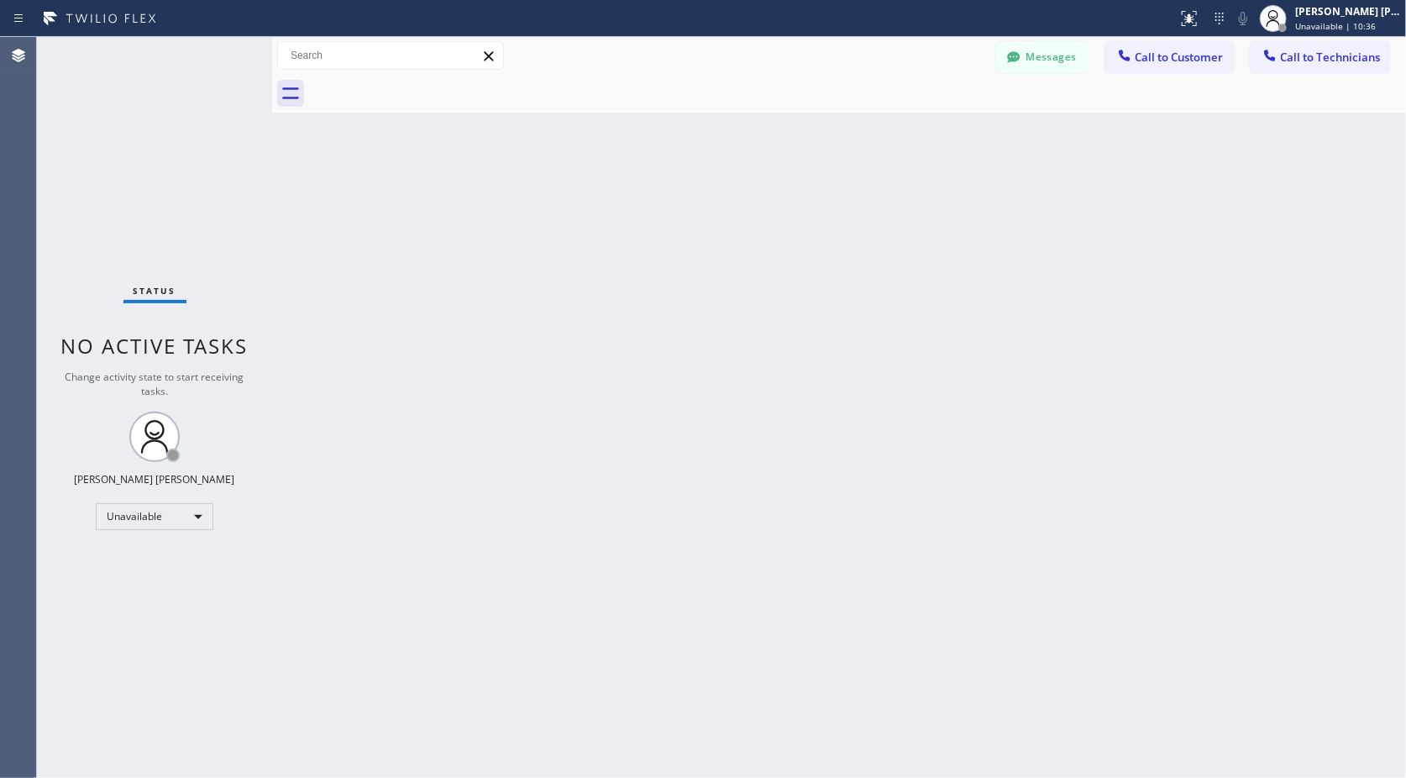
click at [861, 124] on div "Back to Dashboard Change Sender ID Customers Technicians Select a contact Outbo…" at bounding box center [839, 407] width 1134 height 741
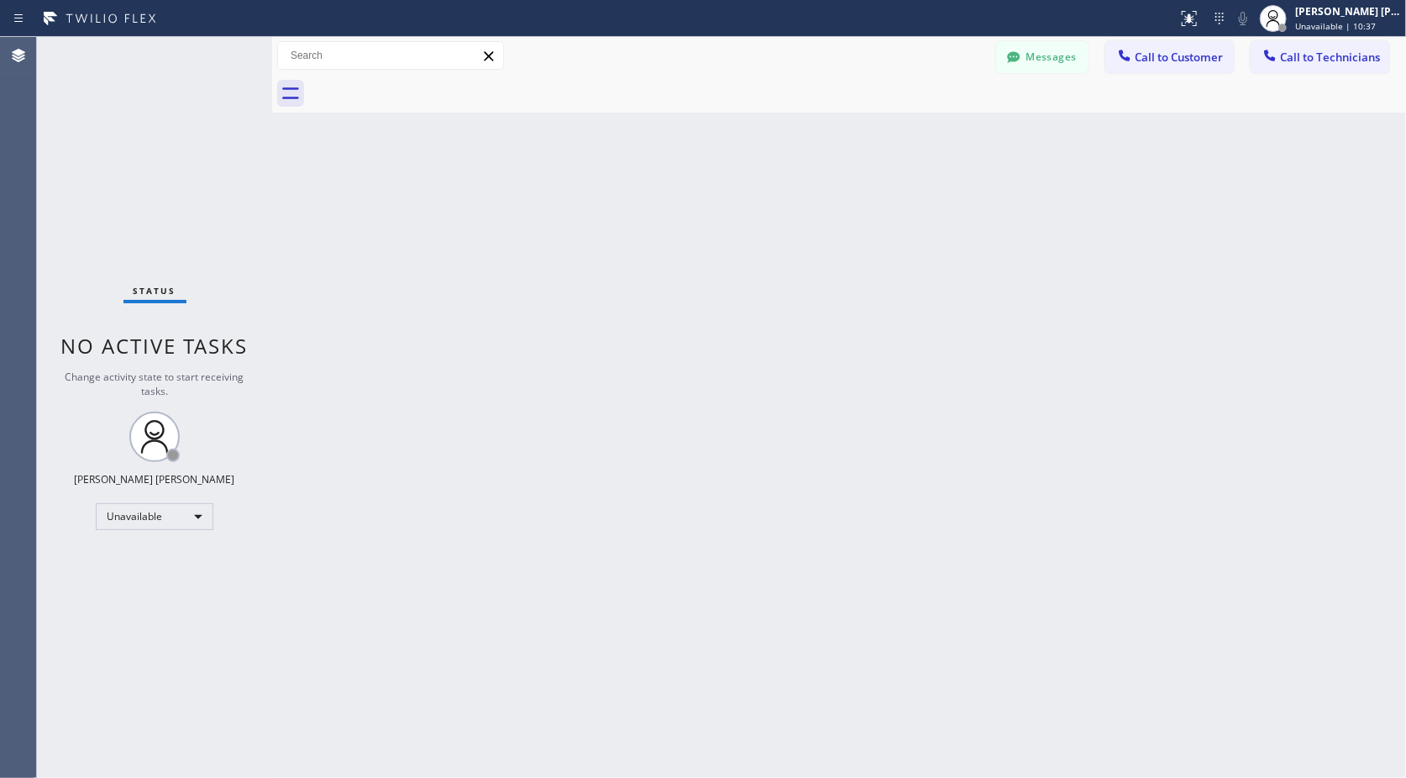
click at [861, 124] on div "Back to Dashboard Change Sender ID Customers Technicians Select a contact Outbo…" at bounding box center [839, 407] width 1134 height 741
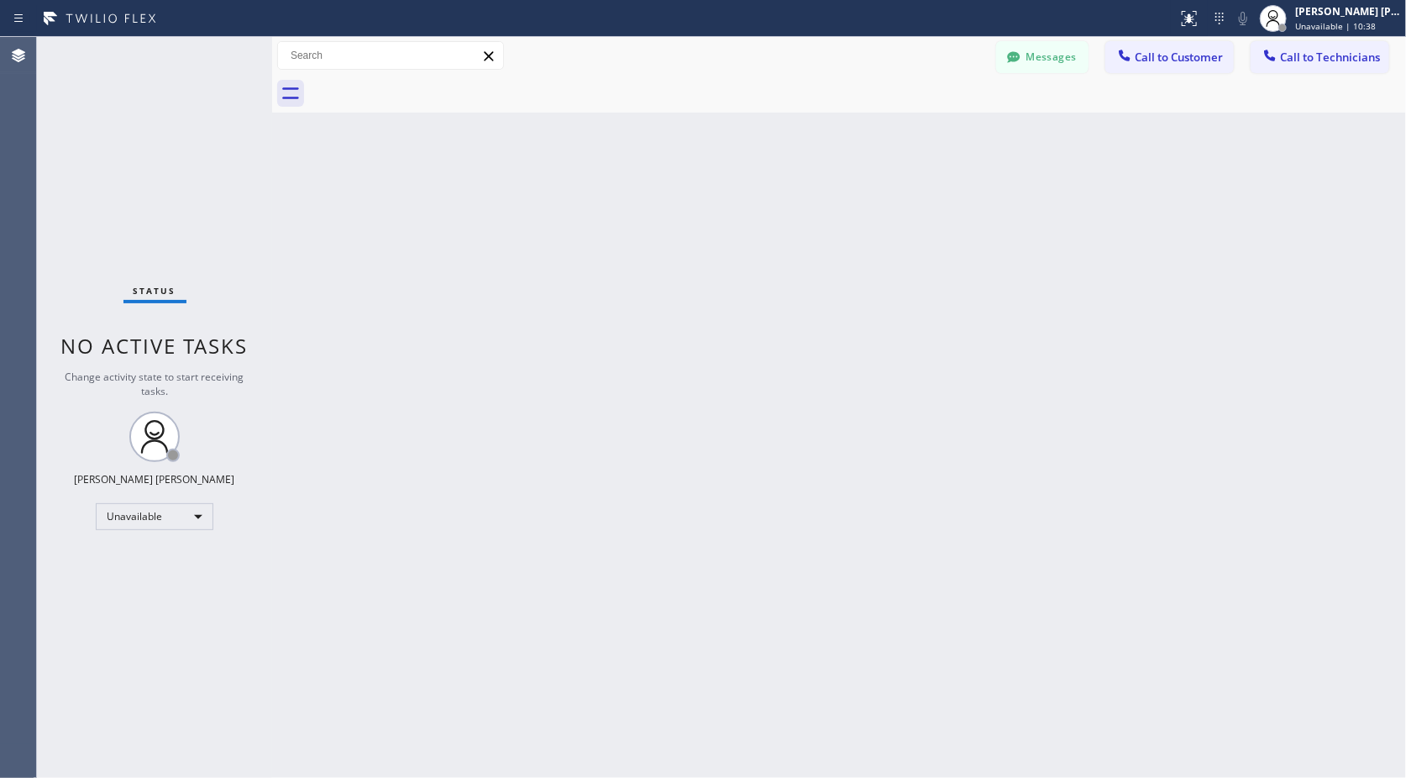
click at [861, 124] on div "Back to Dashboard Change Sender ID Customers Technicians Select a contact Outbo…" at bounding box center [839, 407] width 1134 height 741
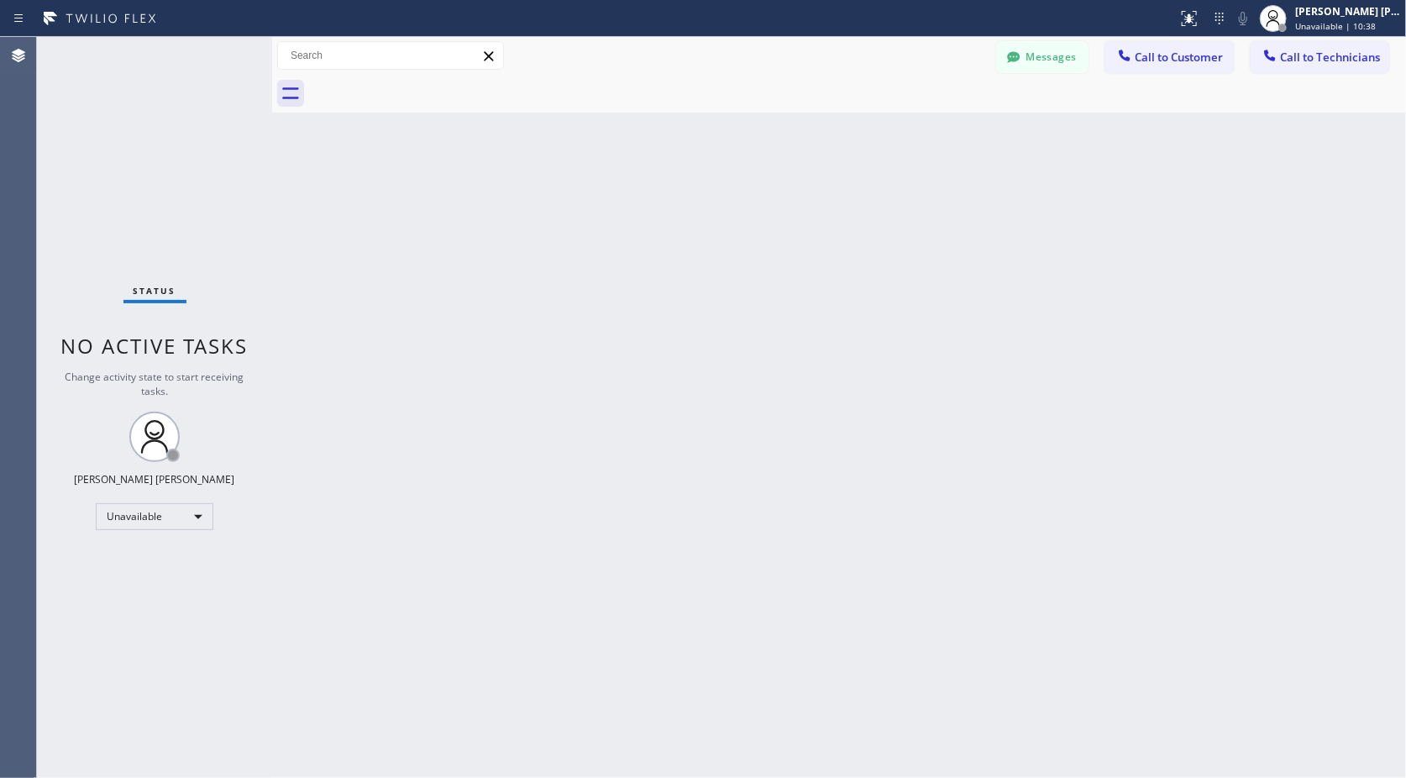
click at [861, 124] on div "Back to Dashboard Change Sender ID Customers Technicians Select a contact Outbo…" at bounding box center [839, 407] width 1134 height 741
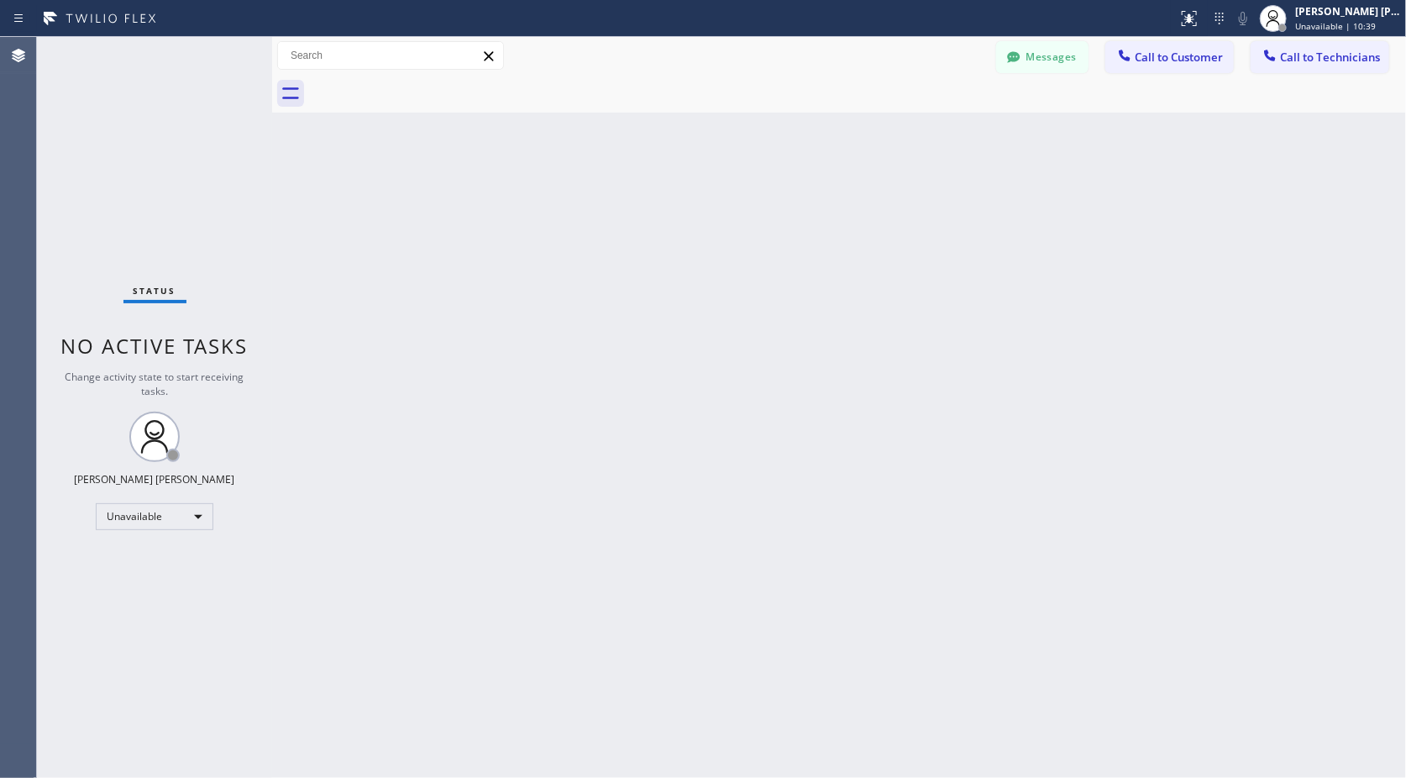
click at [861, 124] on div "Back to Dashboard Change Sender ID Customers Technicians Select a contact Outbo…" at bounding box center [839, 407] width 1134 height 741
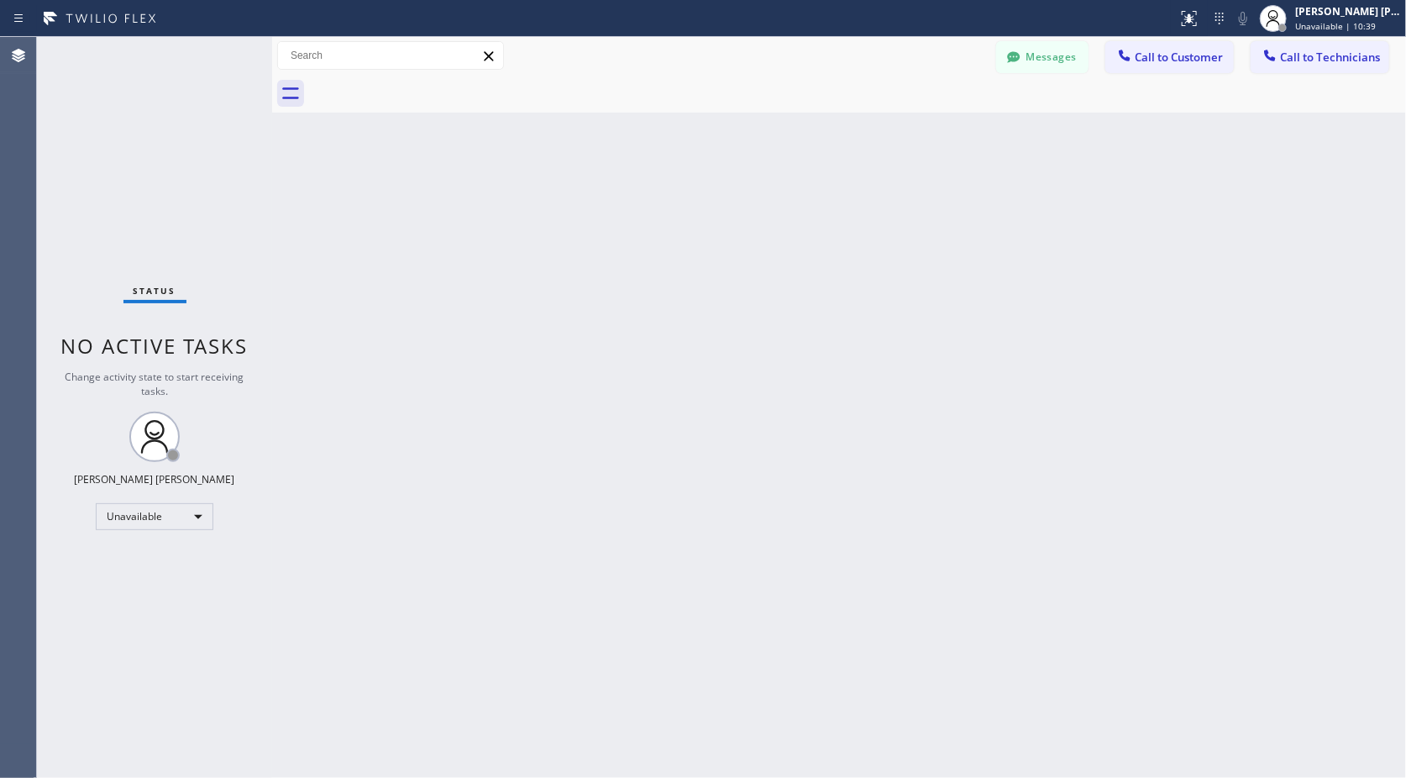
click at [861, 124] on div "Back to Dashboard Change Sender ID Customers Technicians Select a contact Outbo…" at bounding box center [839, 407] width 1134 height 741
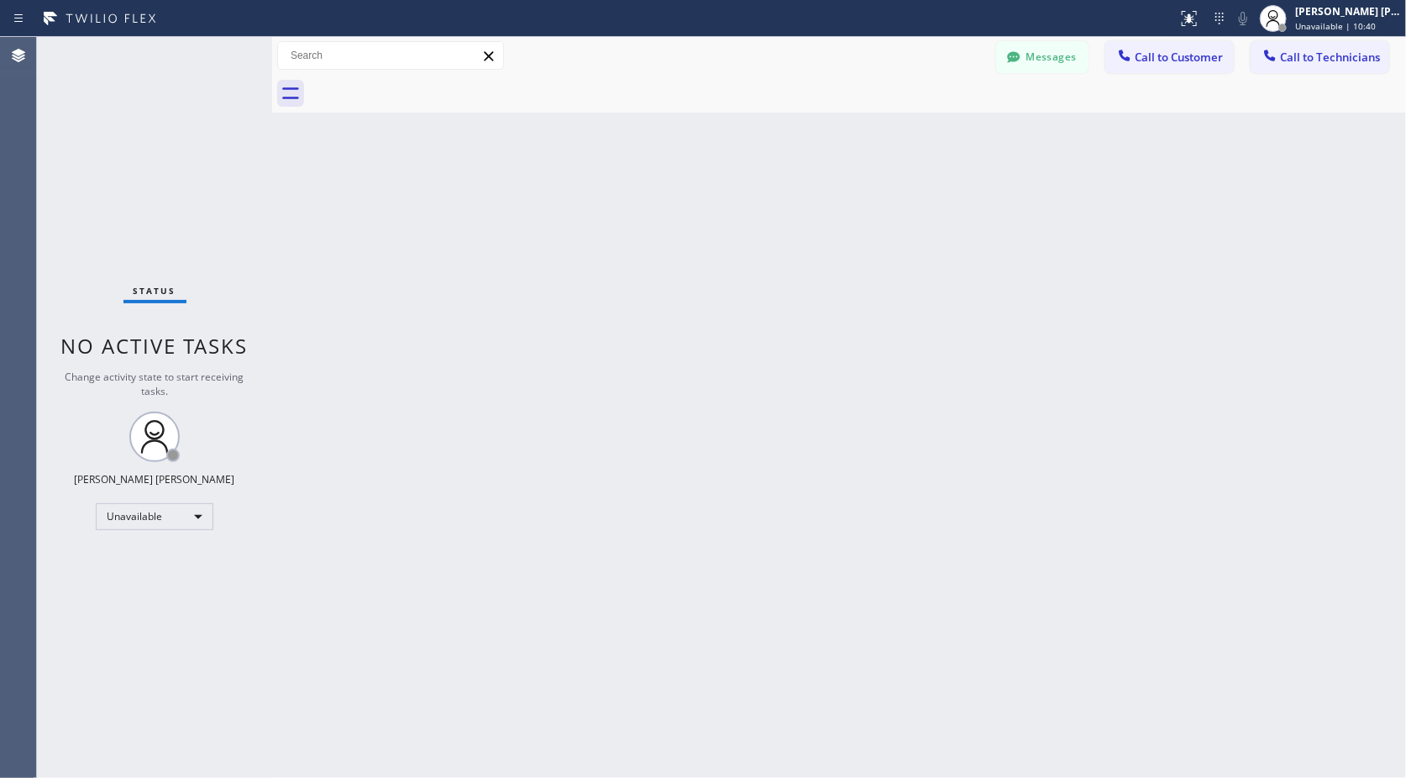
click at [861, 124] on div "Back to Dashboard Change Sender ID Customers Technicians Select a contact Outbo…" at bounding box center [839, 407] width 1134 height 741
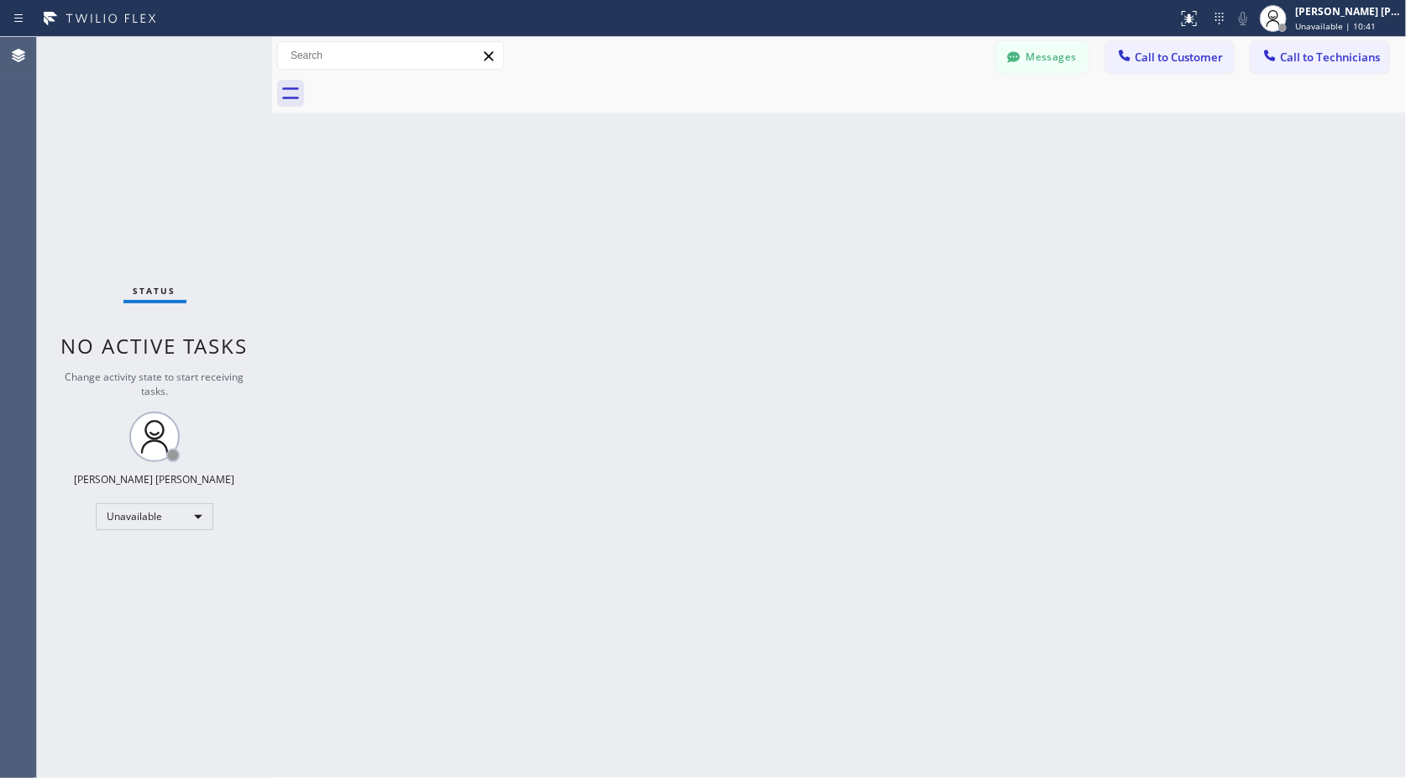
click at [861, 124] on div "Back to Dashboard Change Sender ID Customers Technicians Select a contact Outbo…" at bounding box center [839, 407] width 1134 height 741
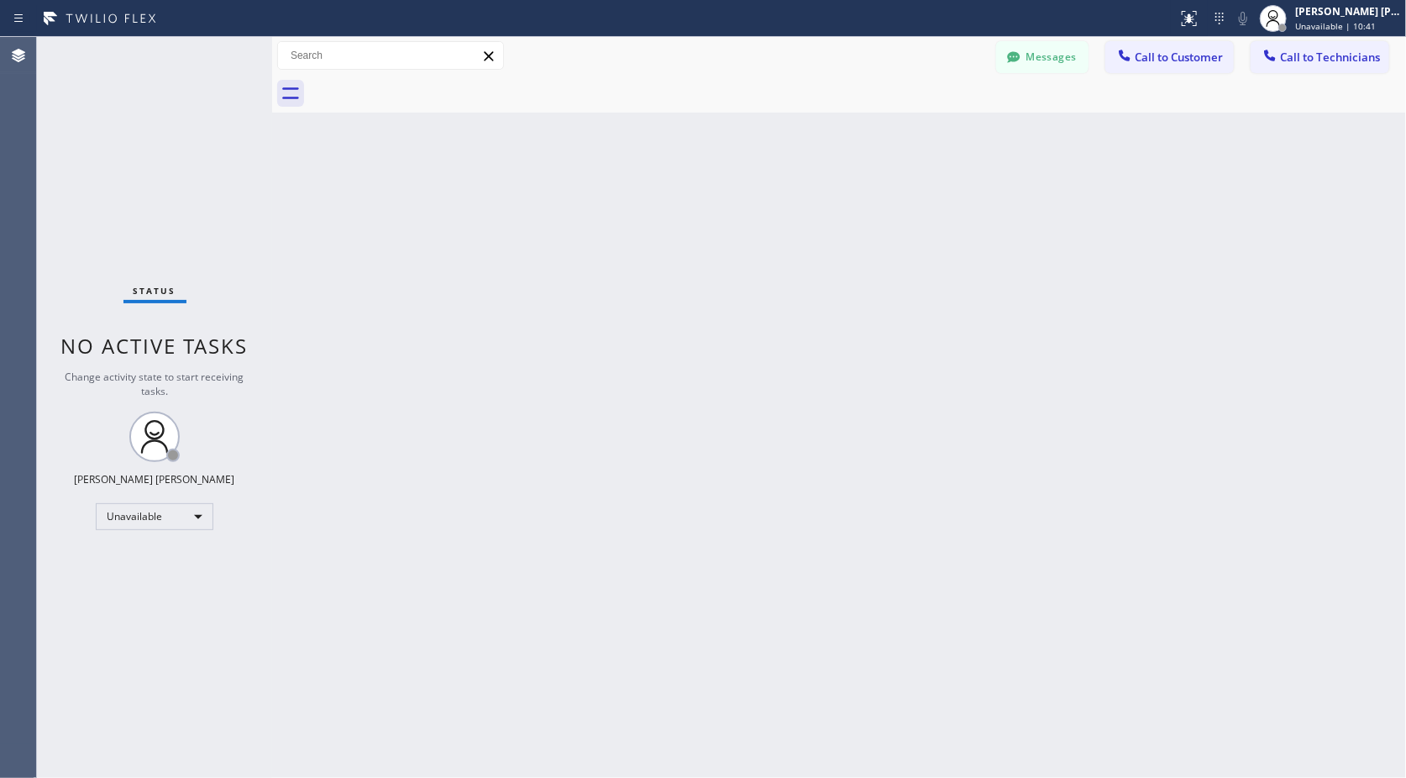
click at [861, 124] on div "Back to Dashboard Change Sender ID Customers Technicians Select a contact Outbo…" at bounding box center [839, 407] width 1134 height 741
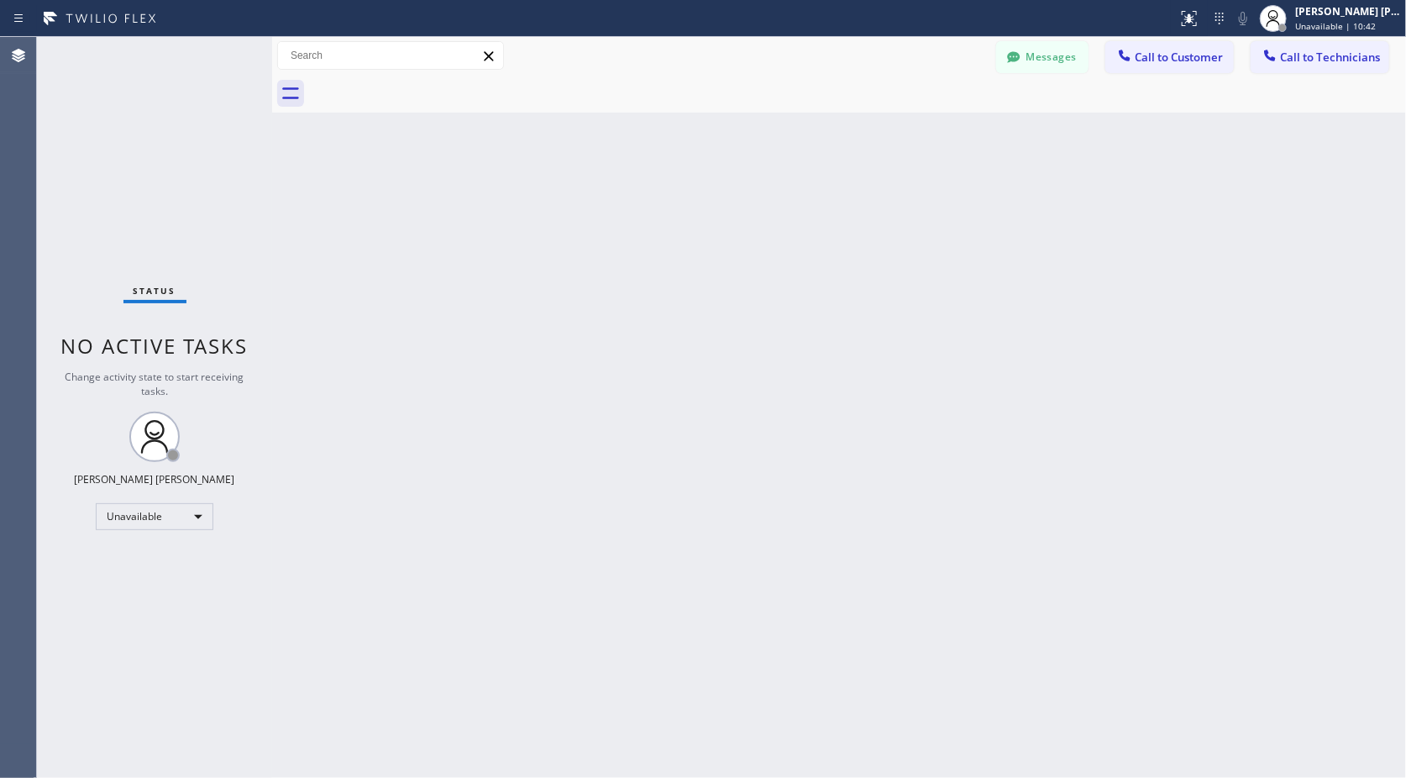
click at [861, 124] on div "Back to Dashboard Change Sender ID Customers Technicians Select a contact Outbo…" at bounding box center [839, 407] width 1134 height 741
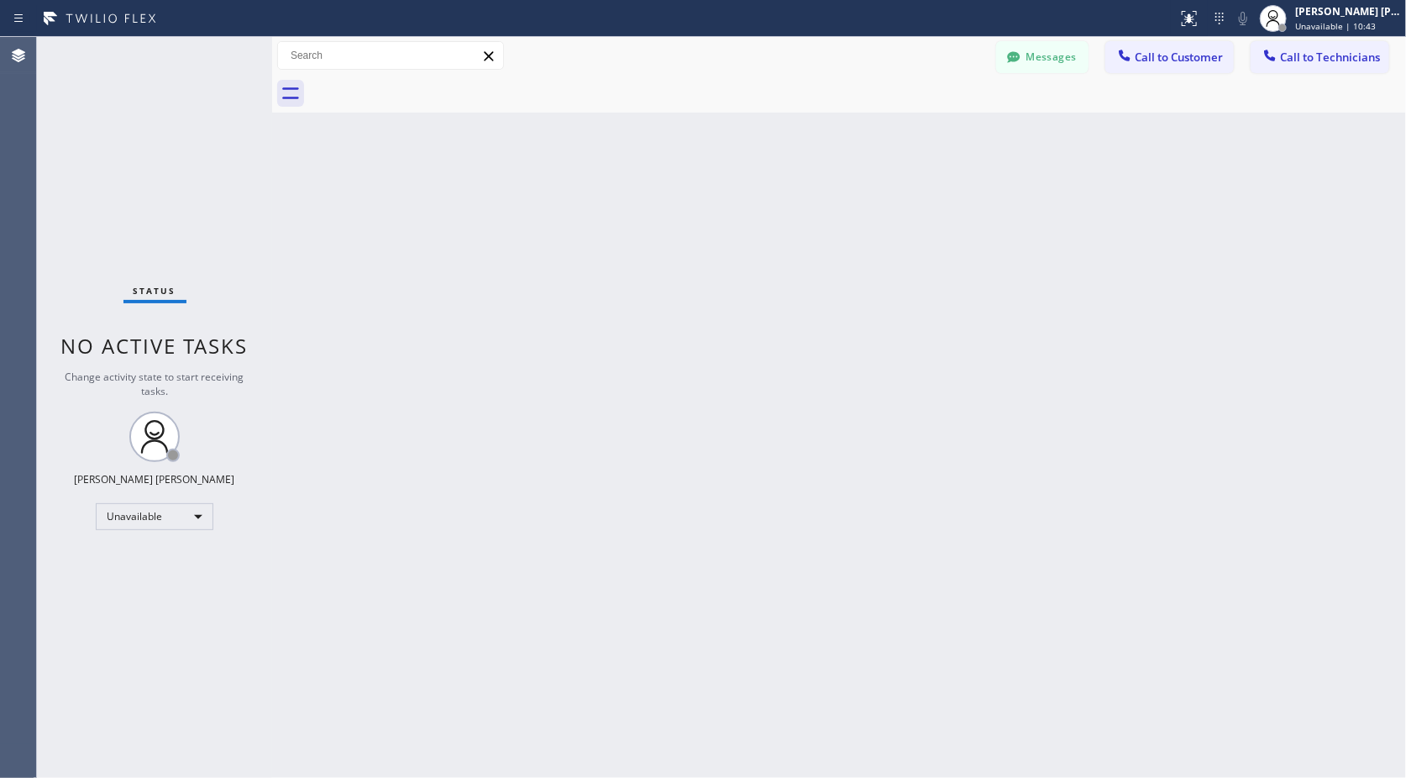
click at [861, 124] on div "Back to Dashboard Change Sender ID Customers Technicians Select a contact Outbo…" at bounding box center [839, 407] width 1134 height 741
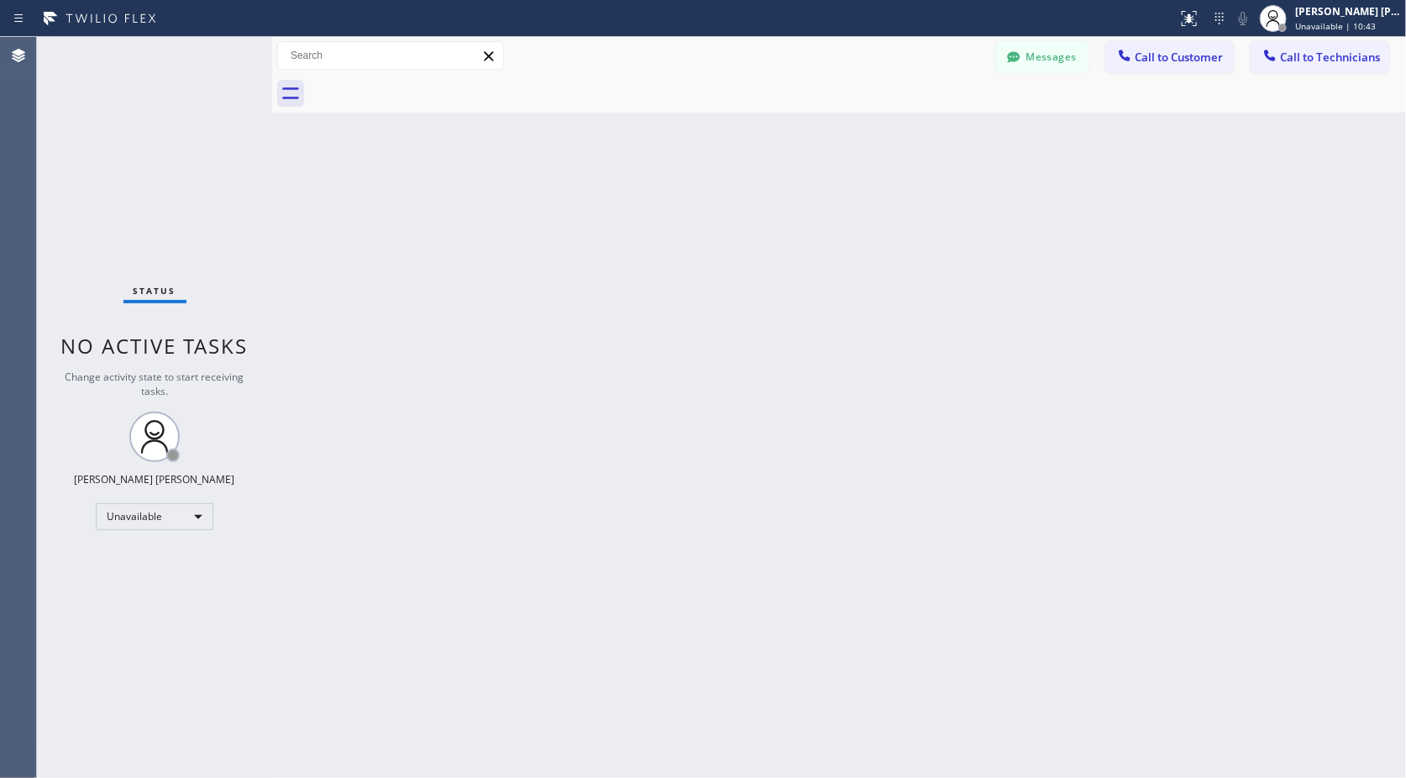
click at [861, 124] on div "Back to Dashboard Change Sender ID Customers Technicians Select a contact Outbo…" at bounding box center [839, 407] width 1134 height 741
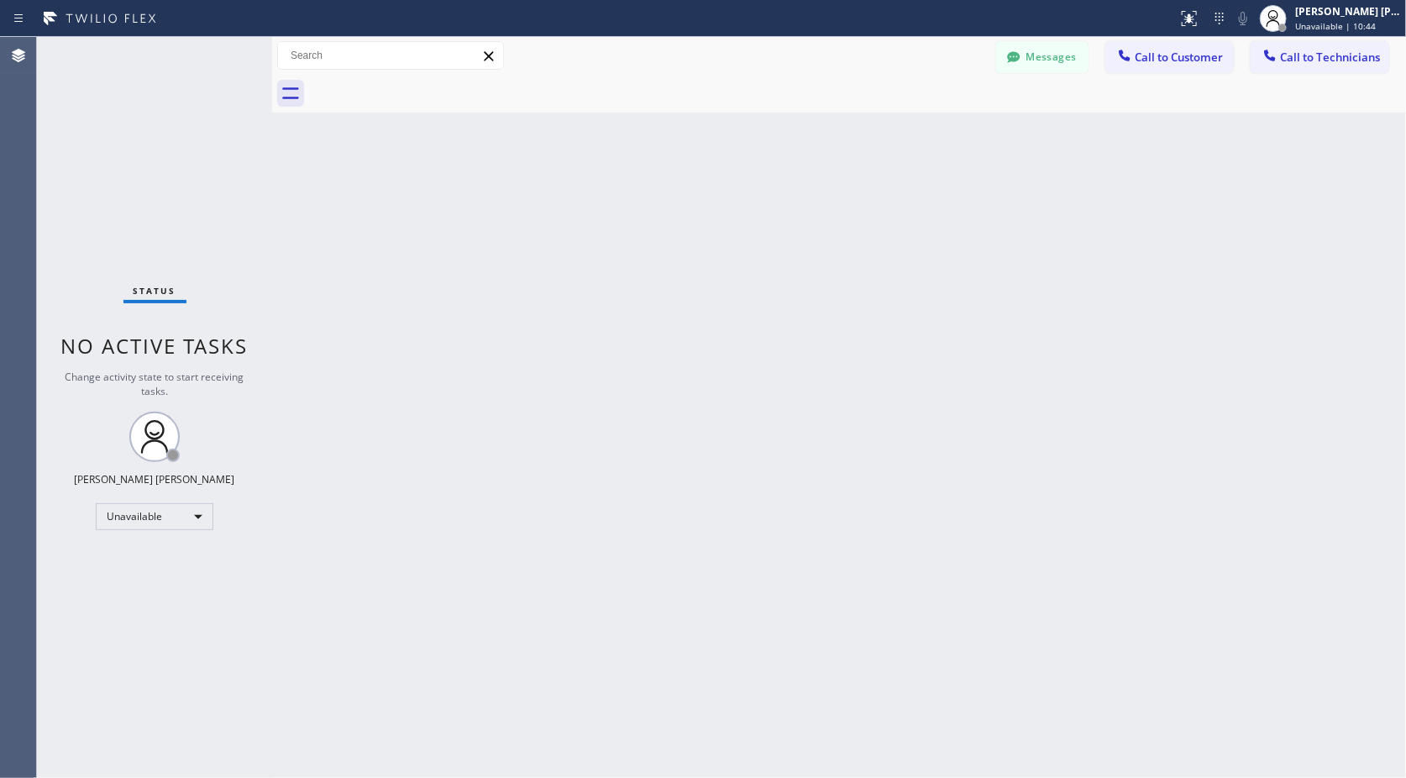
click at [861, 124] on div "Back to Dashboard Change Sender ID Customers Technicians Select a contact Outbo…" at bounding box center [839, 407] width 1134 height 741
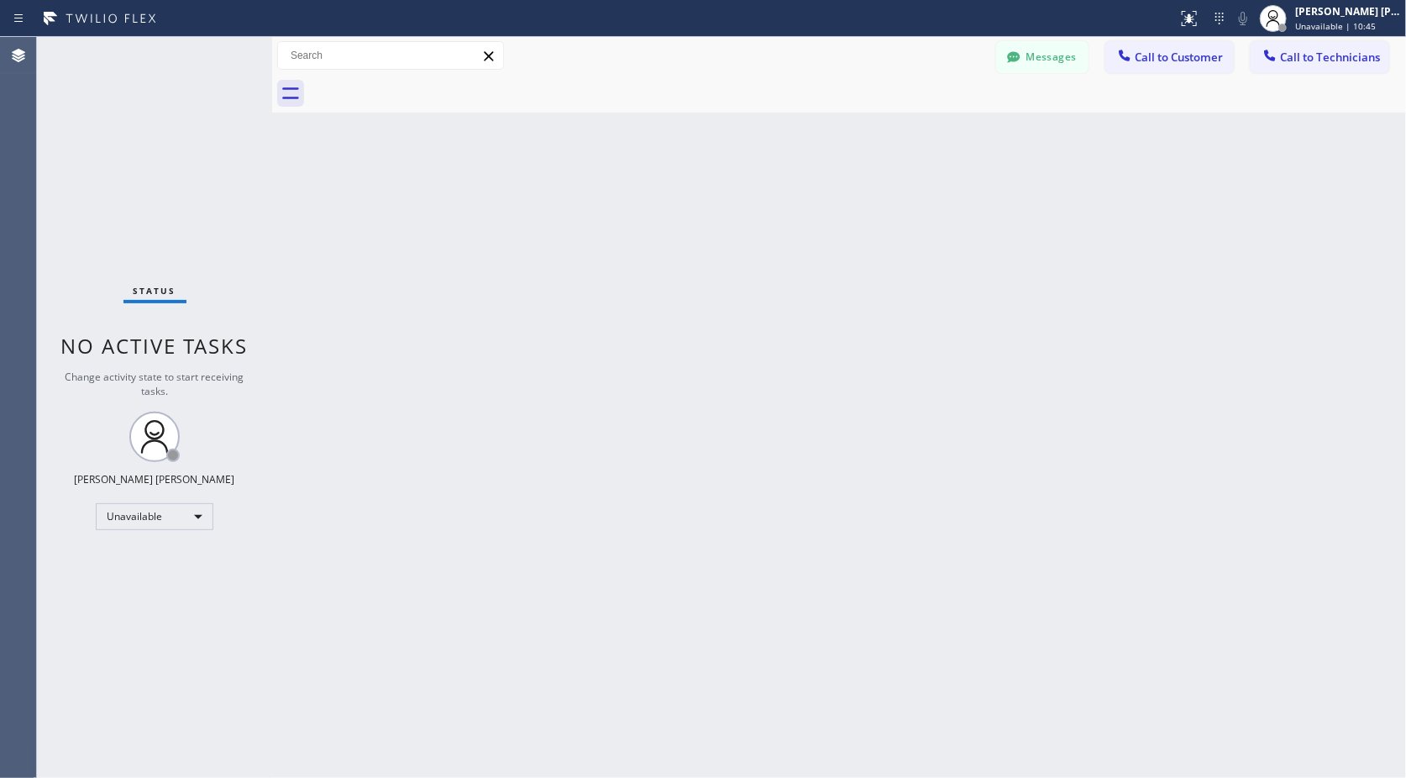
click at [861, 124] on div "Back to Dashboard Change Sender ID Customers Technicians Select a contact Outbo…" at bounding box center [839, 407] width 1134 height 741
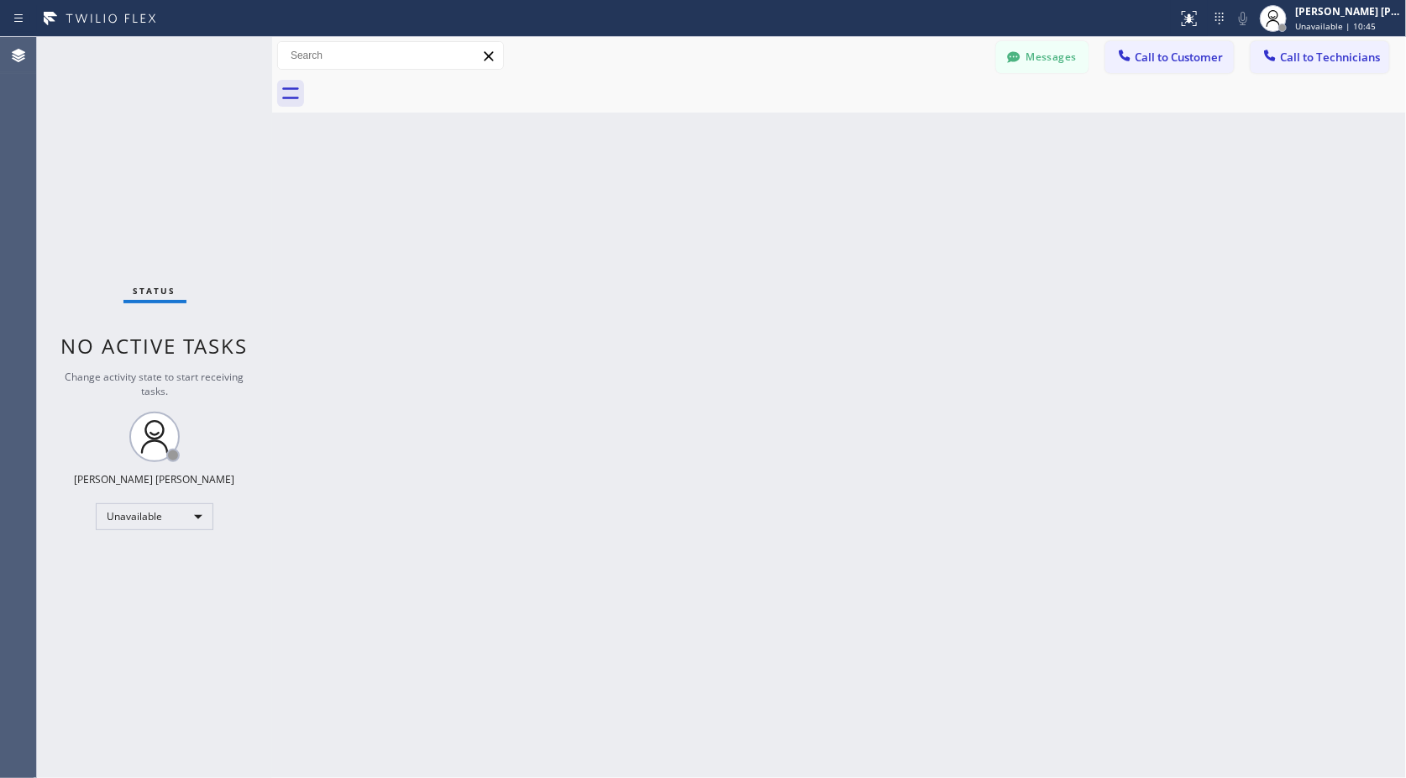
click at [861, 124] on div "Back to Dashboard Change Sender ID Customers Technicians Select a contact Outbo…" at bounding box center [839, 407] width 1134 height 741
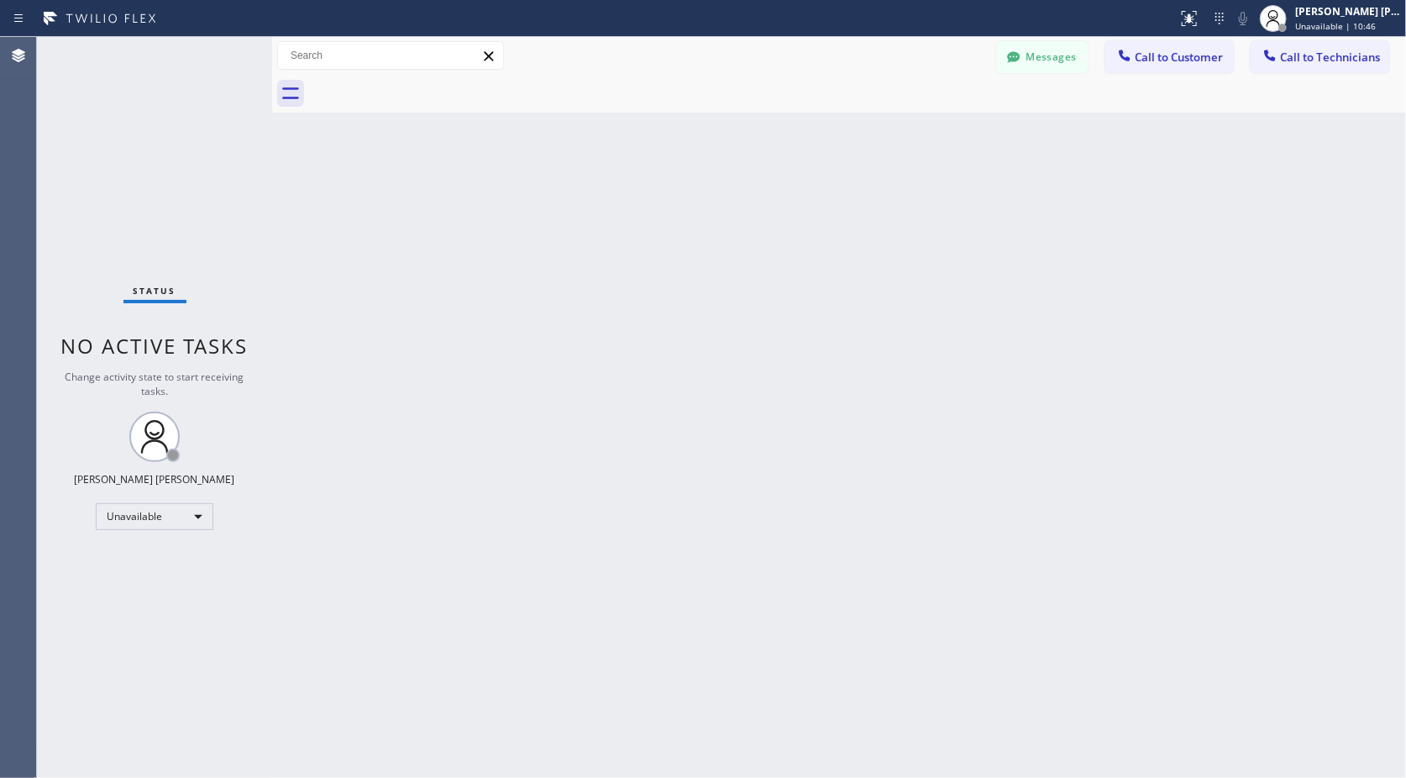
click at [861, 124] on div "Back to Dashboard Change Sender ID Customers Technicians Select a contact Outbo…" at bounding box center [839, 407] width 1134 height 741
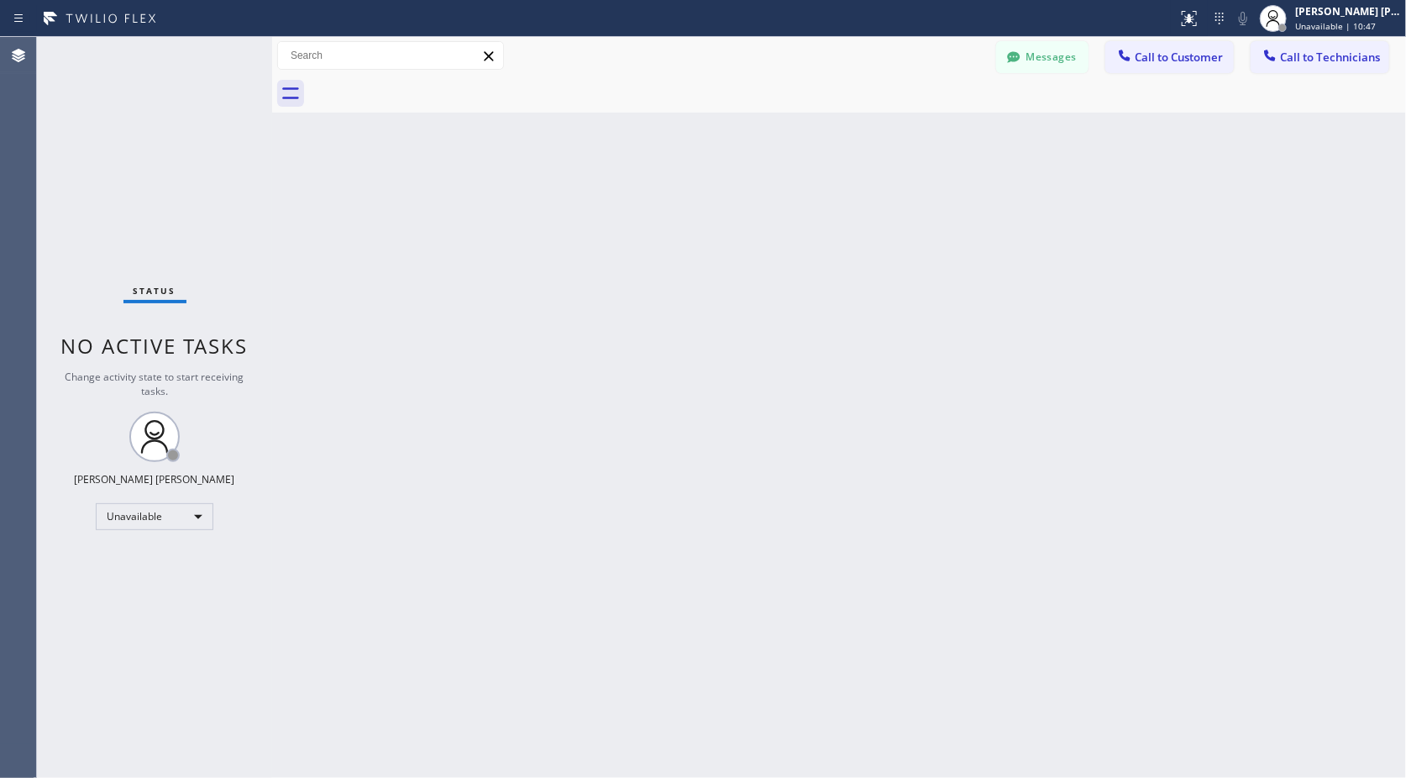
click at [861, 124] on div "Back to Dashboard Change Sender ID Customers Technicians Select a contact Outbo…" at bounding box center [839, 407] width 1134 height 741
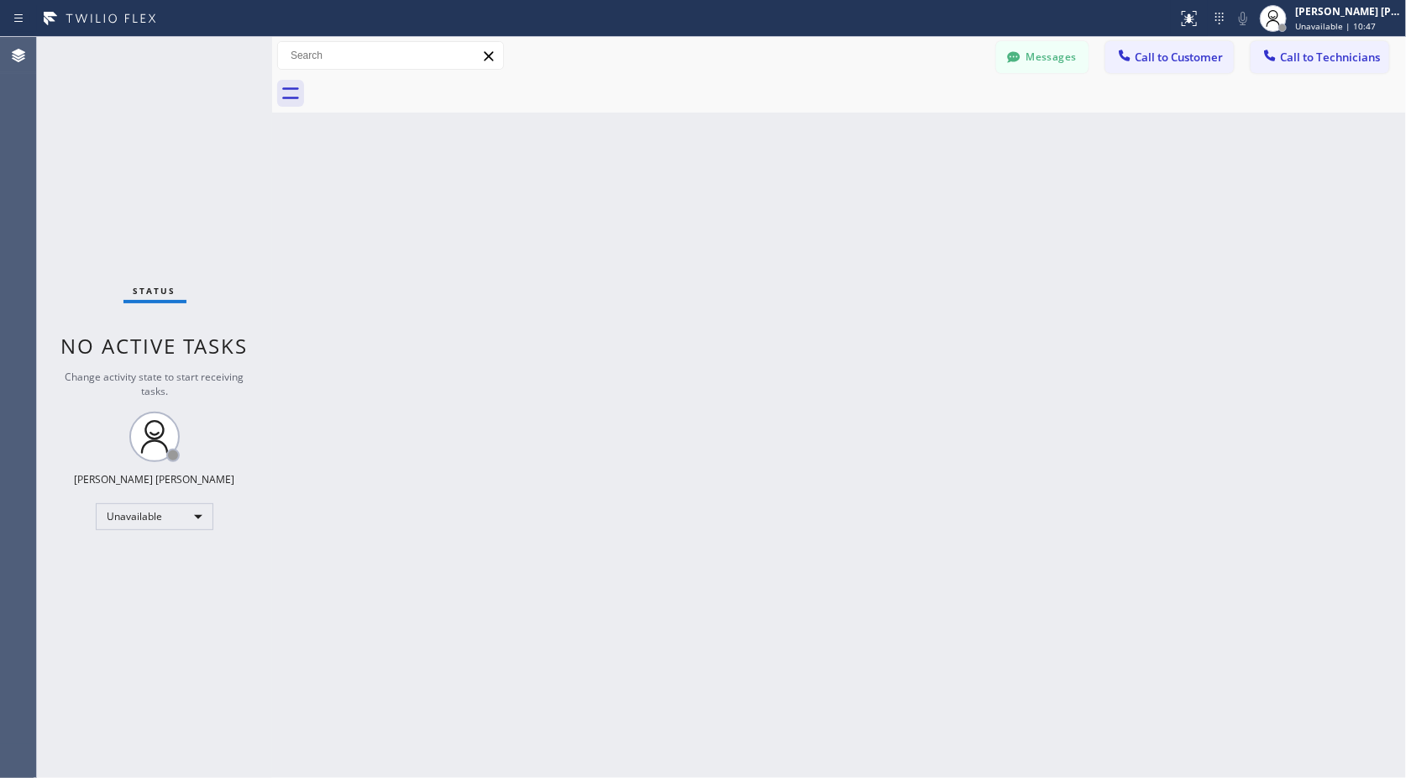
click at [861, 124] on div "Back to Dashboard Change Sender ID Customers Technicians Select a contact Outbo…" at bounding box center [839, 407] width 1134 height 741
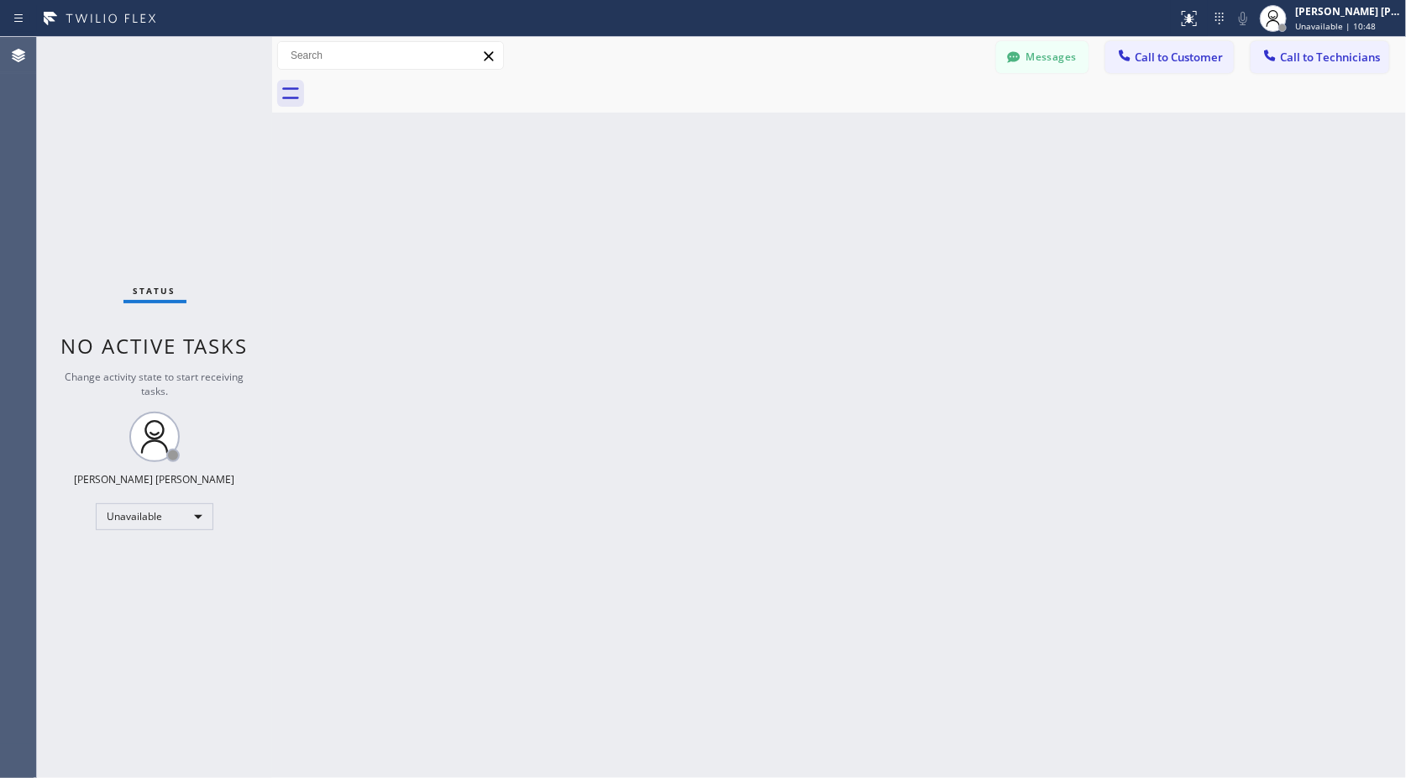
click at [861, 124] on div "Back to Dashboard Change Sender ID Customers Technicians Select a contact Outbo…" at bounding box center [839, 407] width 1134 height 741
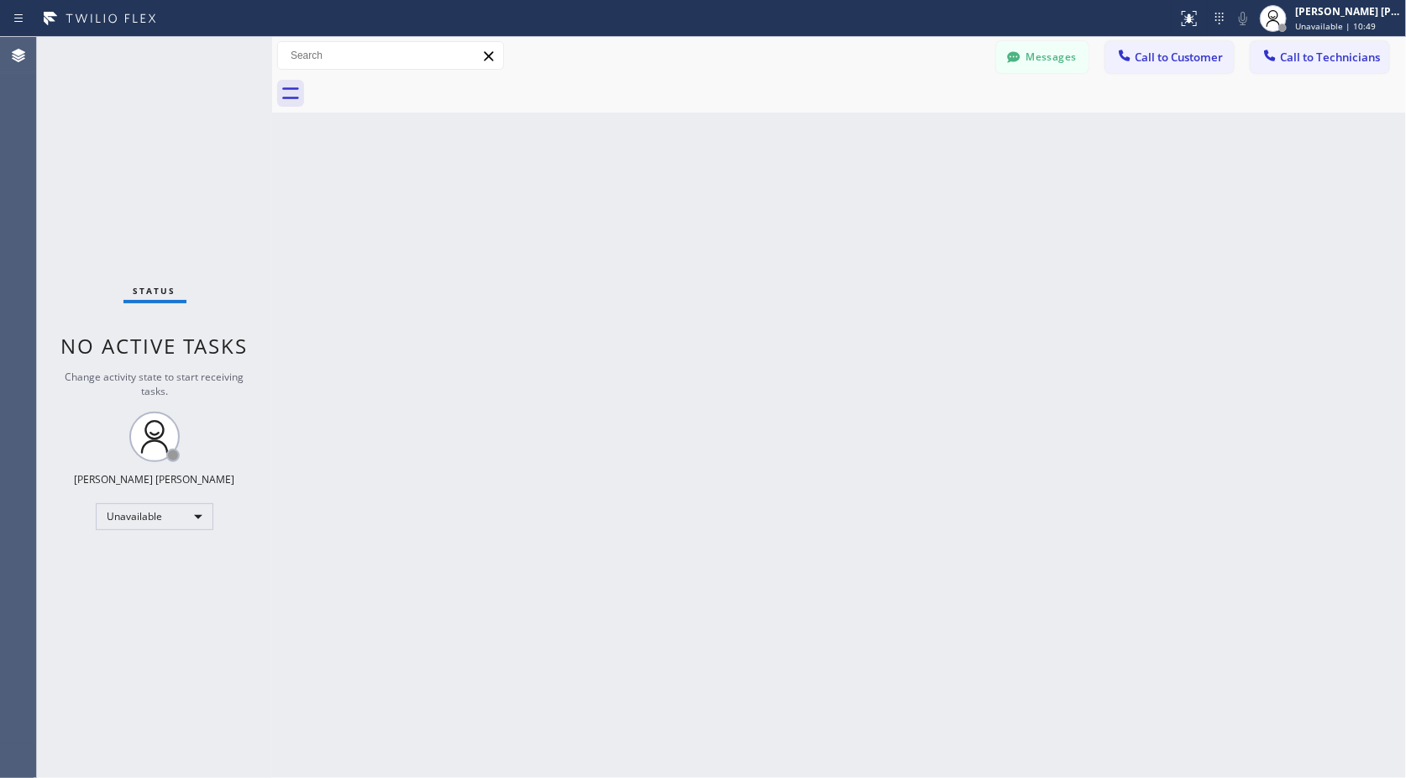
click at [861, 124] on div "Back to Dashboard Change Sender ID Customers Technicians Select a contact Outbo…" at bounding box center [839, 407] width 1134 height 741
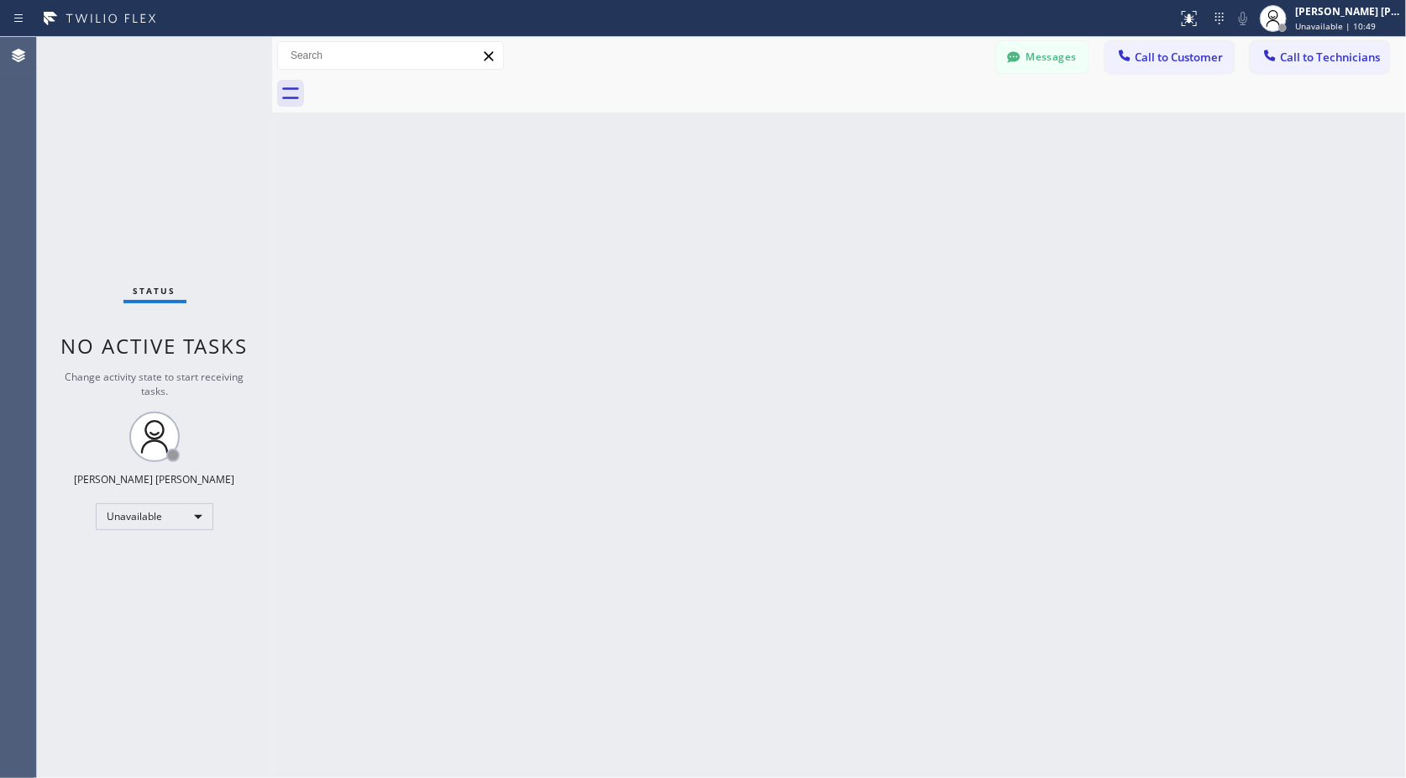
click at [861, 124] on div "Back to Dashboard Change Sender ID Customers Technicians Select a contact Outbo…" at bounding box center [839, 407] width 1134 height 741
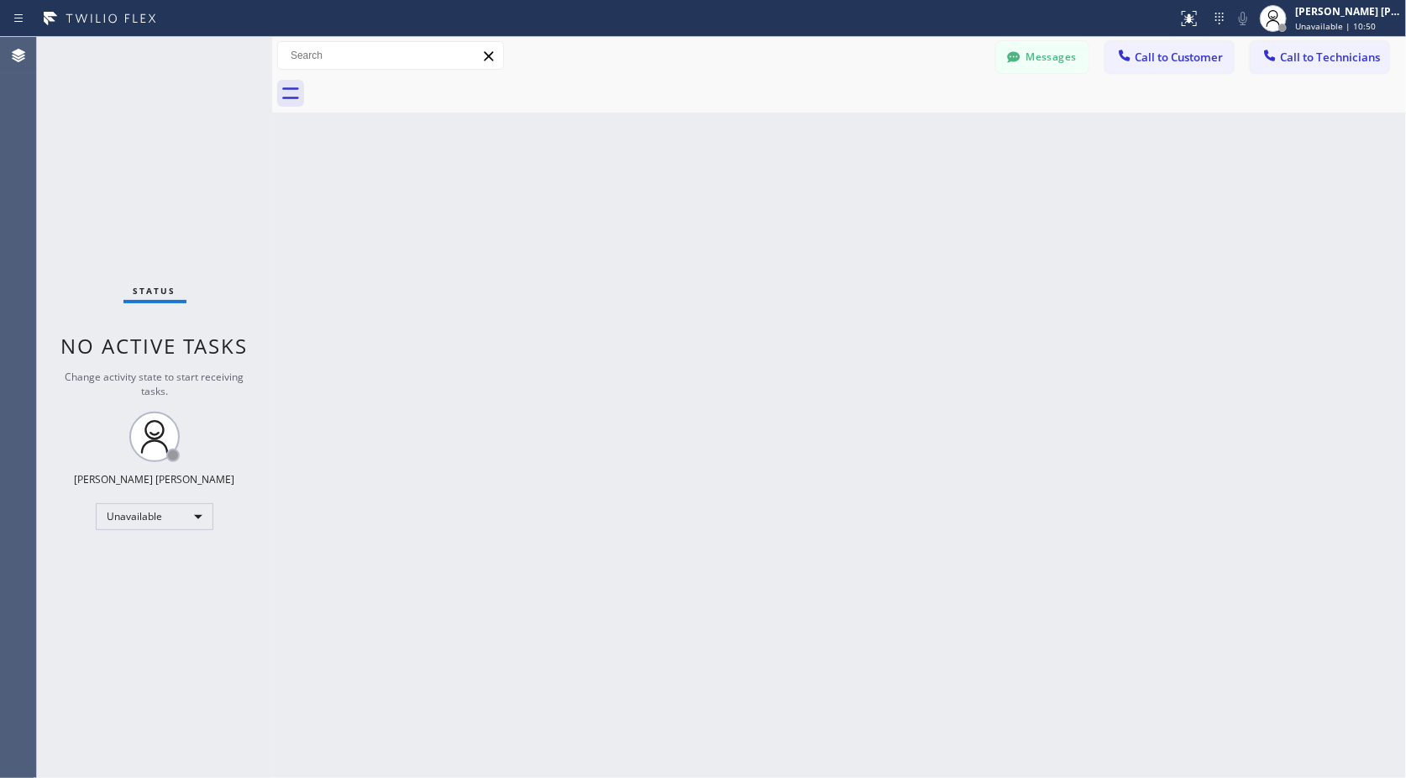
click at [861, 124] on div "Back to Dashboard Change Sender ID Customers Technicians Select a contact Outbo…" at bounding box center [839, 407] width 1134 height 741
click
